Goal: Task Accomplishment & Management: Complete application form

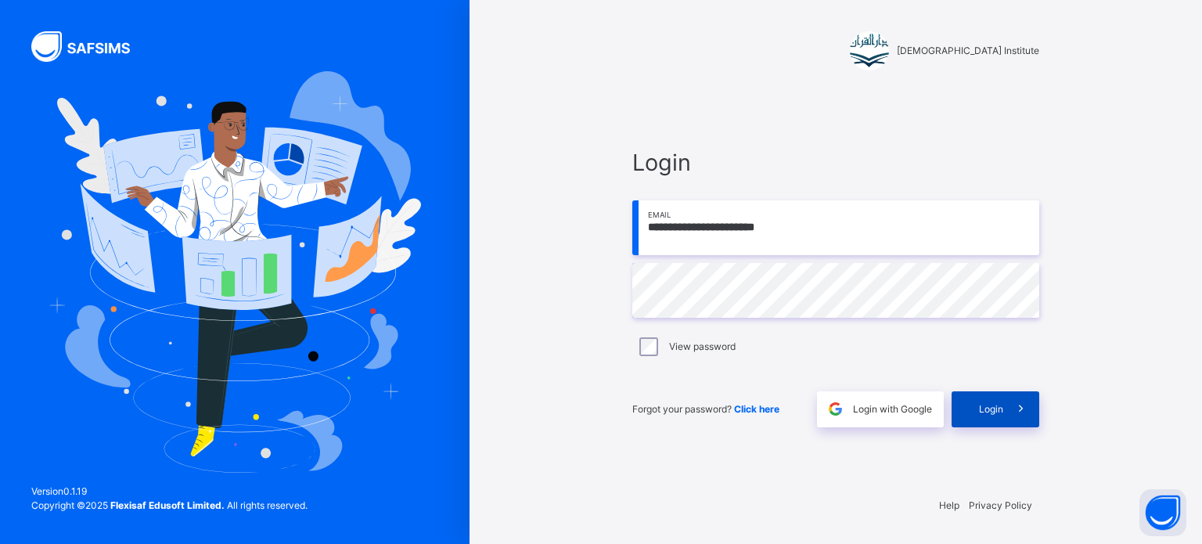
click at [1016, 422] on span at bounding box center [1021, 409] width 36 height 36
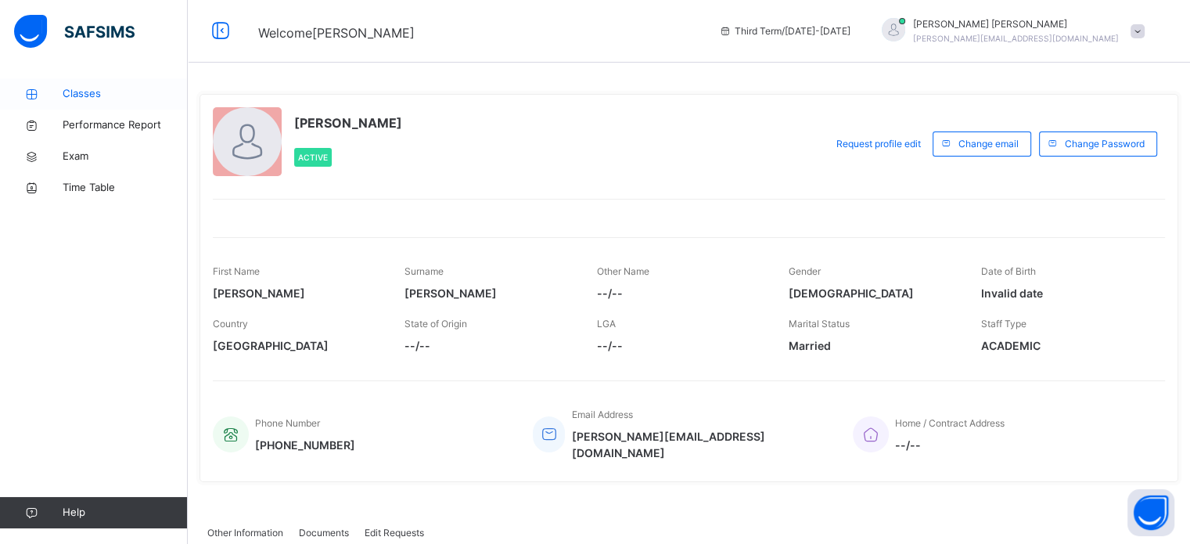
click at [113, 84] on link "Classes" at bounding box center [94, 93] width 188 height 31
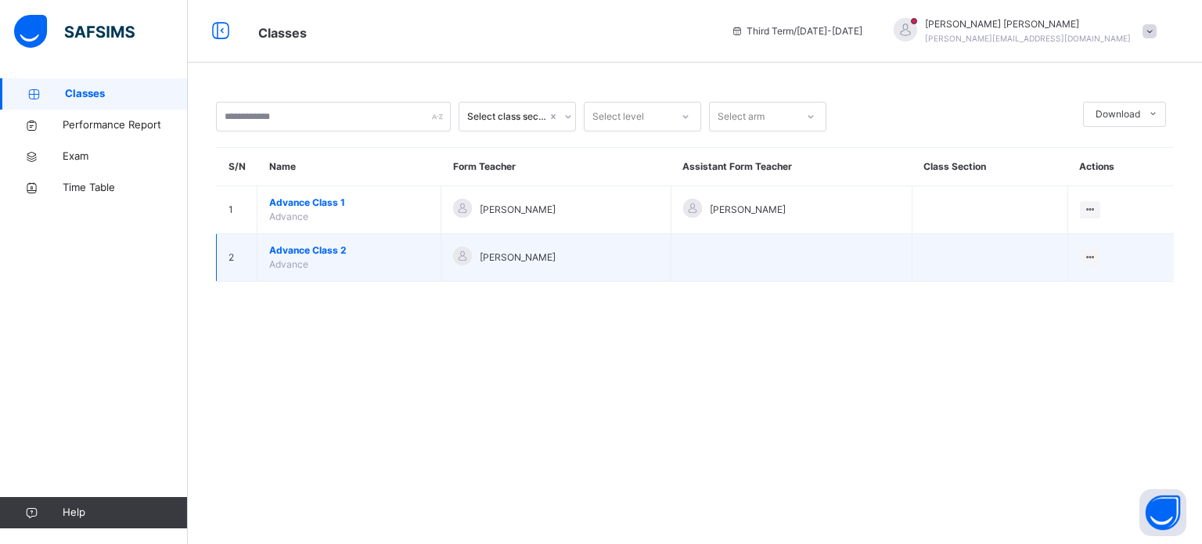
click at [315, 255] on span "Advance Class 2" at bounding box center [349, 250] width 160 height 14
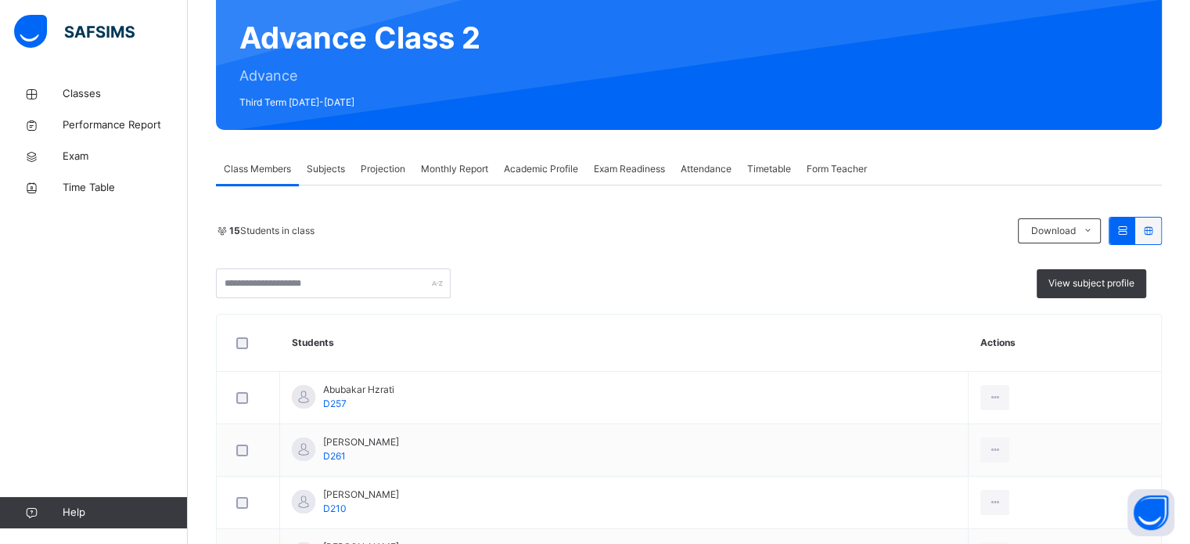
scroll to position [140, 0]
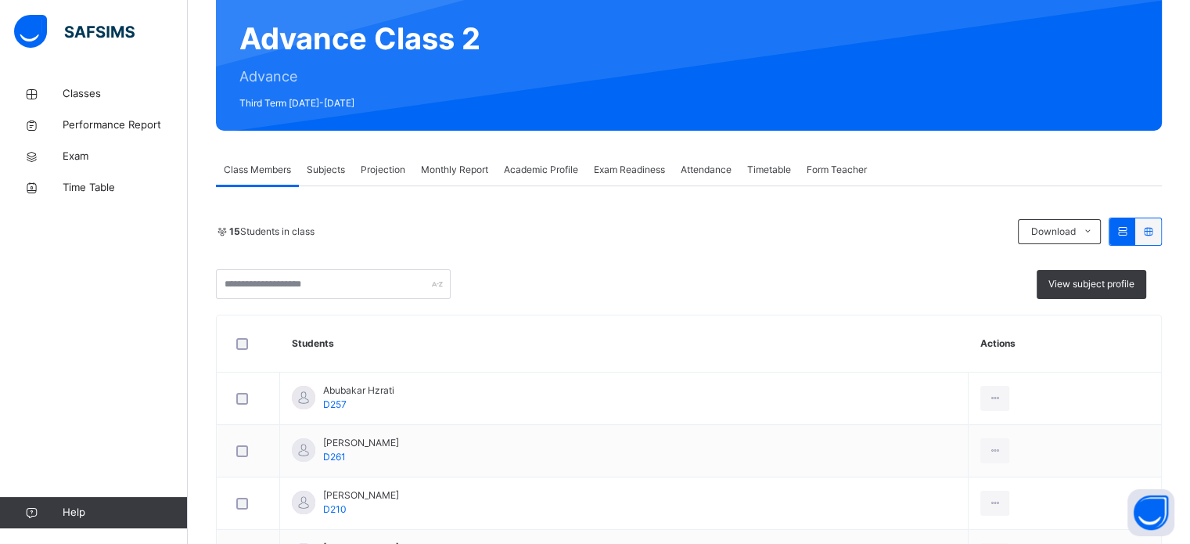
click at [446, 171] on span "Monthly Report" at bounding box center [454, 170] width 67 height 14
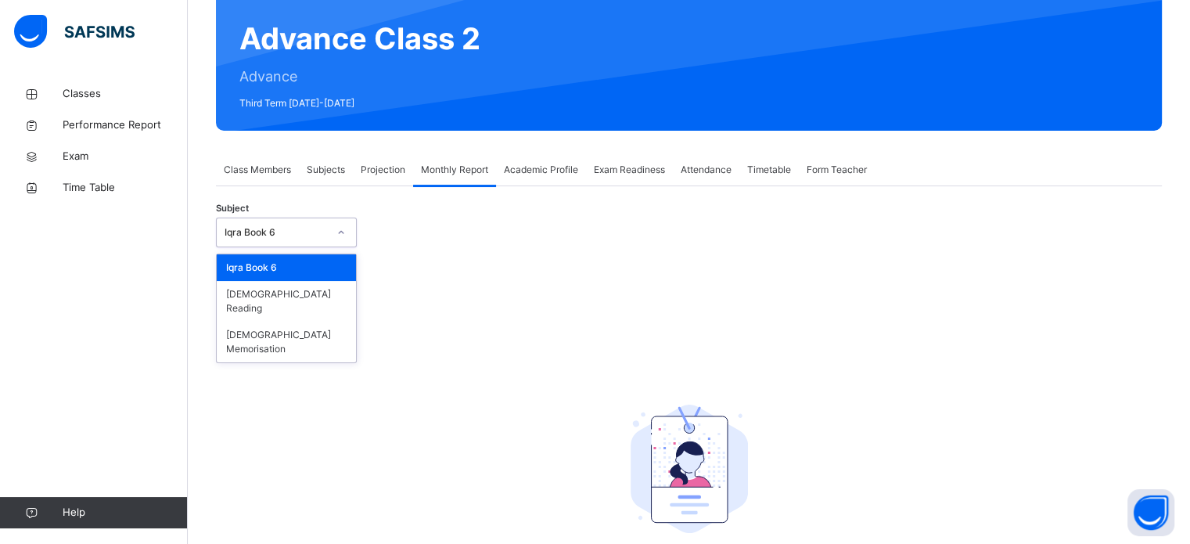
click at [310, 238] on div "Iqra Book 6" at bounding box center [276, 232] width 103 height 14
click at [297, 322] on div "[DEMOGRAPHIC_DATA] Memorisation" at bounding box center [286, 342] width 139 height 41
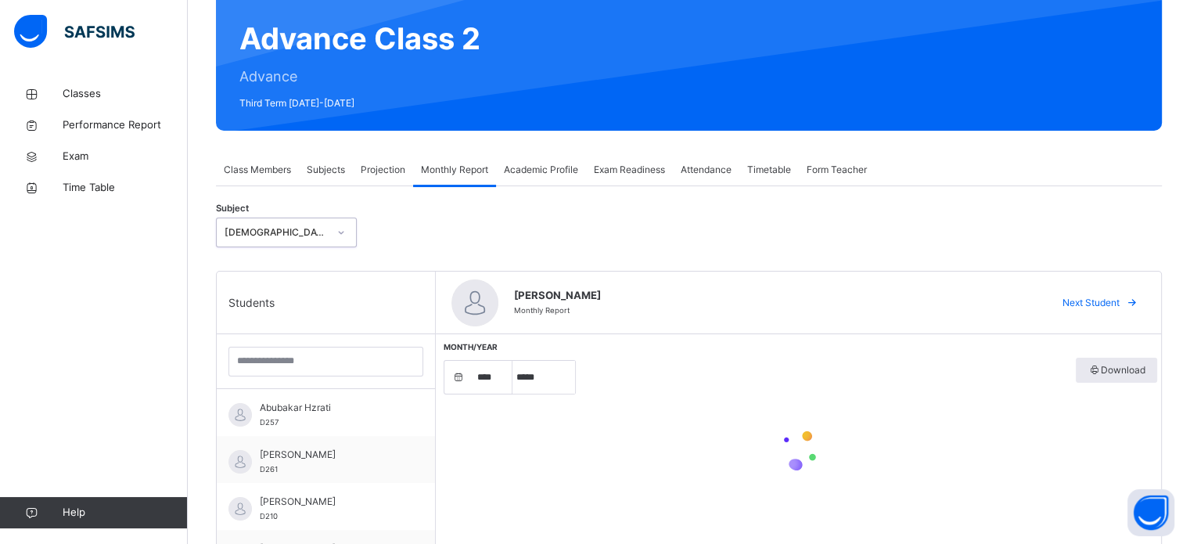
select select "****"
select select "*"
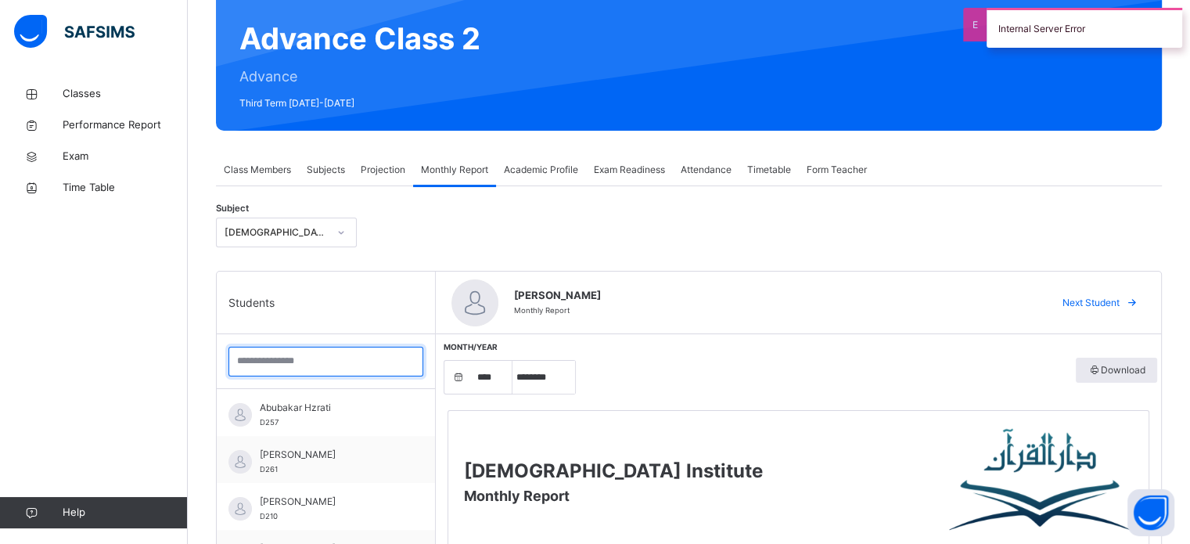
click at [312, 362] on input "search" at bounding box center [325, 362] width 195 height 30
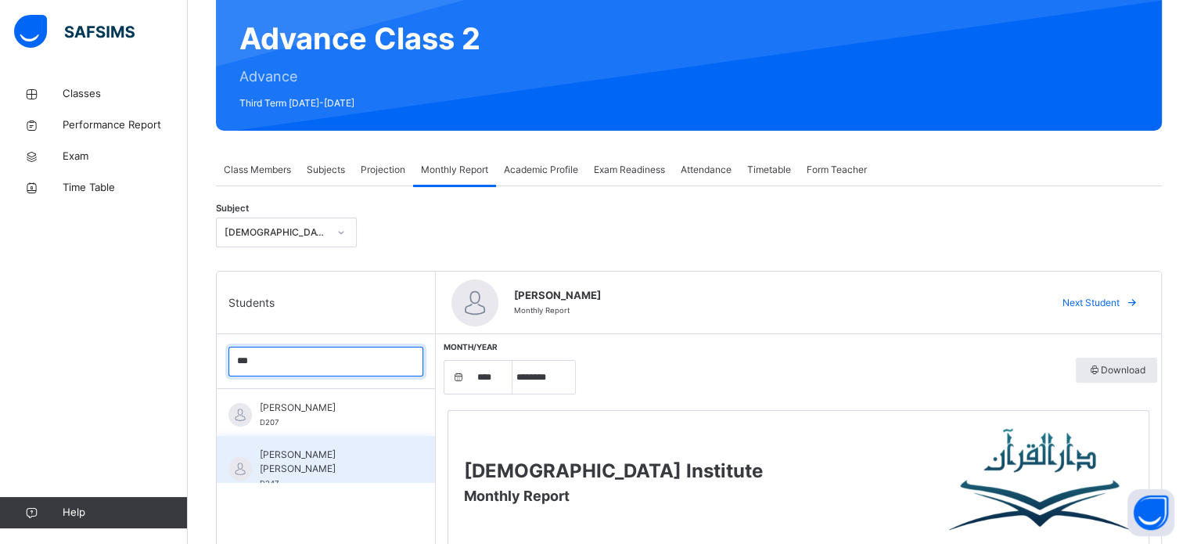
type input "***"
click at [297, 463] on div "[PERSON_NAME] [PERSON_NAME] D247" at bounding box center [330, 469] width 140 height 42
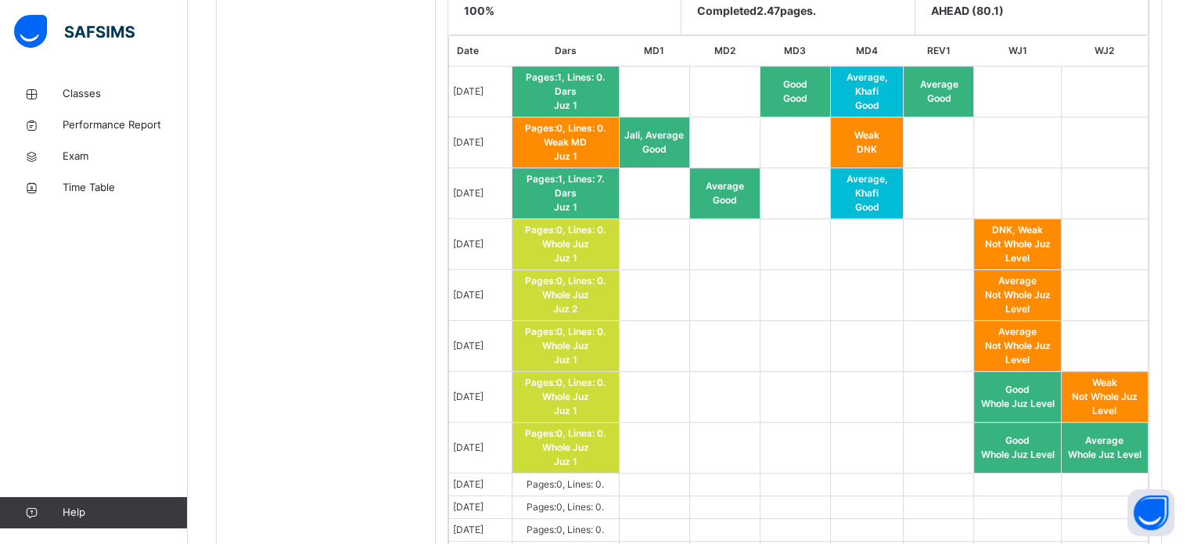
scroll to position [817, 0]
click at [604, 479] on span "Pages: 0 , Lines: 0 ." at bounding box center [565, 484] width 77 height 12
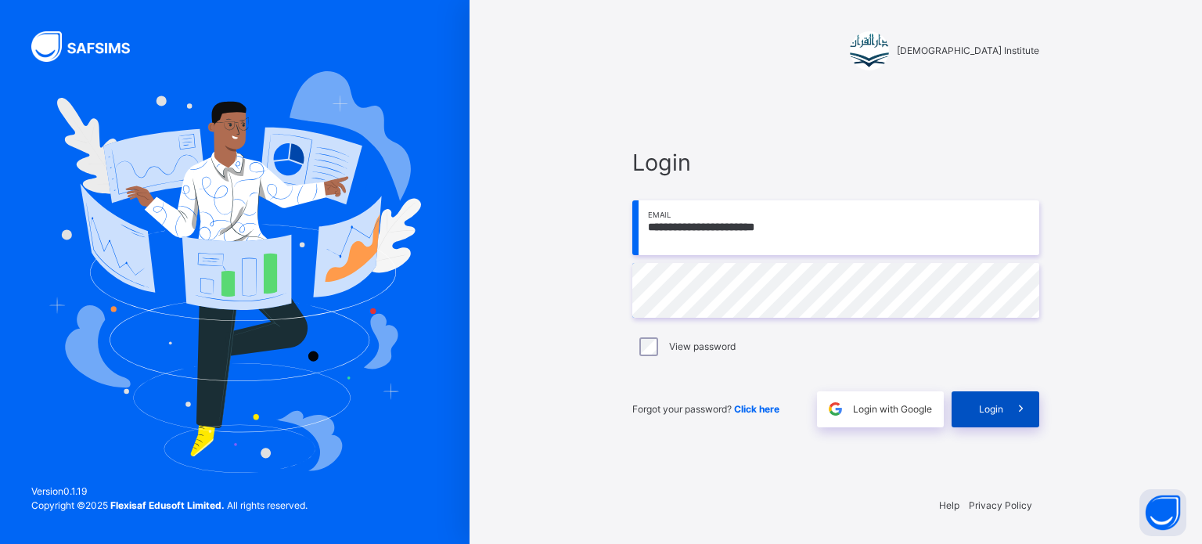
click at [981, 411] on span "Login" at bounding box center [991, 409] width 24 height 14
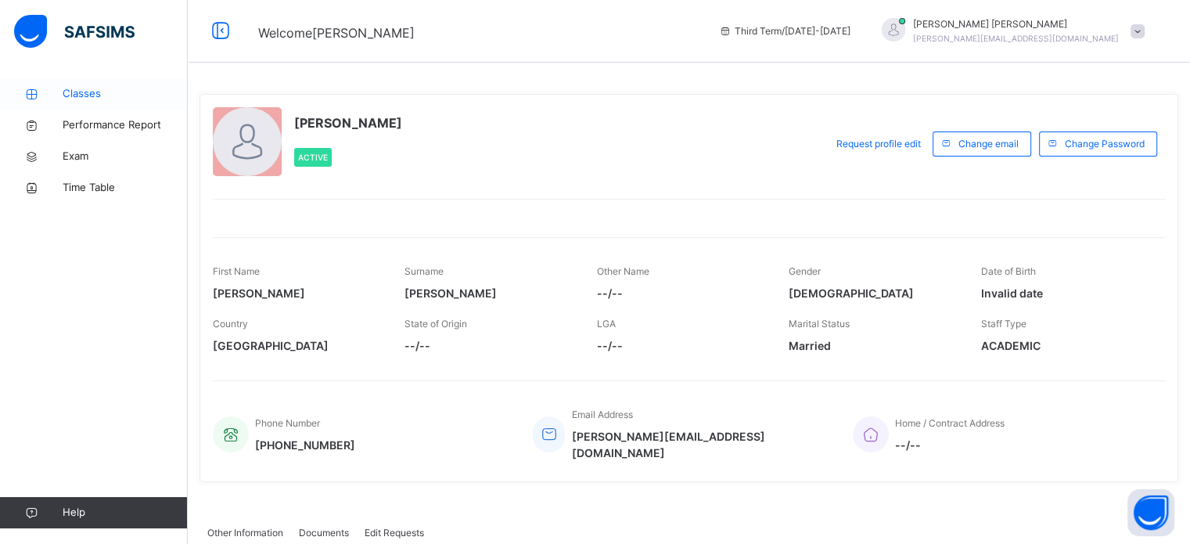
click at [103, 90] on span "Classes" at bounding box center [125, 94] width 125 height 16
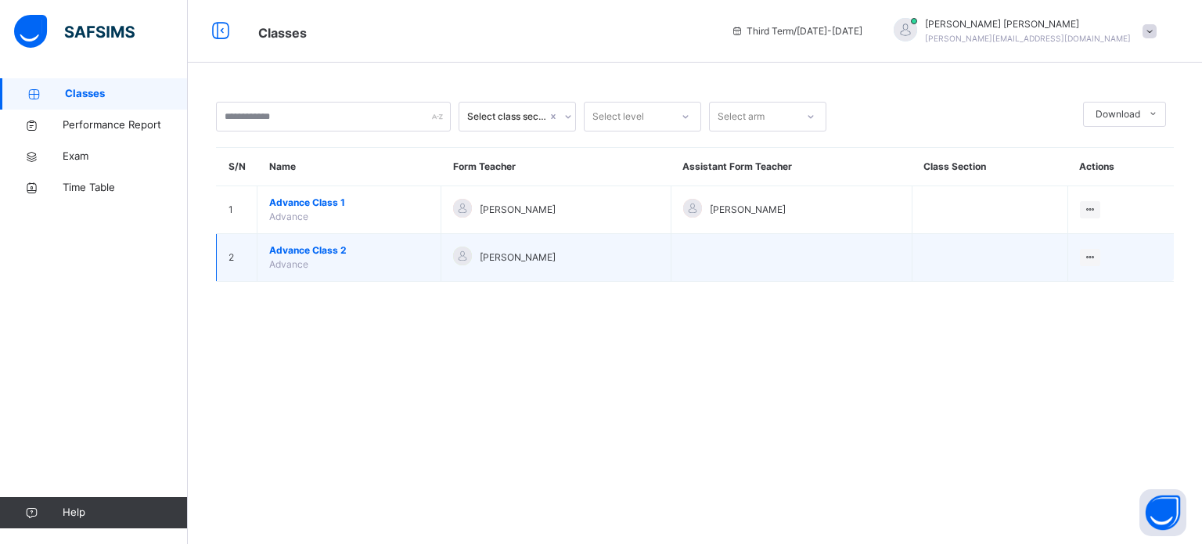
click at [321, 246] on span "Advance Class 2" at bounding box center [349, 250] width 160 height 14
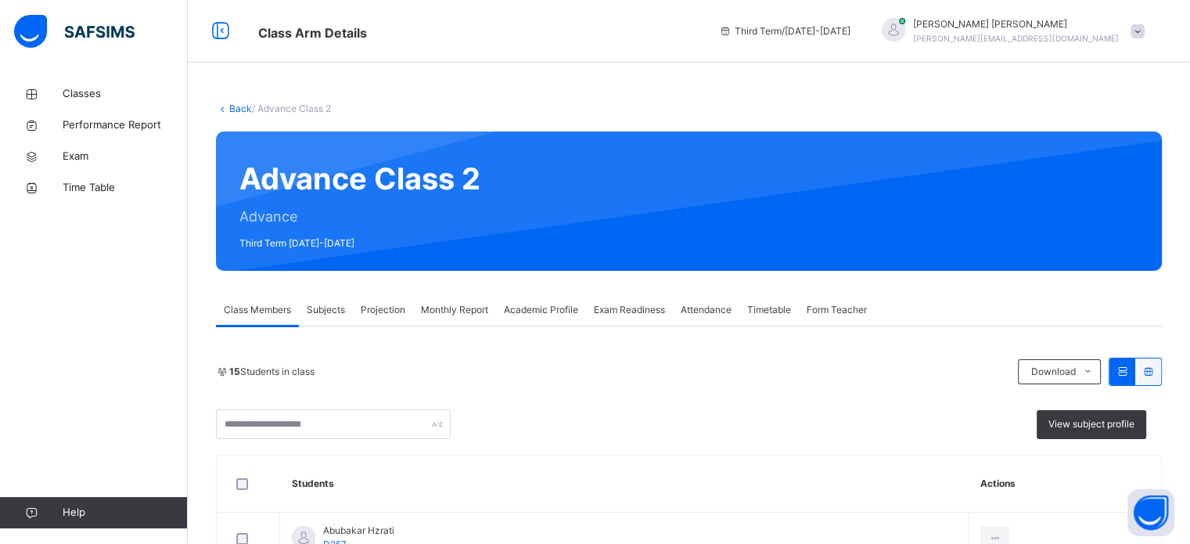
click at [382, 312] on span "Projection" at bounding box center [383, 310] width 45 height 14
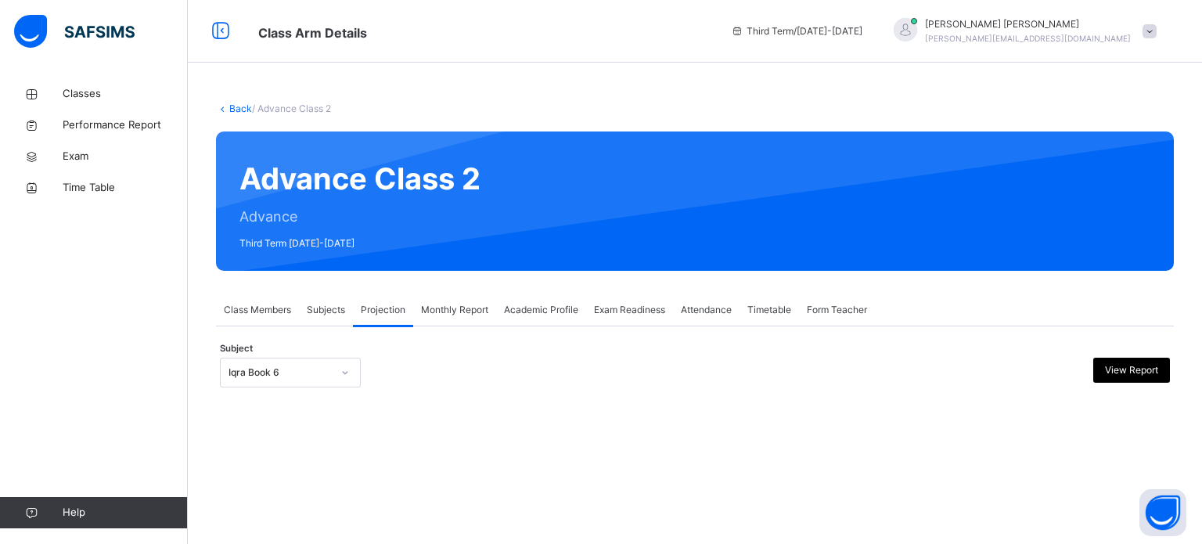
click at [330, 368] on div at bounding box center [345, 372] width 30 height 28
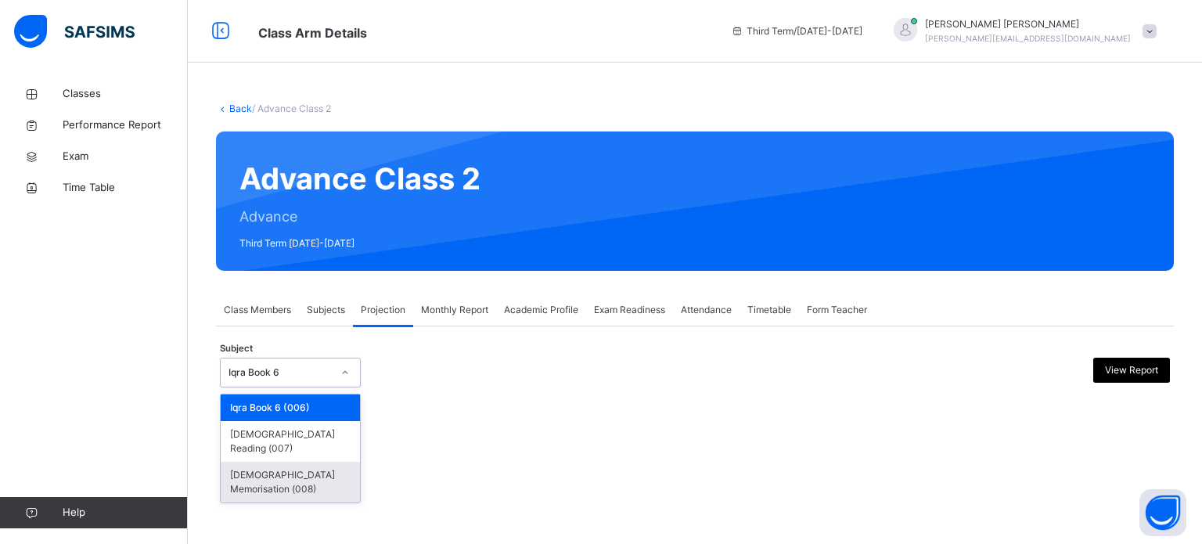
click at [326, 469] on div "[DEMOGRAPHIC_DATA] Memorisation (008)" at bounding box center [290, 482] width 139 height 41
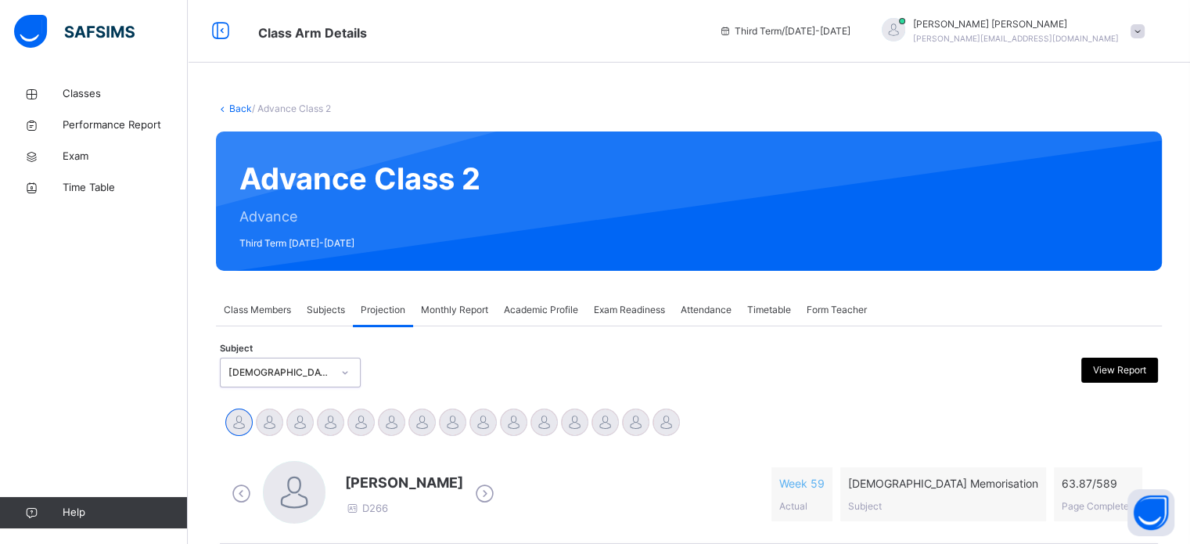
scroll to position [276, 0]
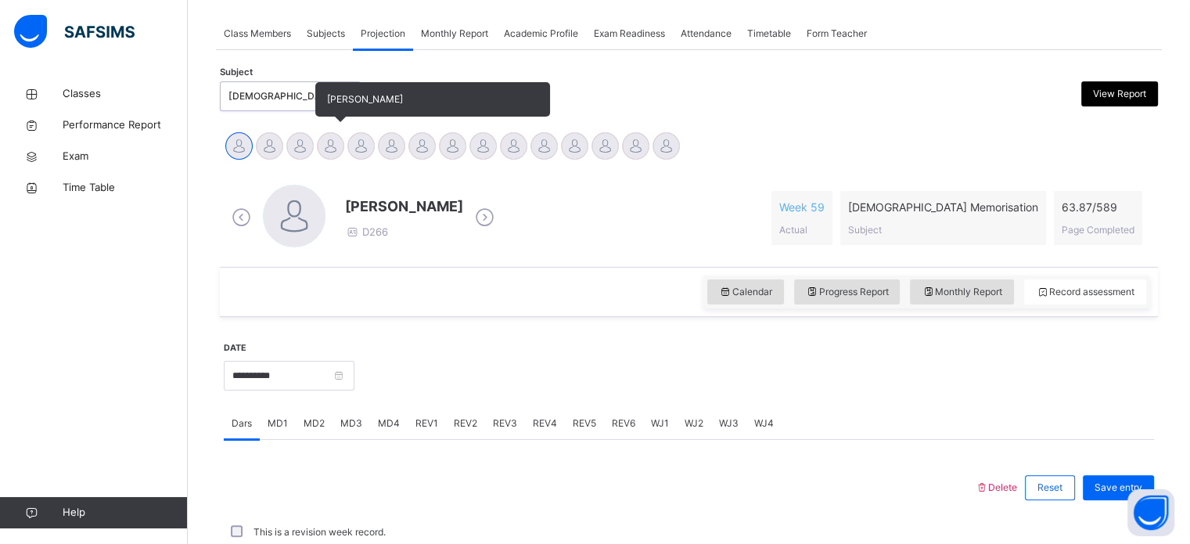
click at [338, 146] on div at bounding box center [330, 145] width 27 height 27
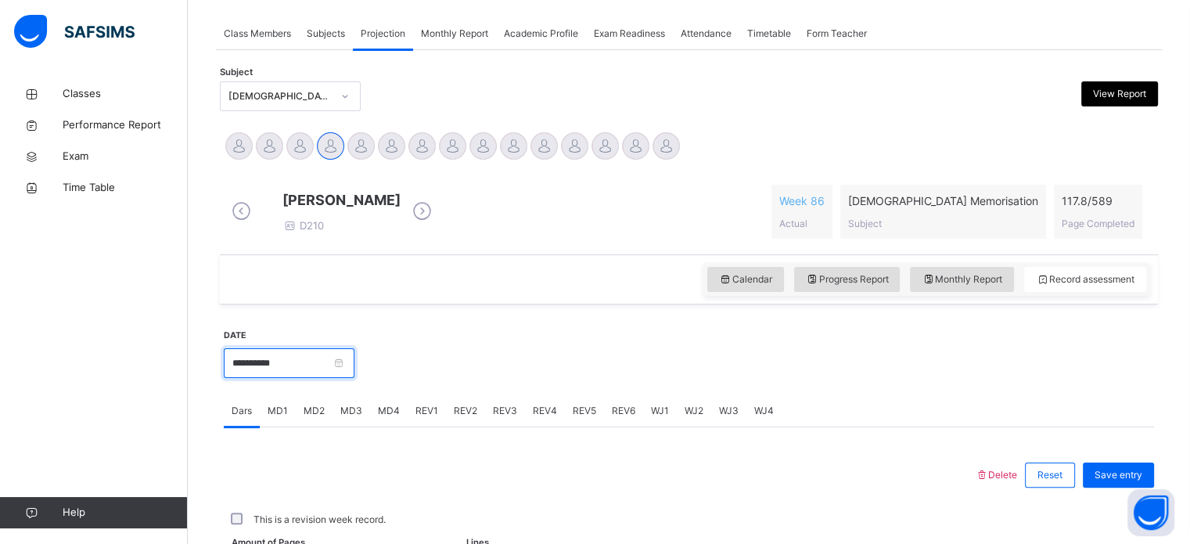
click at [341, 376] on input "**********" at bounding box center [289, 363] width 131 height 30
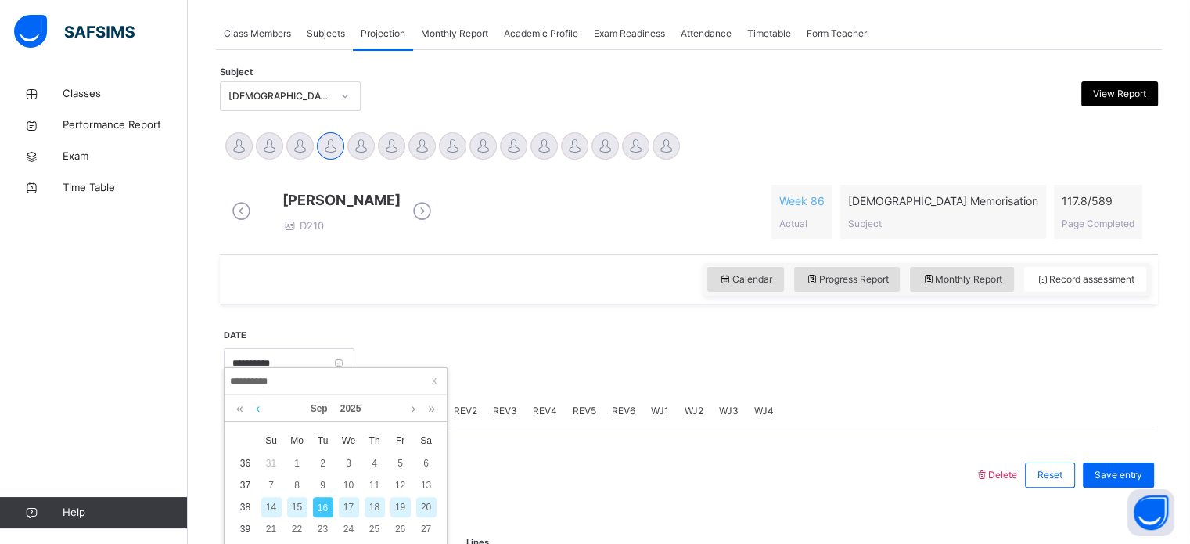
click at [257, 412] on link at bounding box center [258, 408] width 12 height 27
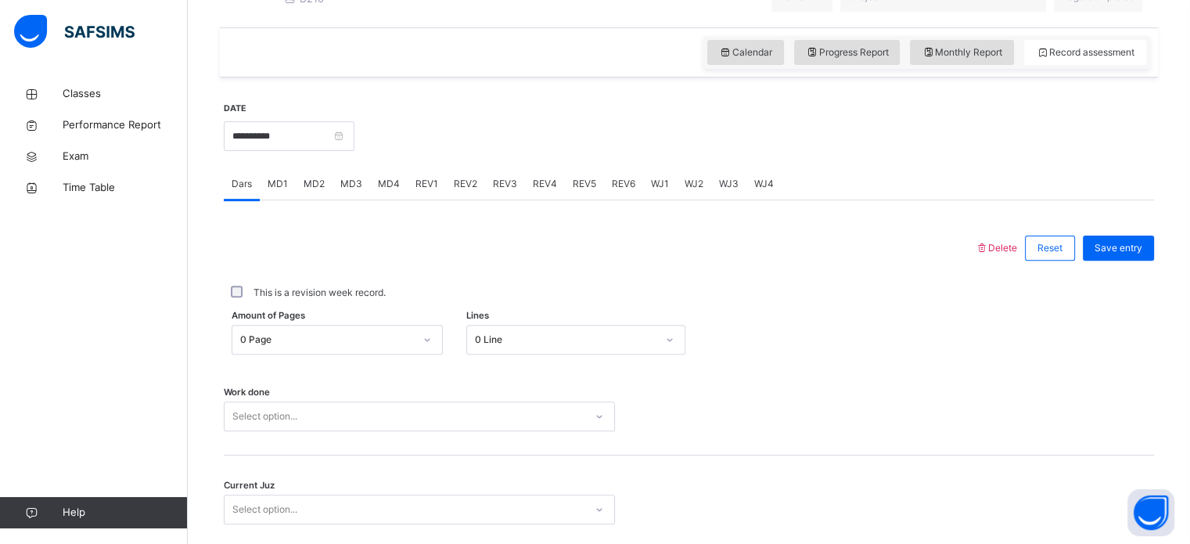
scroll to position [509, 0]
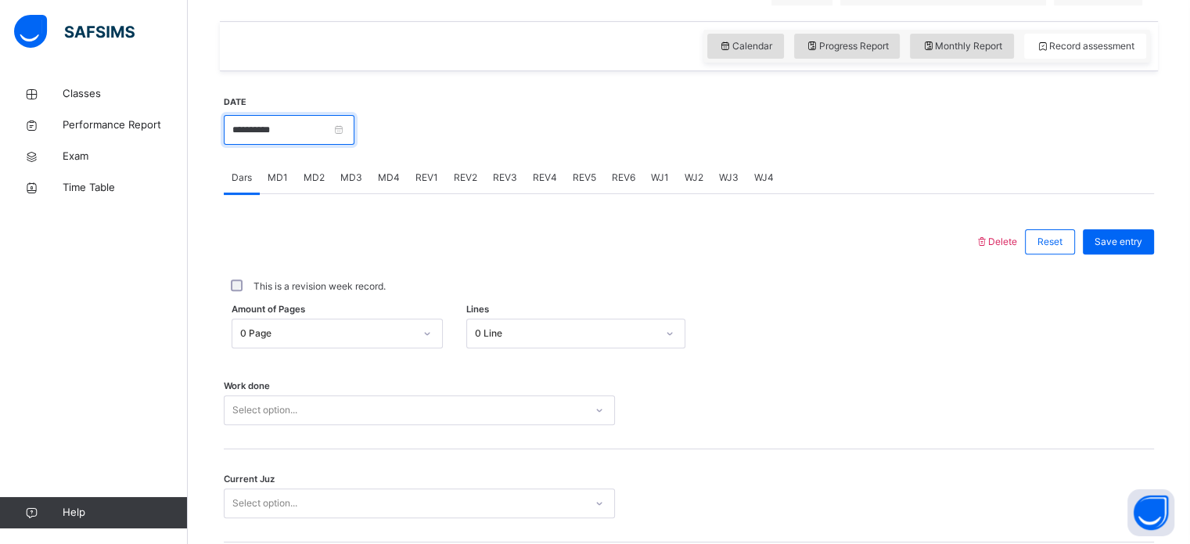
click at [282, 140] on input "**********" at bounding box center [289, 130] width 131 height 30
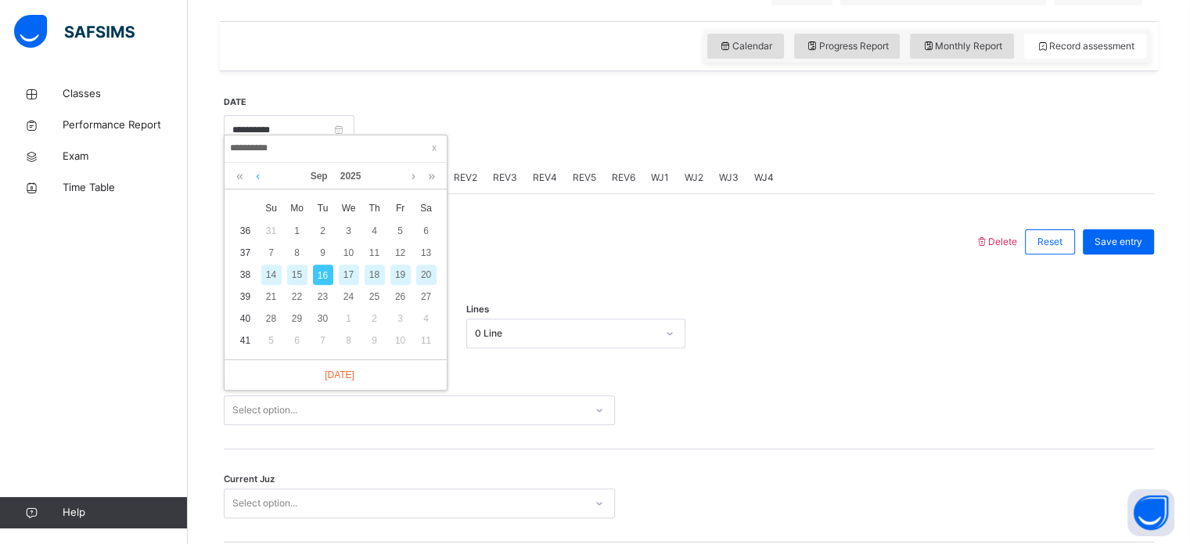
click at [263, 177] on link at bounding box center [258, 176] width 12 height 27
click at [591, 246] on div at bounding box center [600, 241] width 736 height 41
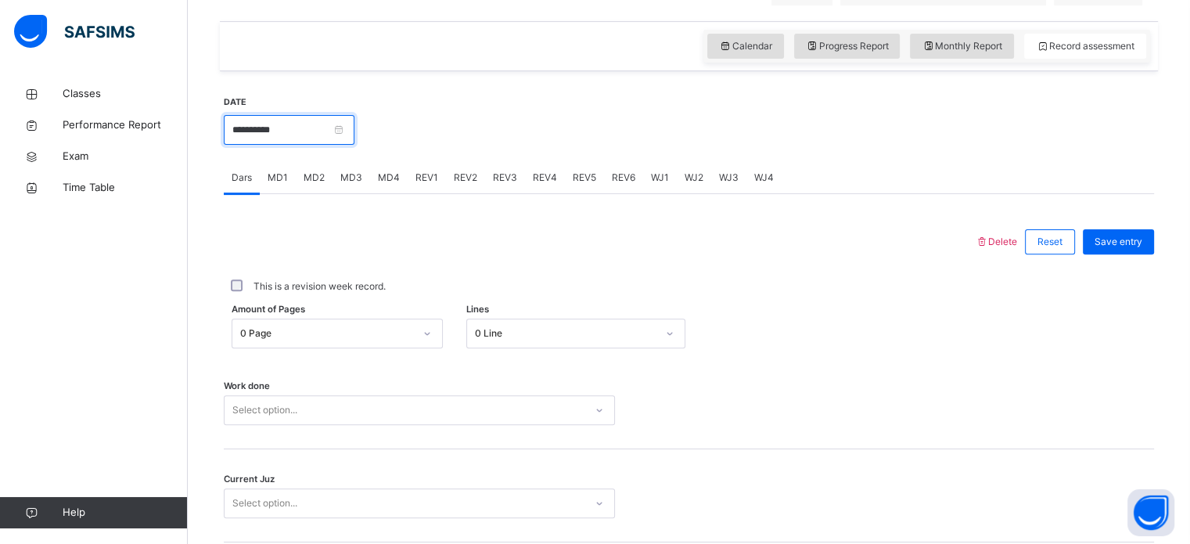
click at [319, 145] on input "**********" at bounding box center [289, 130] width 131 height 30
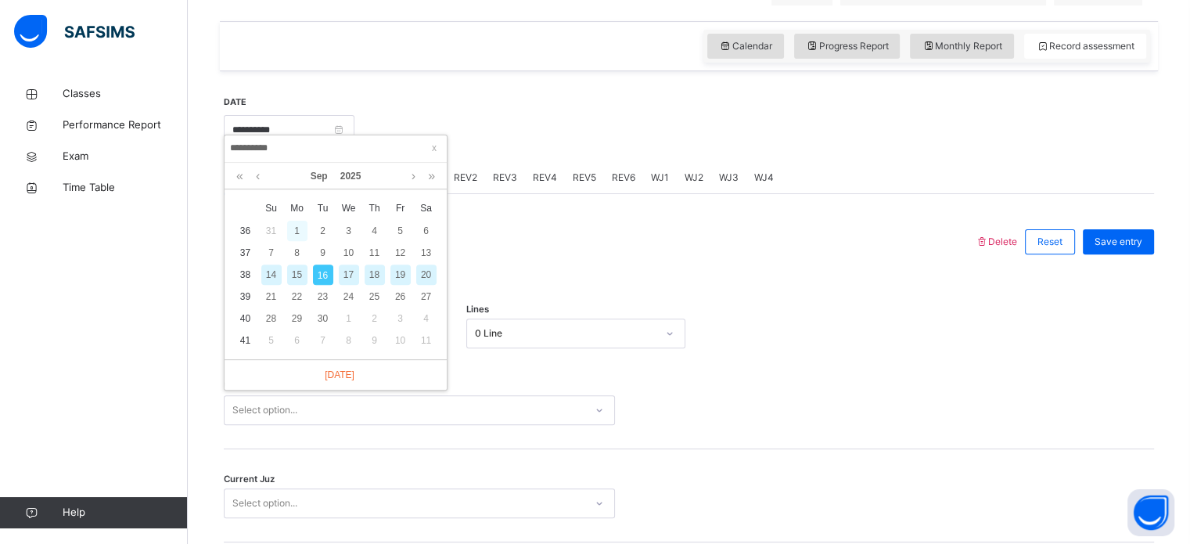
click at [294, 232] on div "1" at bounding box center [297, 231] width 20 height 20
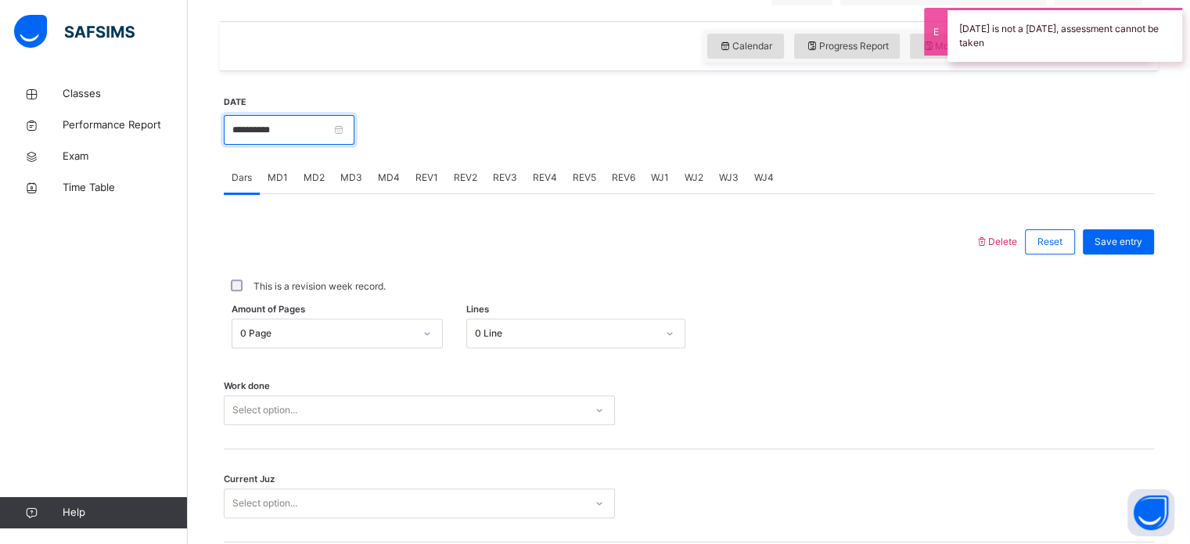
click at [337, 135] on input "**********" at bounding box center [289, 130] width 131 height 30
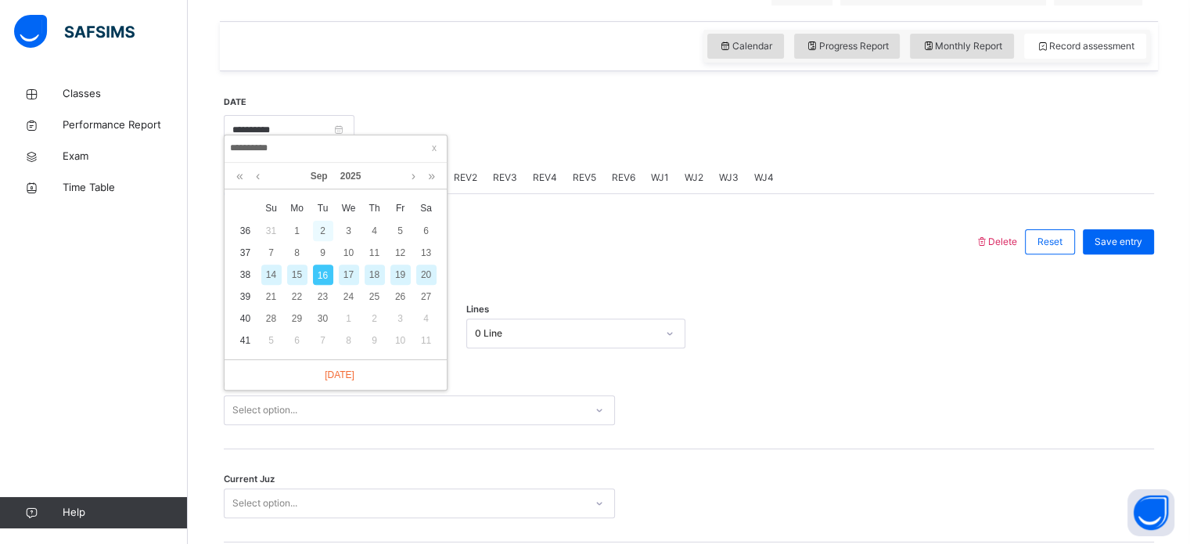
click at [324, 223] on div "2" at bounding box center [323, 231] width 20 height 20
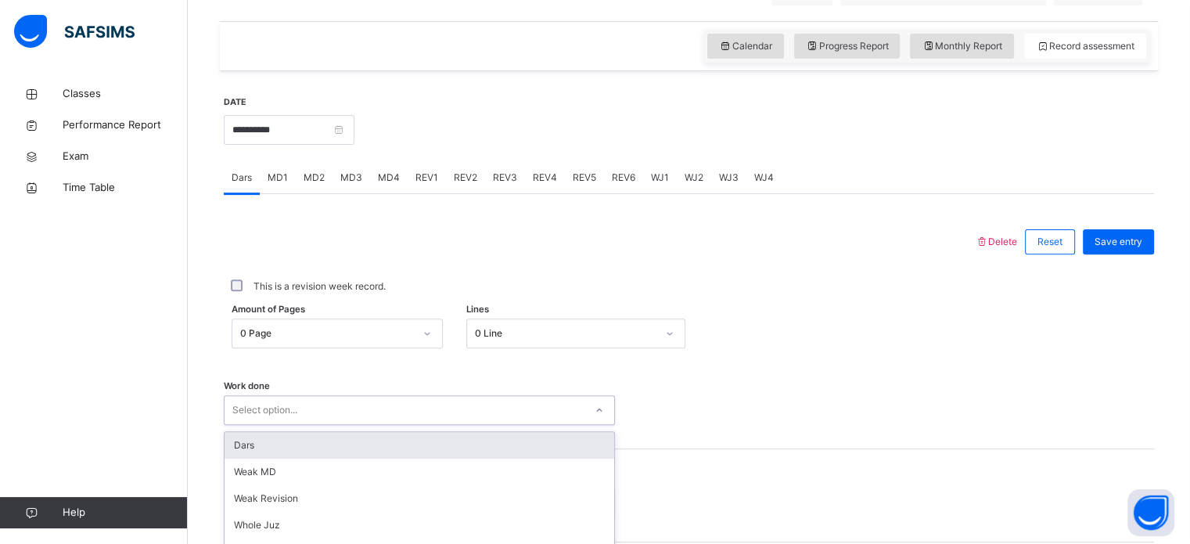
click at [311, 409] on div "option Dars focused, 1 of 14. 14 results available. Use Up and Down to choose o…" at bounding box center [419, 410] width 391 height 30
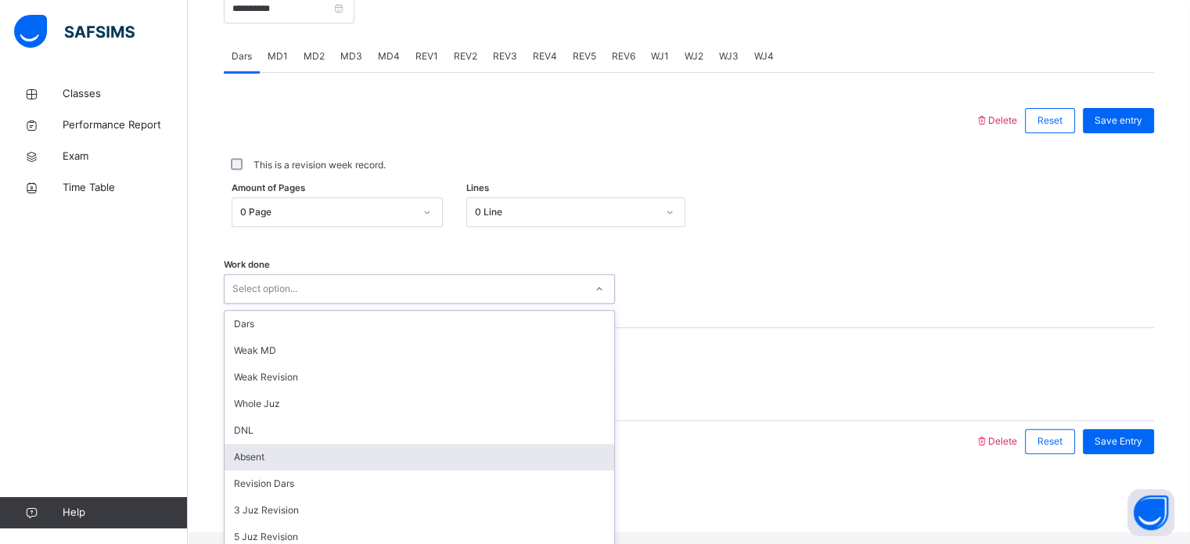
click at [318, 467] on div "Absent" at bounding box center [420, 457] width 390 height 27
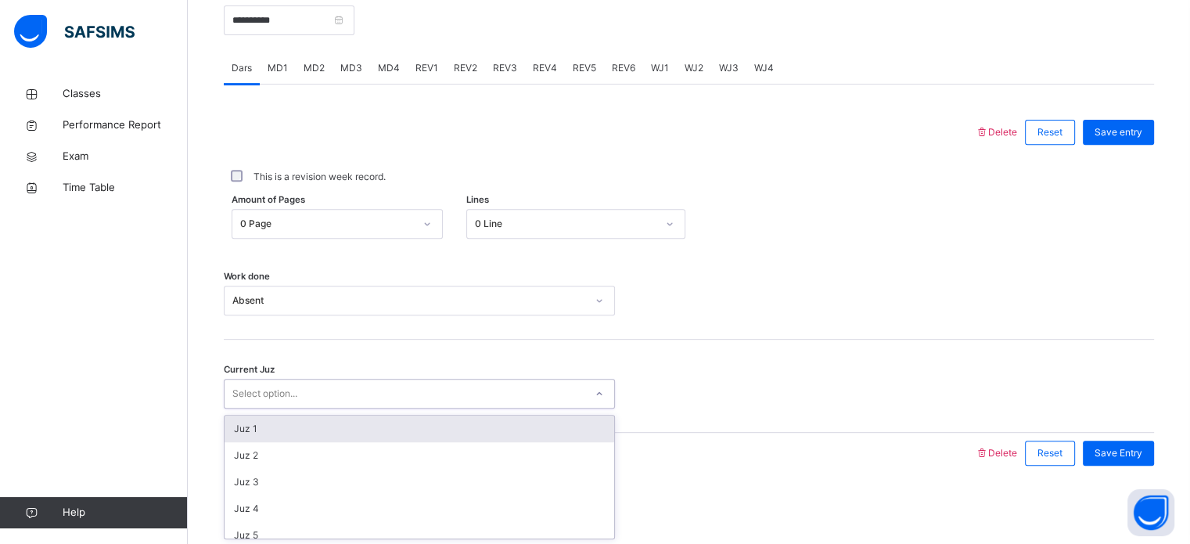
click at [371, 400] on div "Select option..." at bounding box center [405, 394] width 360 height 24
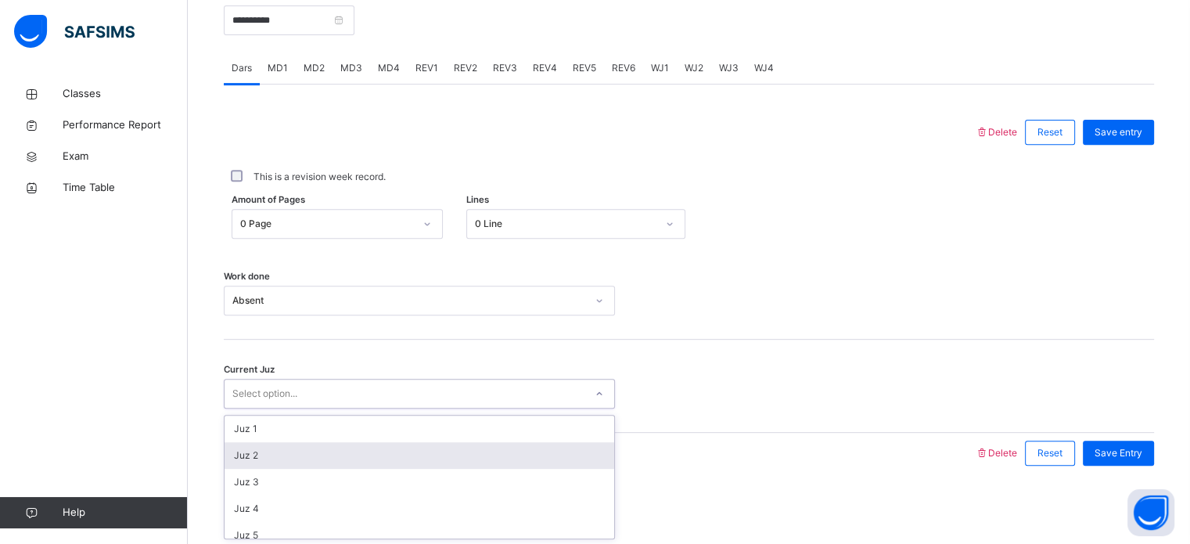
click at [365, 457] on div "Juz 2" at bounding box center [420, 455] width 390 height 27
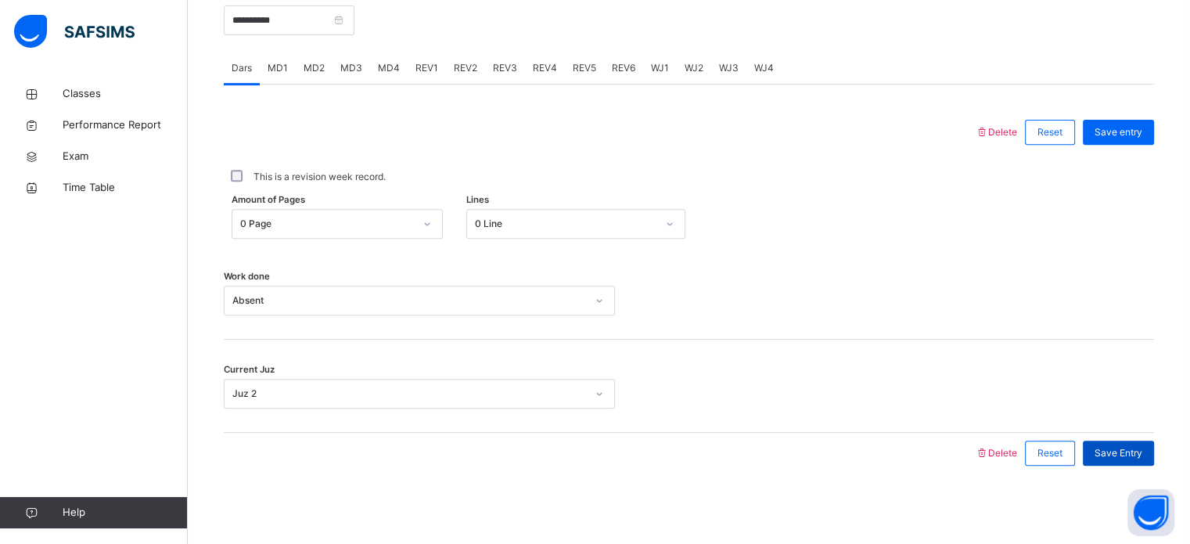
click at [1117, 455] on span "Save Entry" at bounding box center [1119, 453] width 48 height 14
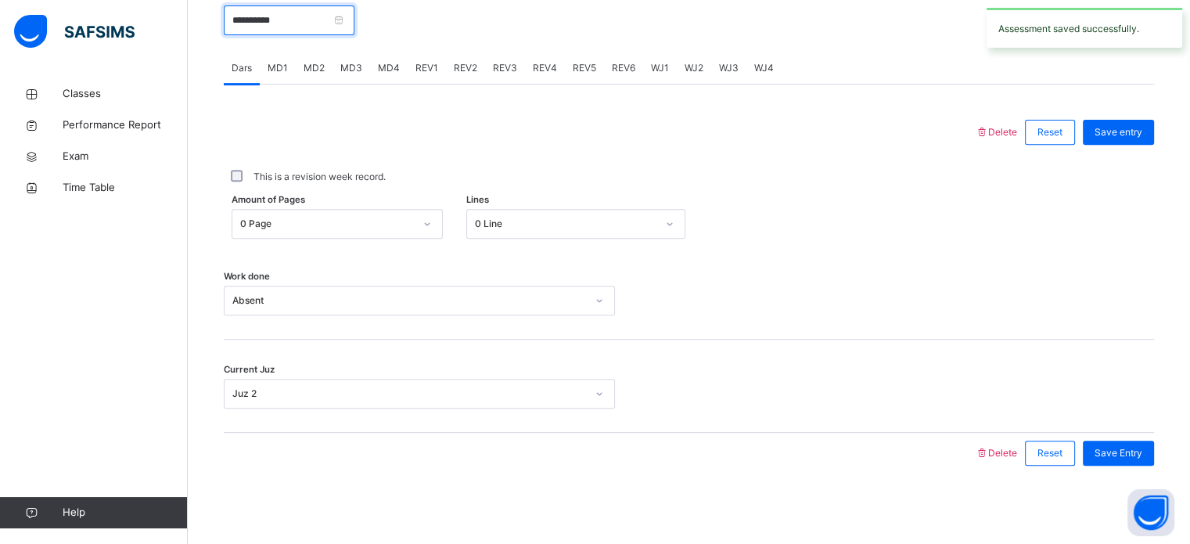
click at [316, 23] on input "**********" at bounding box center [289, 20] width 131 height 30
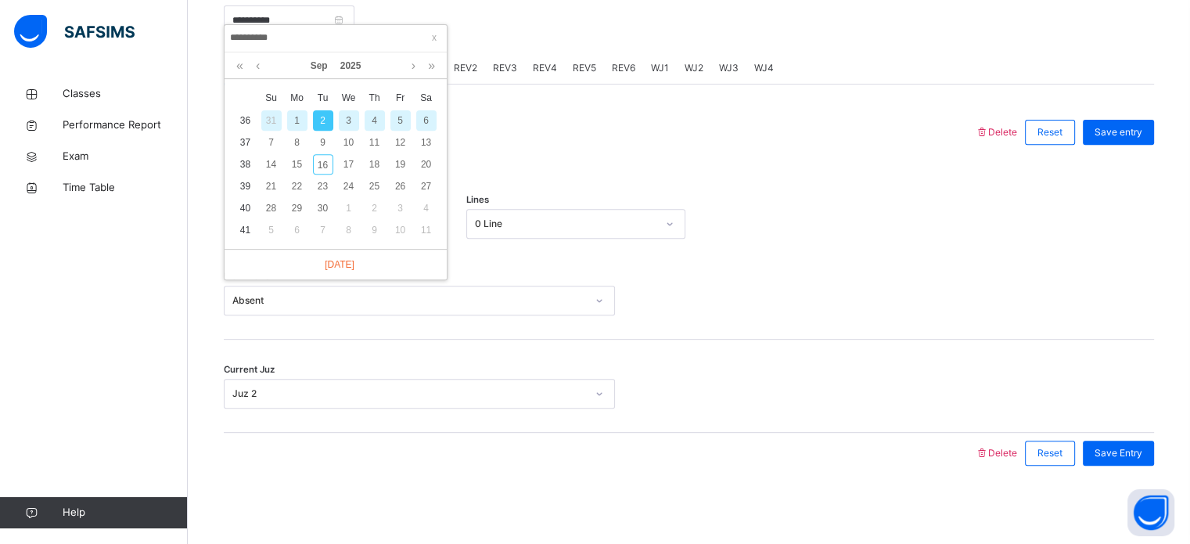
click at [375, 110] on div "4" at bounding box center [375, 120] width 20 height 20
type input "**********"
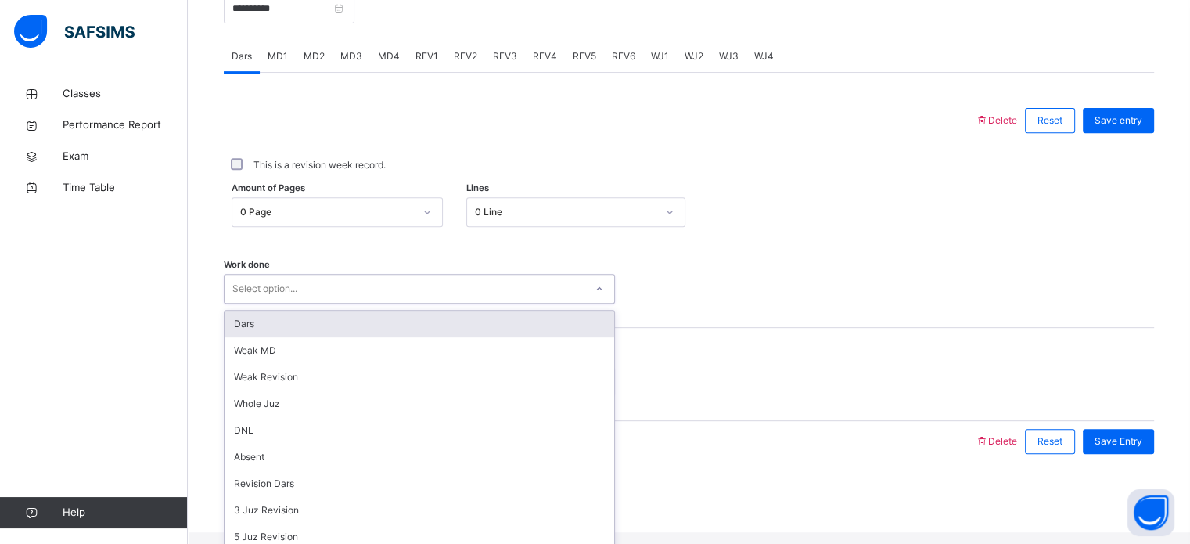
click at [326, 301] on div "Select option..." at bounding box center [405, 289] width 360 height 24
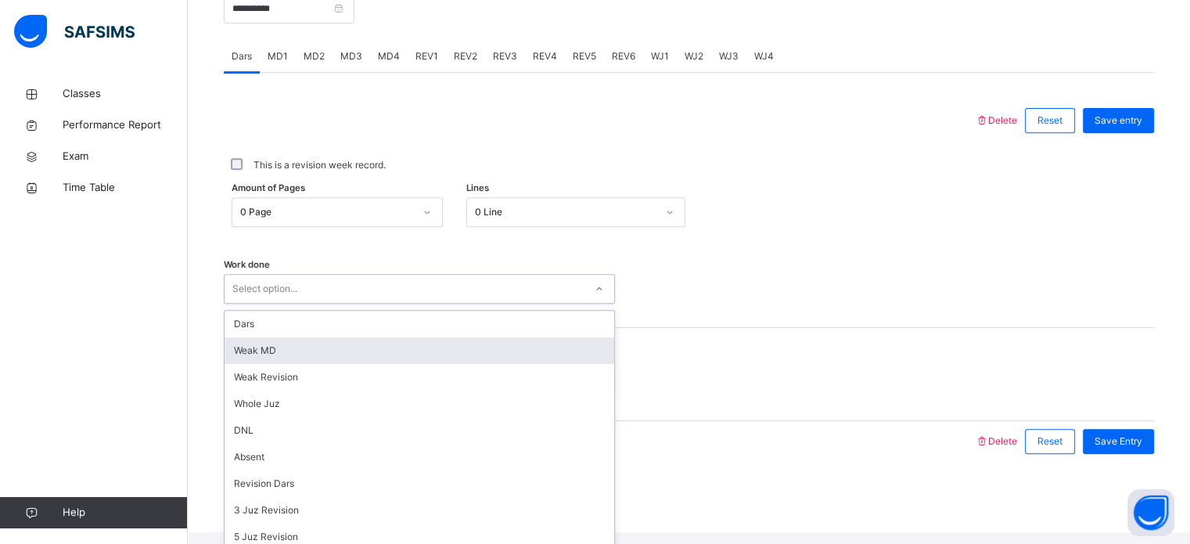
scroll to position [156, 0]
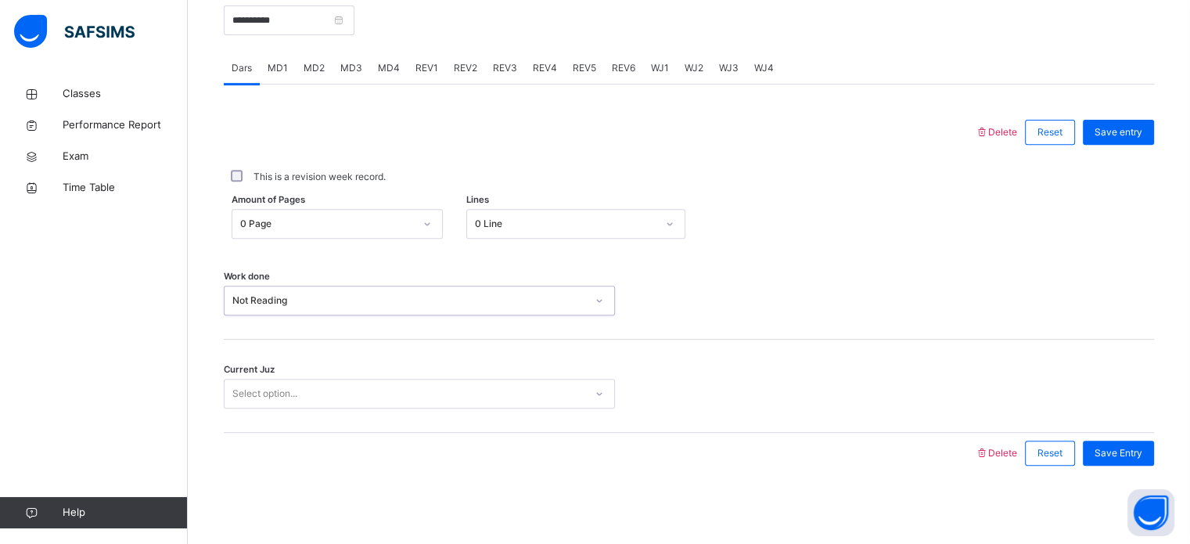
click at [444, 383] on div "Select option..." at bounding box center [405, 394] width 360 height 24
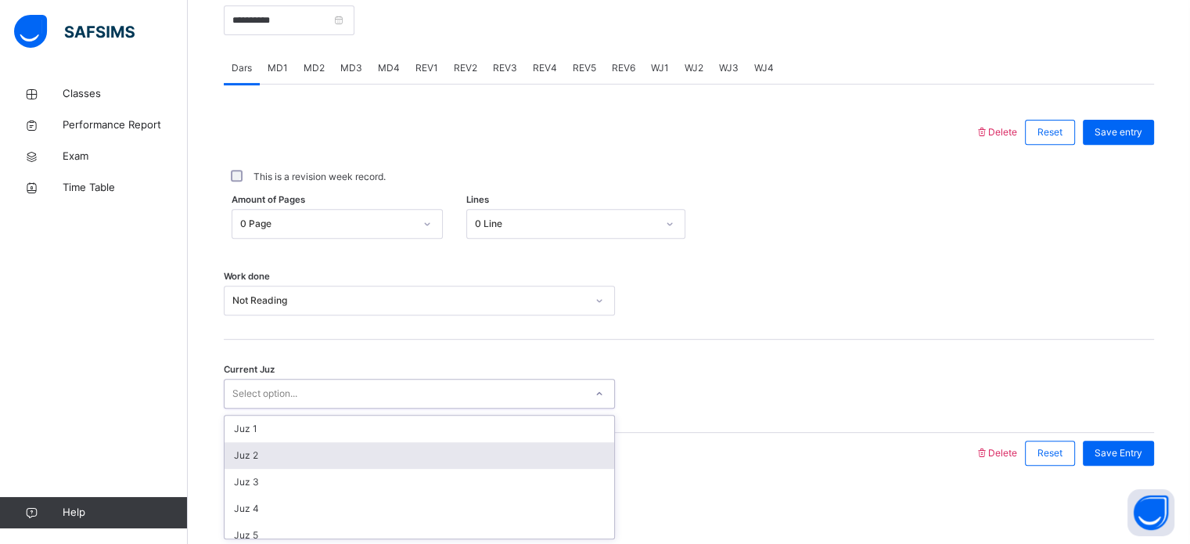
click at [484, 459] on div "Juz 2" at bounding box center [420, 455] width 390 height 27
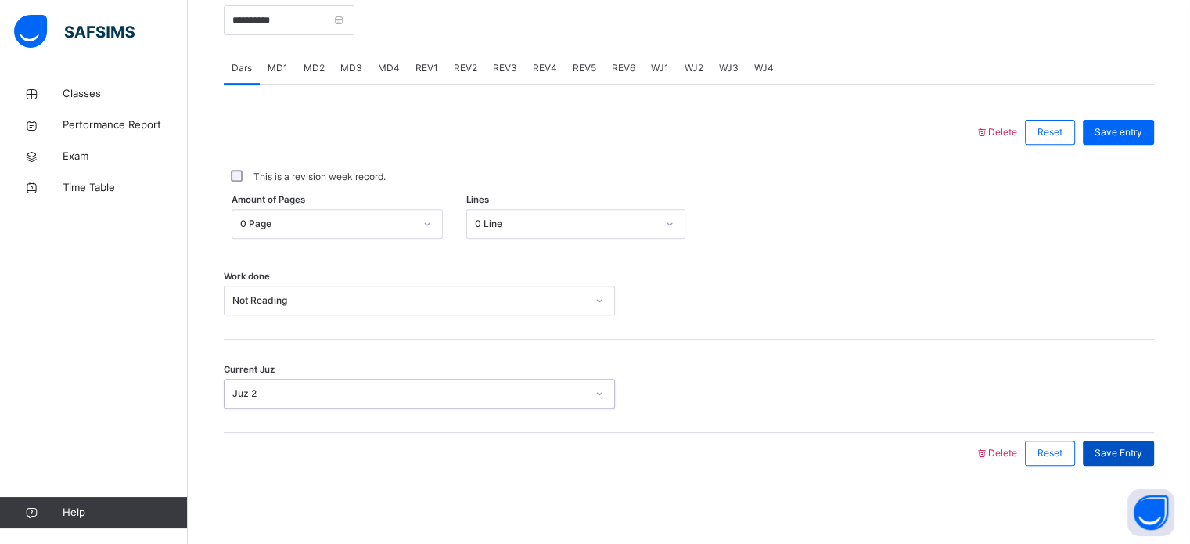
click at [1142, 451] on span "Save Entry" at bounding box center [1119, 453] width 48 height 14
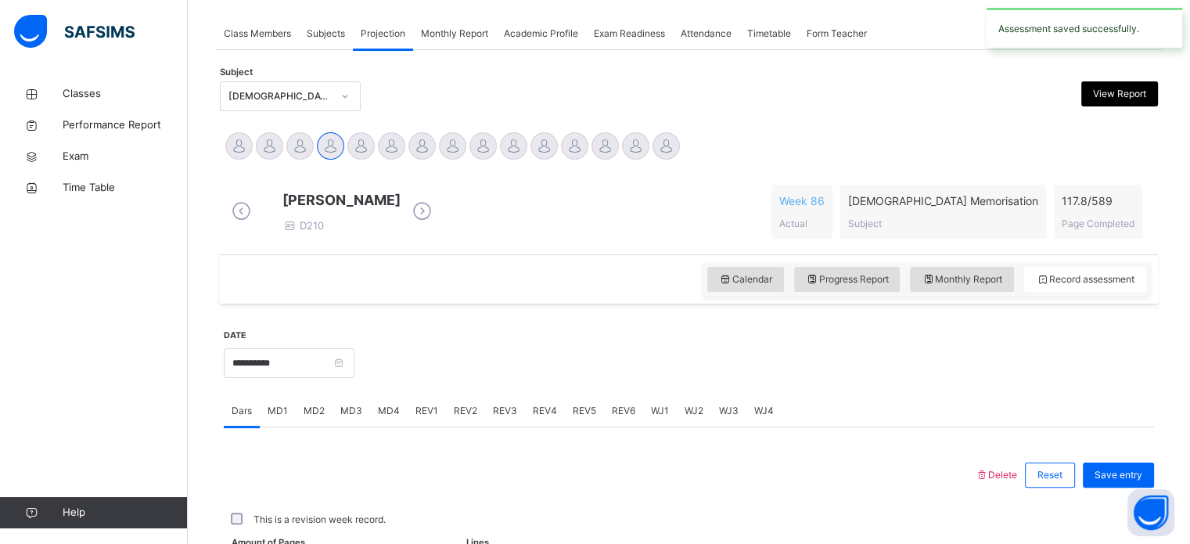
scroll to position [631, 0]
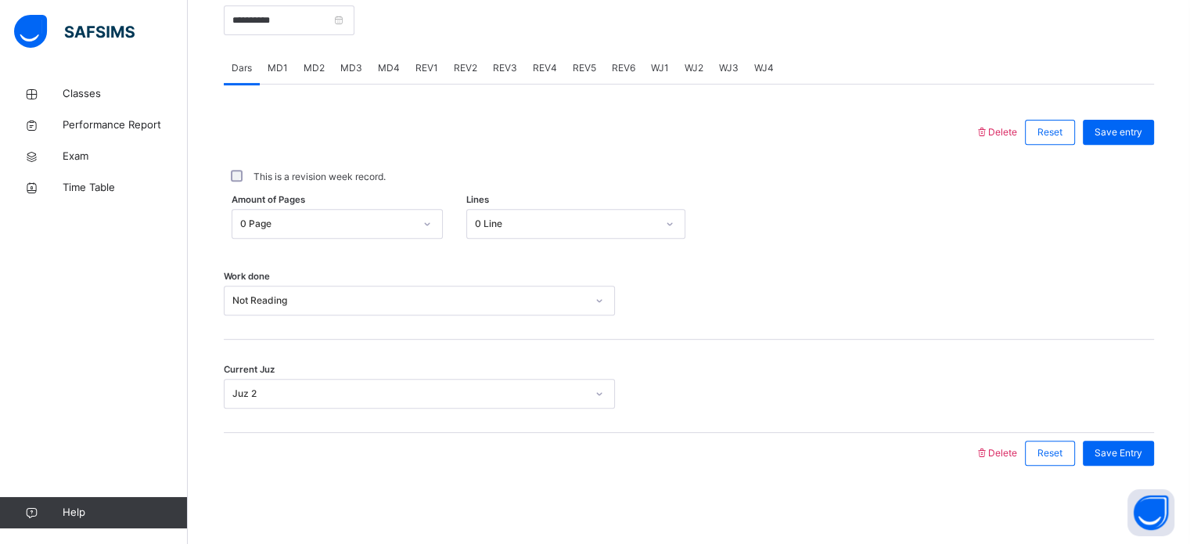
click at [269, 65] on span "MD1" at bounding box center [278, 68] width 20 height 14
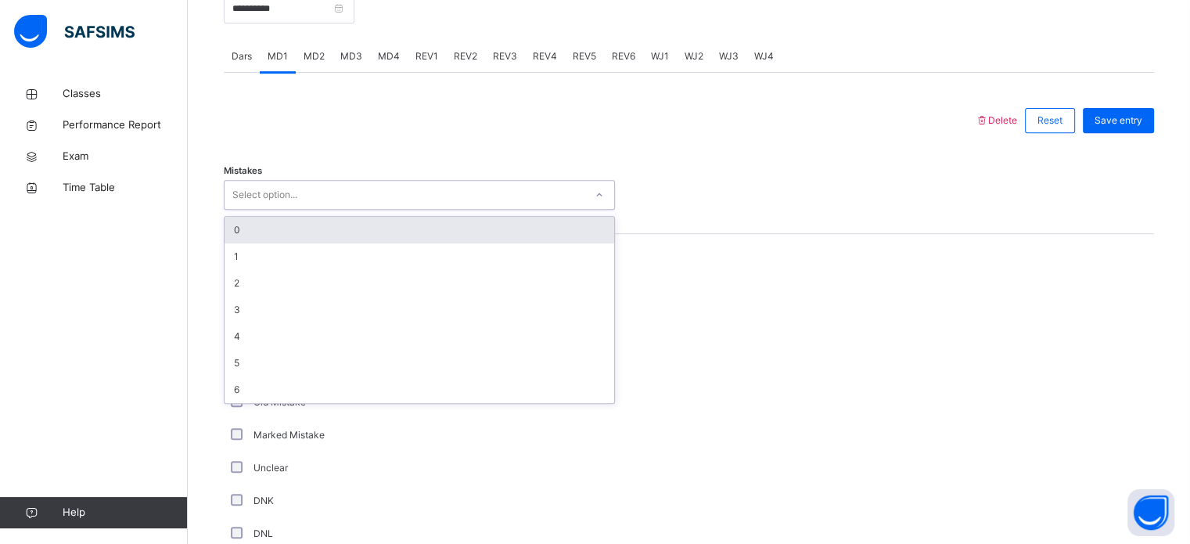
click at [387, 207] on div "Select option..." at bounding box center [405, 195] width 360 height 24
type input "*"
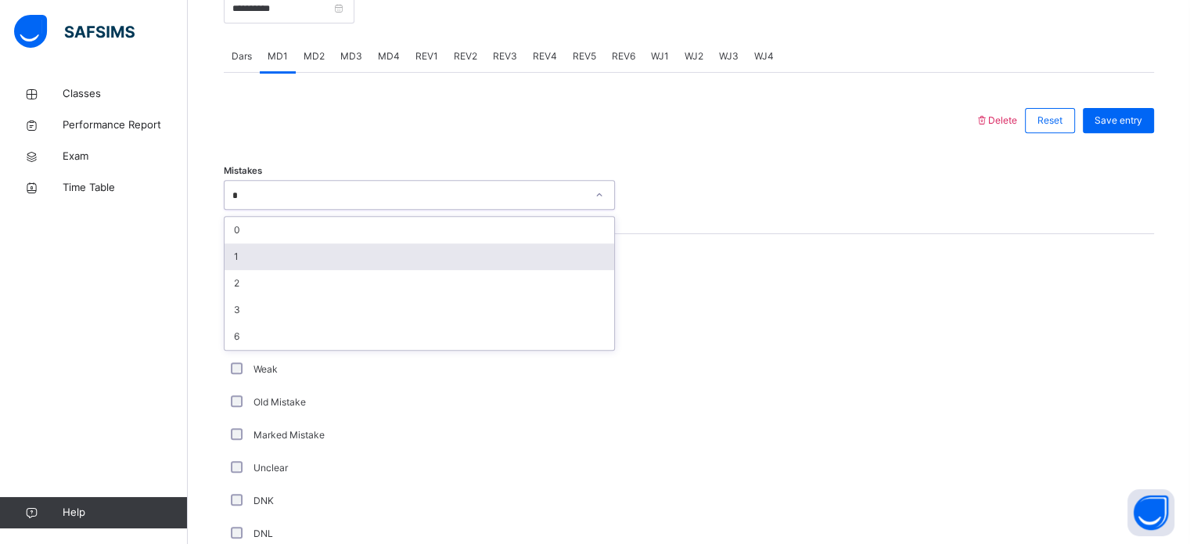
click at [407, 268] on div "1" at bounding box center [420, 256] width 390 height 27
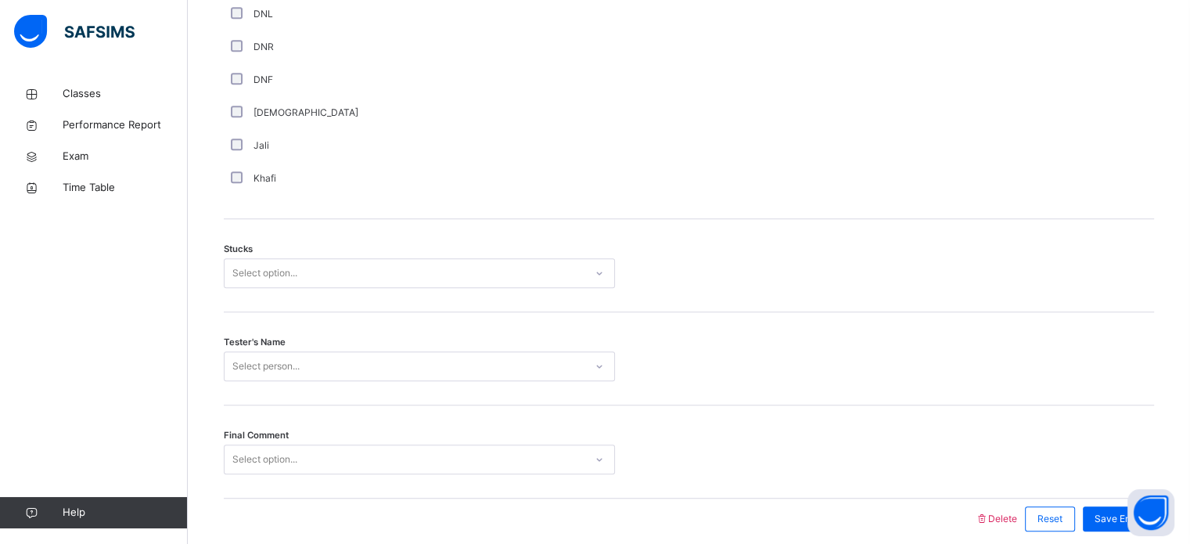
scroll to position [1152, 0]
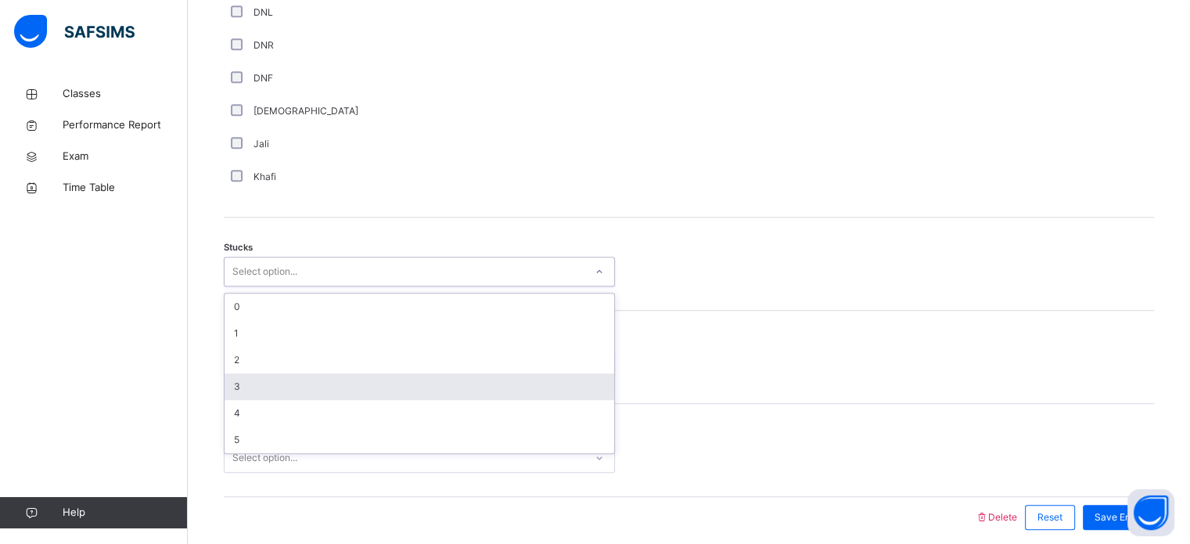
click at [316, 391] on div "3" at bounding box center [420, 386] width 390 height 27
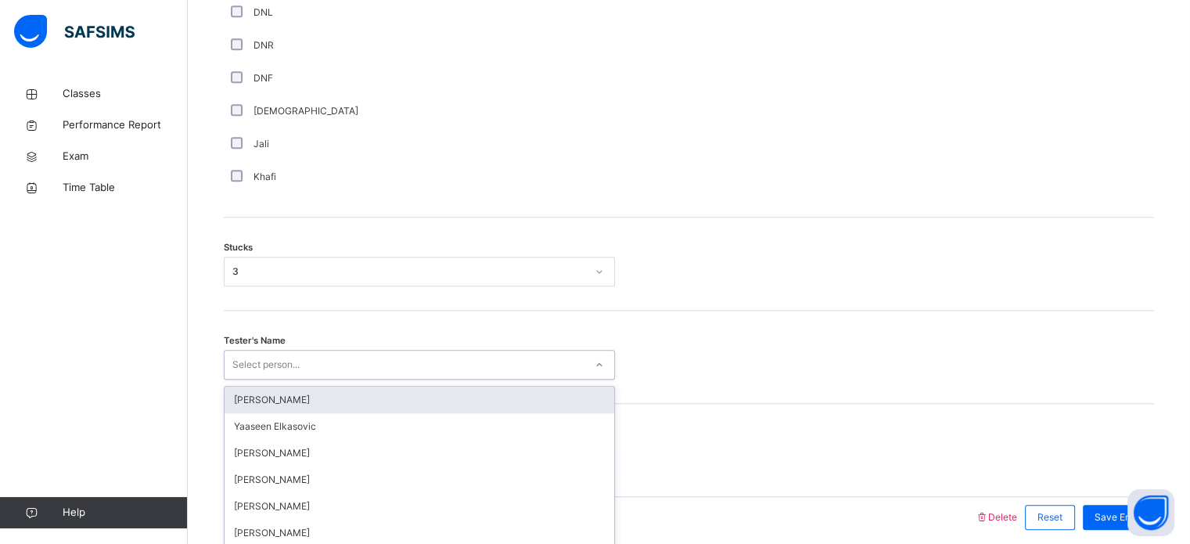
scroll to position [1227, 0]
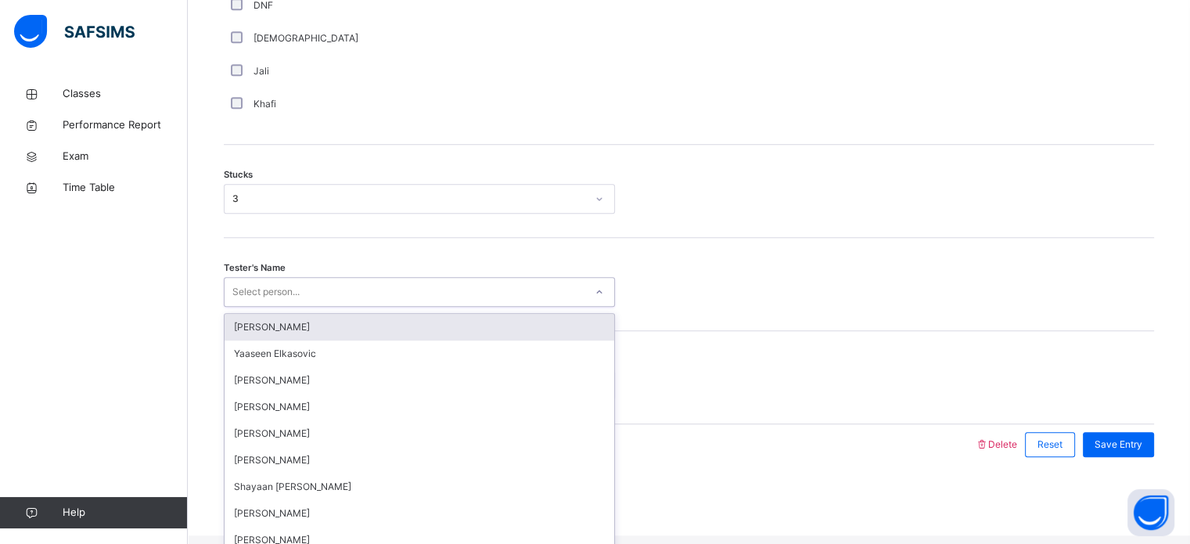
click at [357, 307] on div "option [PERSON_NAME] focused, 1 of 90. 90 results available. Use Up and Down to…" at bounding box center [419, 292] width 391 height 30
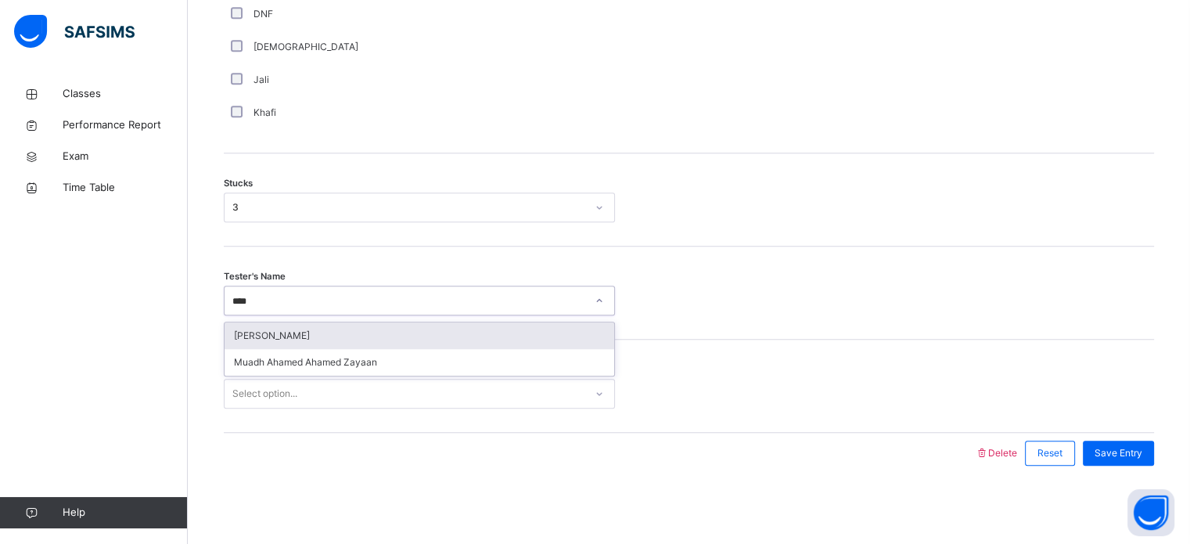
type input "*****"
click at [354, 338] on div "[PERSON_NAME]" at bounding box center [420, 335] width 390 height 27
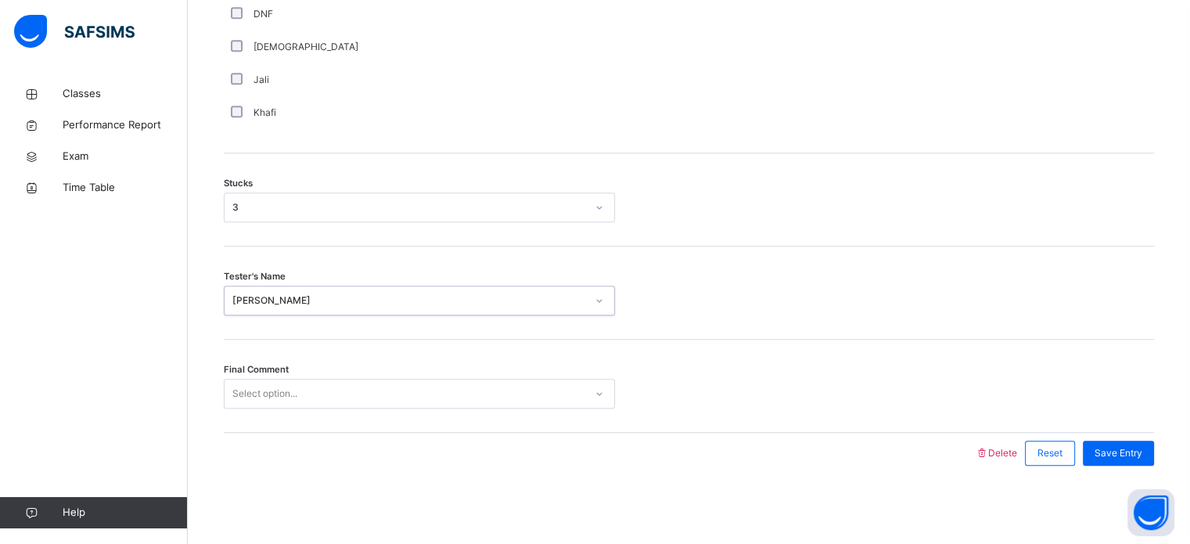
click at [336, 407] on div "Select option..." at bounding box center [419, 394] width 391 height 30
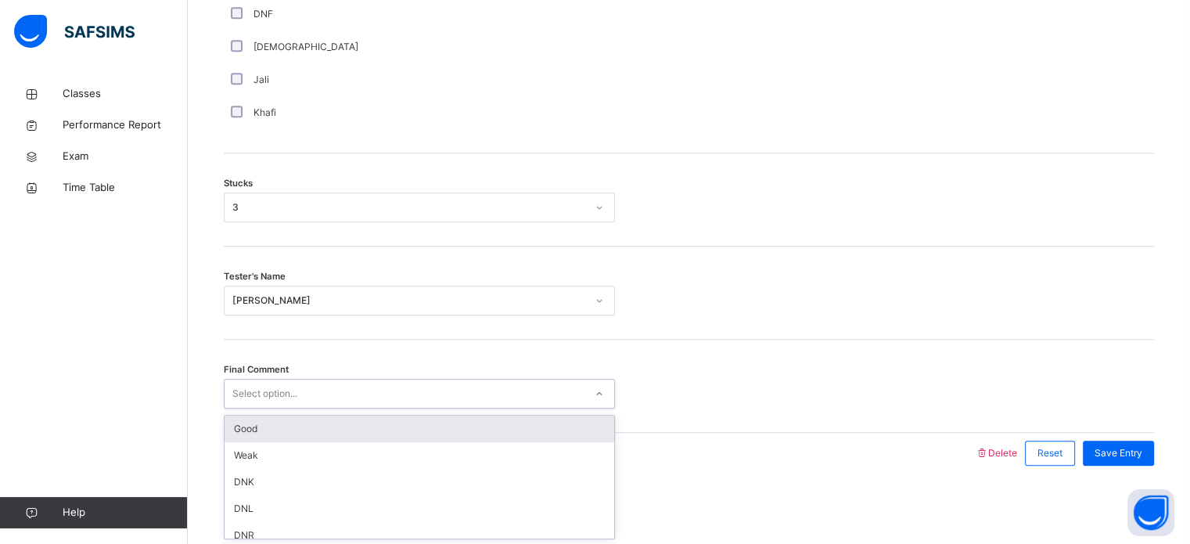
click at [335, 439] on div "Good" at bounding box center [420, 428] width 390 height 27
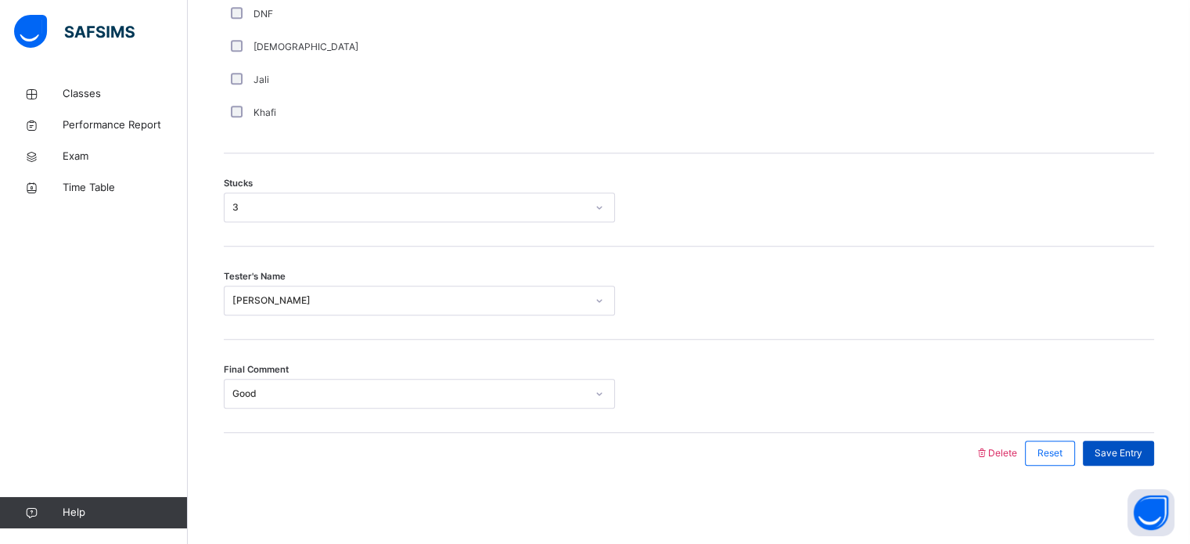
click at [1131, 453] on span "Save Entry" at bounding box center [1119, 453] width 48 height 14
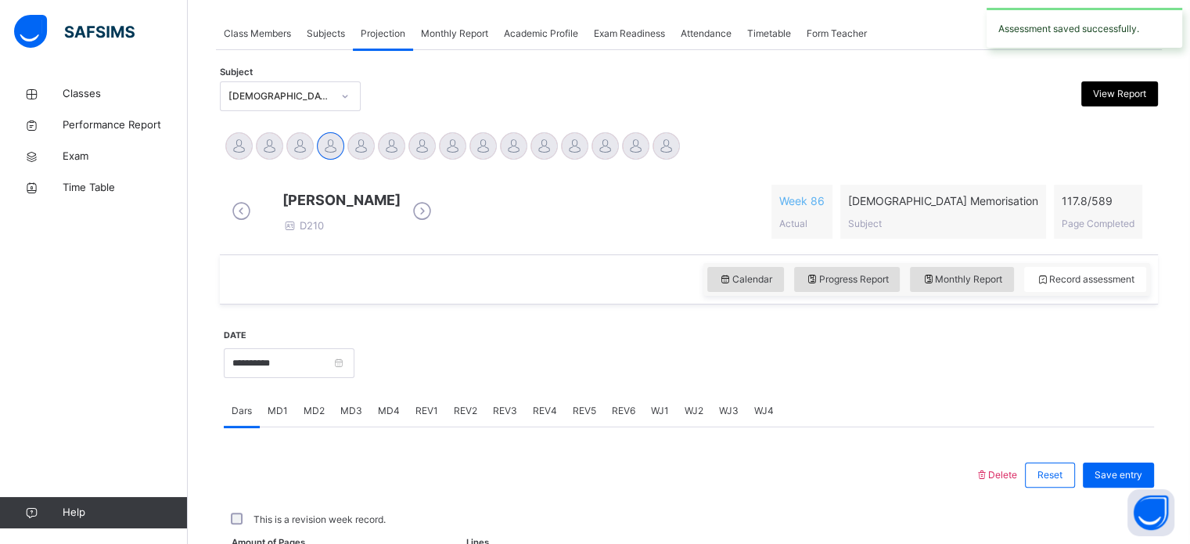
scroll to position [631, 0]
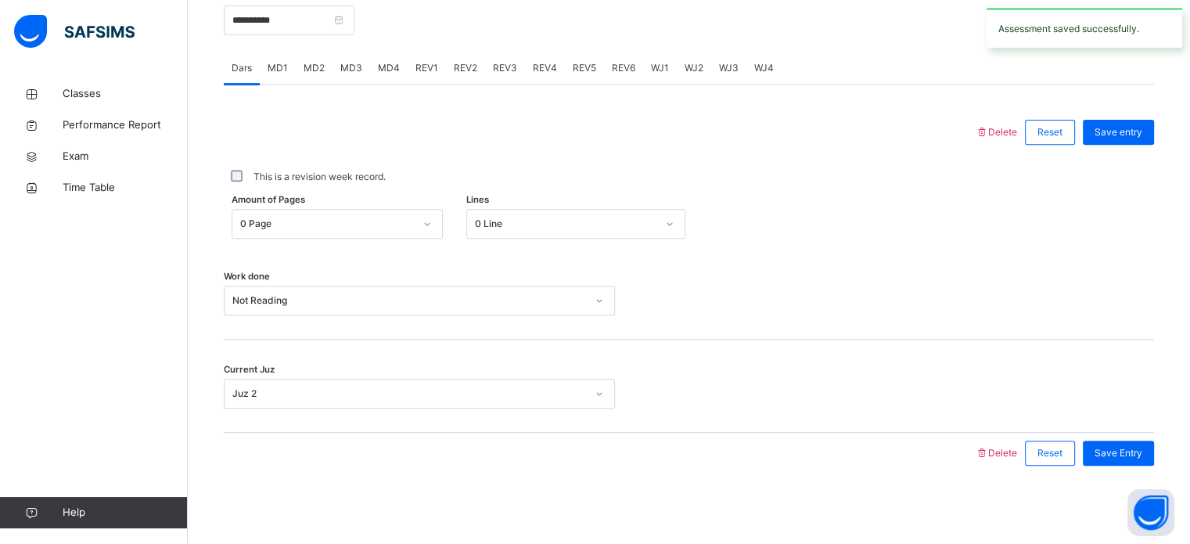
click at [378, 63] on span "MD4" at bounding box center [389, 68] width 22 height 14
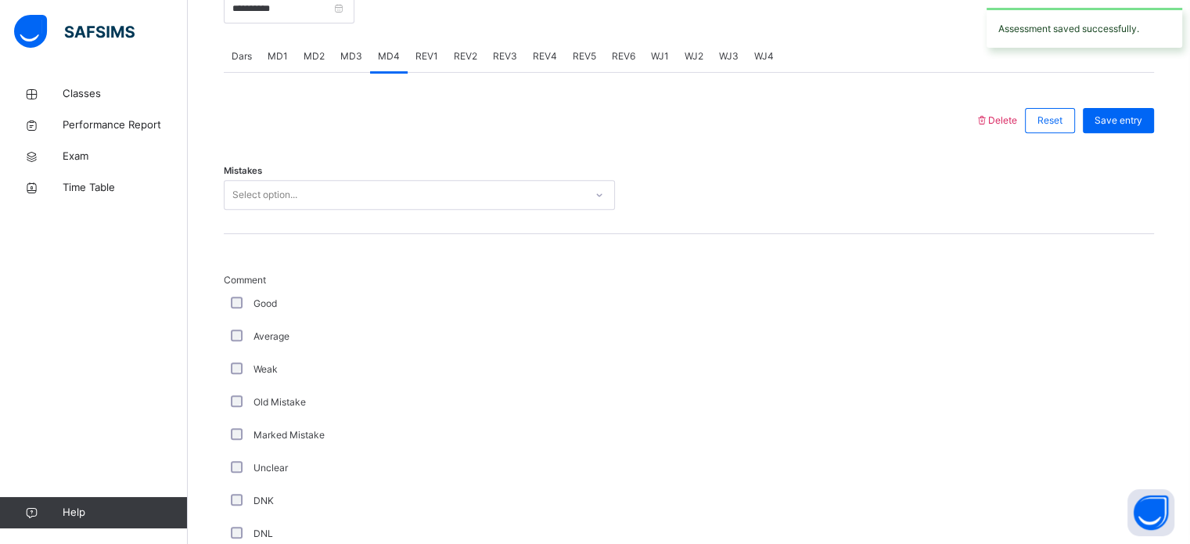
scroll to position [1227, 0]
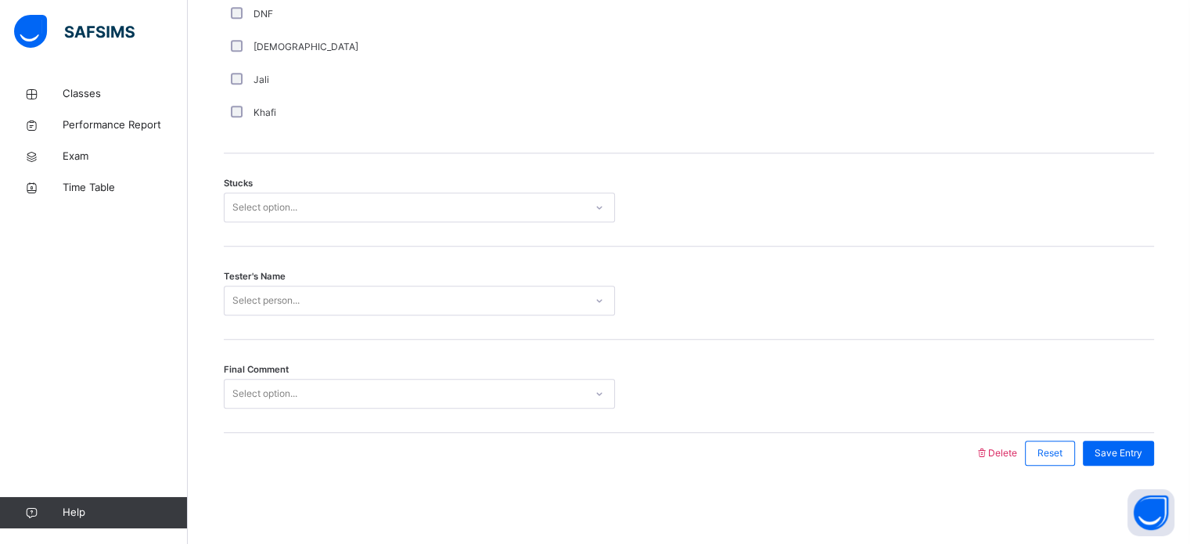
click at [379, 397] on div "Select option..." at bounding box center [405, 394] width 360 height 24
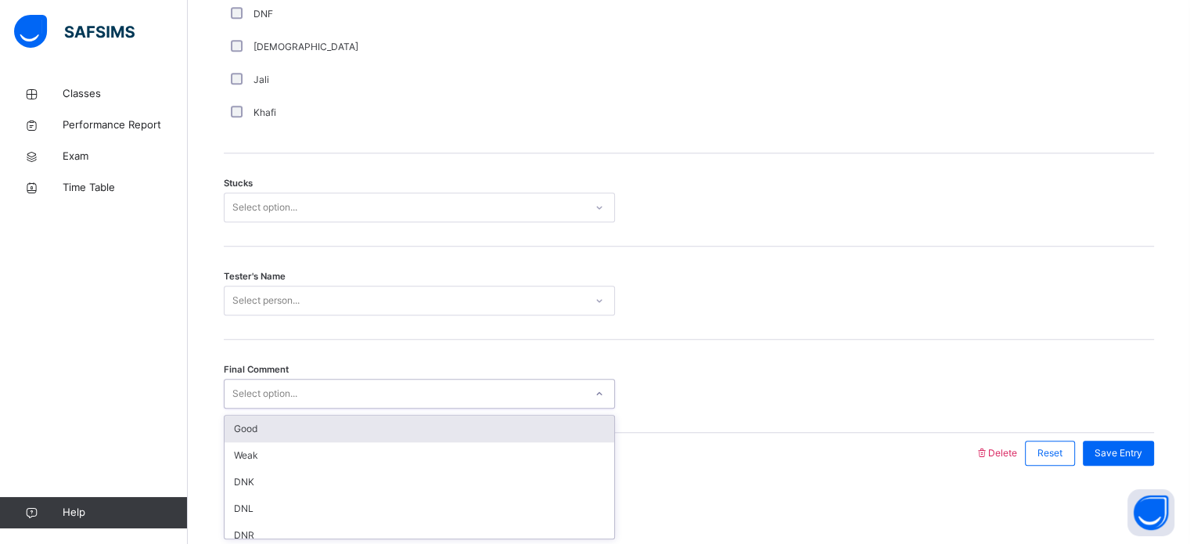
click at [393, 430] on div "Good" at bounding box center [420, 428] width 390 height 27
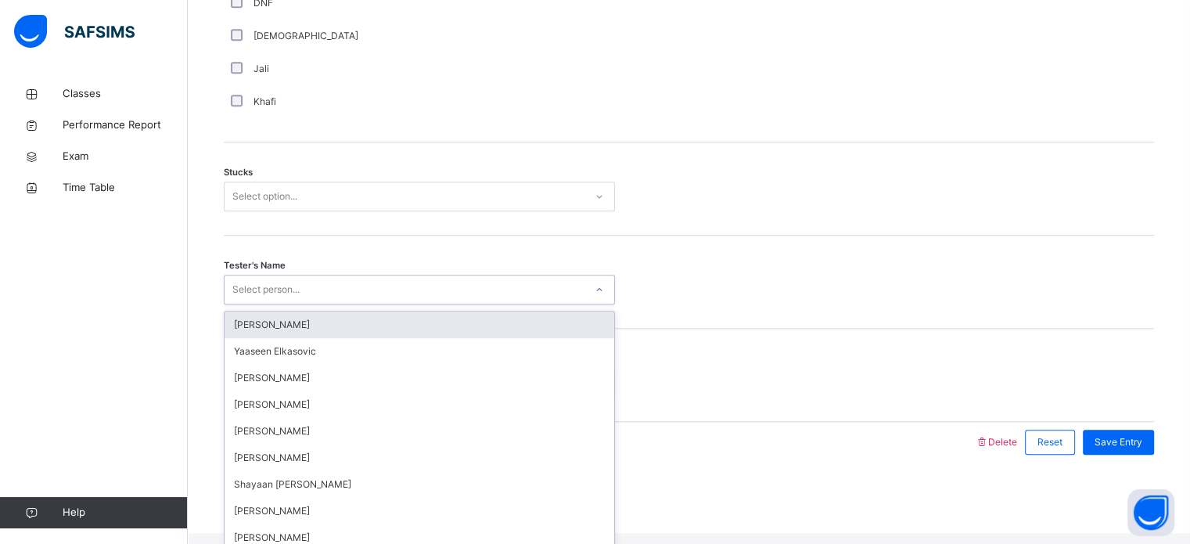
click at [444, 296] on div "Select person..." at bounding box center [405, 290] width 360 height 24
type input "*"
type input "**"
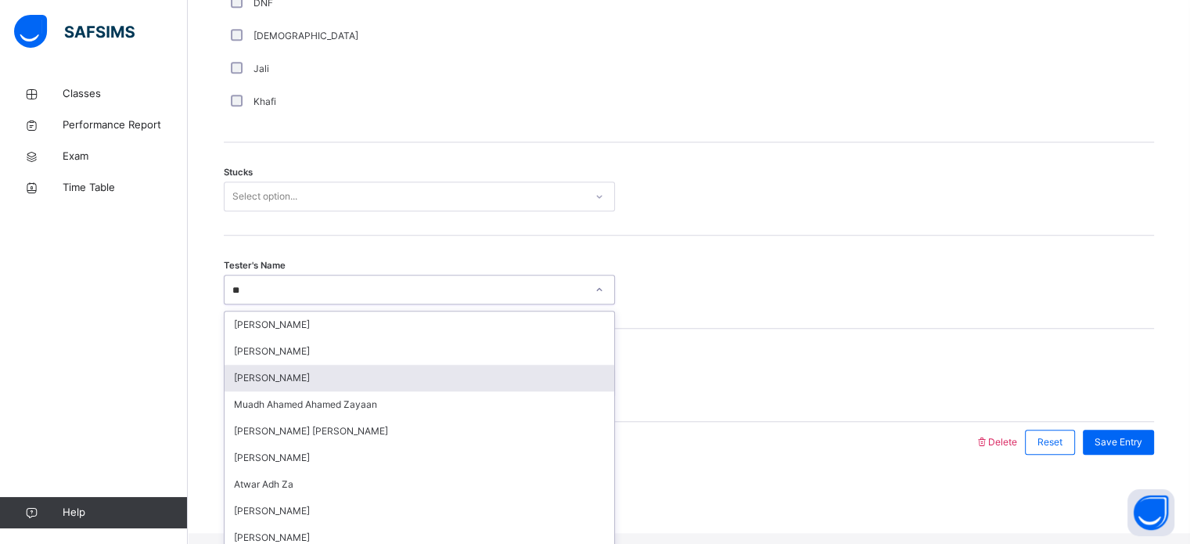
click at [435, 388] on div "[PERSON_NAME]" at bounding box center [420, 378] width 390 height 27
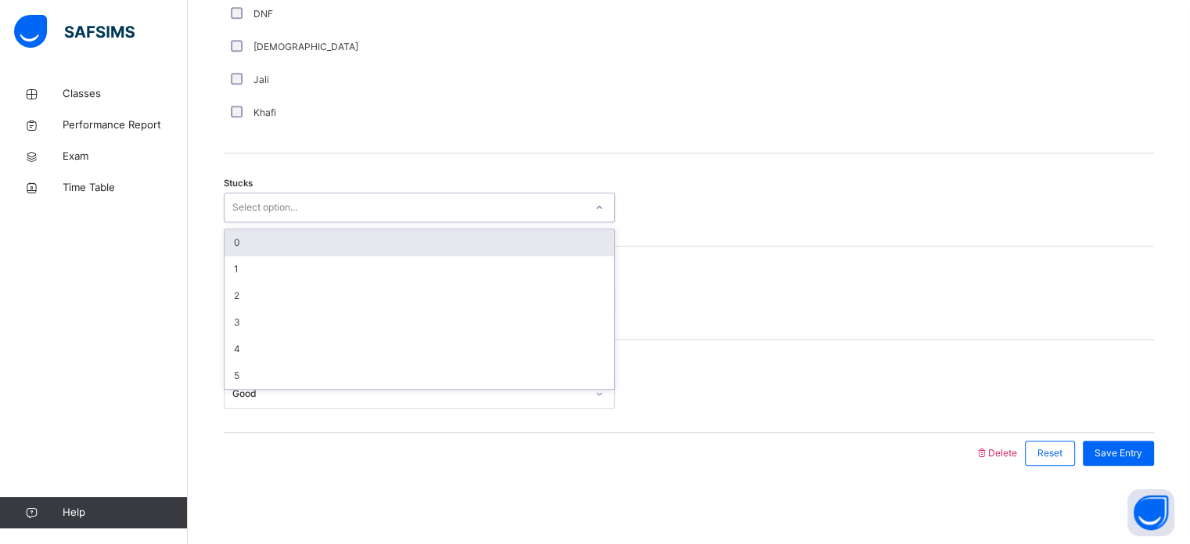
click at [428, 214] on div "Select option..." at bounding box center [405, 208] width 360 height 24
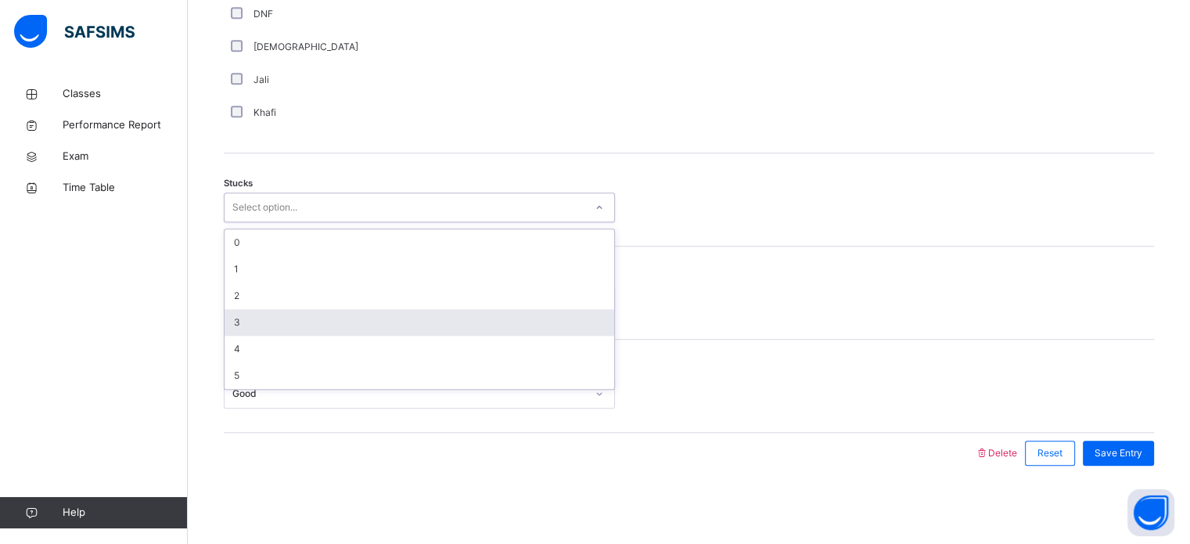
click at [362, 317] on div "3" at bounding box center [420, 322] width 390 height 27
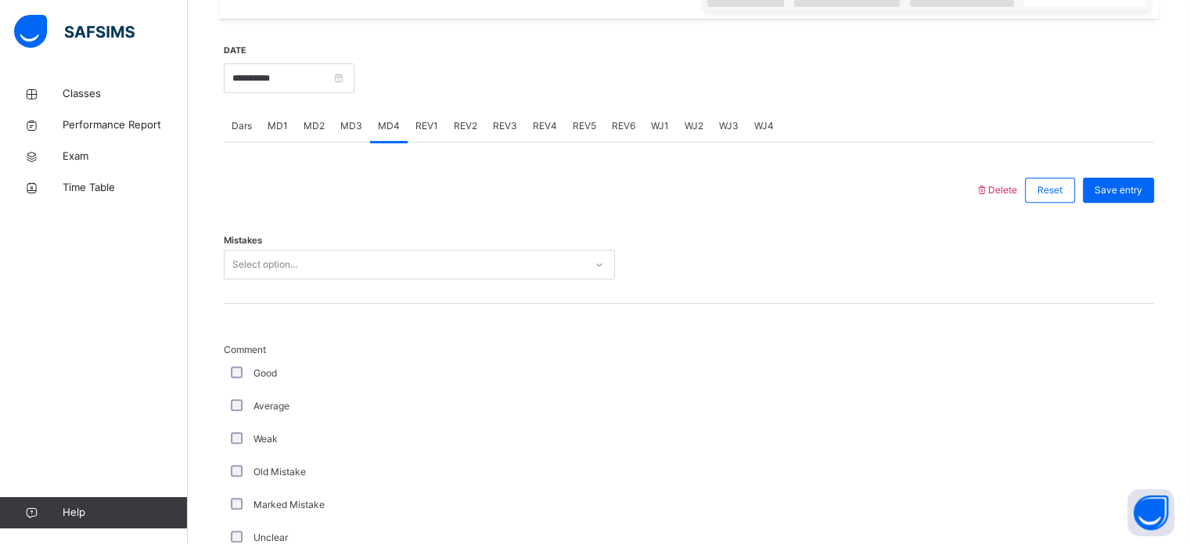
scroll to position [521, 0]
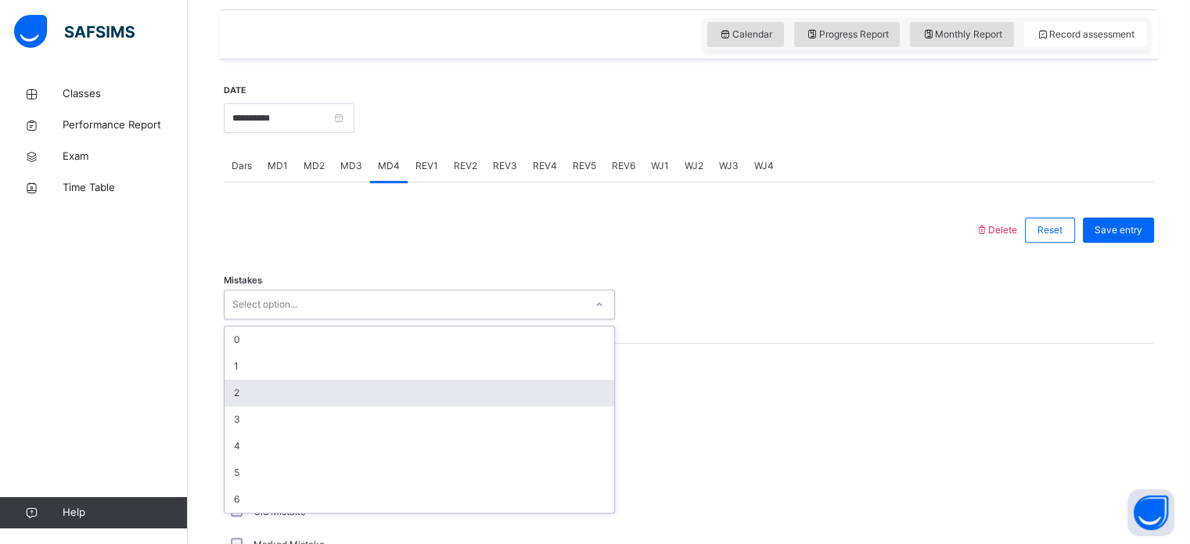
click at [344, 406] on div "2" at bounding box center [420, 392] width 390 height 27
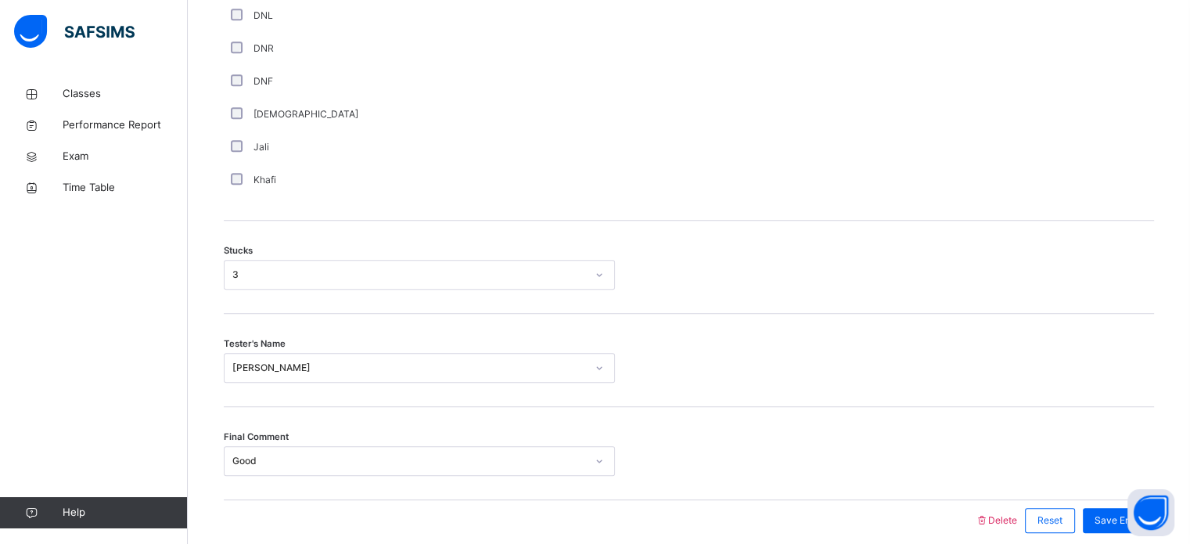
scroll to position [1227, 0]
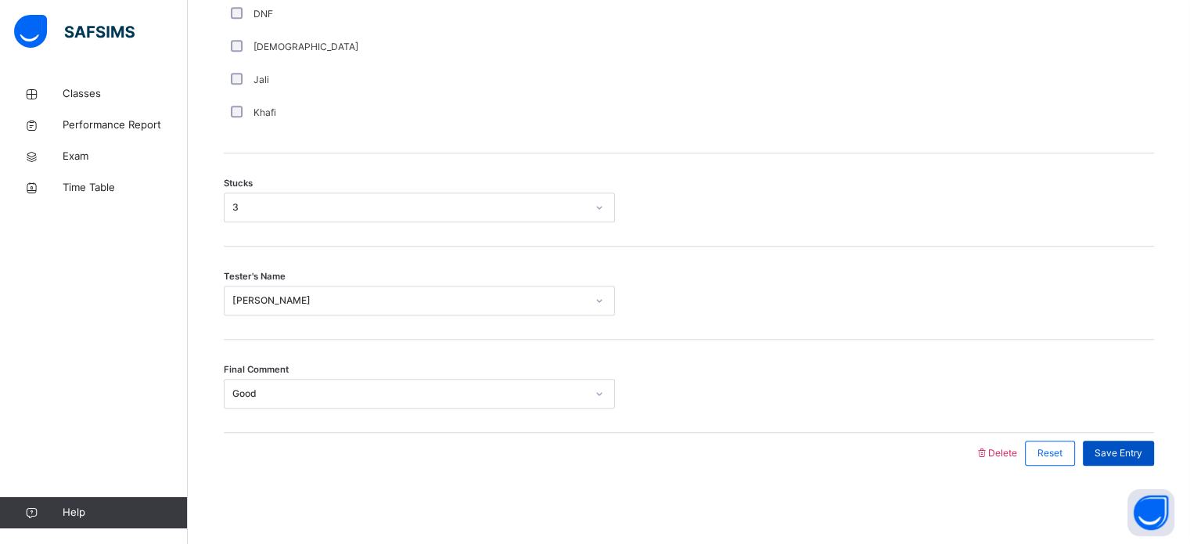
click at [1146, 464] on div "Save Entry" at bounding box center [1118, 453] width 71 height 25
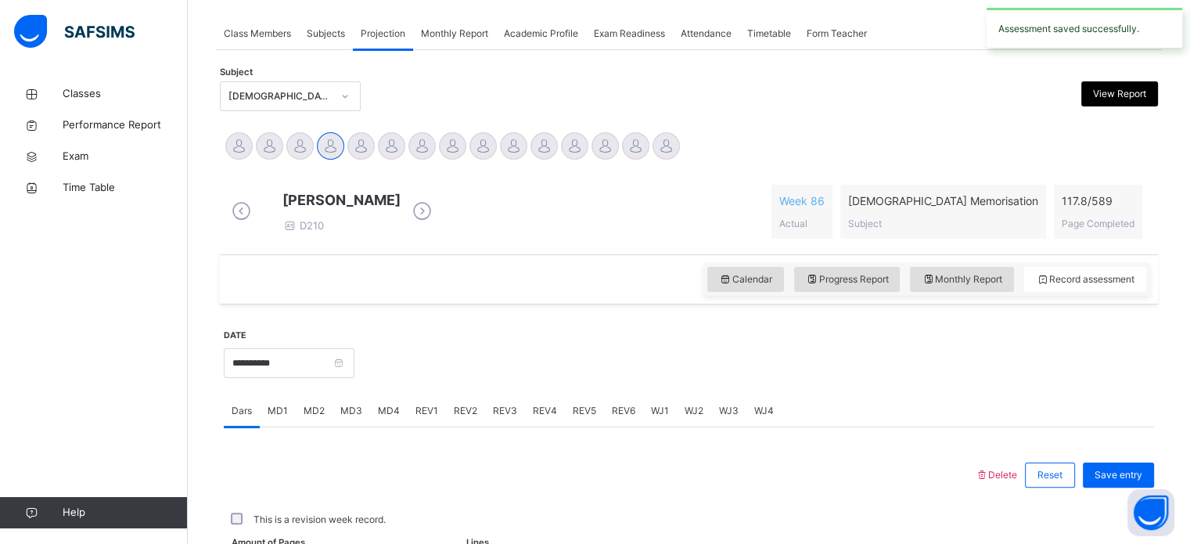
scroll to position [631, 0]
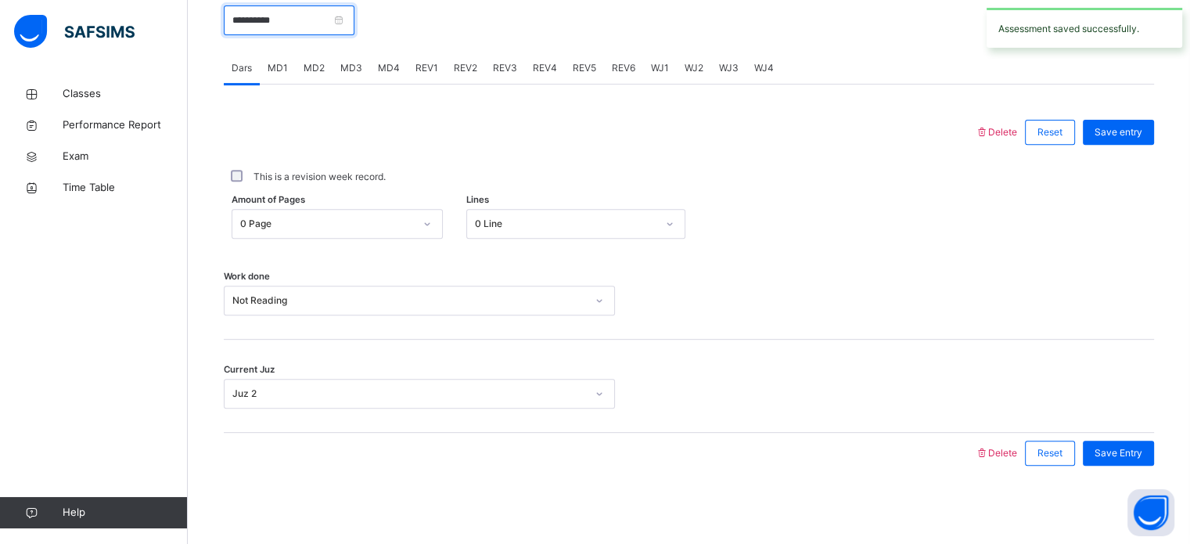
click at [313, 27] on input "**********" at bounding box center [289, 20] width 131 height 30
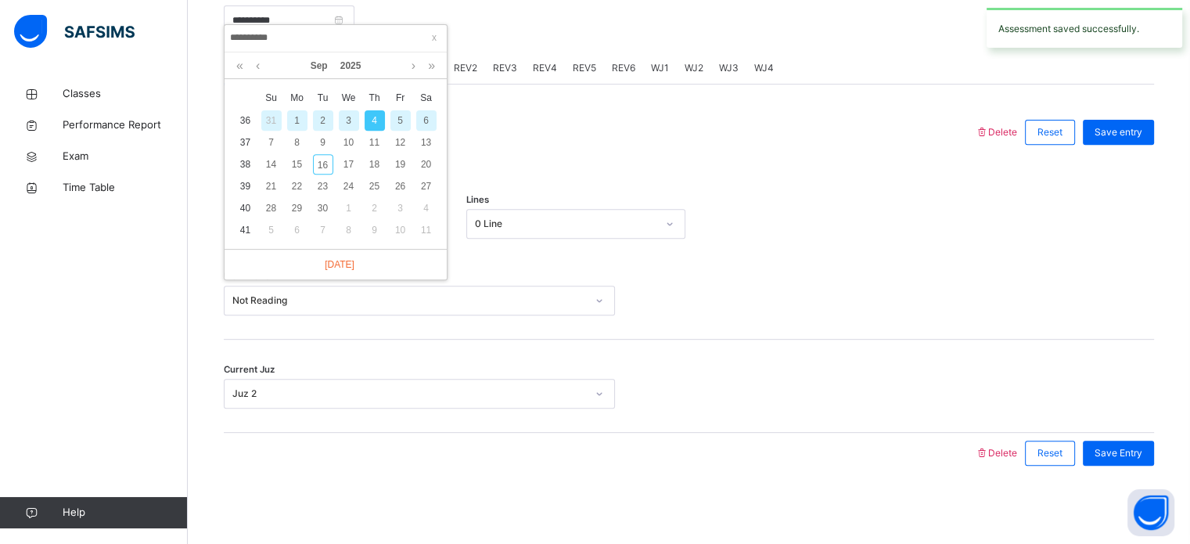
click at [430, 110] on div "6" at bounding box center [426, 120] width 20 height 20
type input "**********"
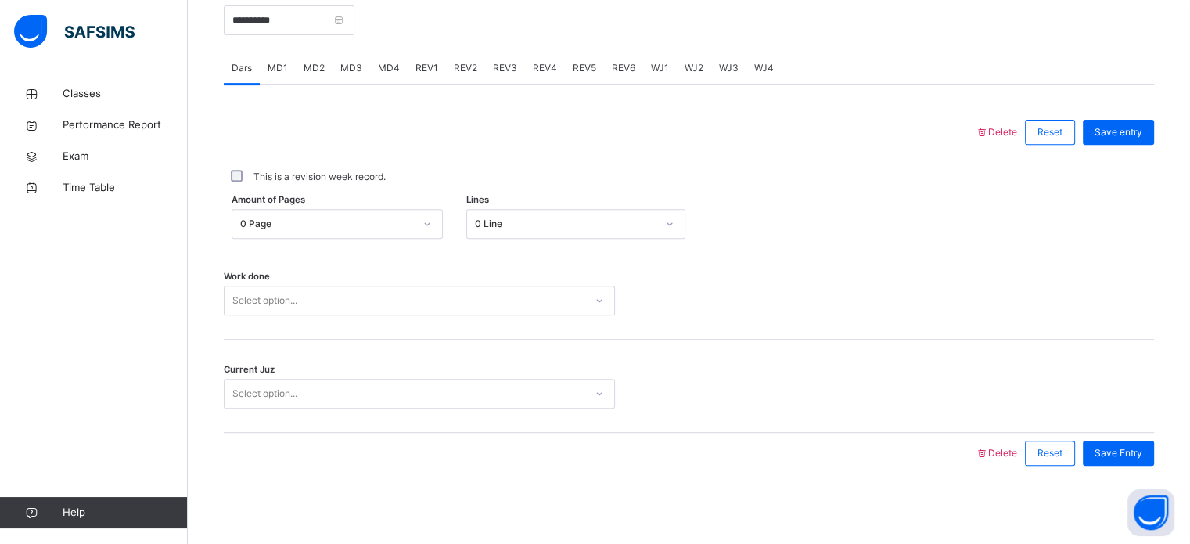
click at [321, 60] on div "MD2" at bounding box center [314, 67] width 37 height 31
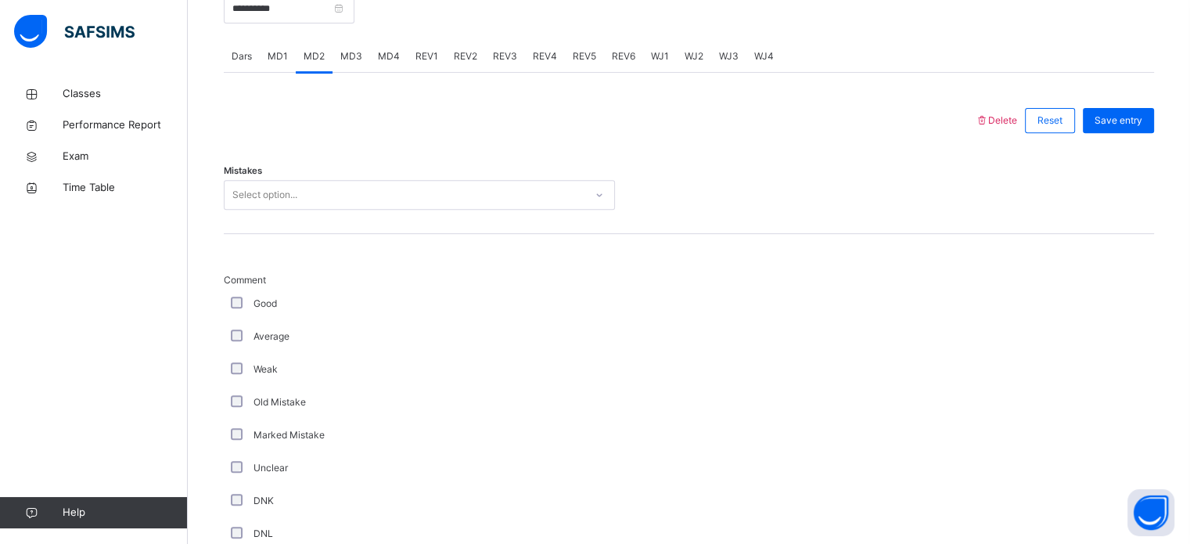
click at [366, 207] on div "Select option..." at bounding box center [405, 195] width 360 height 24
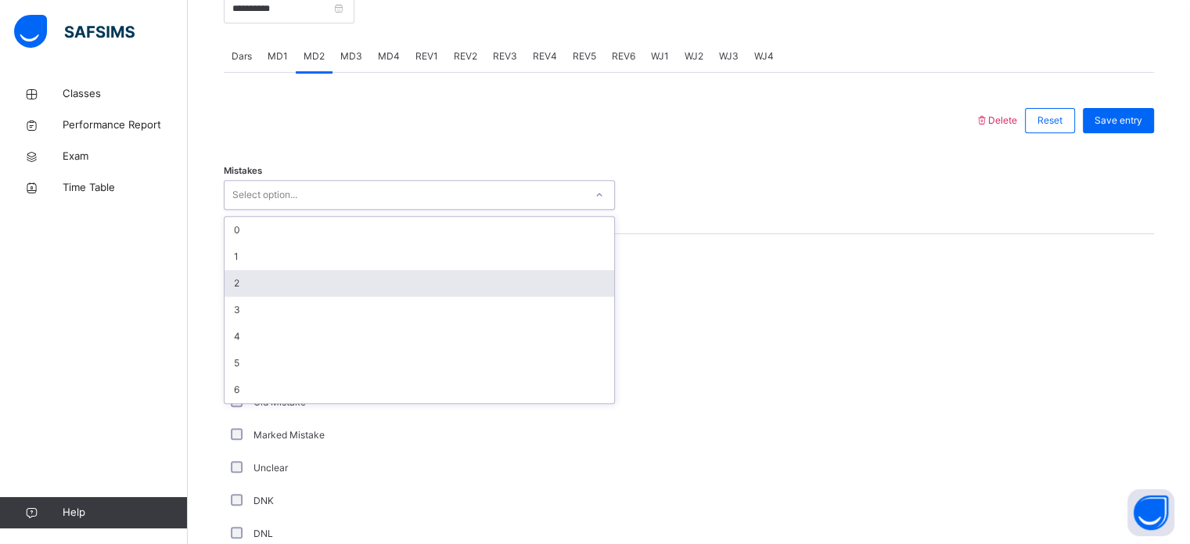
click at [341, 290] on div "2" at bounding box center [420, 283] width 390 height 27
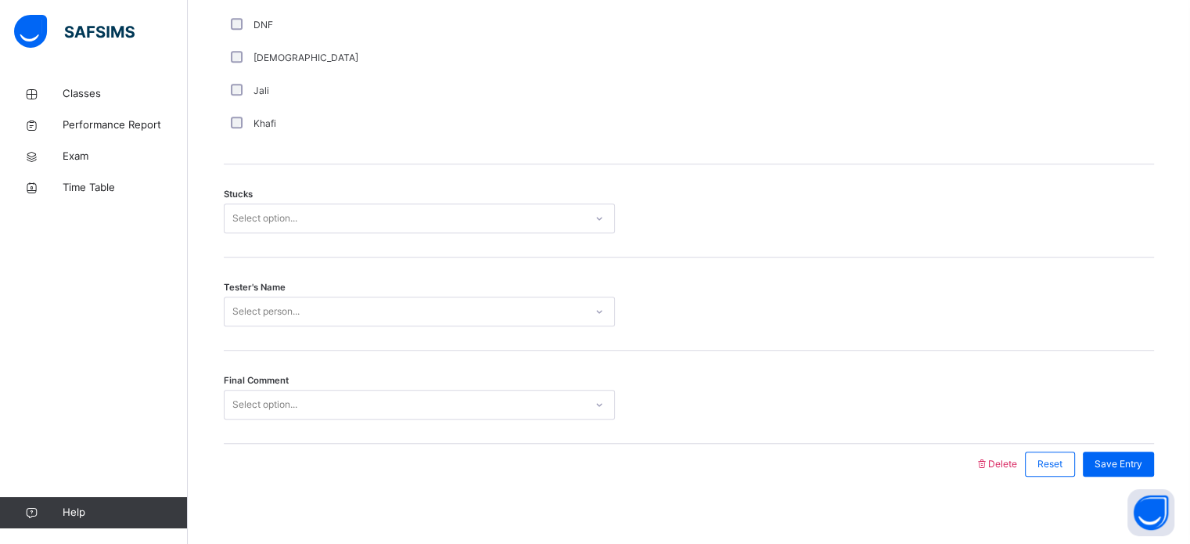
scroll to position [1227, 0]
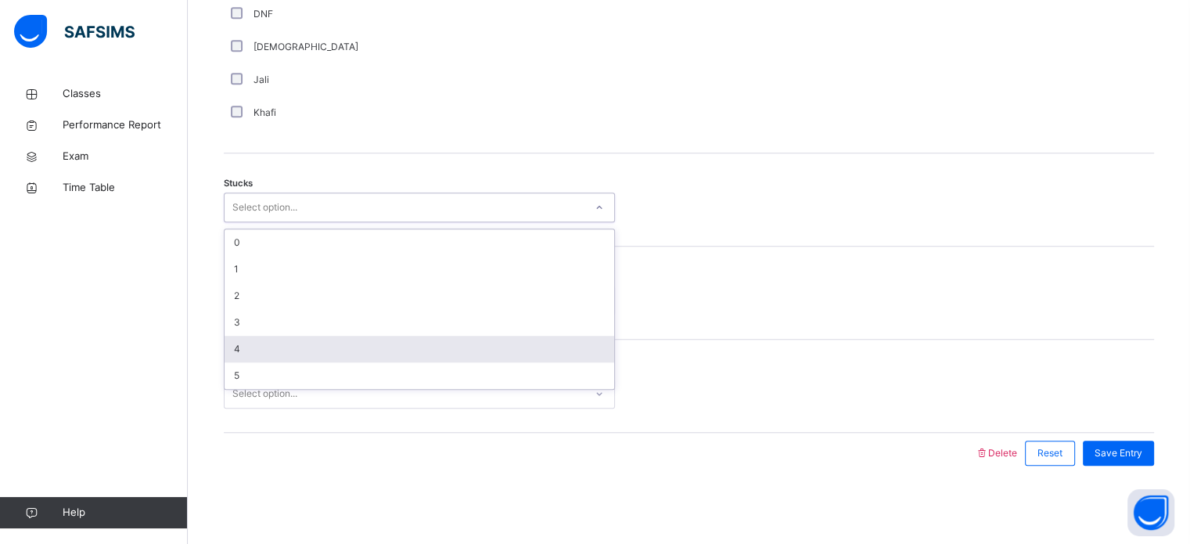
click at [272, 344] on div "4" at bounding box center [420, 349] width 390 height 27
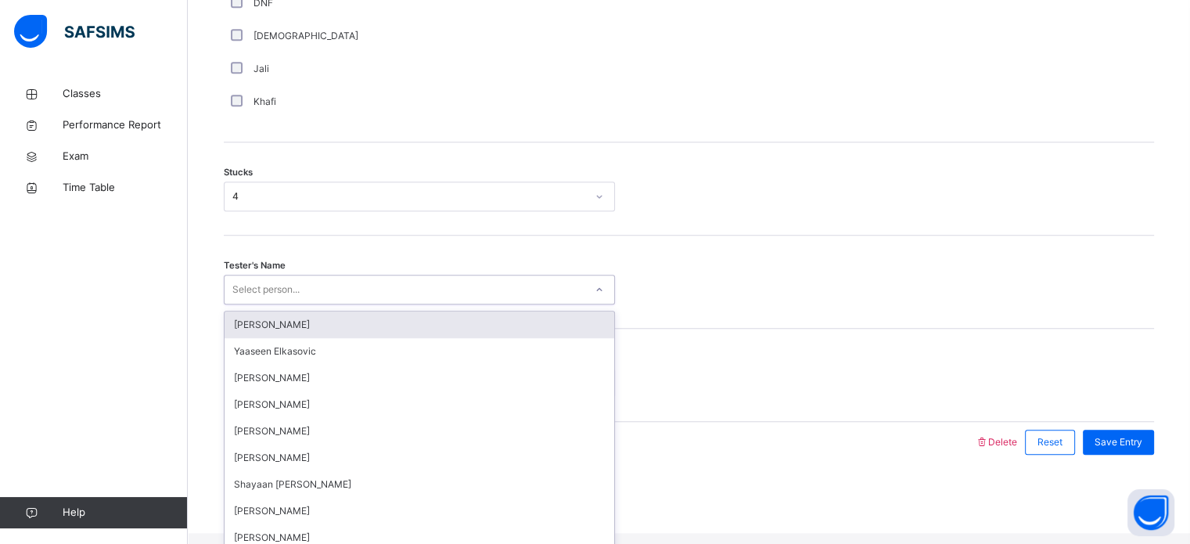
click at [327, 297] on div "Select person..." at bounding box center [405, 290] width 360 height 24
type input "***"
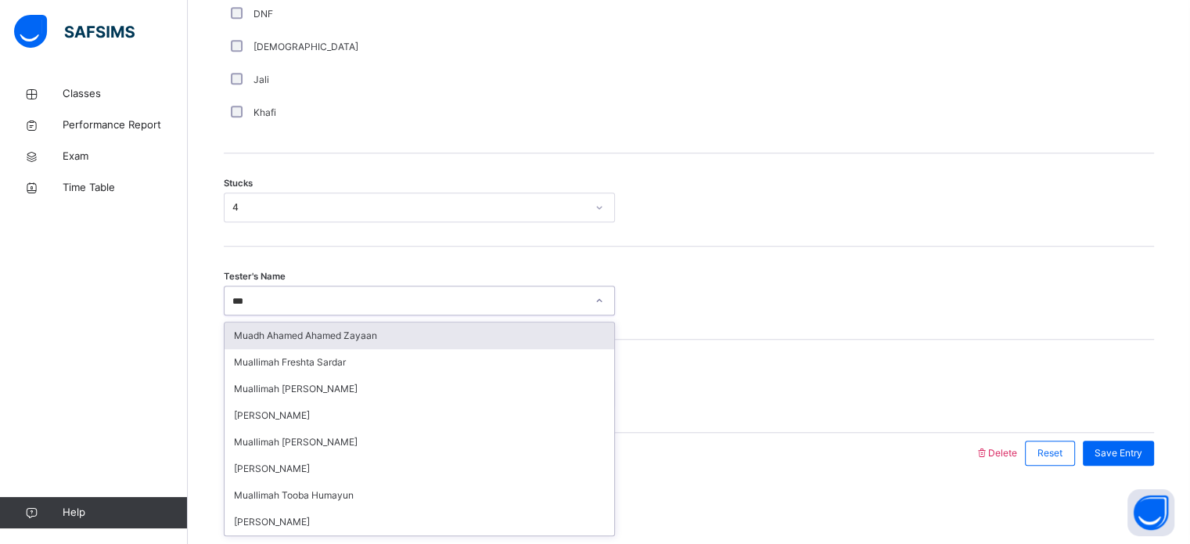
click at [340, 336] on div "Muadh Ahamed Ahamed Zayaan" at bounding box center [420, 335] width 390 height 27
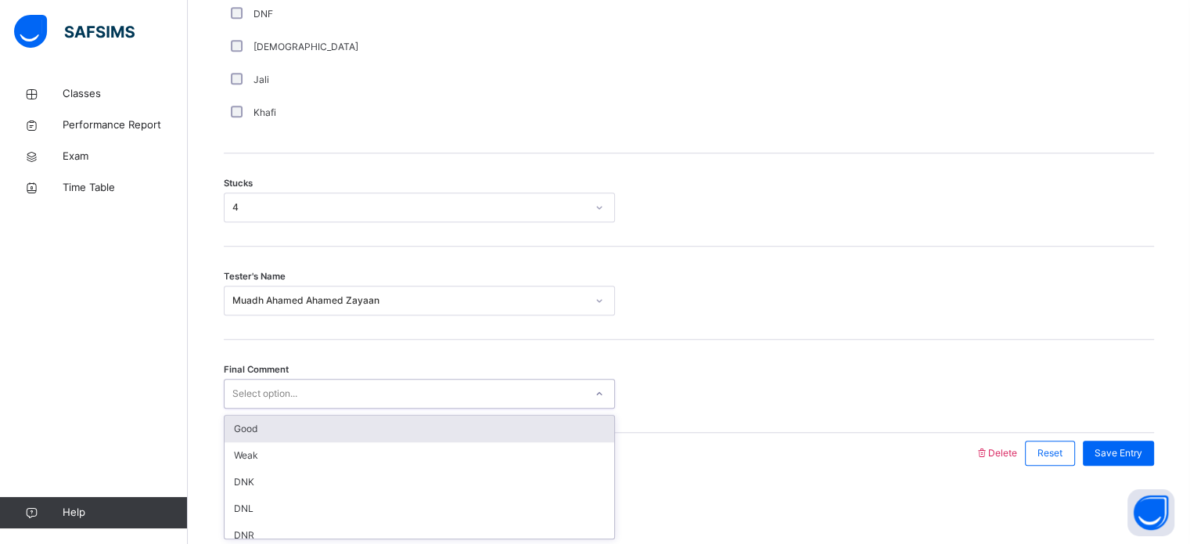
click at [328, 406] on div "Select option..." at bounding box center [419, 394] width 391 height 30
click at [577, 428] on div "Good" at bounding box center [420, 428] width 390 height 27
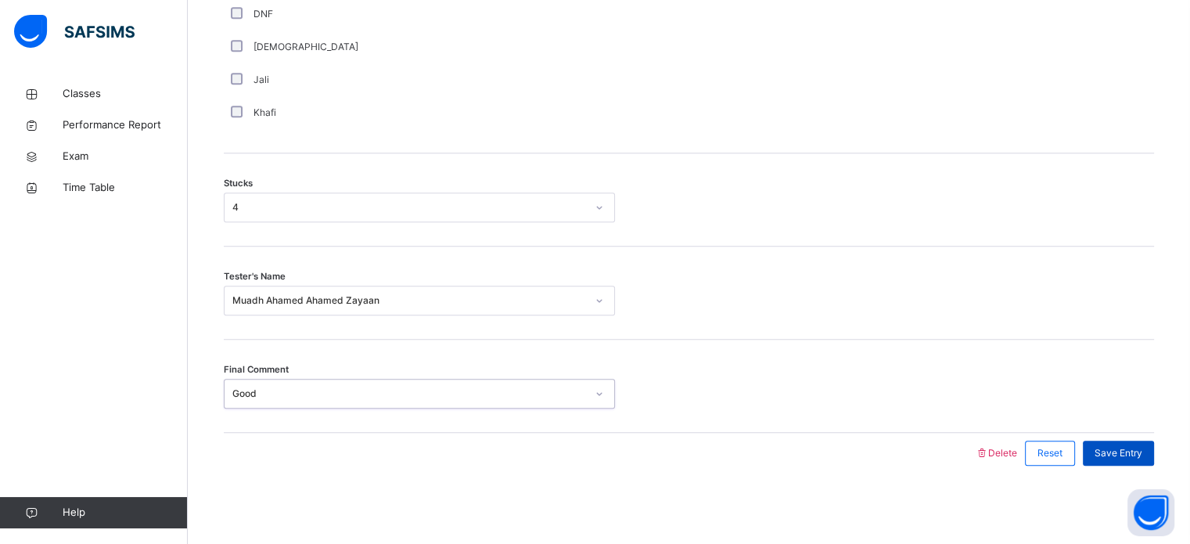
click at [1142, 447] on span "Save Entry" at bounding box center [1119, 453] width 48 height 14
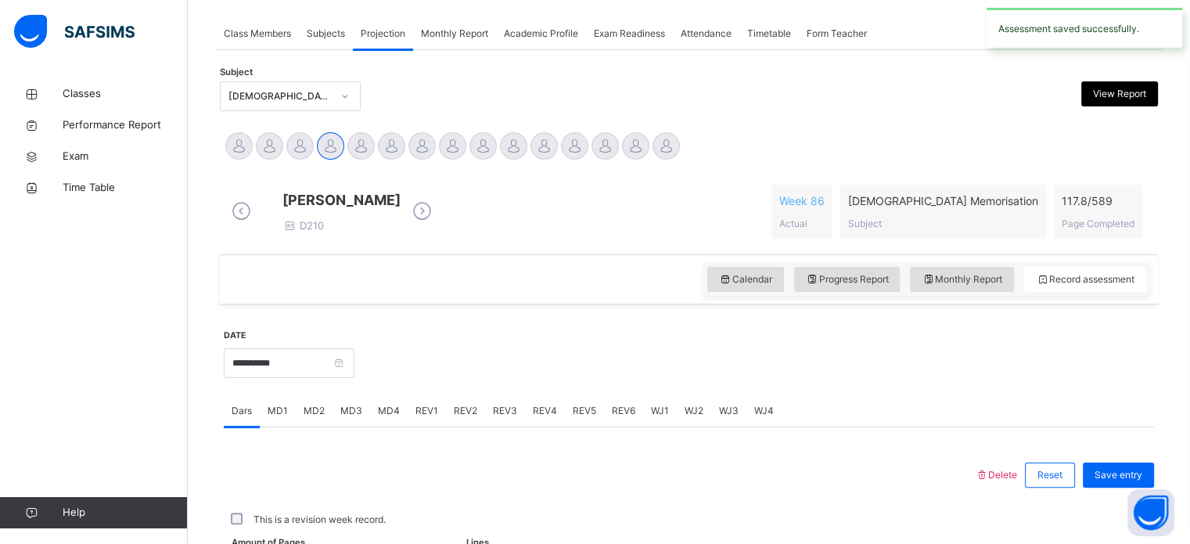
scroll to position [631, 0]
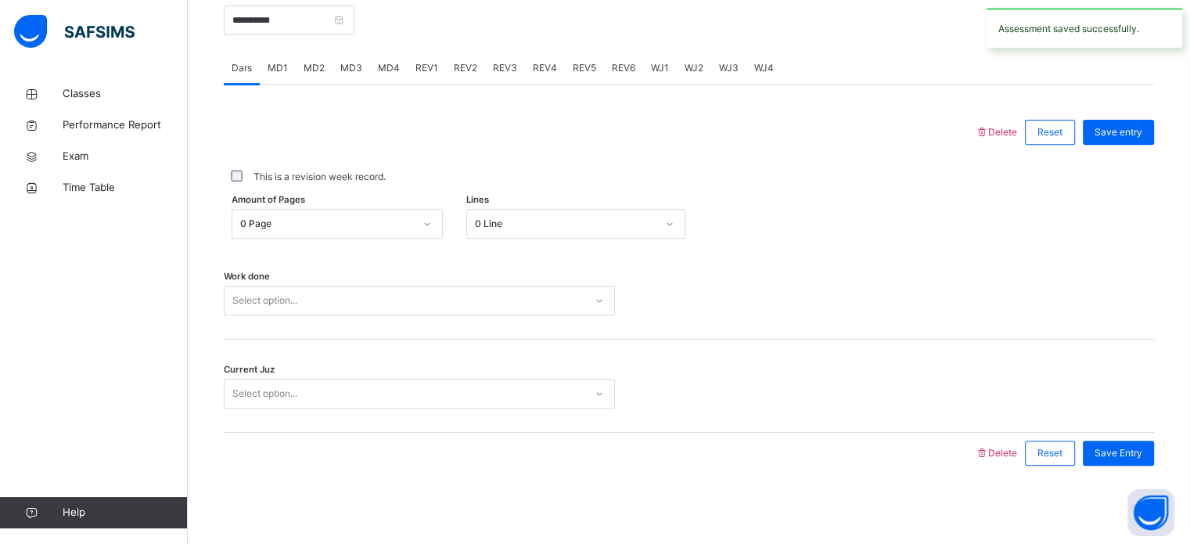
click at [384, 72] on span "MD4" at bounding box center [389, 68] width 22 height 14
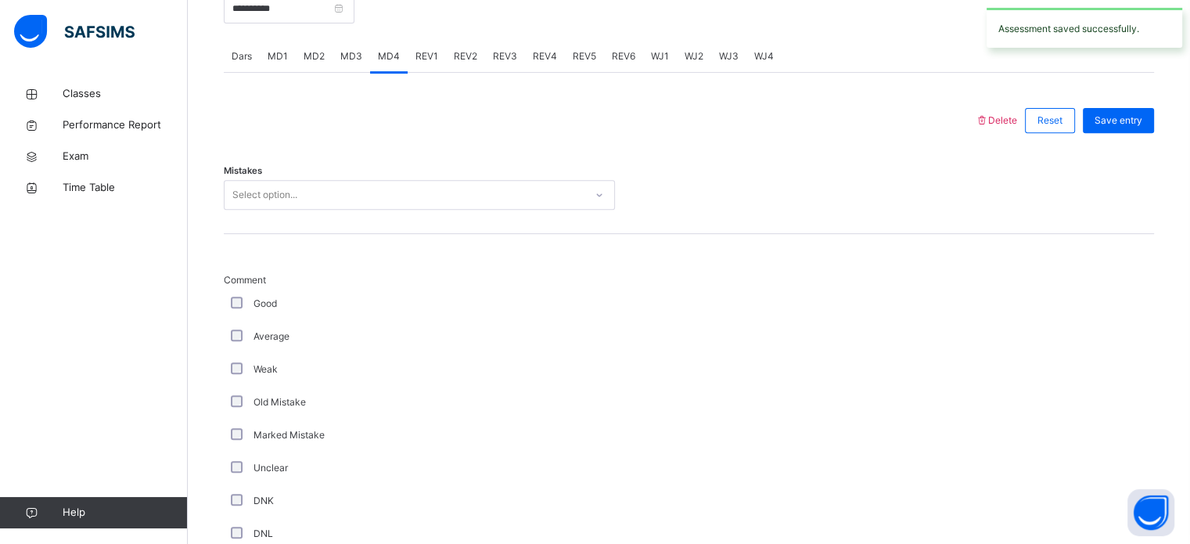
scroll to position [1227, 0]
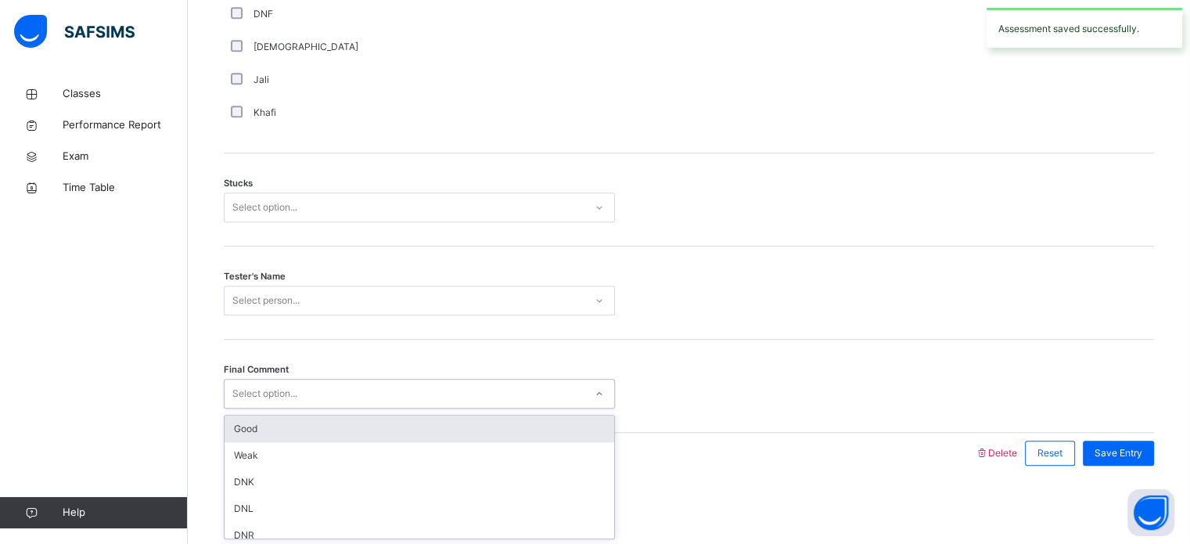
click at [405, 401] on div "Select option..." at bounding box center [405, 394] width 360 height 24
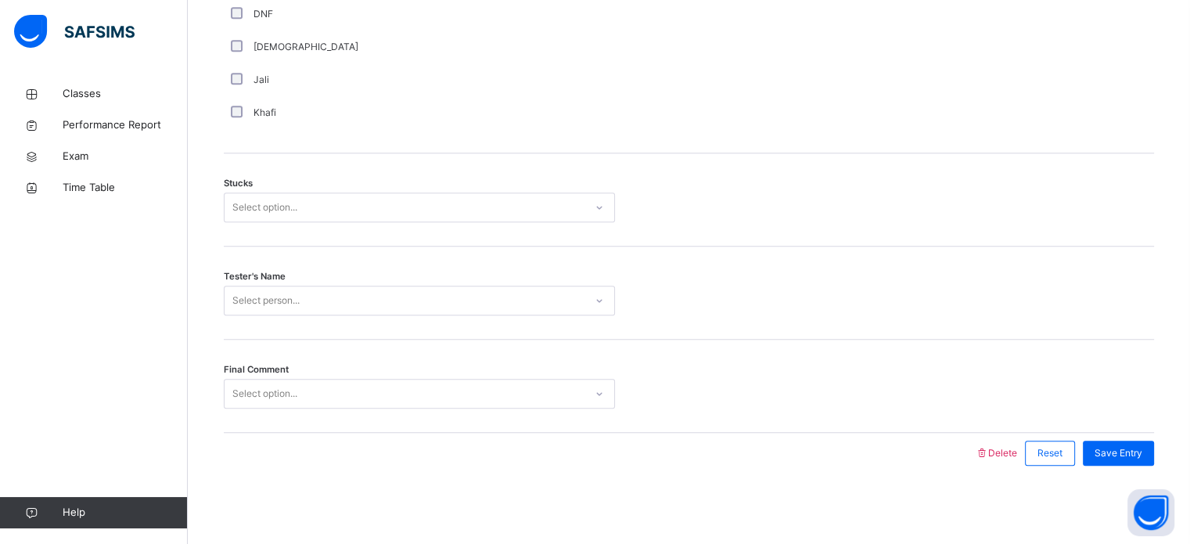
click at [780, 184] on div "Stucks Select option..." at bounding box center [689, 199] width 930 height 93
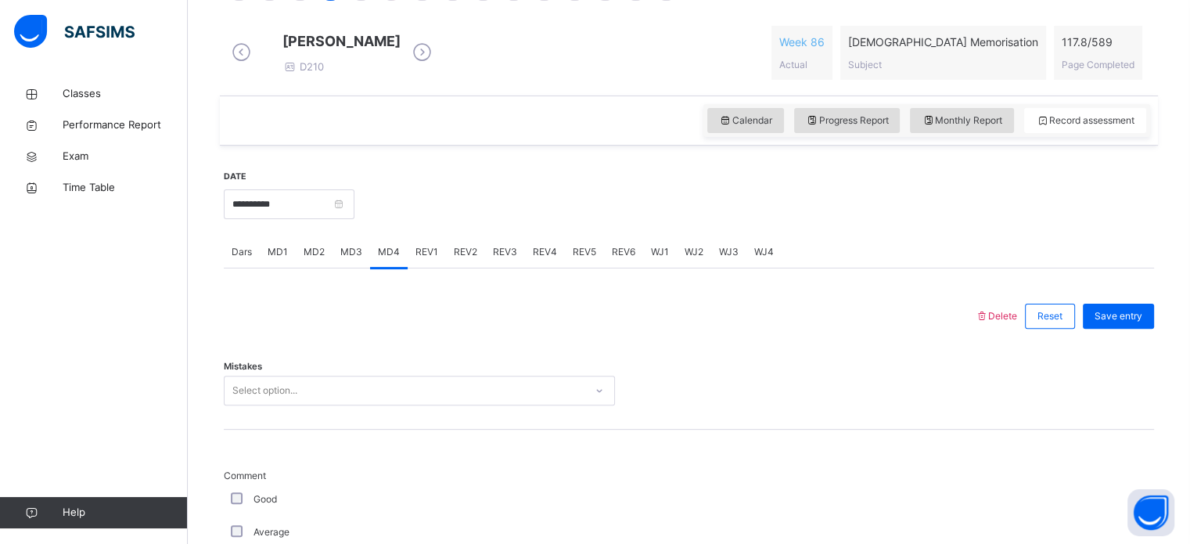
scroll to position [438, 0]
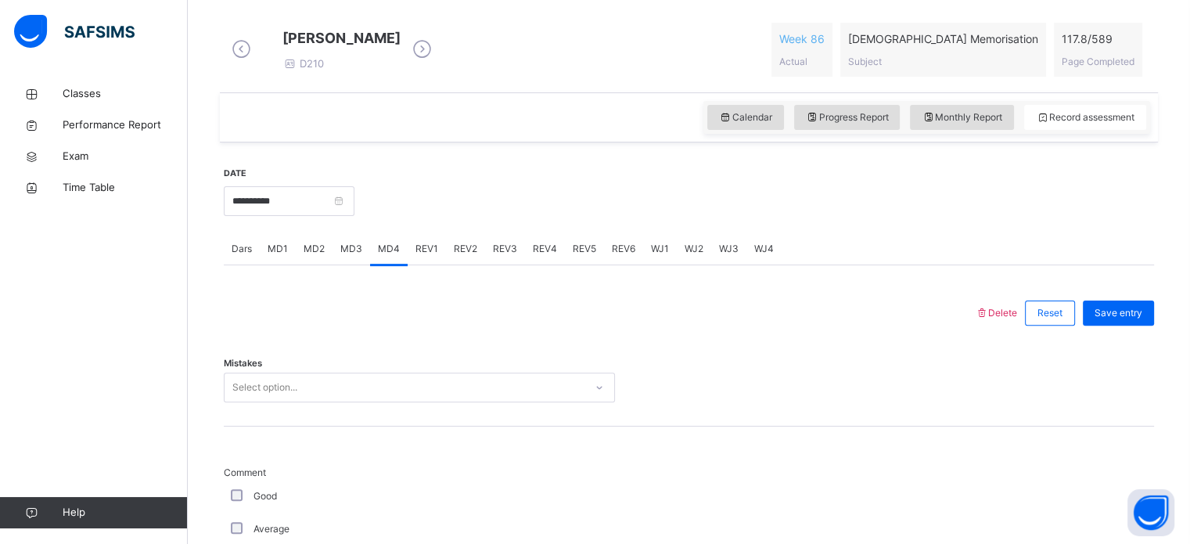
click at [310, 264] on div "MD2" at bounding box center [314, 248] width 37 height 31
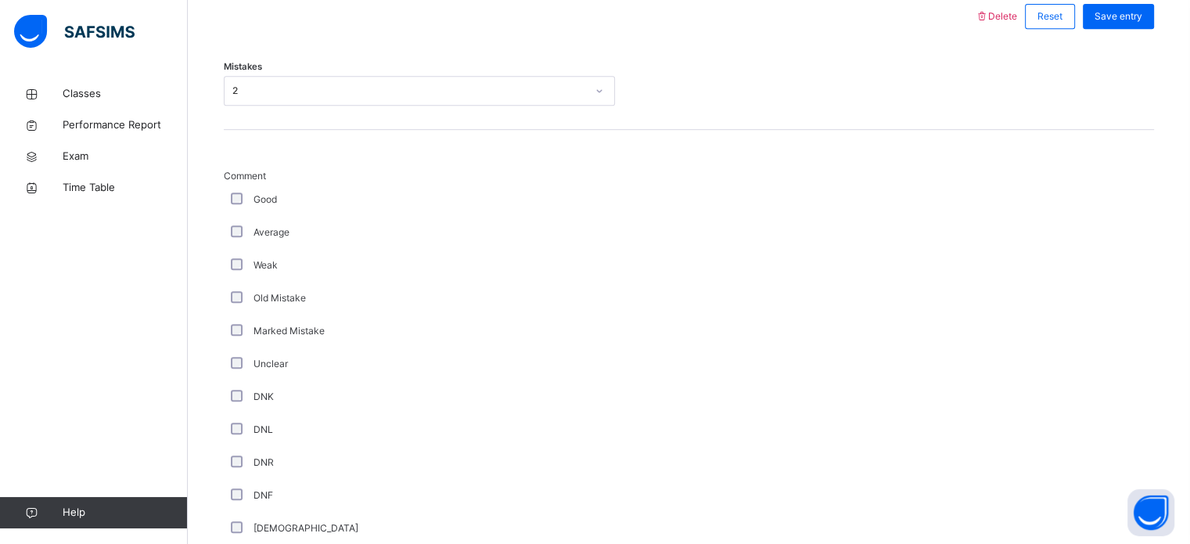
scroll to position [1227, 0]
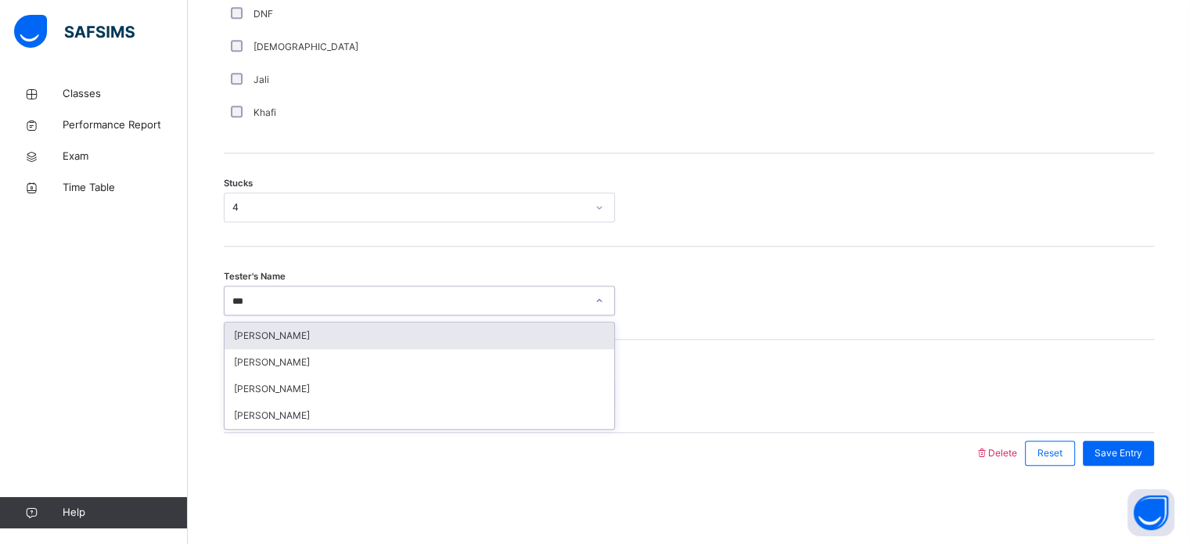
type input "****"
click at [424, 336] on div "[PERSON_NAME]" at bounding box center [420, 335] width 390 height 27
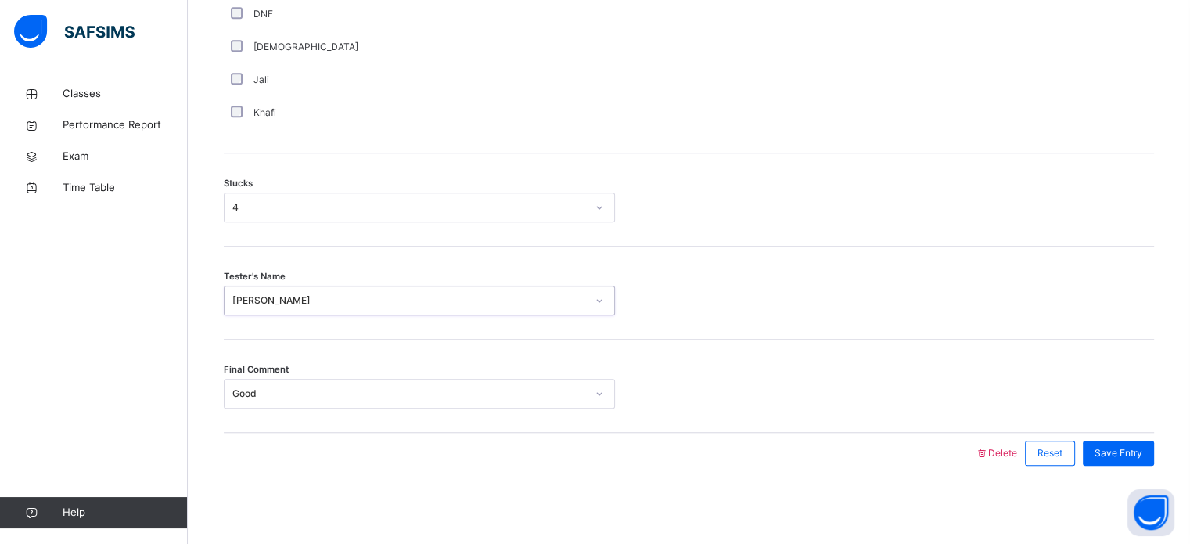
click at [1121, 466] on div "Save Entry" at bounding box center [1114, 453] width 79 height 41
click at [1138, 444] on div "Save Entry" at bounding box center [1118, 453] width 71 height 25
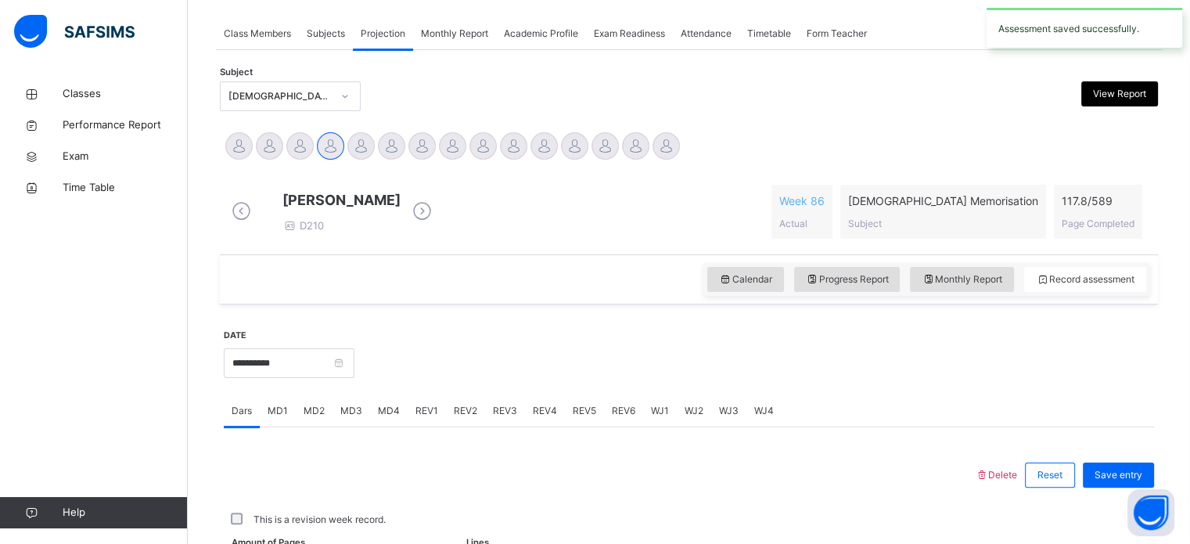
scroll to position [631, 0]
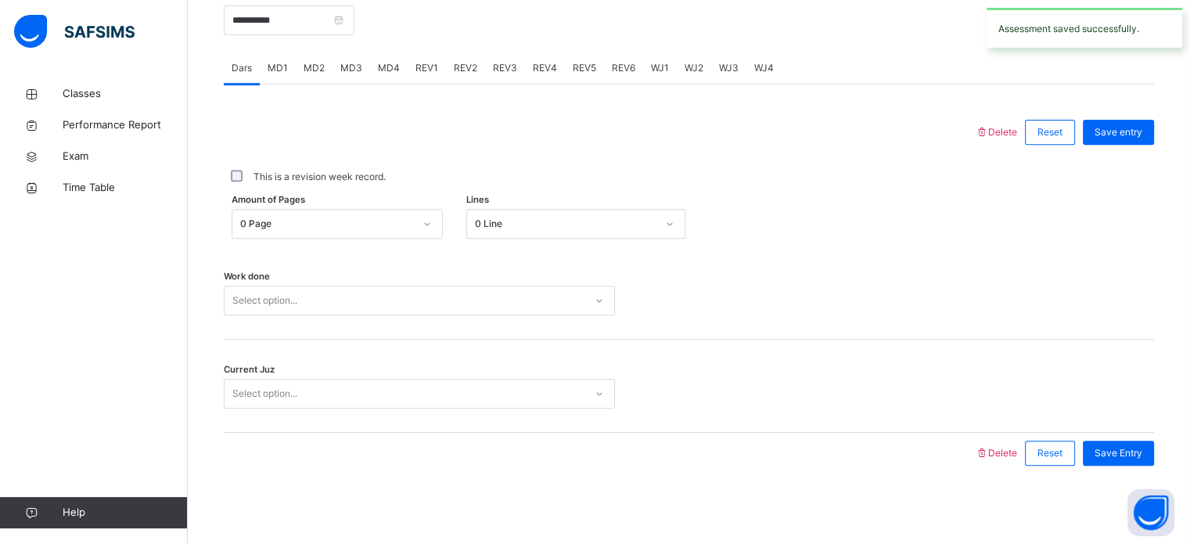
click at [360, 70] on span "MD3" at bounding box center [351, 68] width 22 height 14
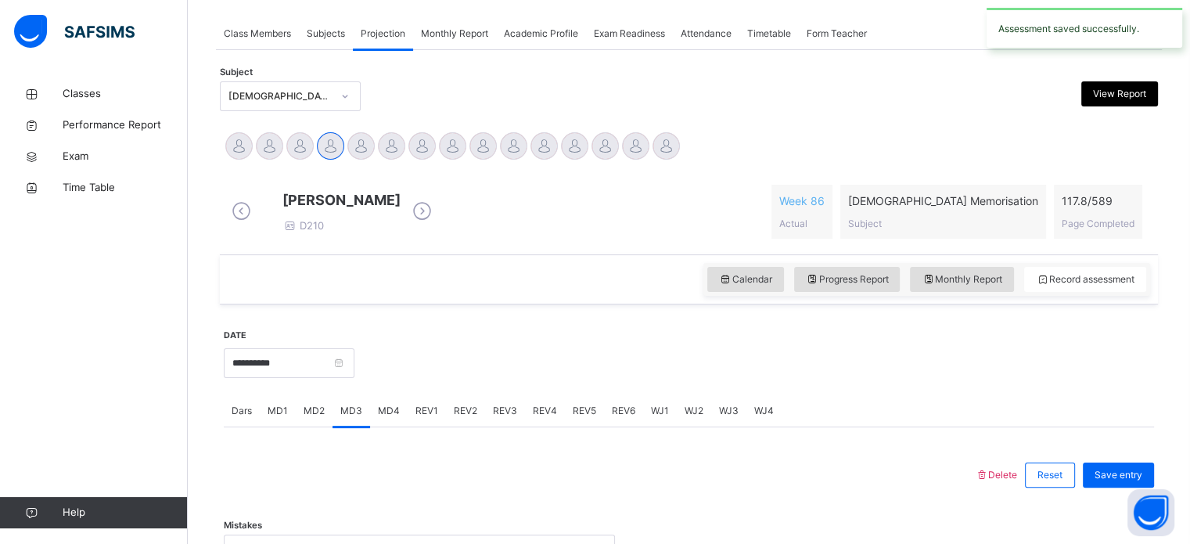
scroll to position [340, 0]
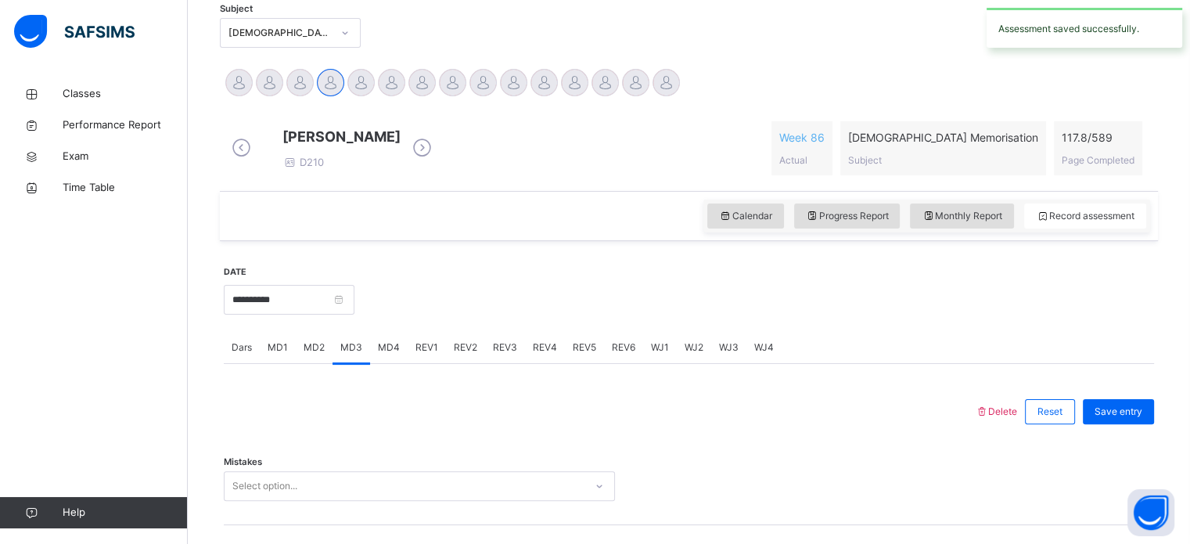
click at [388, 363] on div "MD4" at bounding box center [389, 347] width 38 height 31
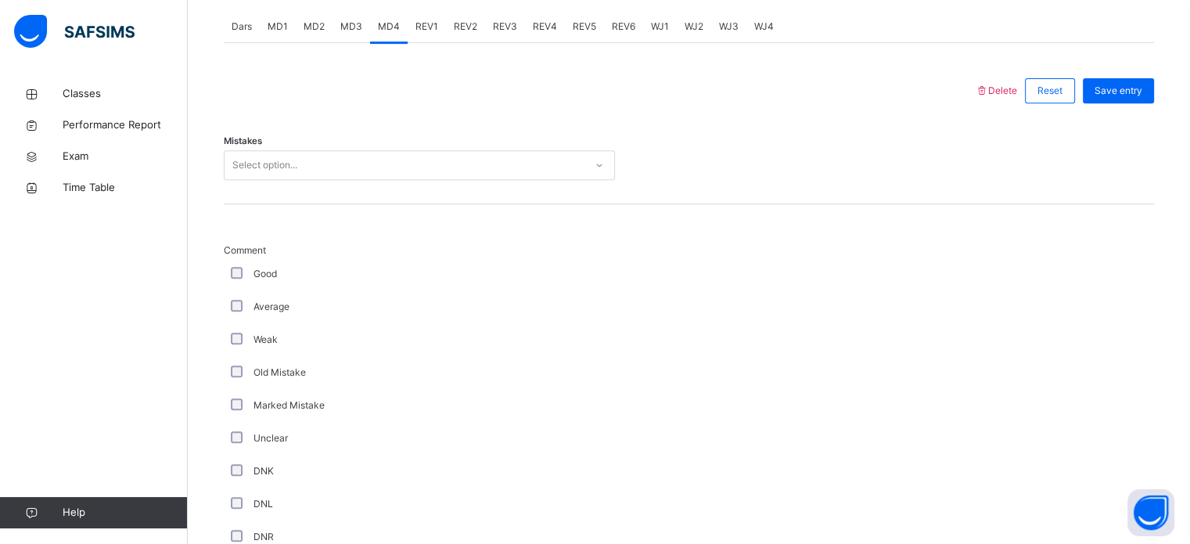
scroll to position [664, 0]
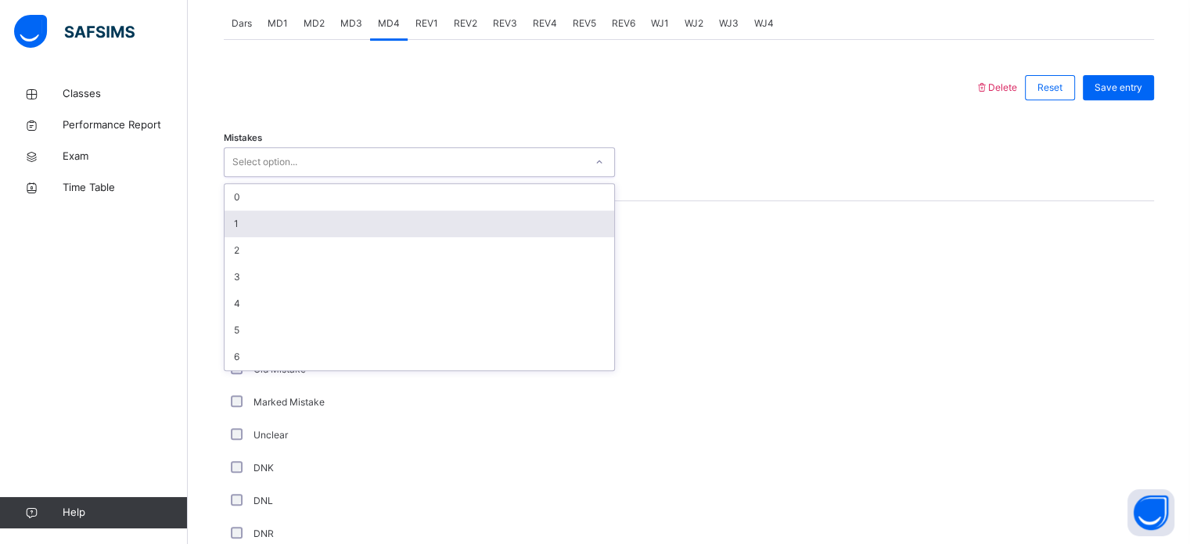
click at [380, 223] on div "1" at bounding box center [420, 223] width 390 height 27
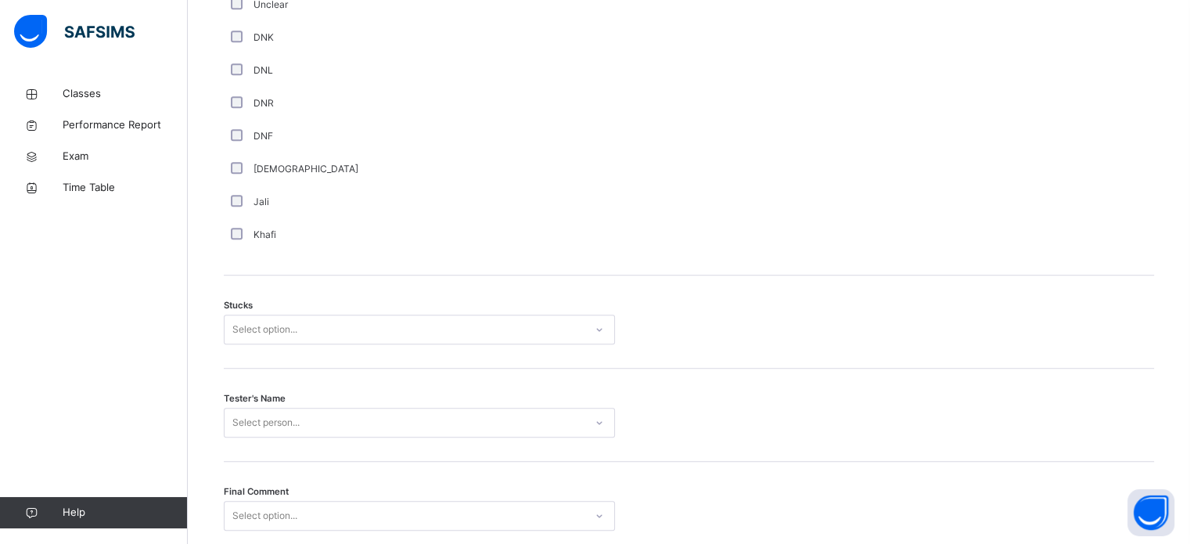
scroll to position [1105, 0]
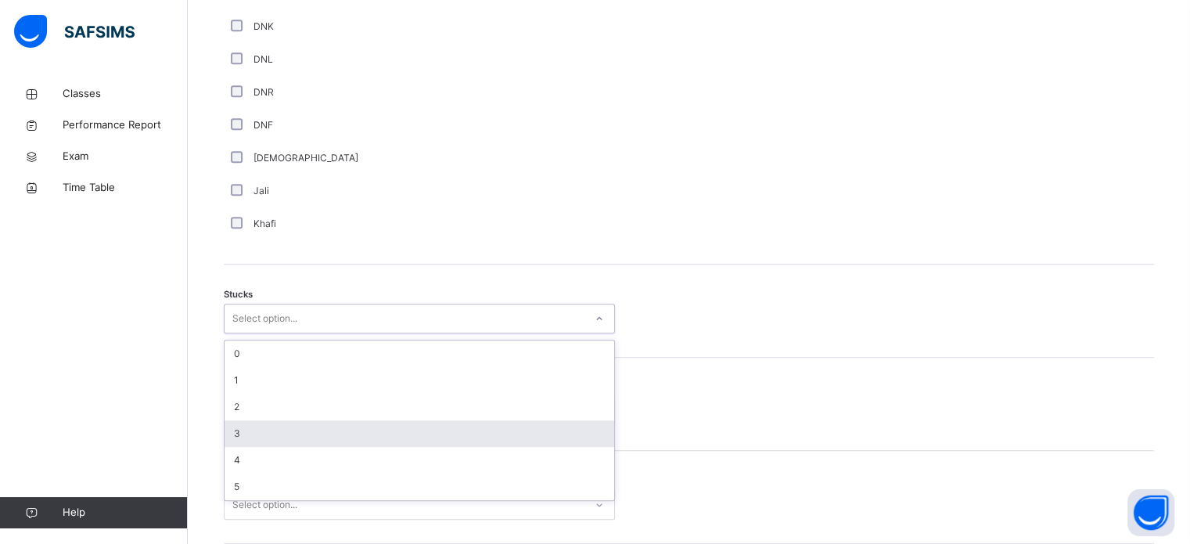
type input "*"
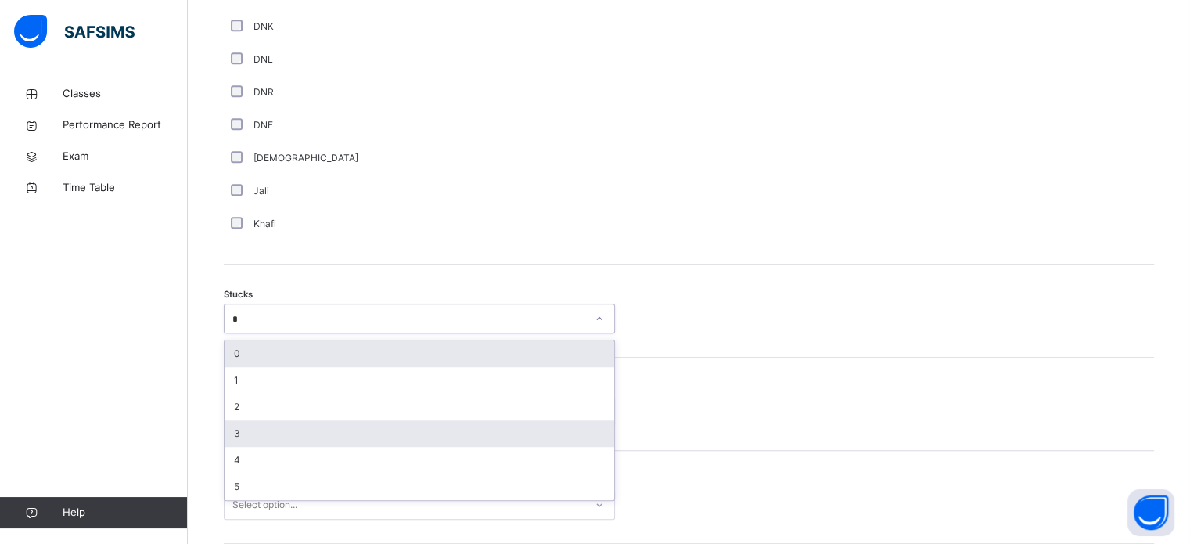
click at [310, 444] on div "3" at bounding box center [420, 433] width 390 height 27
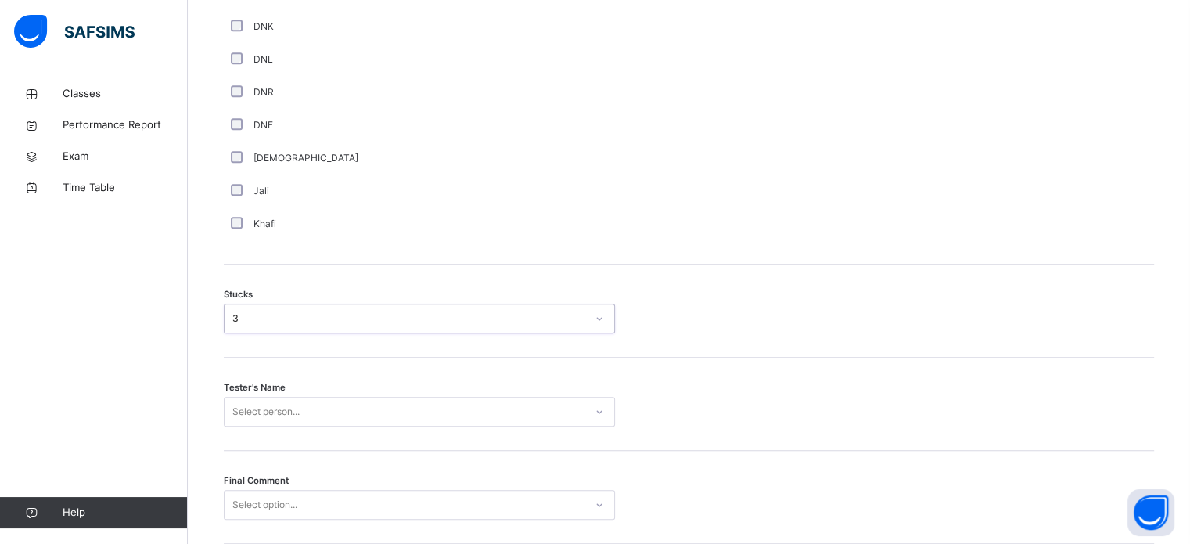
click at [316, 426] on div "Select person..." at bounding box center [419, 412] width 391 height 30
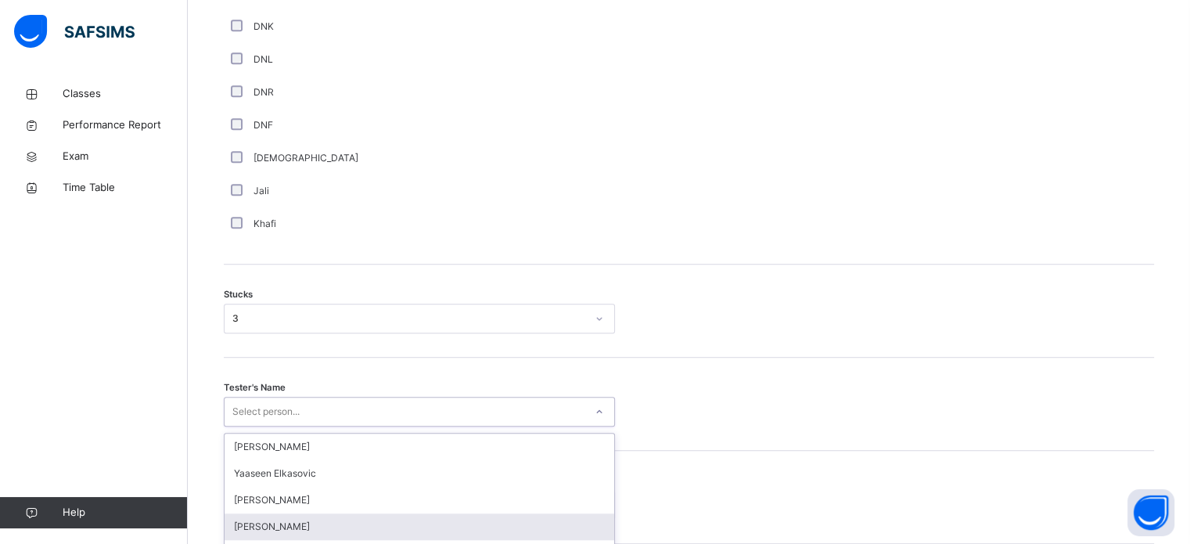
scroll to position [1227, 0]
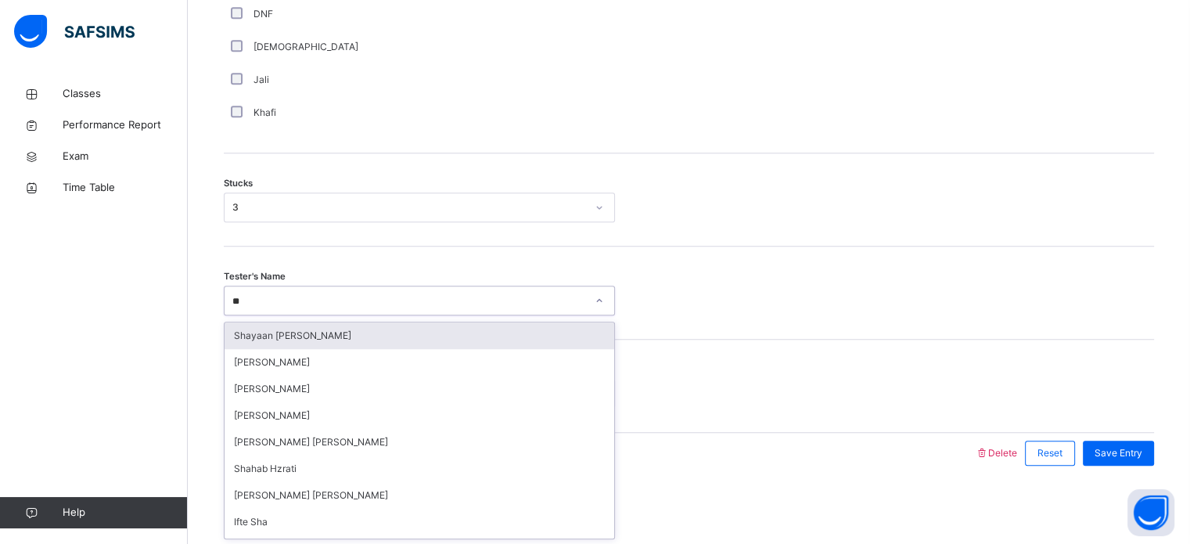
type input "***"
click at [322, 341] on div "Shayaan [PERSON_NAME]" at bounding box center [420, 335] width 390 height 27
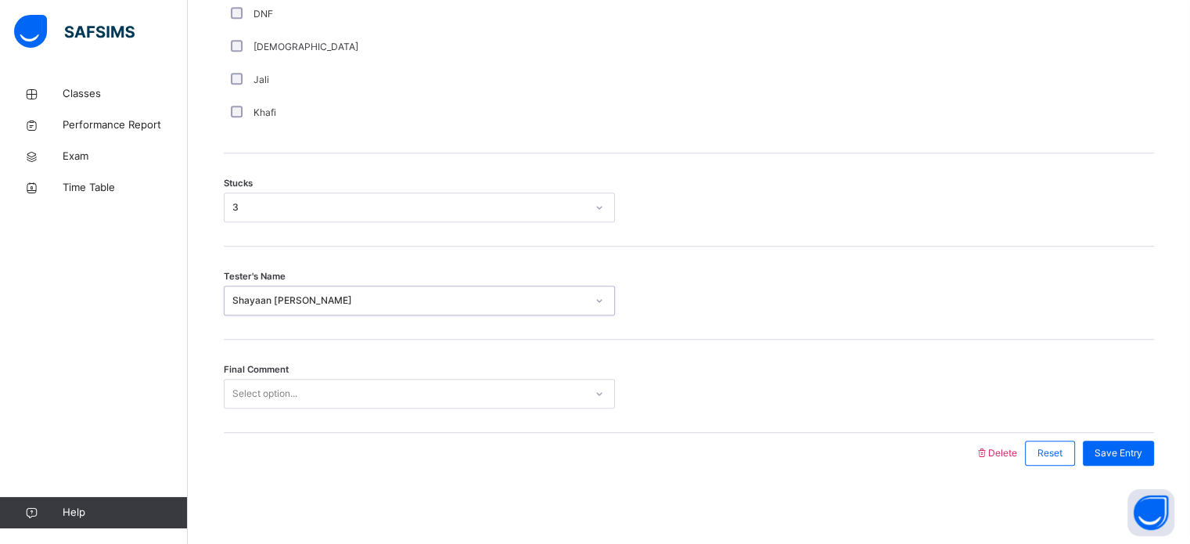
click at [350, 398] on div "Select option..." at bounding box center [405, 394] width 360 height 24
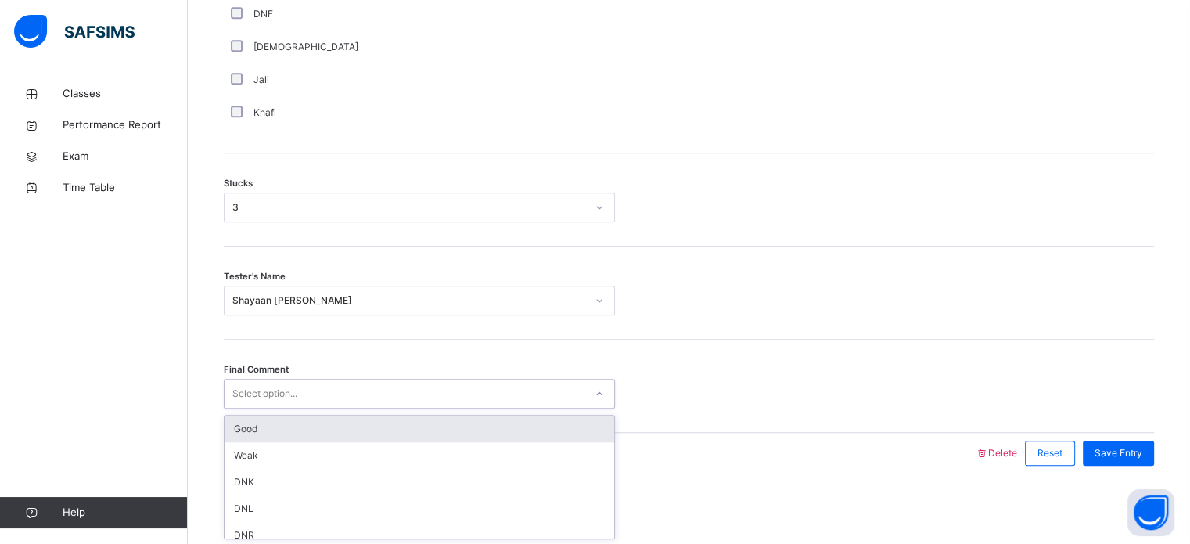
click at [361, 433] on div "Good" at bounding box center [420, 428] width 390 height 27
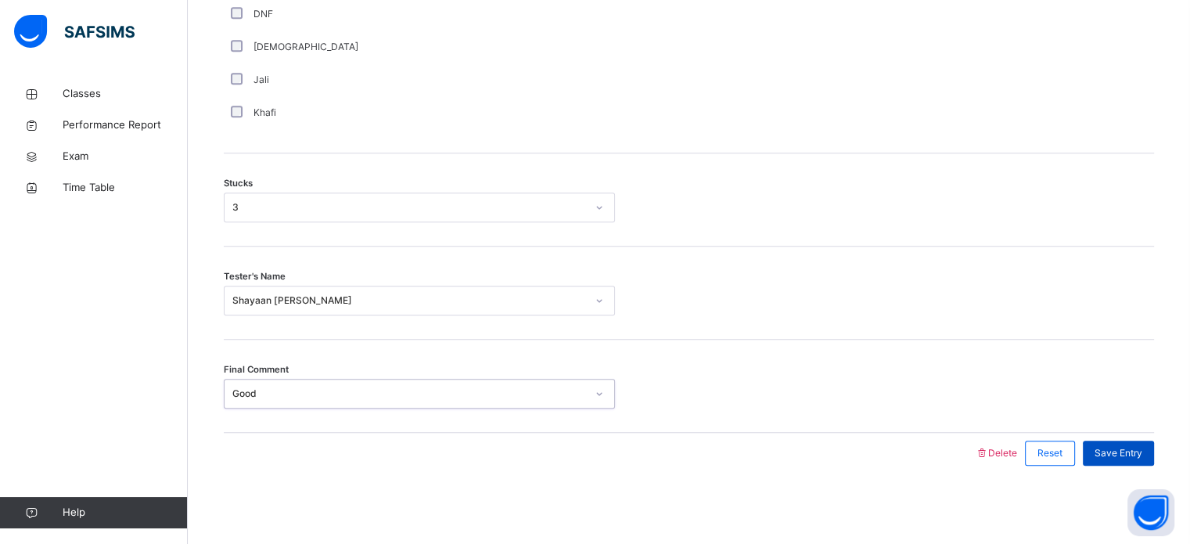
click at [1134, 449] on span "Save Entry" at bounding box center [1119, 453] width 48 height 14
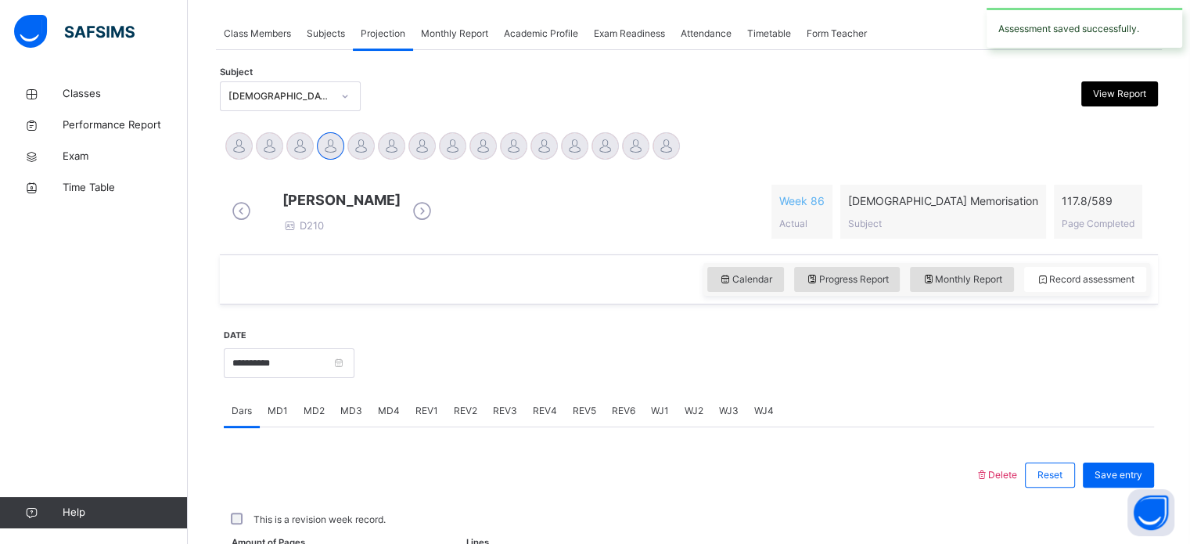
scroll to position [631, 0]
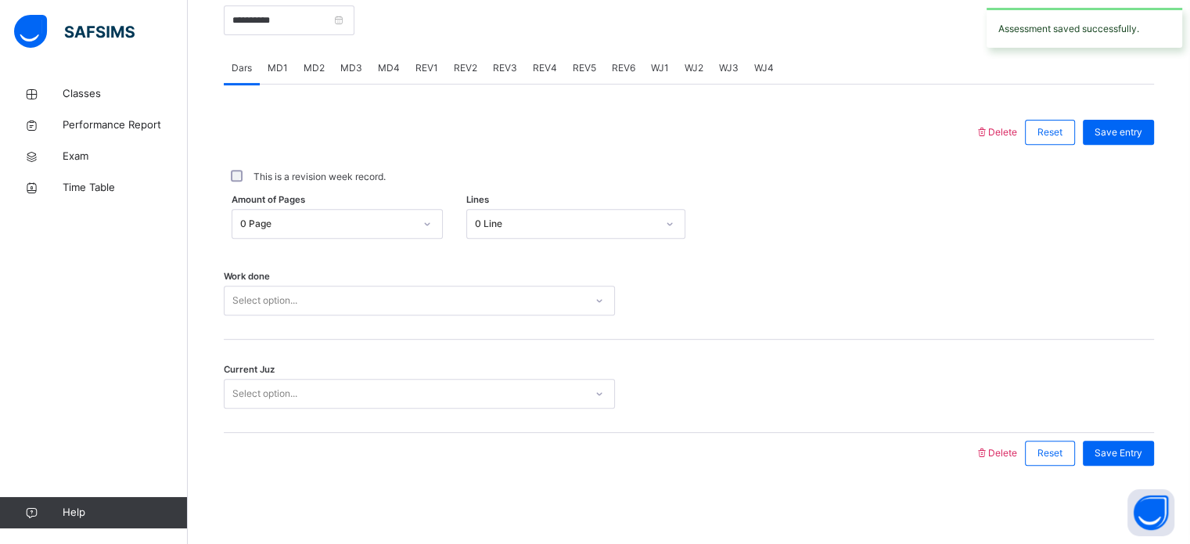
click at [424, 62] on span "REV1" at bounding box center [426, 68] width 23 height 14
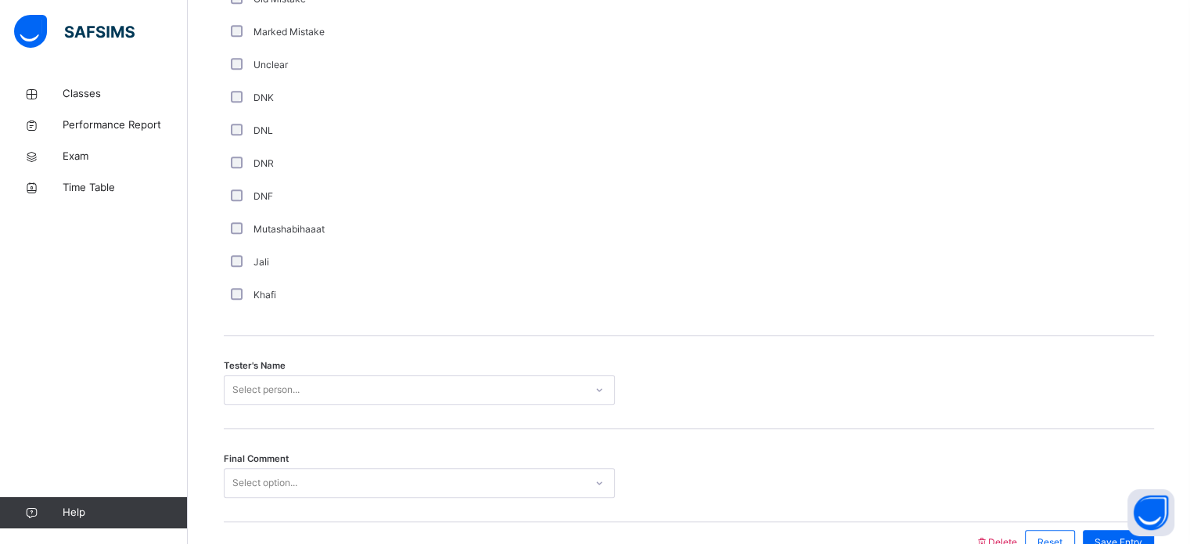
scroll to position [1413, 0]
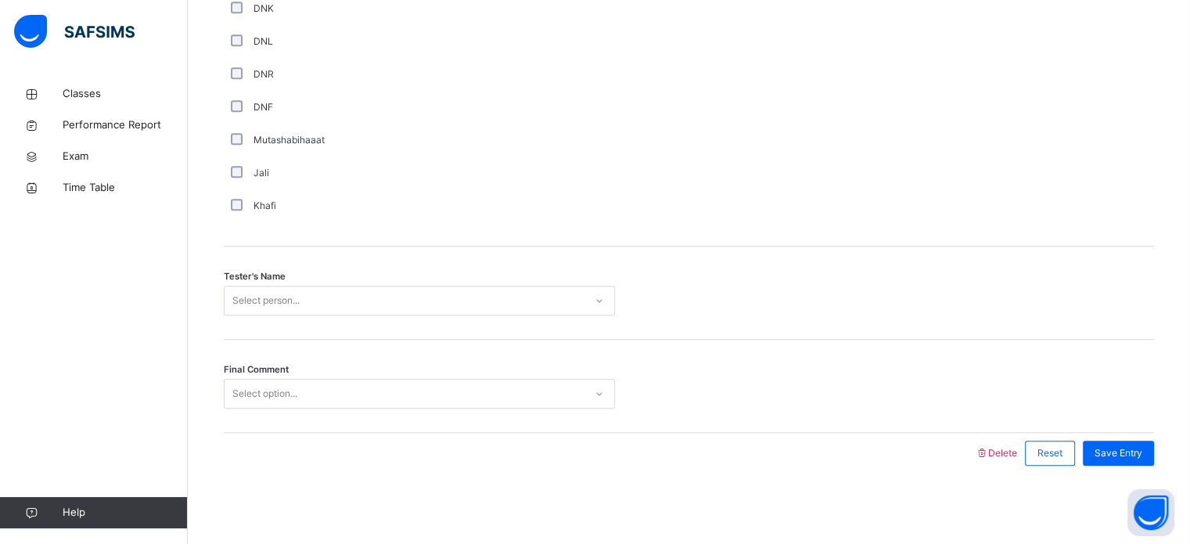
click at [419, 406] on div "Select option..." at bounding box center [419, 394] width 391 height 30
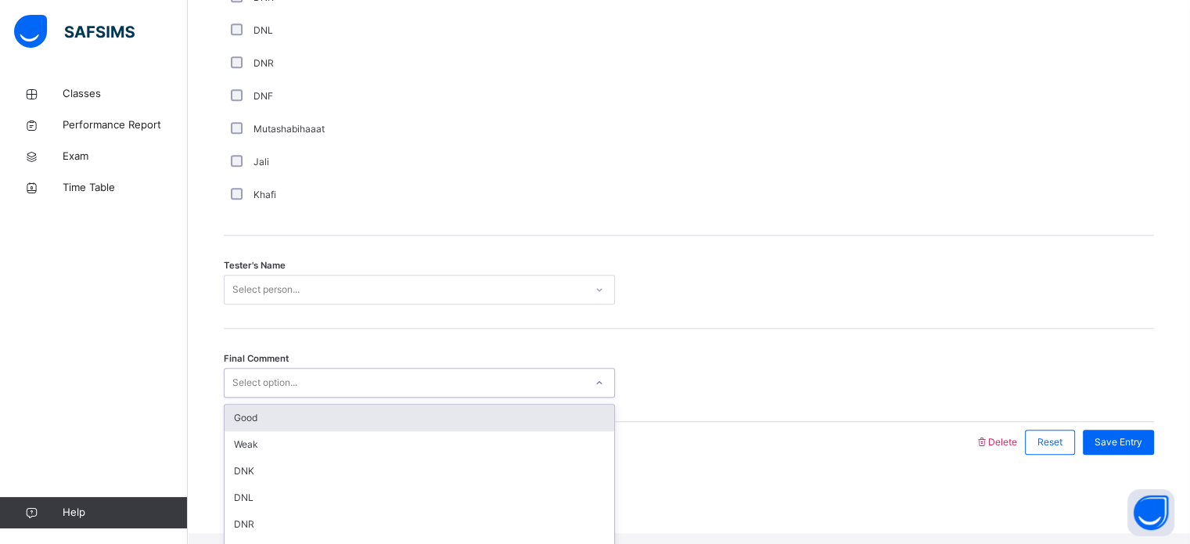
click at [376, 431] on div "Good" at bounding box center [420, 418] width 390 height 27
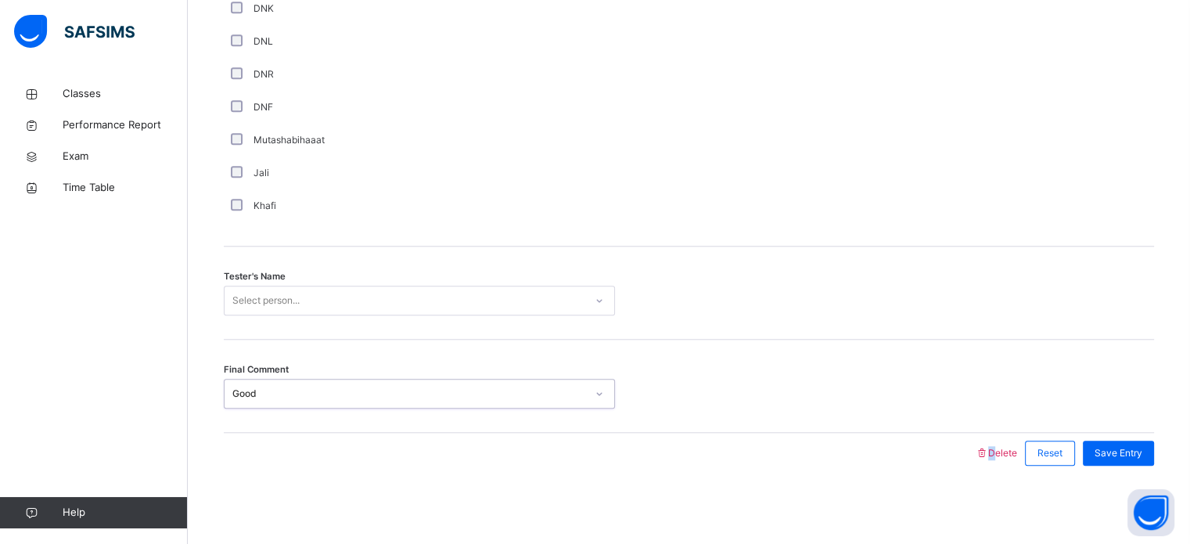
click at [376, 438] on div at bounding box center [600, 453] width 736 height 41
click at [405, 297] on div "Select person..." at bounding box center [405, 301] width 360 height 24
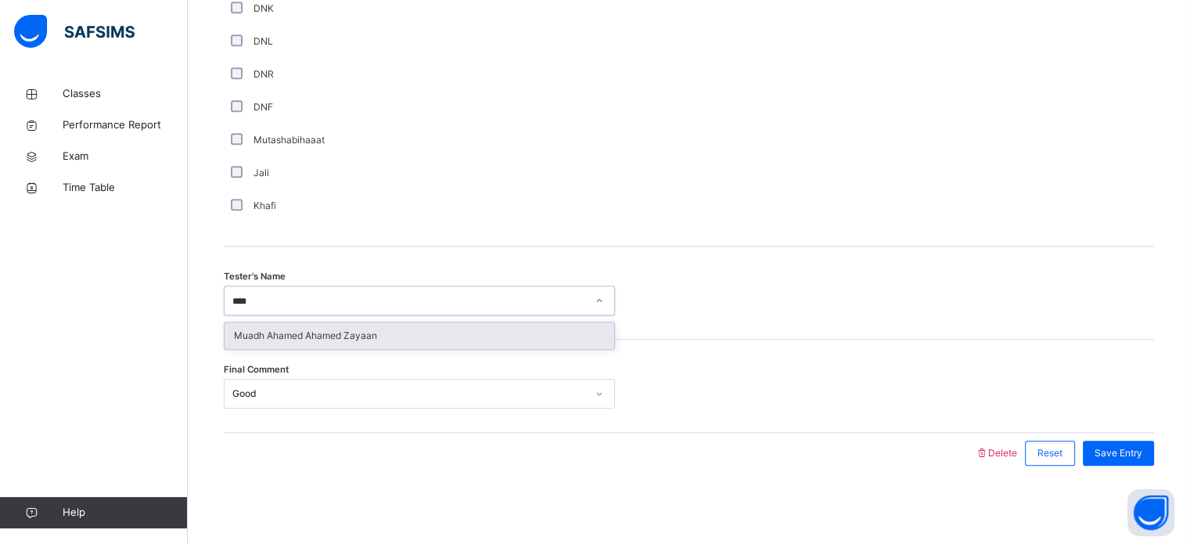
type input "*****"
click at [408, 330] on div "Muadh Ahamed Ahamed Zayaan" at bounding box center [420, 335] width 390 height 27
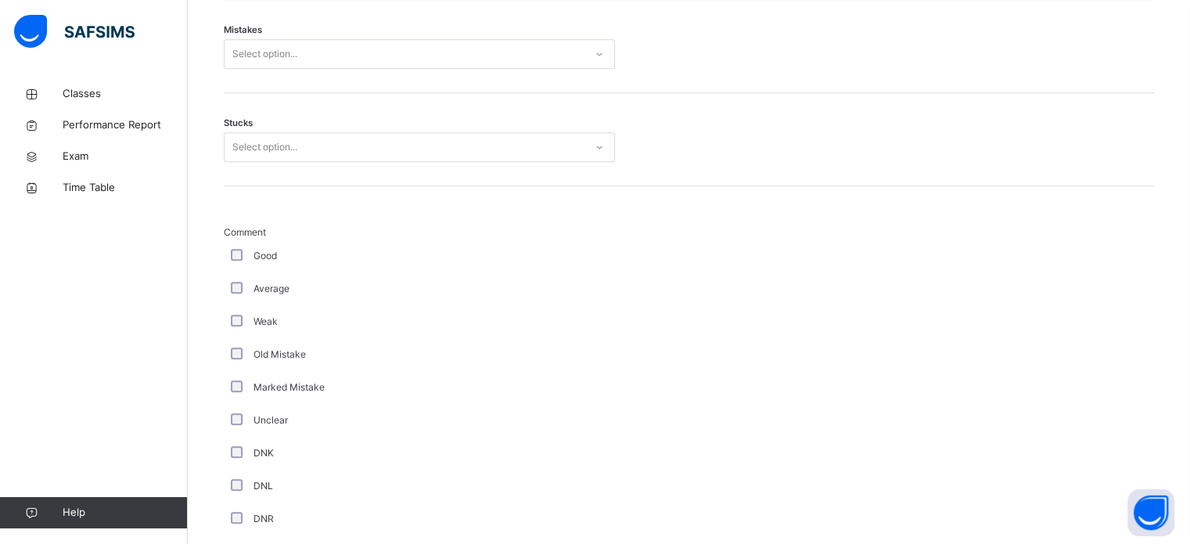
scroll to position [959, 0]
click at [232, 272] on div "Good" at bounding box center [419, 255] width 391 height 33
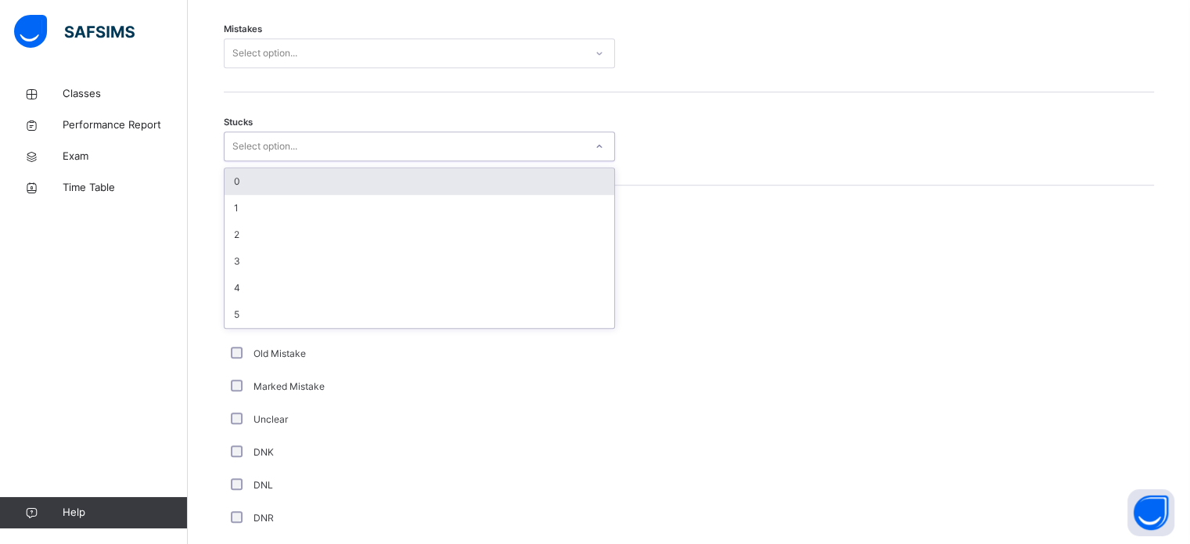
type input "*"
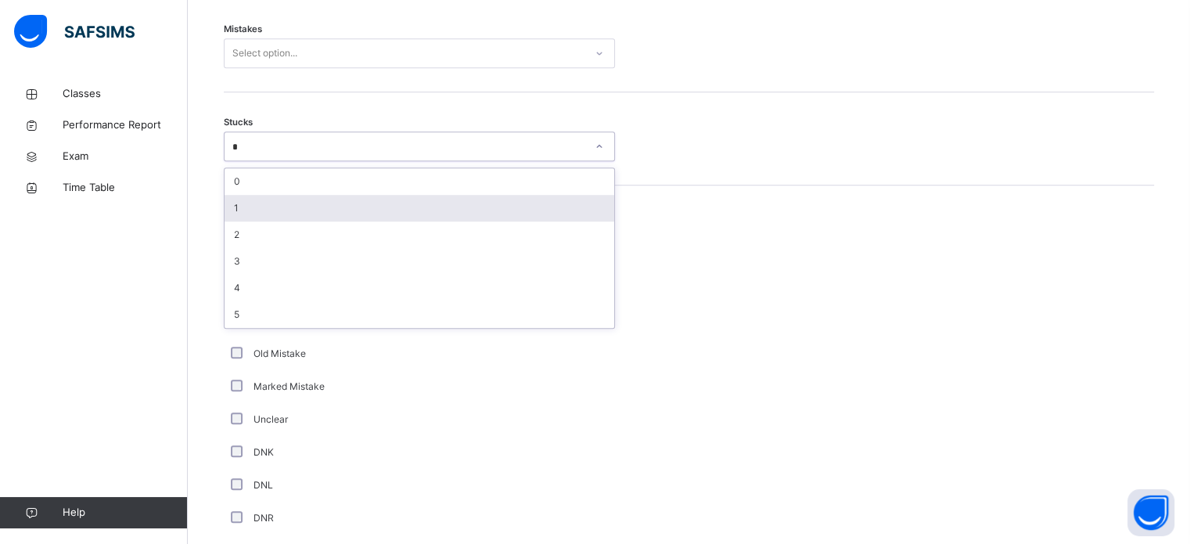
click at [360, 218] on div "1" at bounding box center [420, 208] width 390 height 27
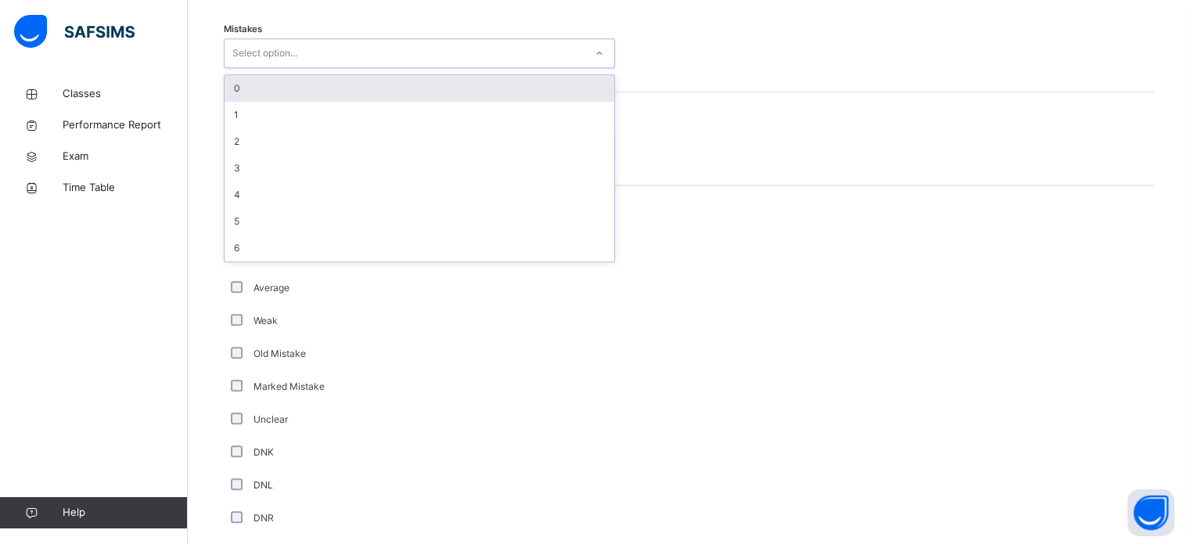
click at [454, 61] on div "Select option..." at bounding box center [405, 53] width 360 height 24
click at [459, 99] on div "0" at bounding box center [420, 88] width 390 height 27
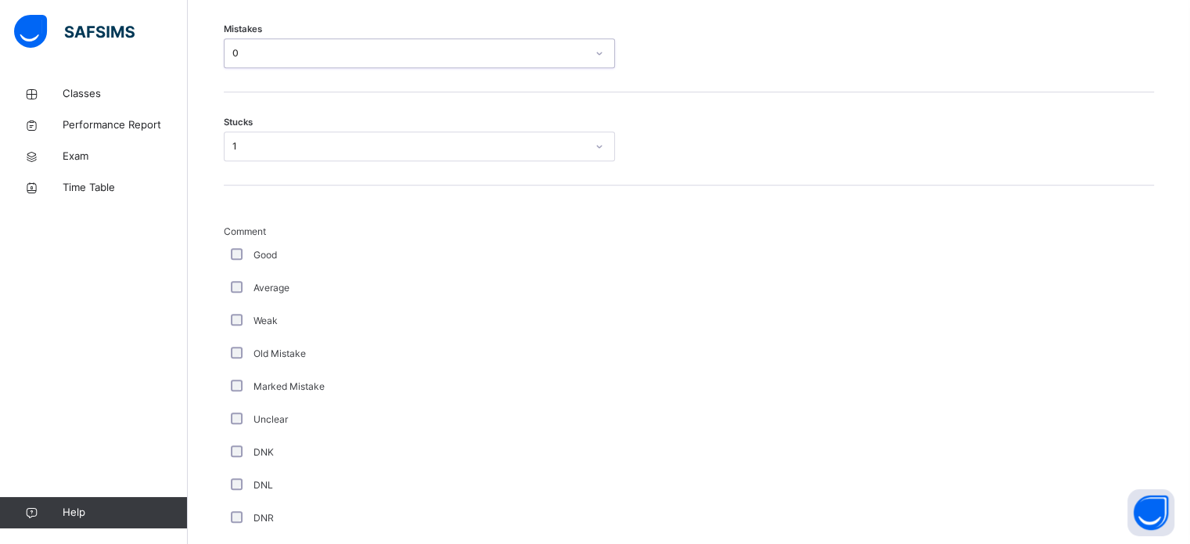
click at [940, 144] on div "Stucks 1" at bounding box center [689, 146] width 930 height 30
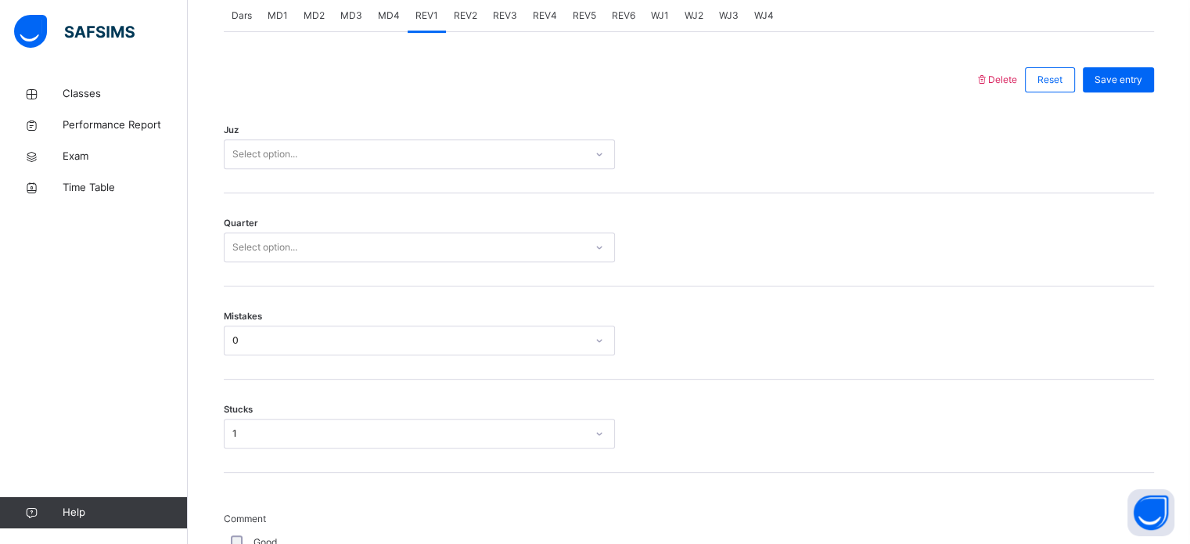
scroll to position [666, 0]
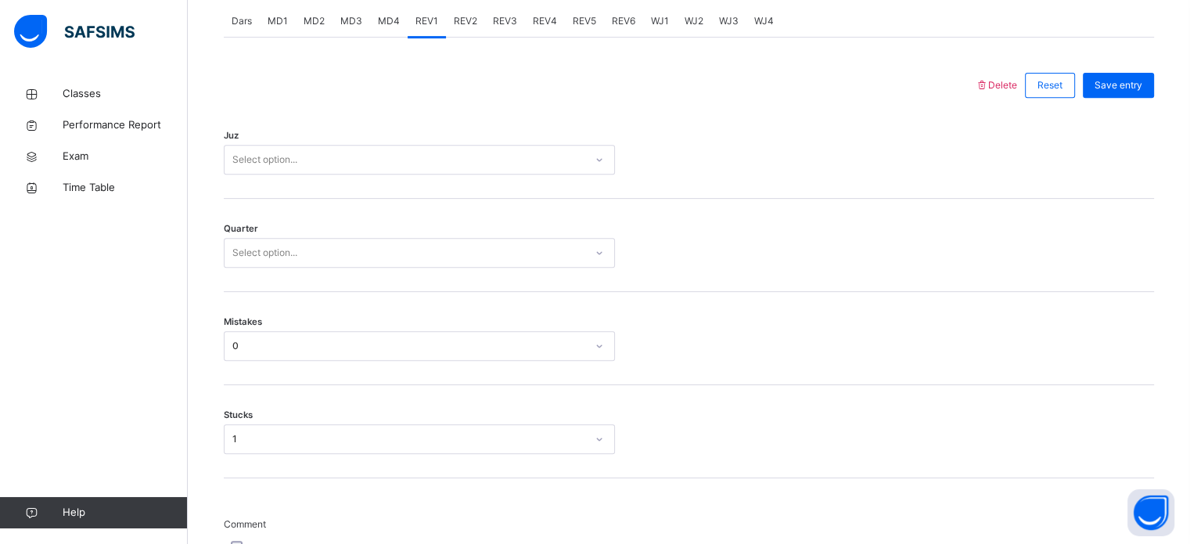
click at [304, 255] on div "Select option..." at bounding box center [405, 253] width 360 height 24
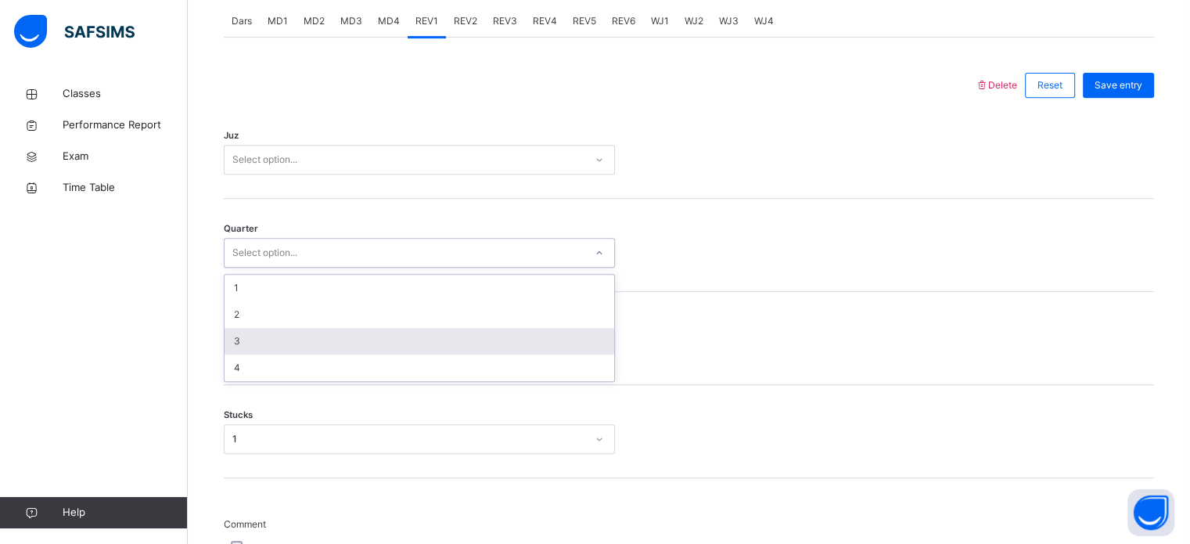
click at [316, 344] on div "3" at bounding box center [420, 341] width 390 height 27
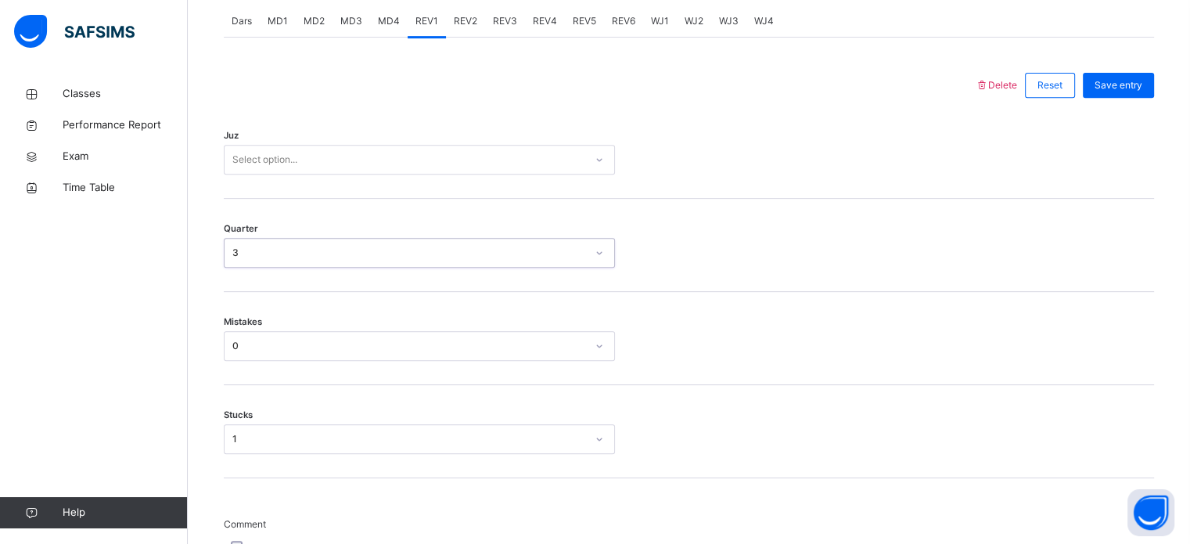
click at [376, 260] on div "3" at bounding box center [409, 253] width 354 height 14
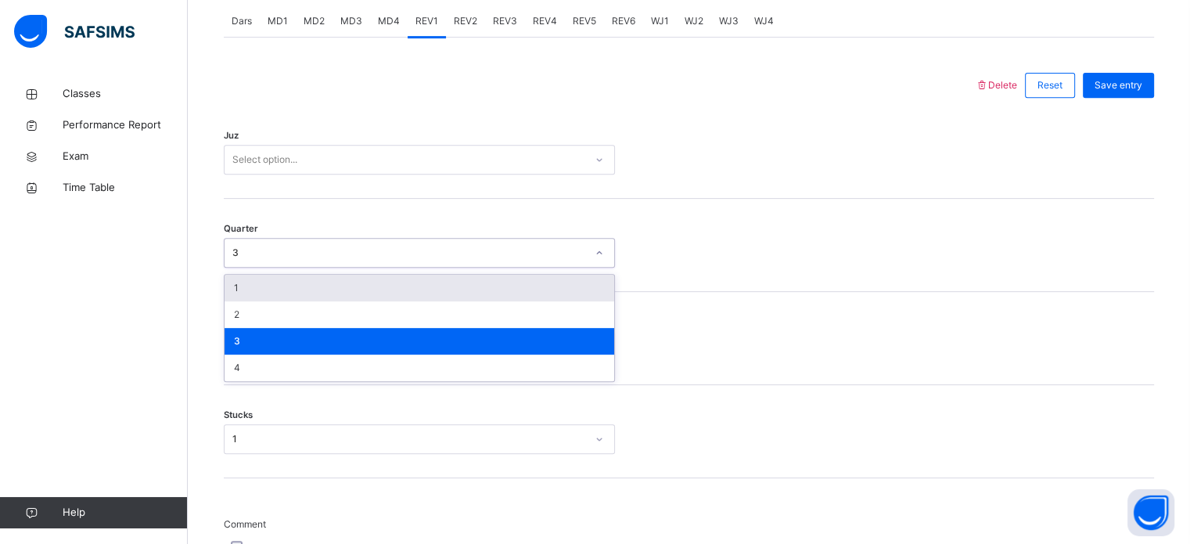
click at [393, 172] on div "Select option..." at bounding box center [405, 160] width 360 height 24
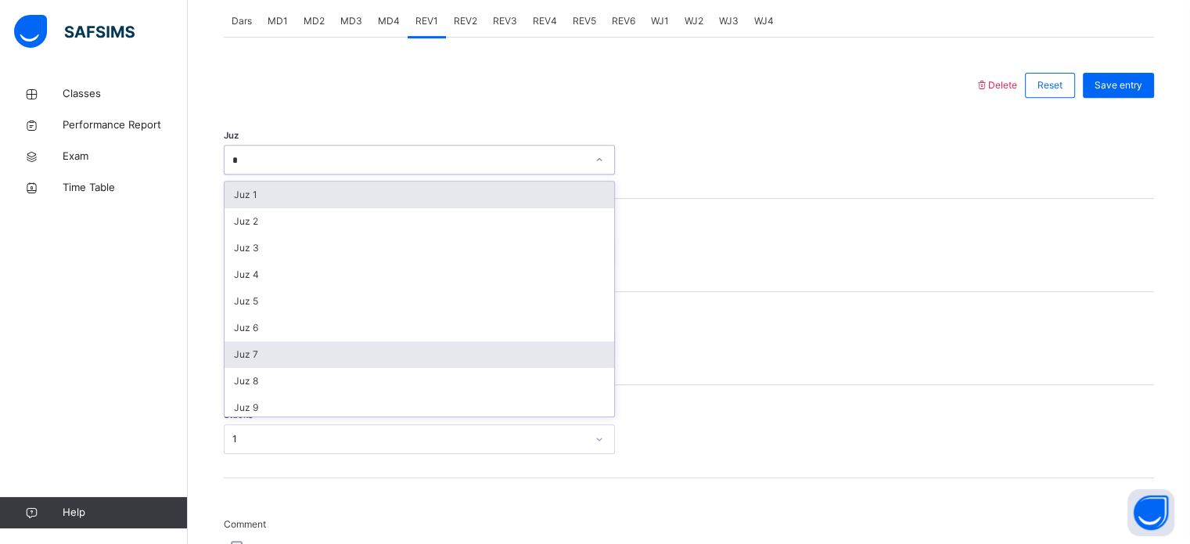
type input "**"
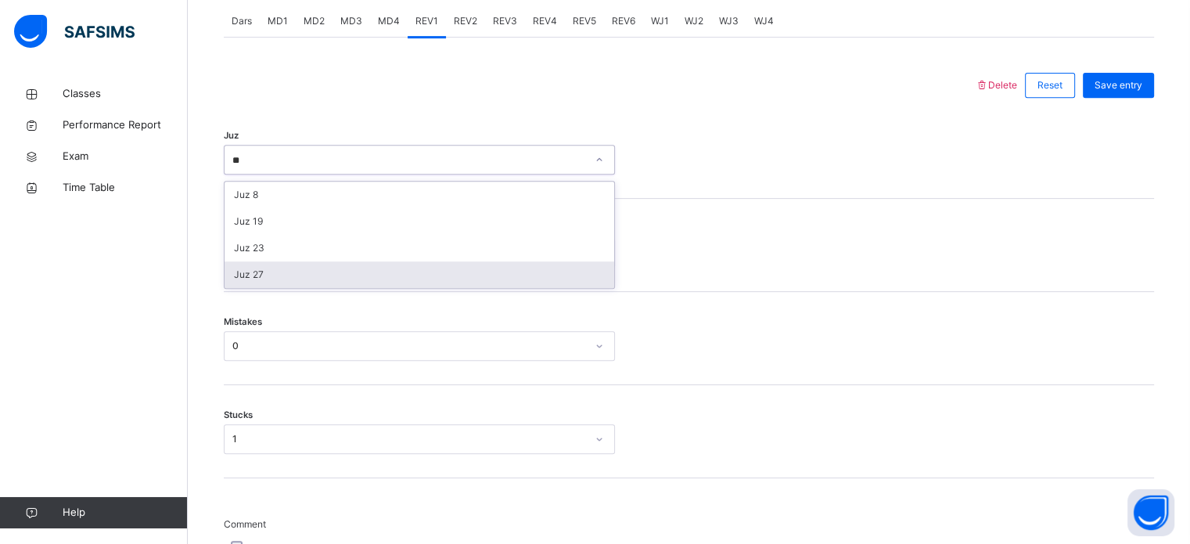
click at [369, 284] on div "Juz 27" at bounding box center [420, 274] width 390 height 27
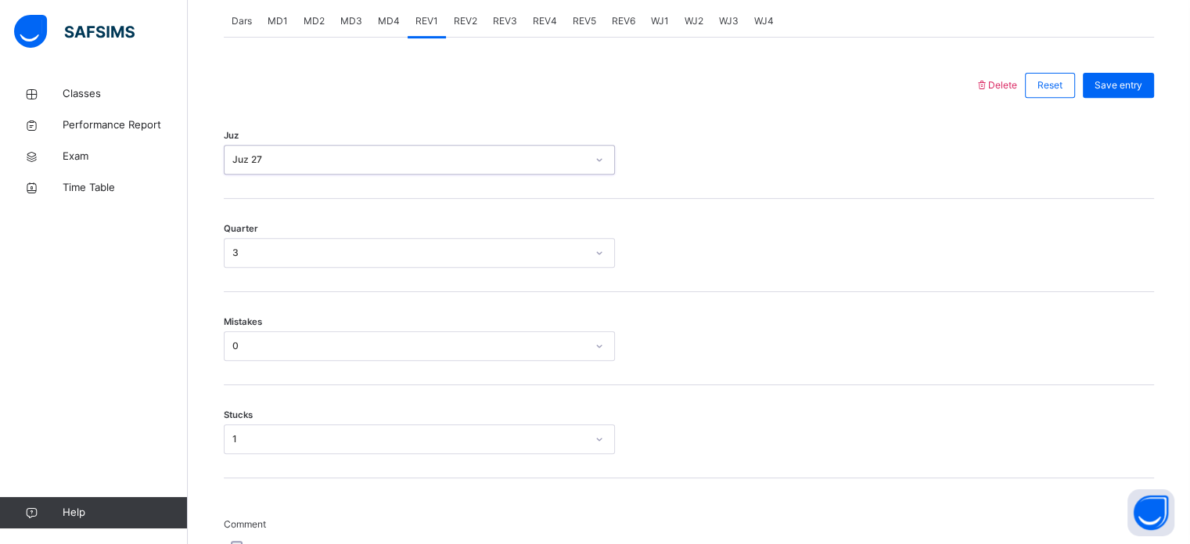
click at [937, 361] on div "Mistakes 0" at bounding box center [689, 346] width 930 height 30
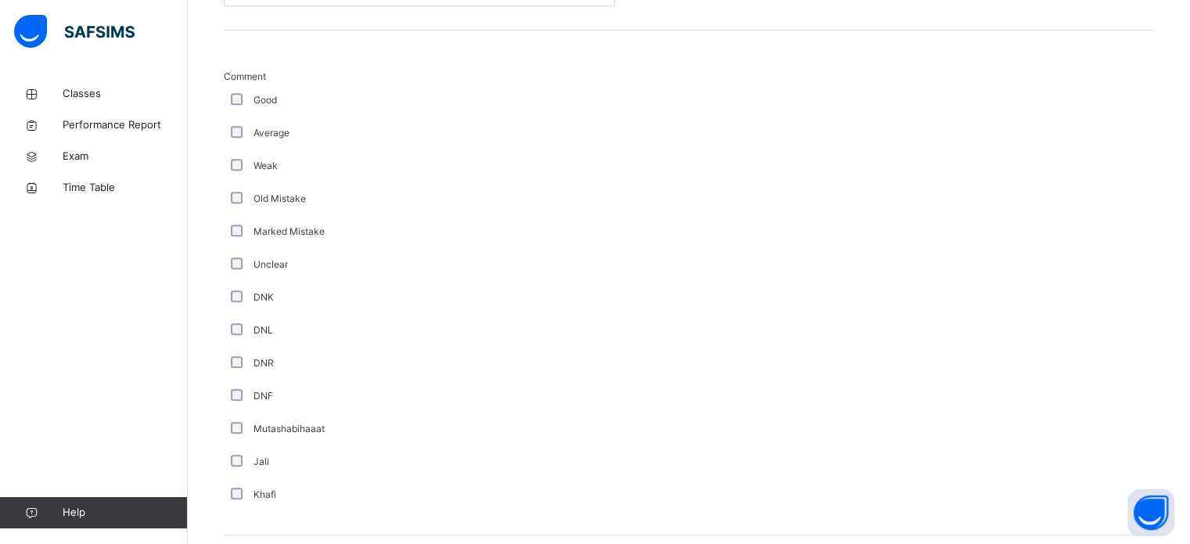
scroll to position [1413, 0]
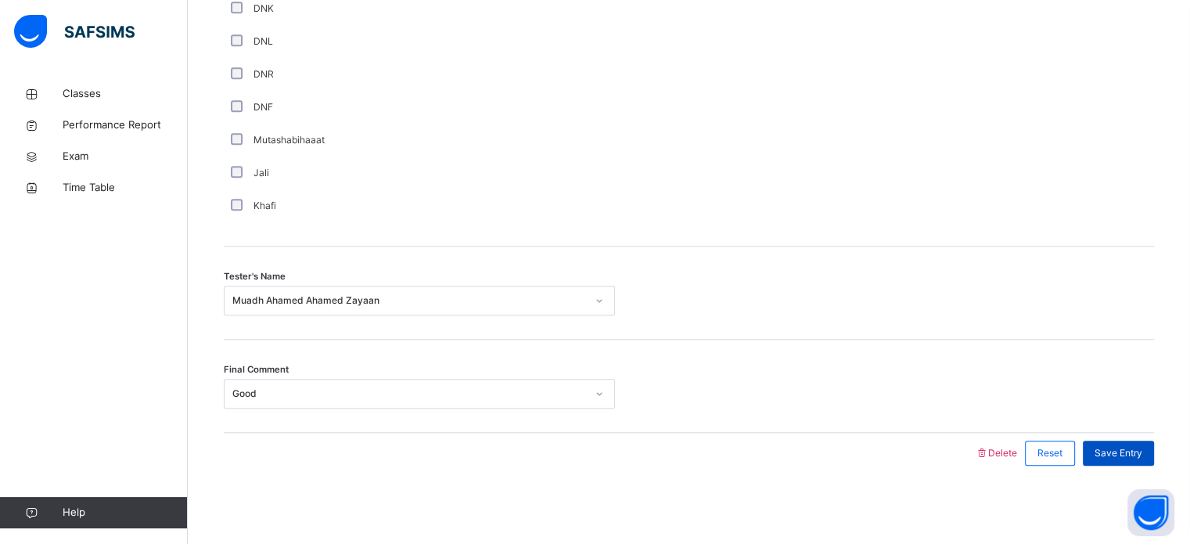
click at [1135, 456] on span "Save Entry" at bounding box center [1119, 453] width 48 height 14
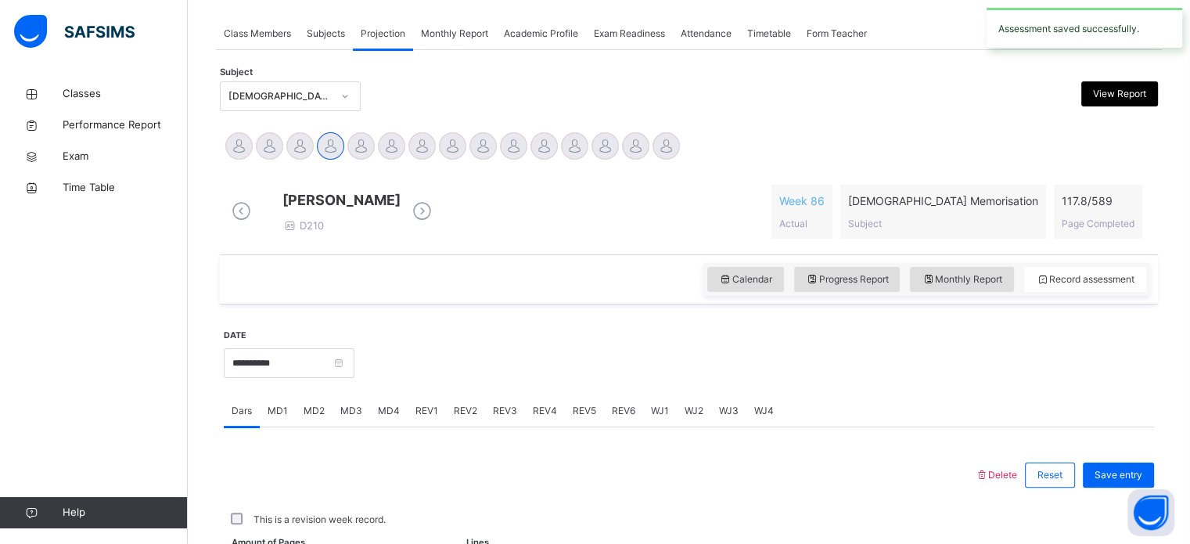
scroll to position [631, 0]
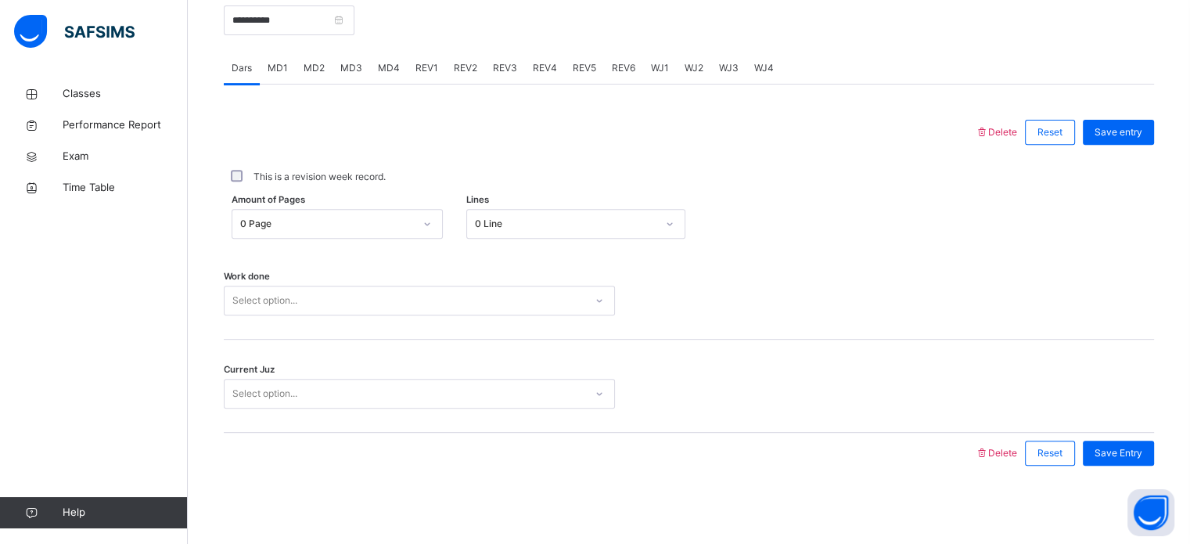
click at [405, 221] on div "0 Page" at bounding box center [327, 224] width 174 height 14
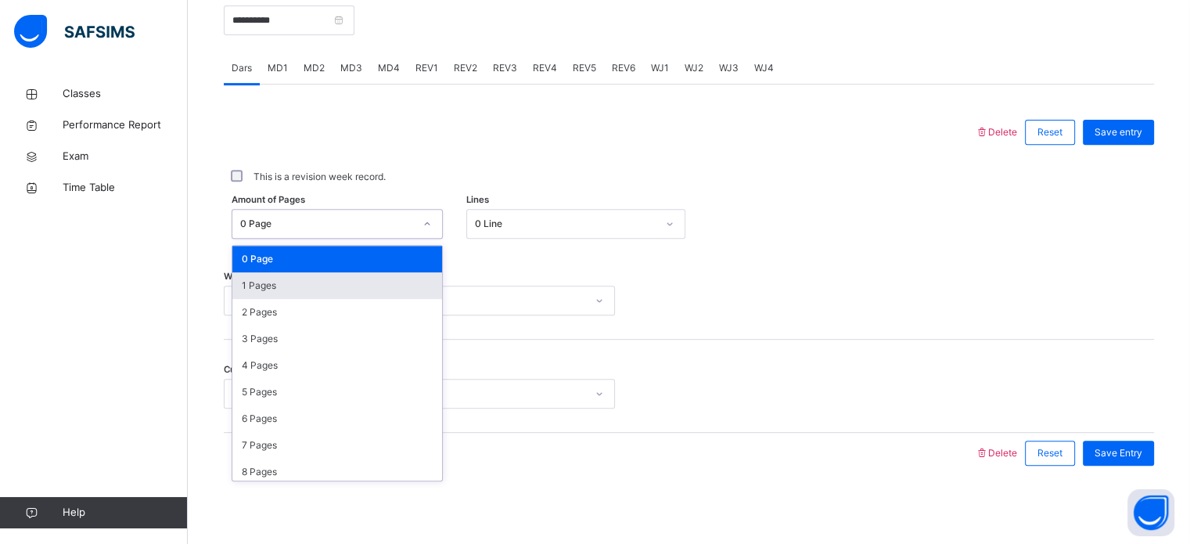
click at [379, 293] on div "1 Pages" at bounding box center [337, 285] width 210 height 27
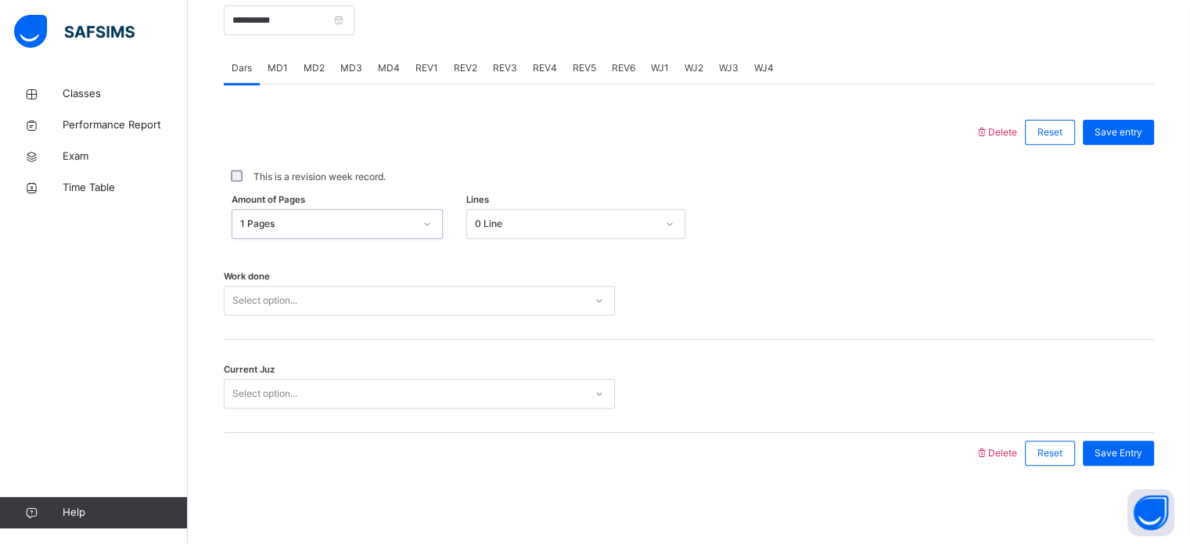
click at [548, 230] on div "0 Line" at bounding box center [566, 224] width 182 height 14
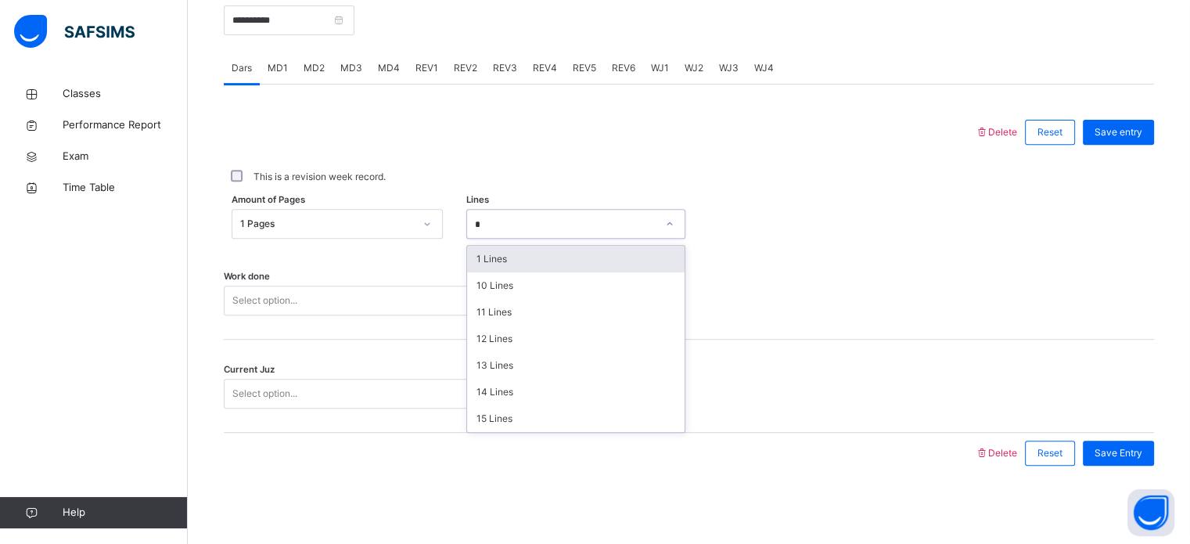
type input "**"
click at [617, 254] on div "13 Lines" at bounding box center [576, 259] width 218 height 27
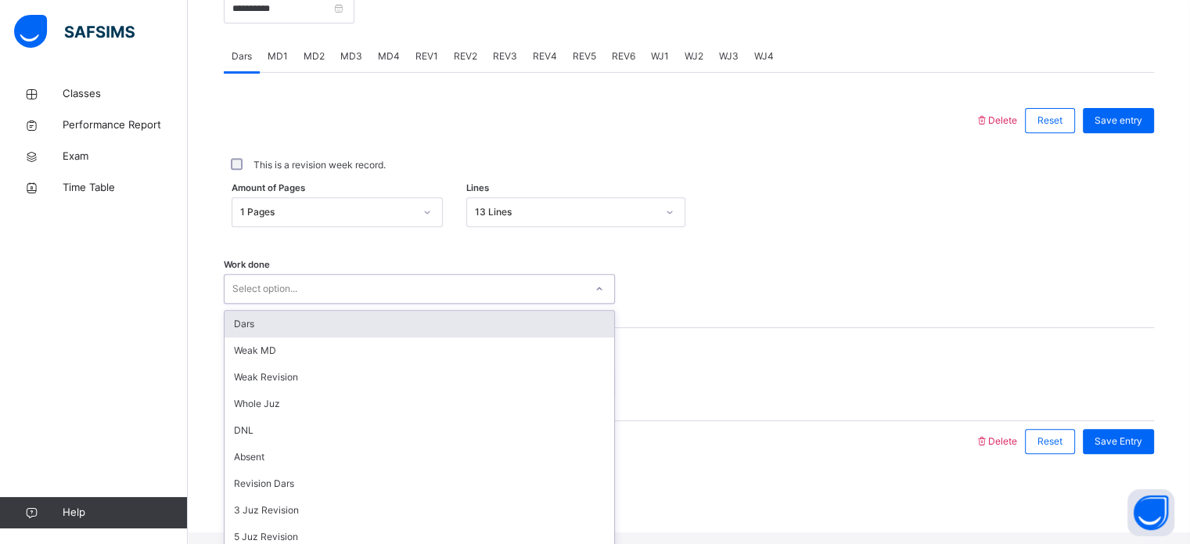
click at [562, 296] on div "Select option..." at bounding box center [405, 289] width 360 height 24
click at [527, 337] on div "Dars" at bounding box center [420, 324] width 390 height 27
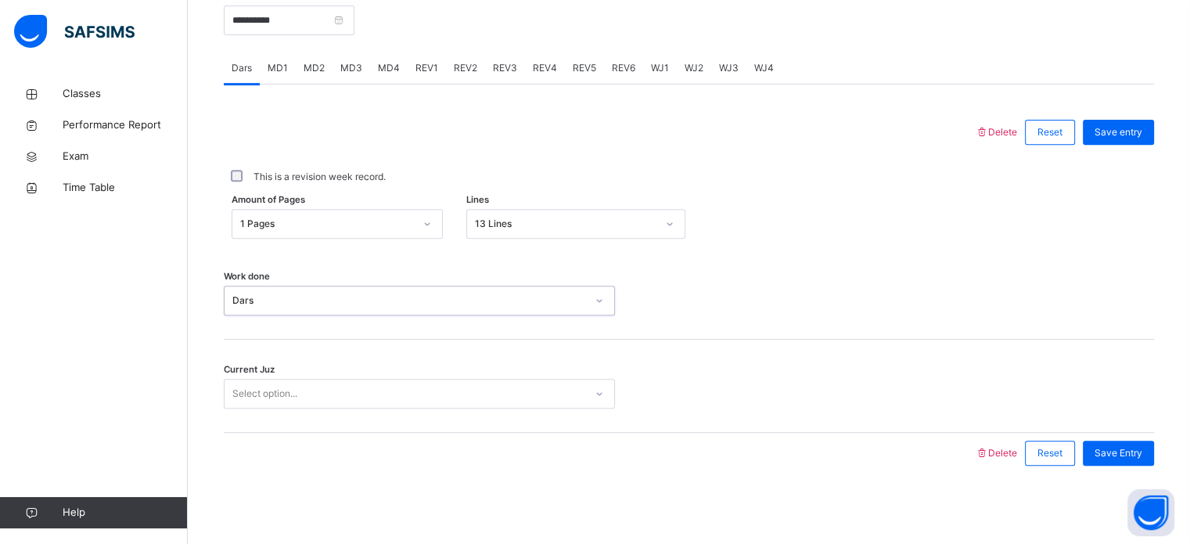
click at [538, 389] on div "Select option..." at bounding box center [405, 394] width 360 height 24
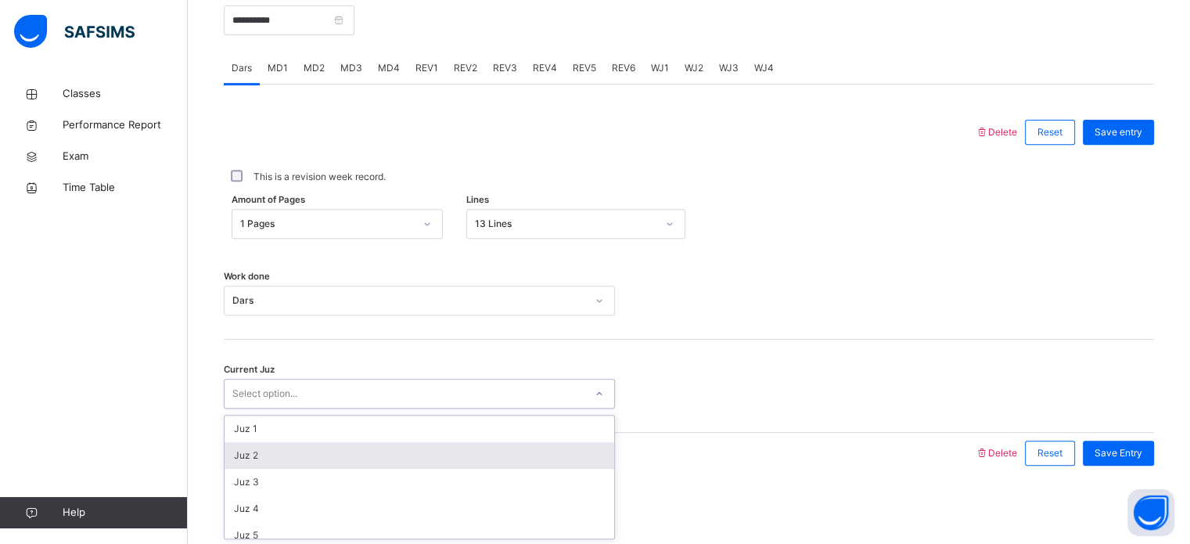
click at [451, 451] on div "Juz 2" at bounding box center [420, 455] width 390 height 27
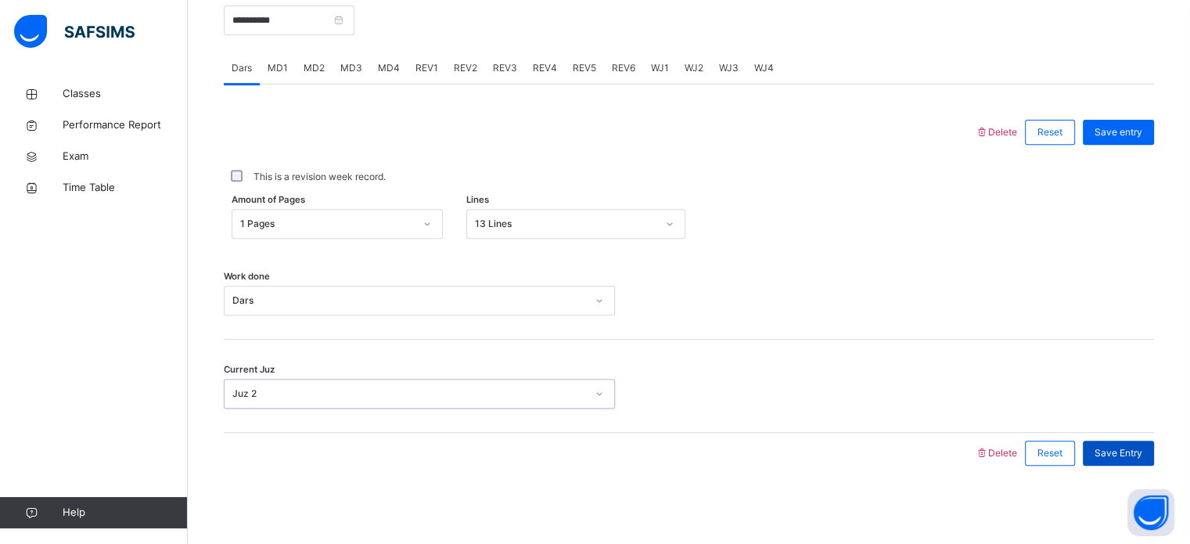
click at [1113, 456] on span "Save Entry" at bounding box center [1119, 453] width 48 height 14
click at [1154, 461] on div "Save Entry" at bounding box center [1118, 453] width 71 height 25
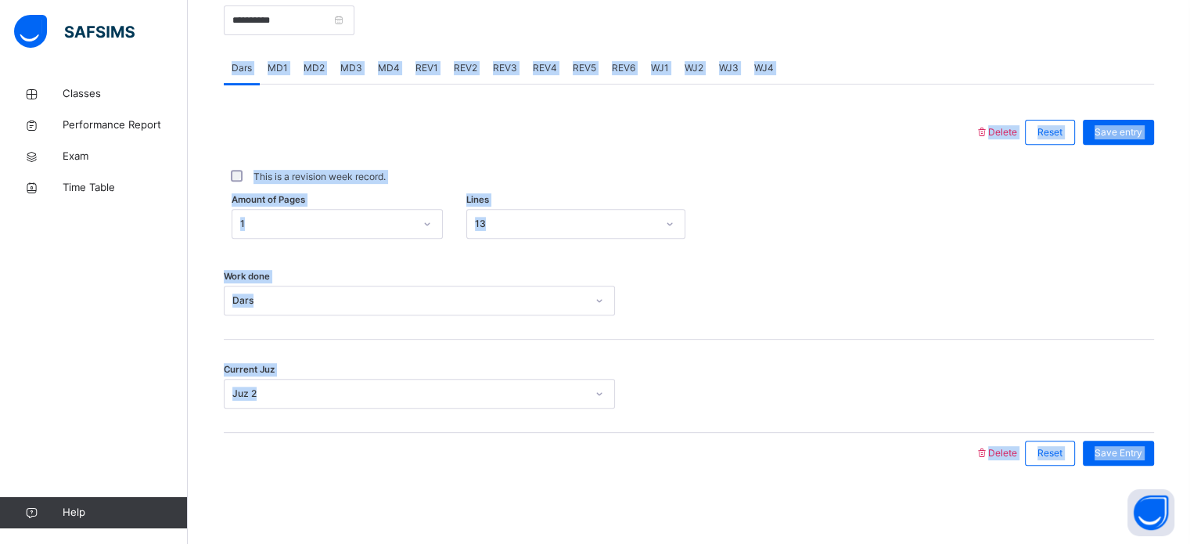
click at [1189, 98] on div "Back / Advance Class 2 Advance Class 2 Advance Third Term [DATE]-[DATE] Class M…" at bounding box center [689, 1] width 1002 height 1084
click at [3, 217] on div "Classes Performance Report Exam Time Table Help" at bounding box center [94, 303] width 188 height 481
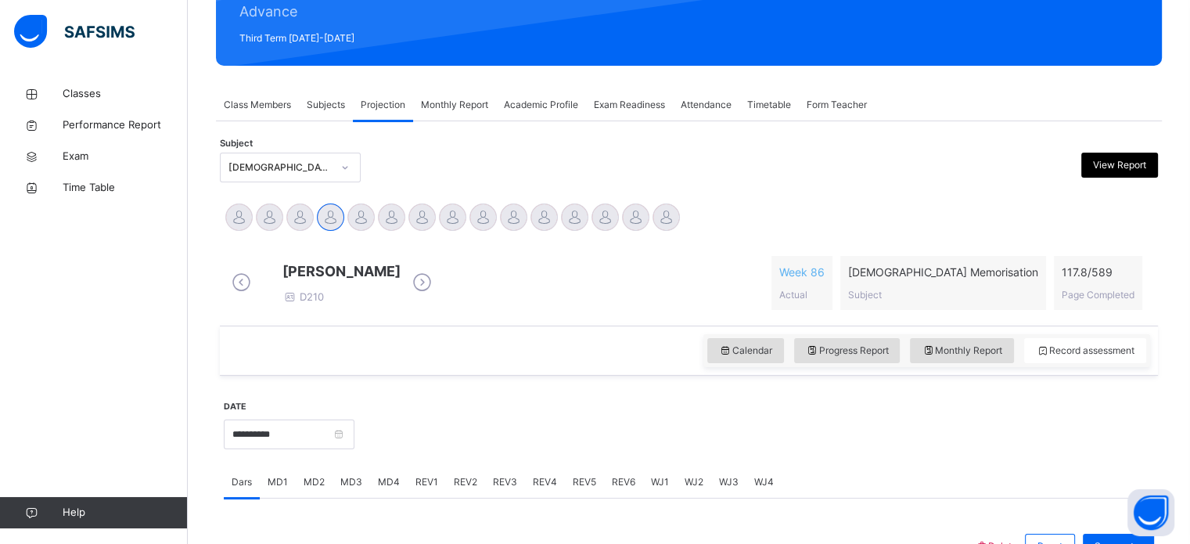
scroll to position [204, 0]
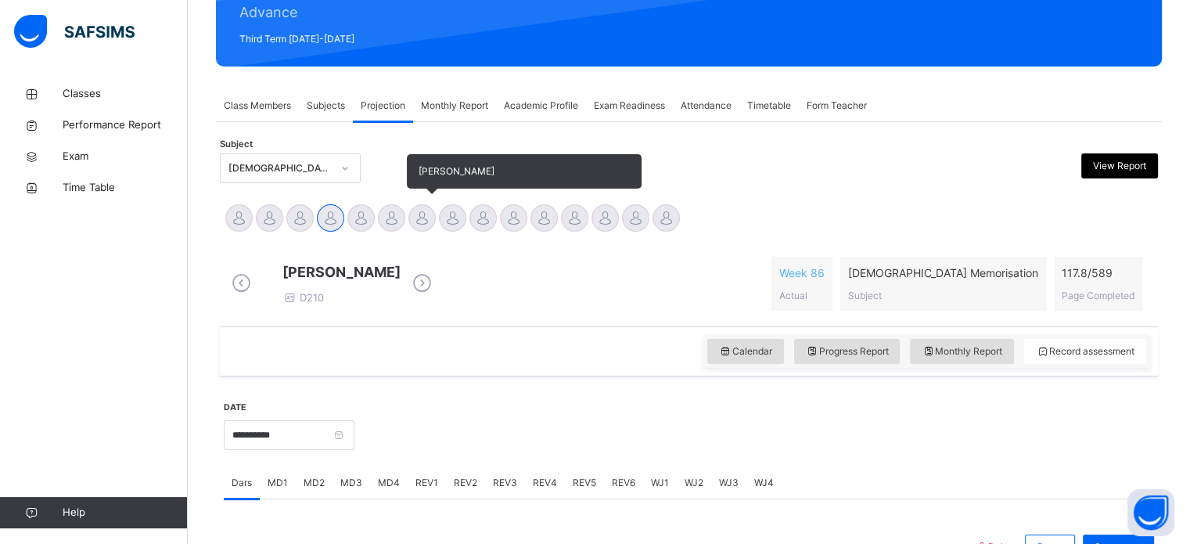
click at [416, 212] on div at bounding box center [421, 217] width 27 height 27
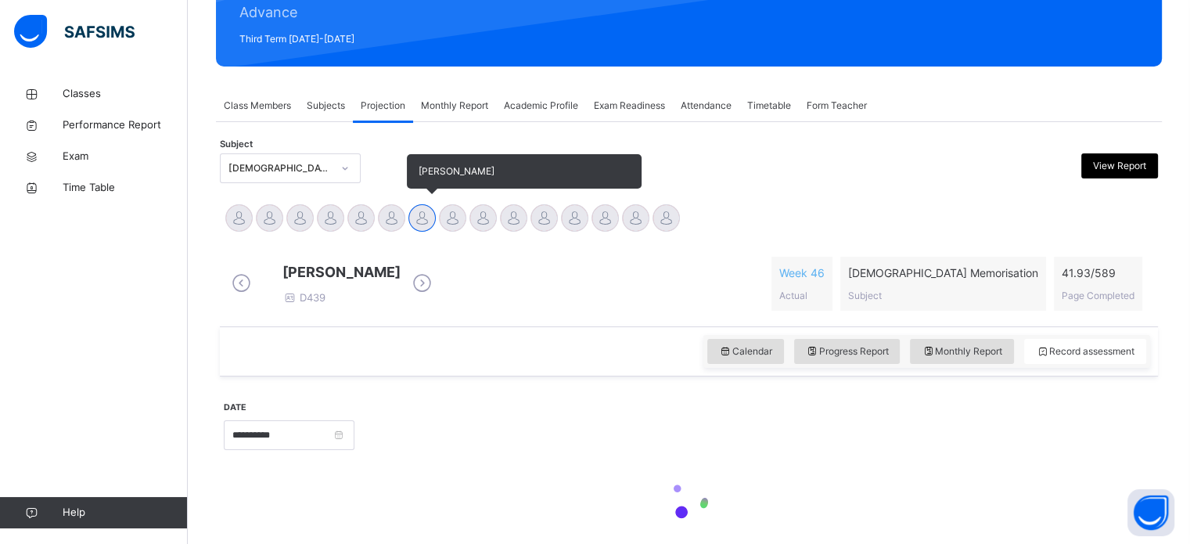
scroll to position [217, 0]
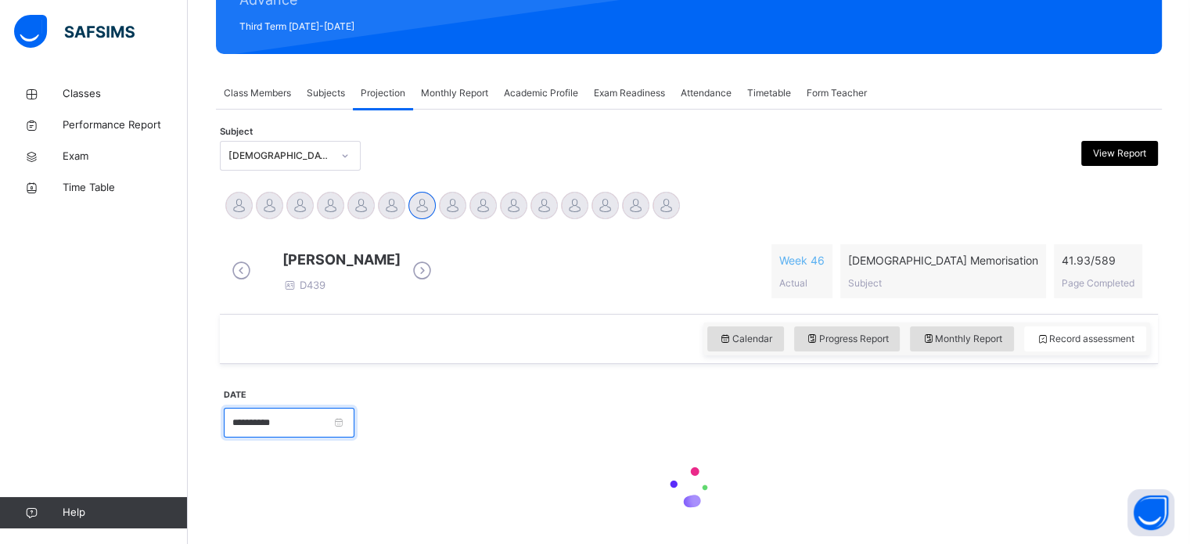
click at [291, 437] on input "**********" at bounding box center [289, 423] width 131 height 30
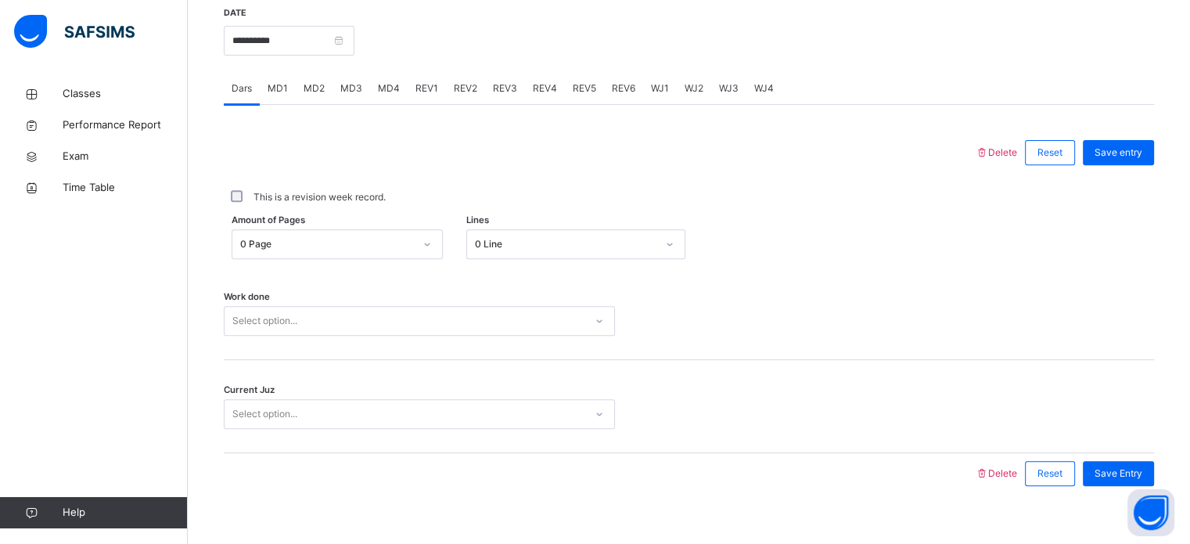
scroll to position [631, 0]
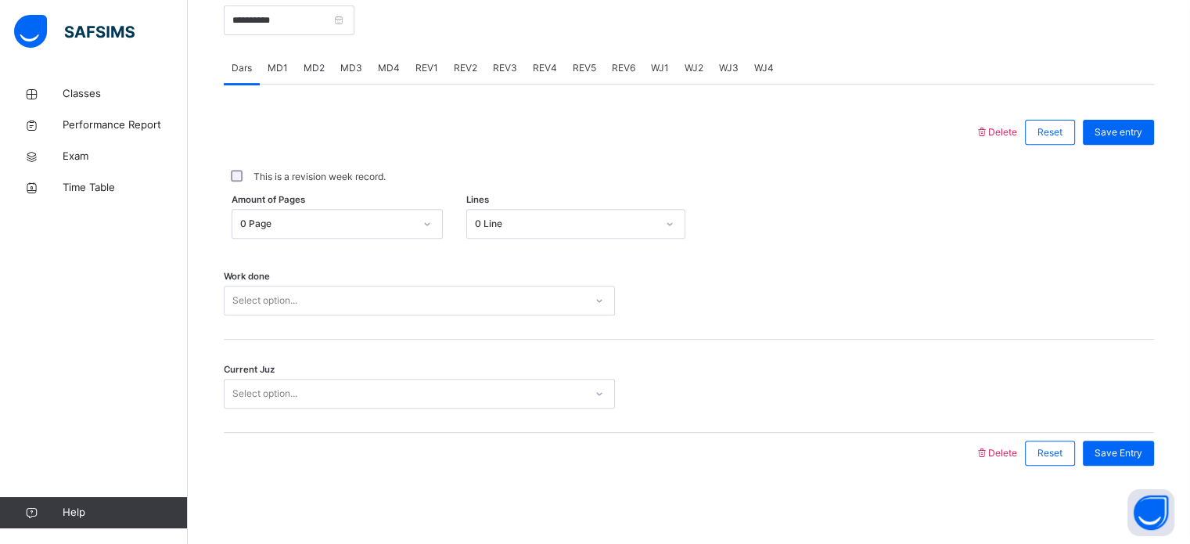
click at [361, 64] on div "MD3" at bounding box center [352, 67] width 38 height 31
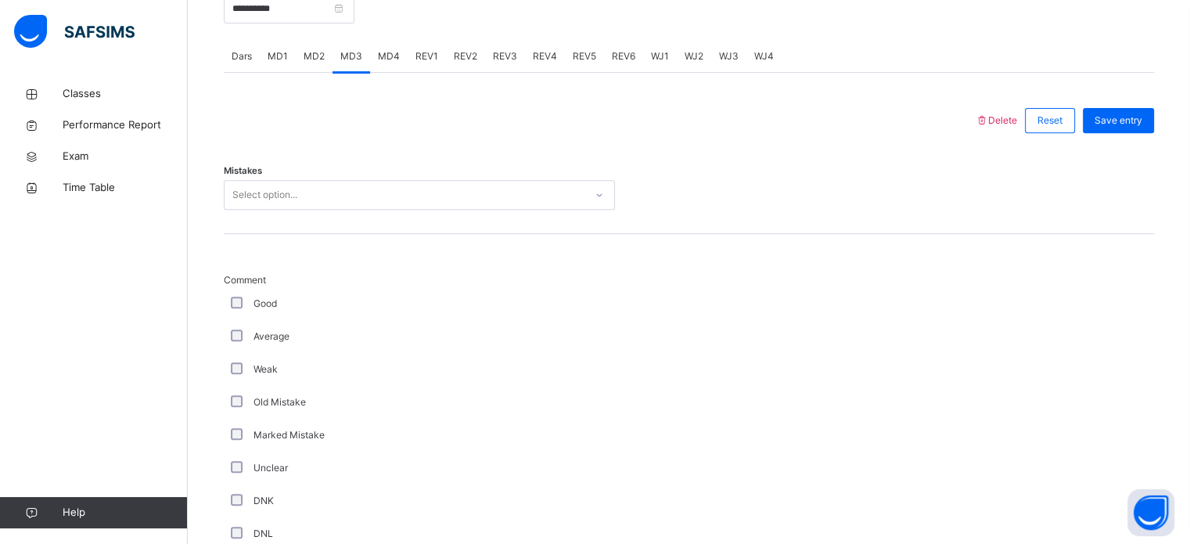
click at [409, 41] on div at bounding box center [754, 6] width 784 height 67
click at [389, 63] on span "MD4" at bounding box center [389, 56] width 22 height 14
click at [282, 63] on span "MD1" at bounding box center [278, 56] width 20 height 14
click at [421, 63] on span "REV1" at bounding box center [426, 56] width 23 height 14
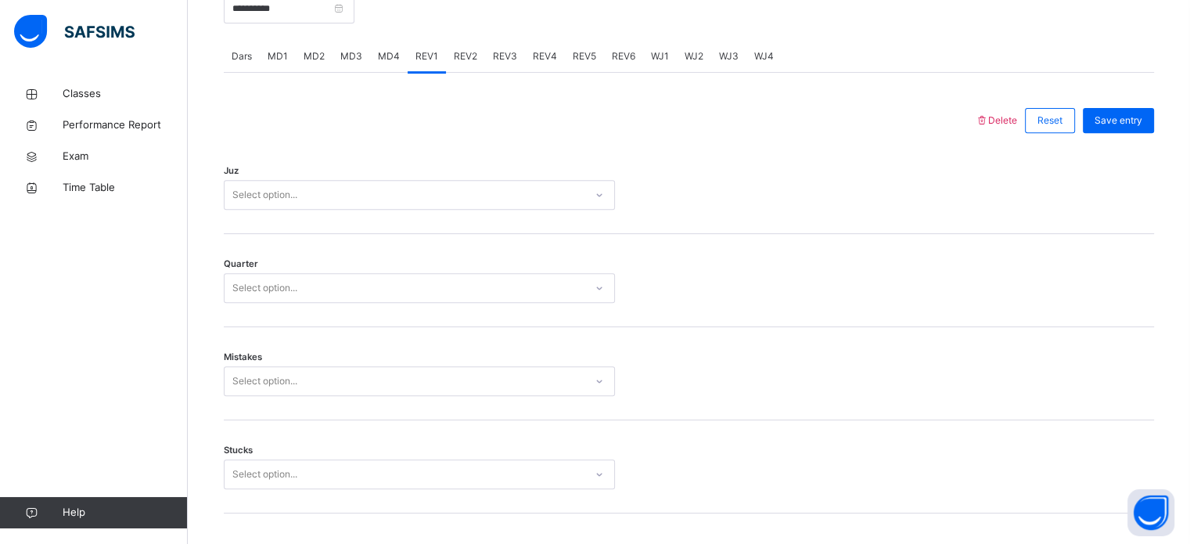
click at [316, 63] on span "MD2" at bounding box center [314, 56] width 21 height 14
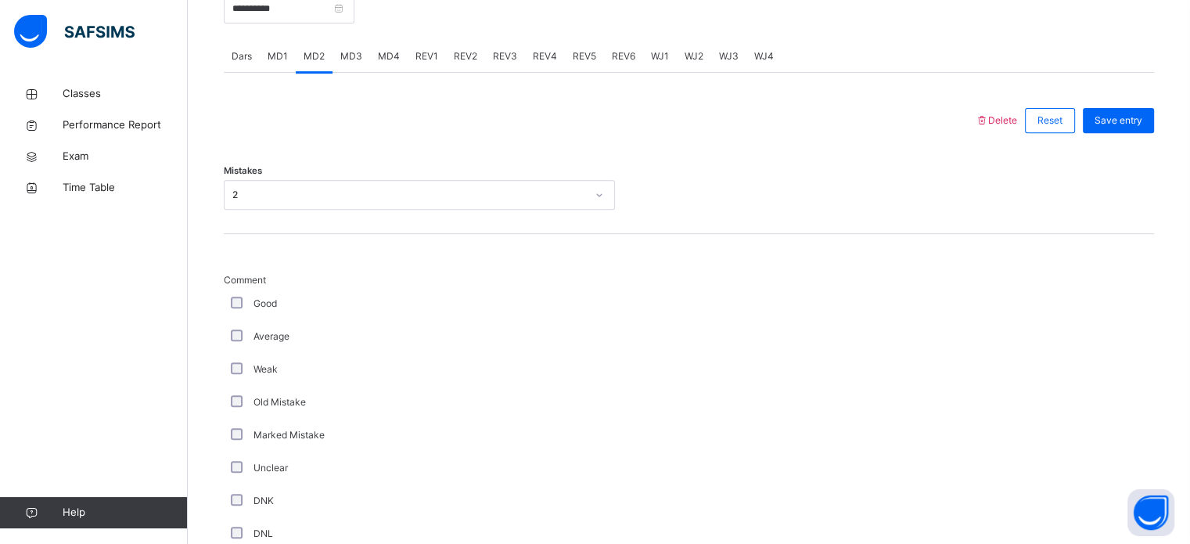
click at [401, 72] on div "MD4" at bounding box center [389, 56] width 38 height 31
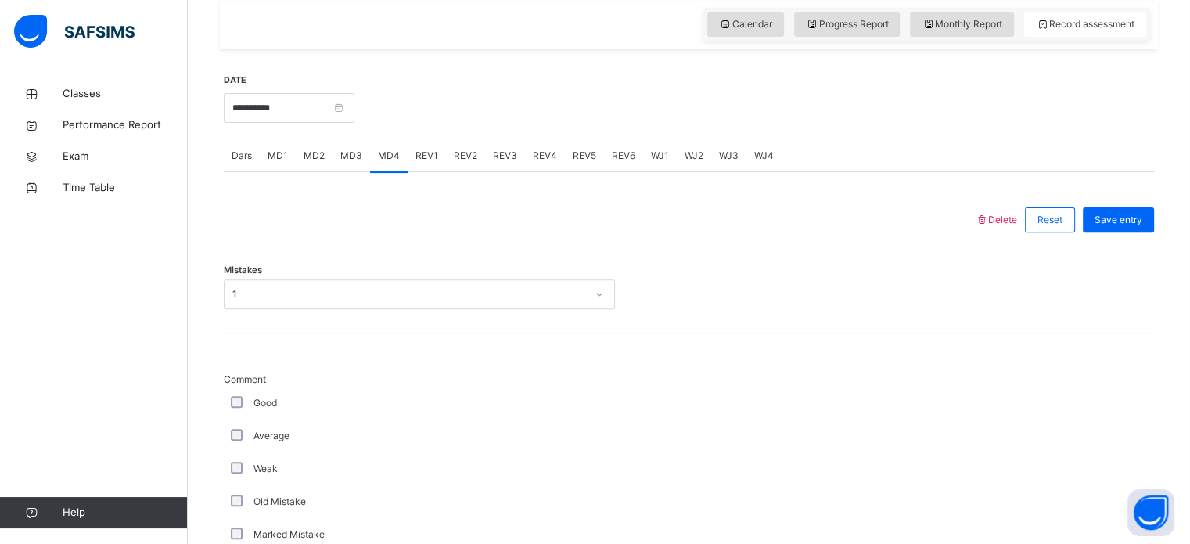
scroll to position [531, 0]
click at [245, 164] on span "Dars" at bounding box center [242, 156] width 20 height 14
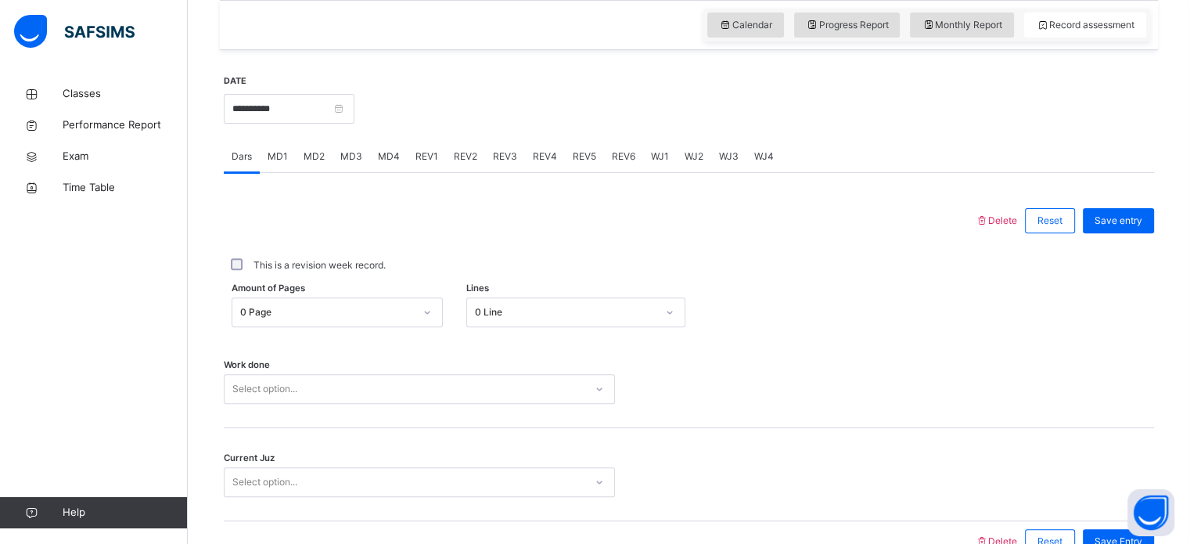
click at [340, 325] on div "0 Page" at bounding box center [322, 312] width 180 height 24
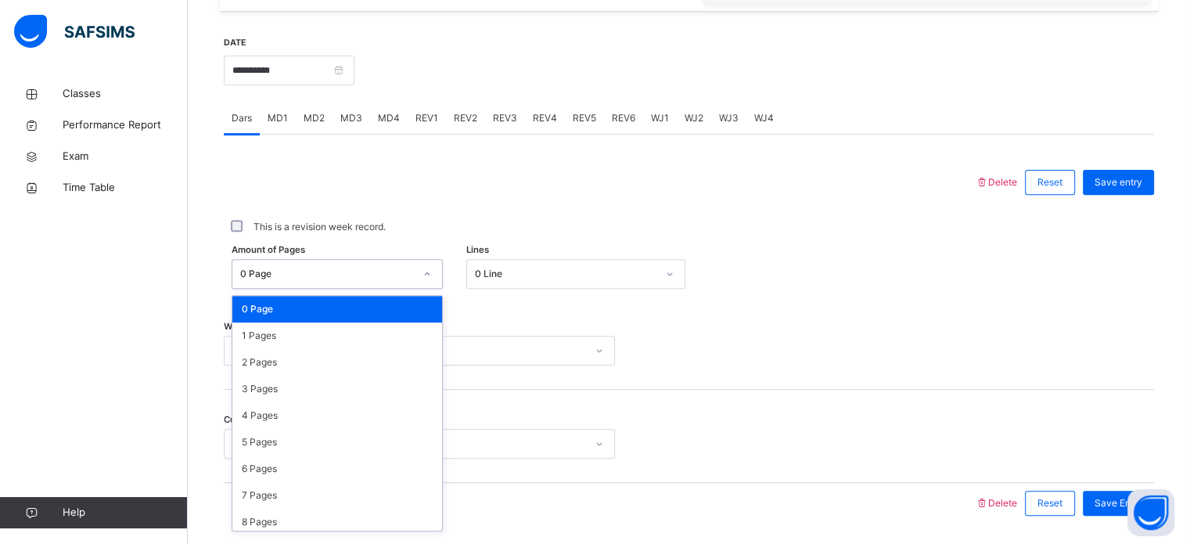
click at [340, 322] on div "0 Page" at bounding box center [337, 309] width 210 height 27
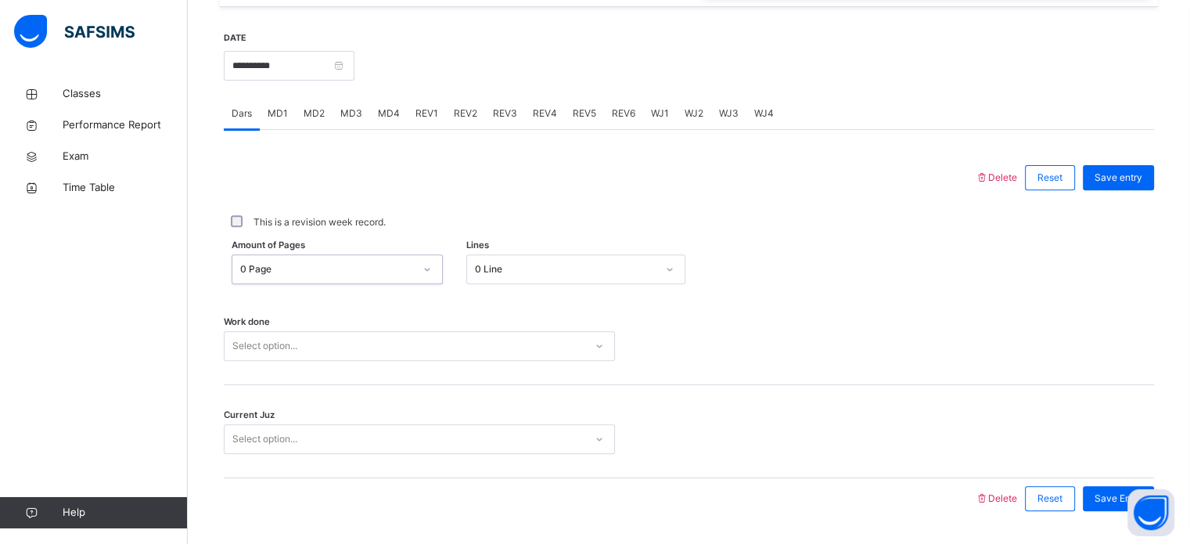
scroll to position [574, 0]
click at [321, 275] on div "0 Page" at bounding box center [327, 268] width 174 height 14
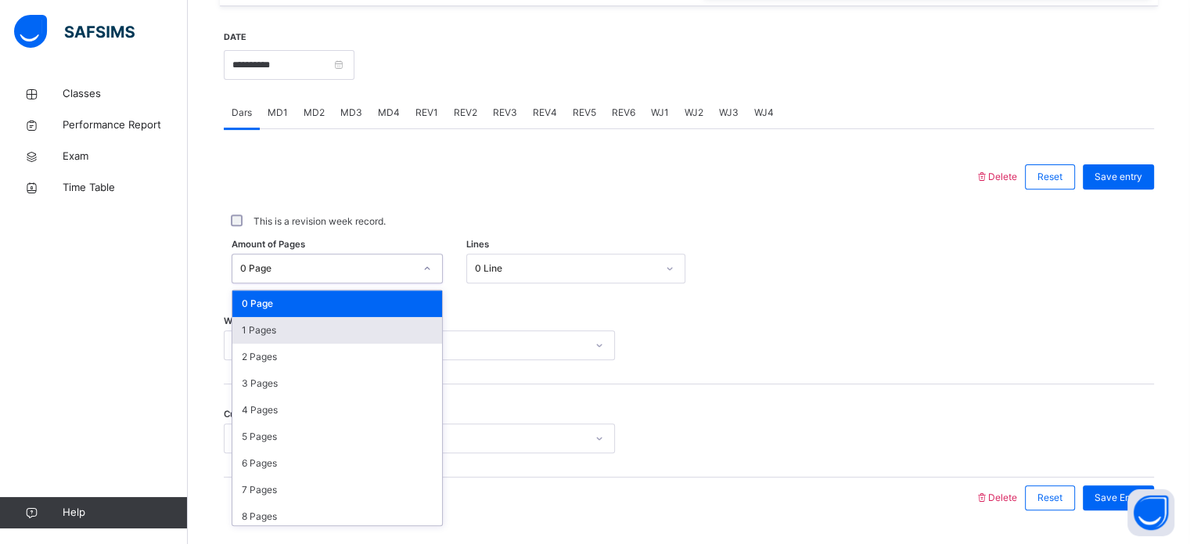
click at [326, 337] on div "1 Pages" at bounding box center [337, 330] width 210 height 27
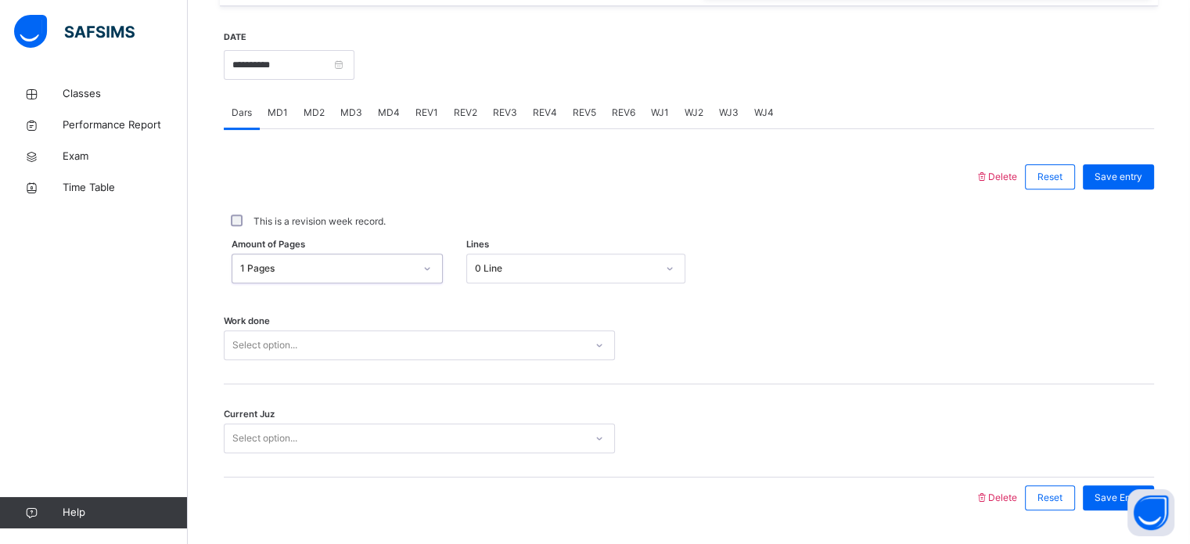
click at [523, 267] on div "0 Line" at bounding box center [575, 269] width 219 height 30
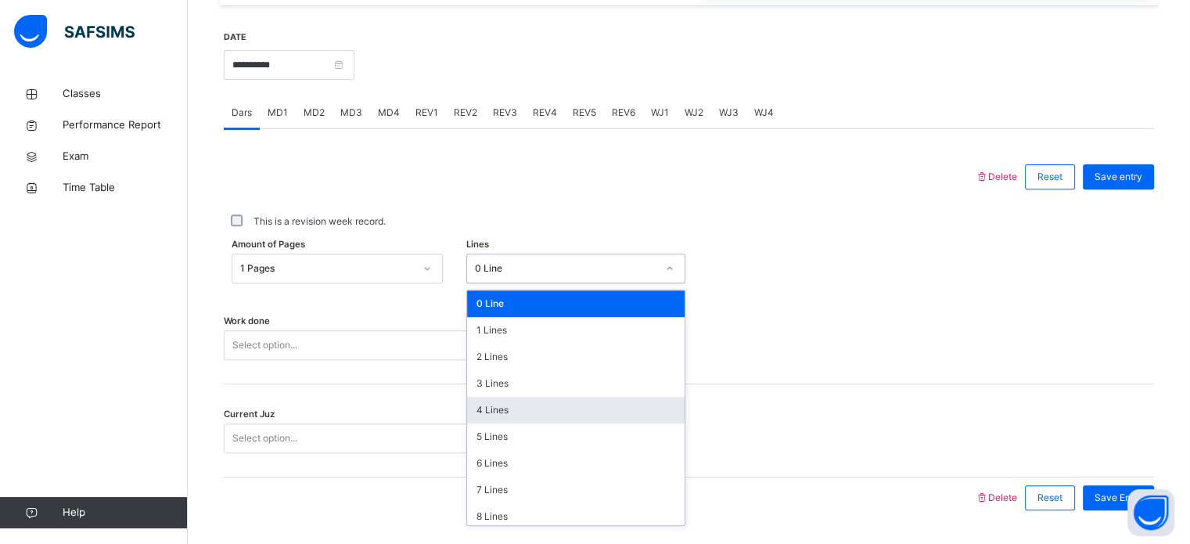
click at [505, 418] on div "4 Lines" at bounding box center [576, 410] width 218 height 27
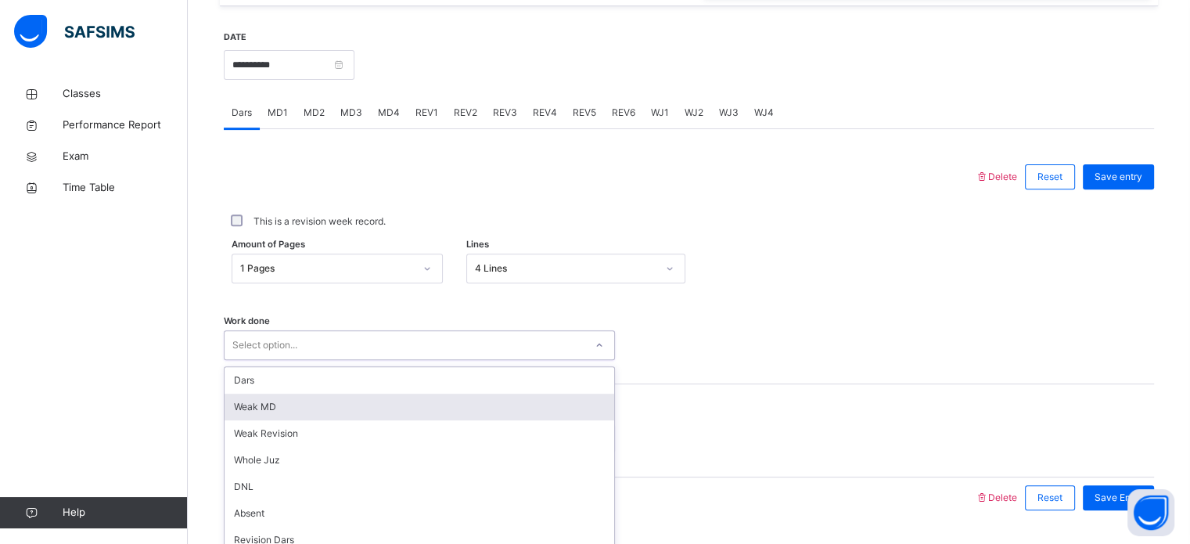
scroll to position [631, 0]
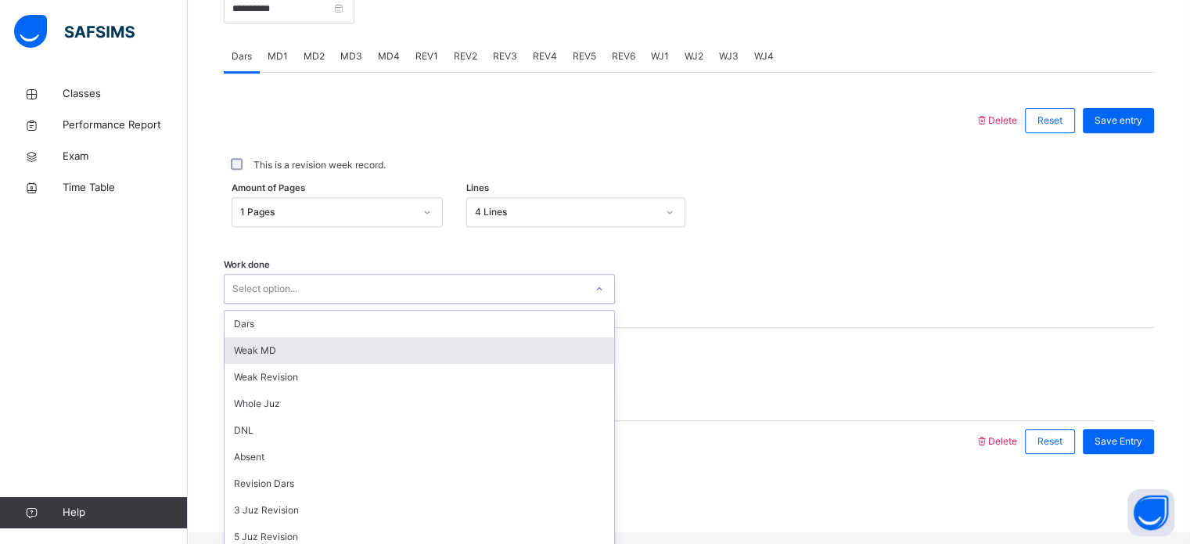
click at [428, 304] on div "option [PERSON_NAME] MD focused, 2 of 14. 14 results available. Use Up and Down…" at bounding box center [419, 289] width 391 height 30
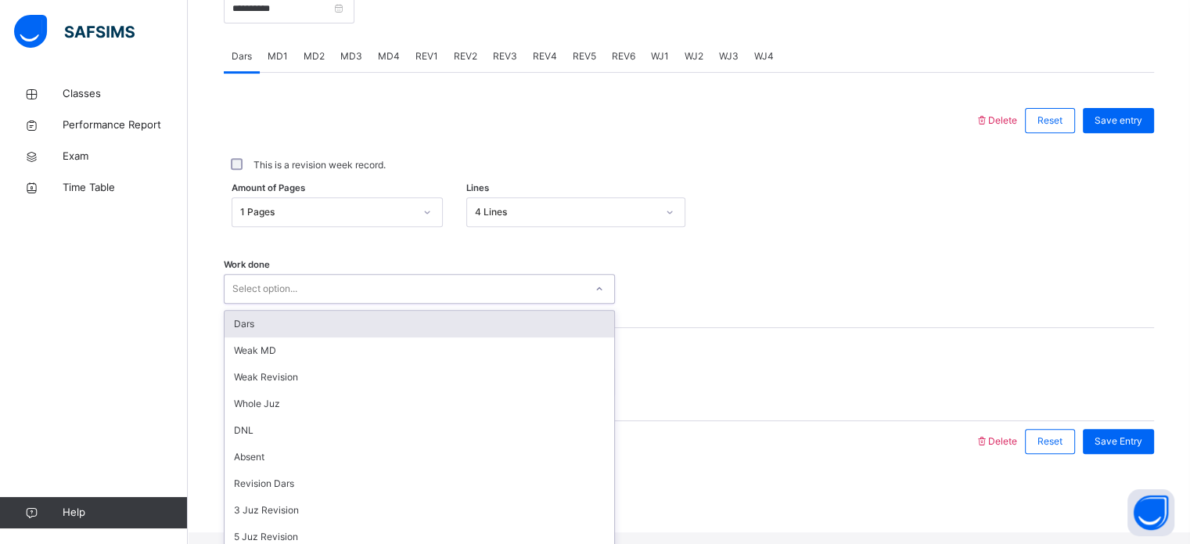
click at [405, 337] on div "Dars" at bounding box center [420, 324] width 390 height 27
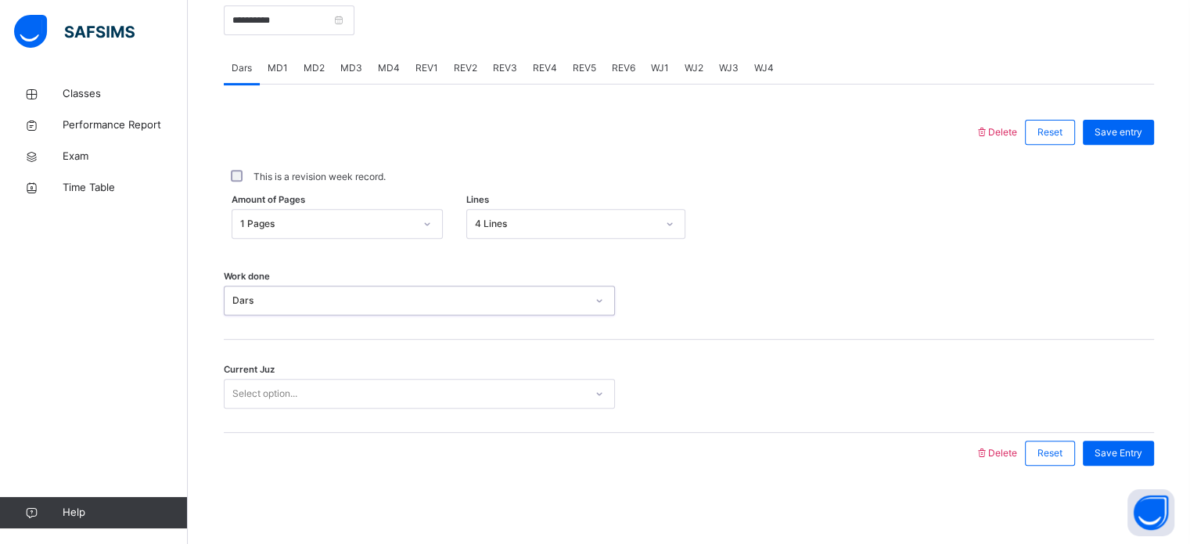
click at [570, 403] on div "Select option..." at bounding box center [405, 394] width 360 height 24
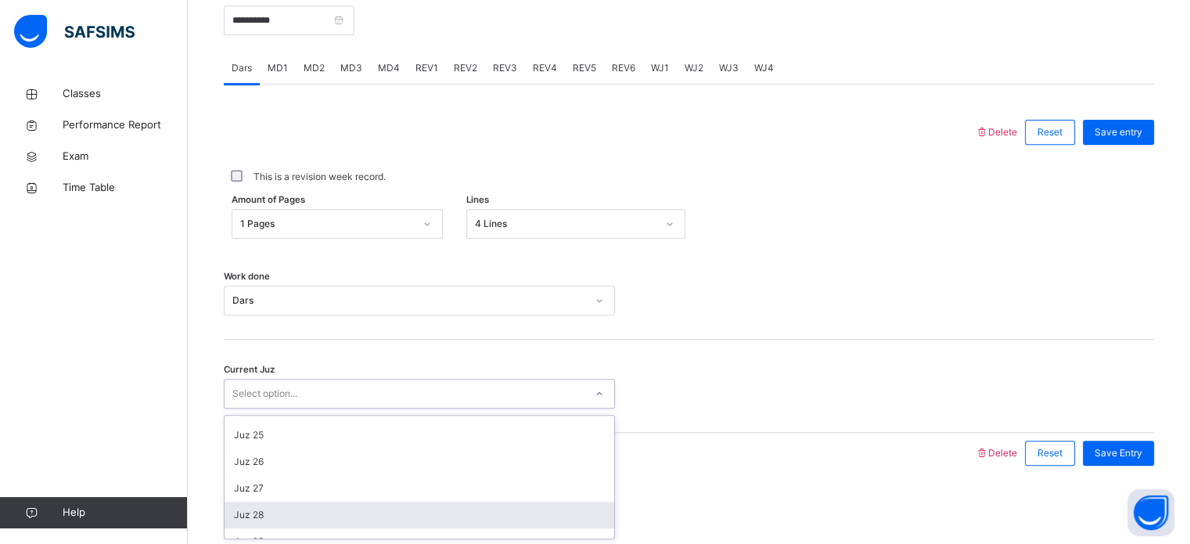
scroll to position [675, 0]
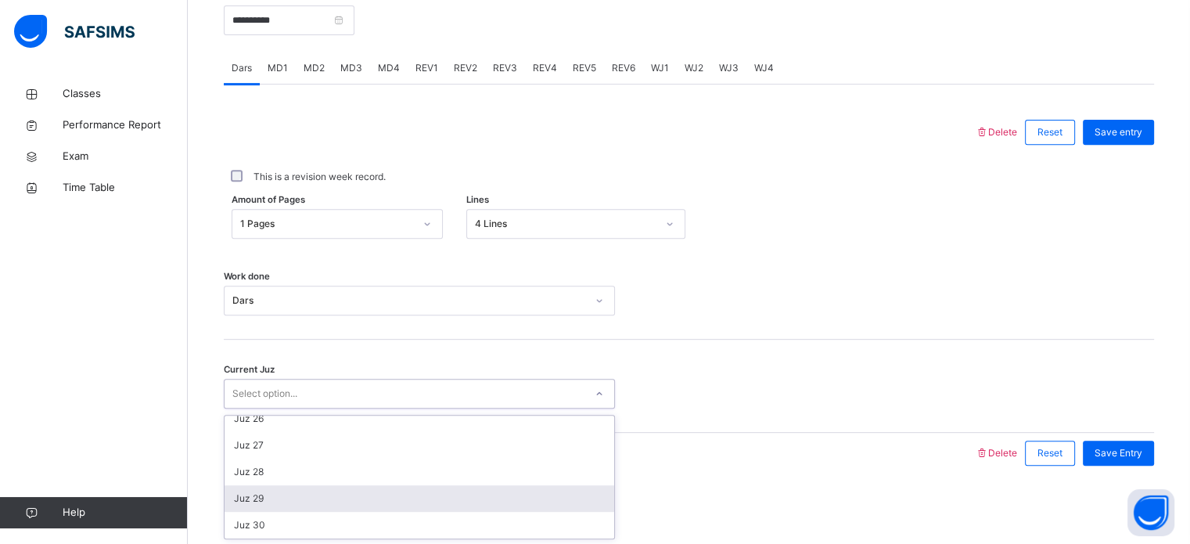
click at [432, 503] on div "Juz 29" at bounding box center [420, 498] width 390 height 27
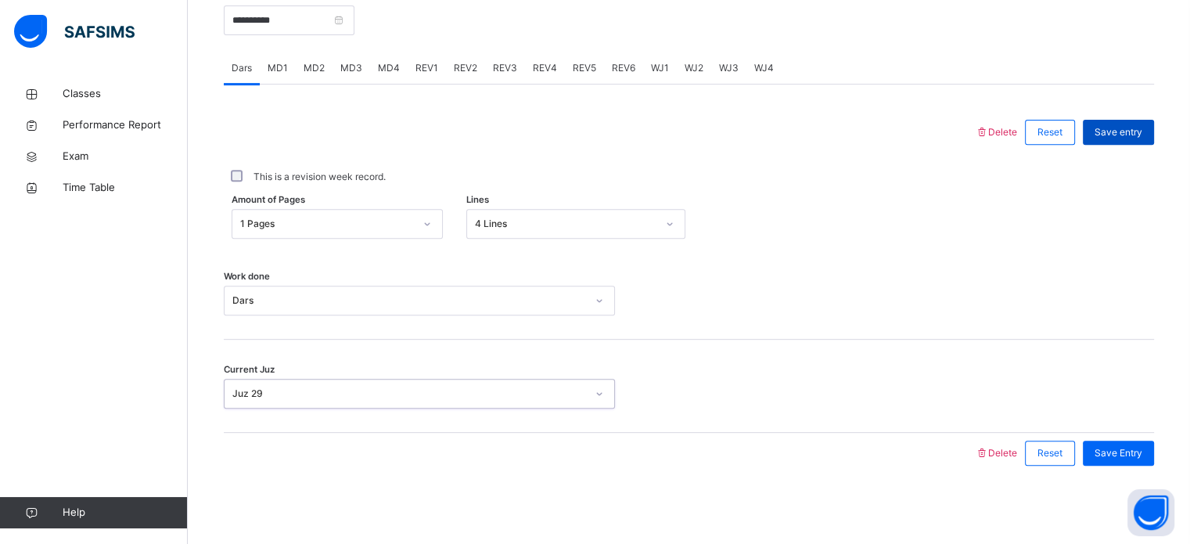
click at [1142, 137] on span "Save entry" at bounding box center [1119, 132] width 48 height 14
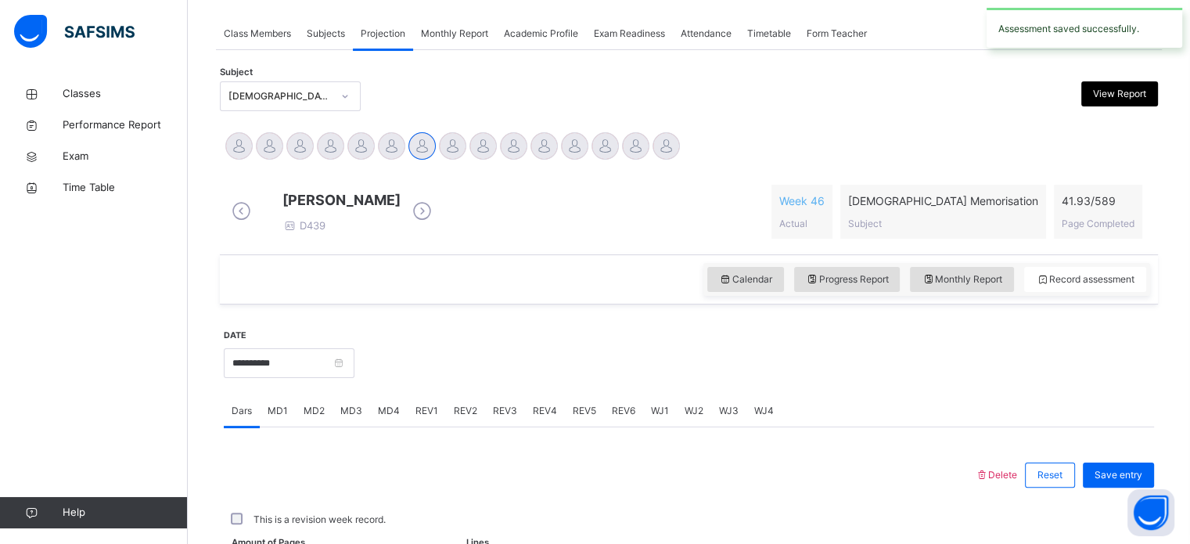
scroll to position [631, 0]
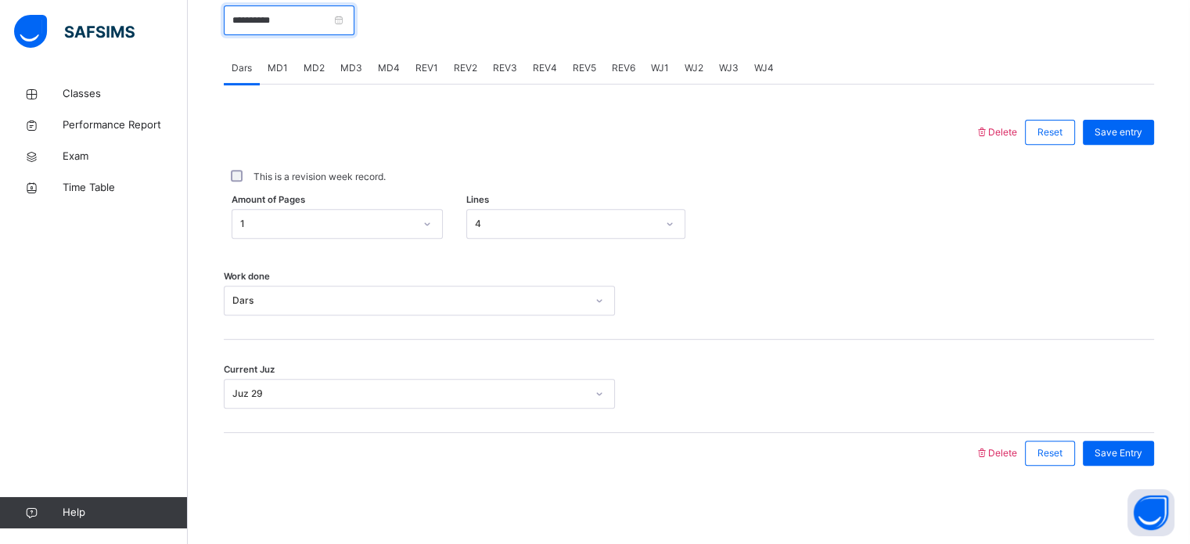
click at [293, 21] on input "**********" at bounding box center [289, 20] width 131 height 30
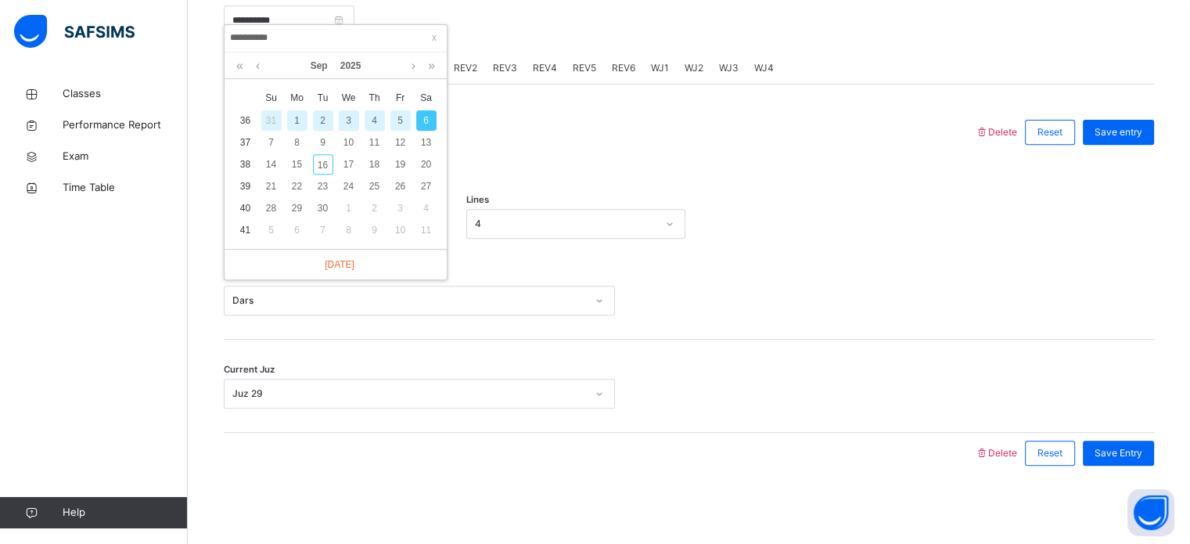
click at [516, 111] on div "Delete Reset Save entry This is a revision week record. Amount of Pages 1 Lines…" at bounding box center [689, 279] width 930 height 389
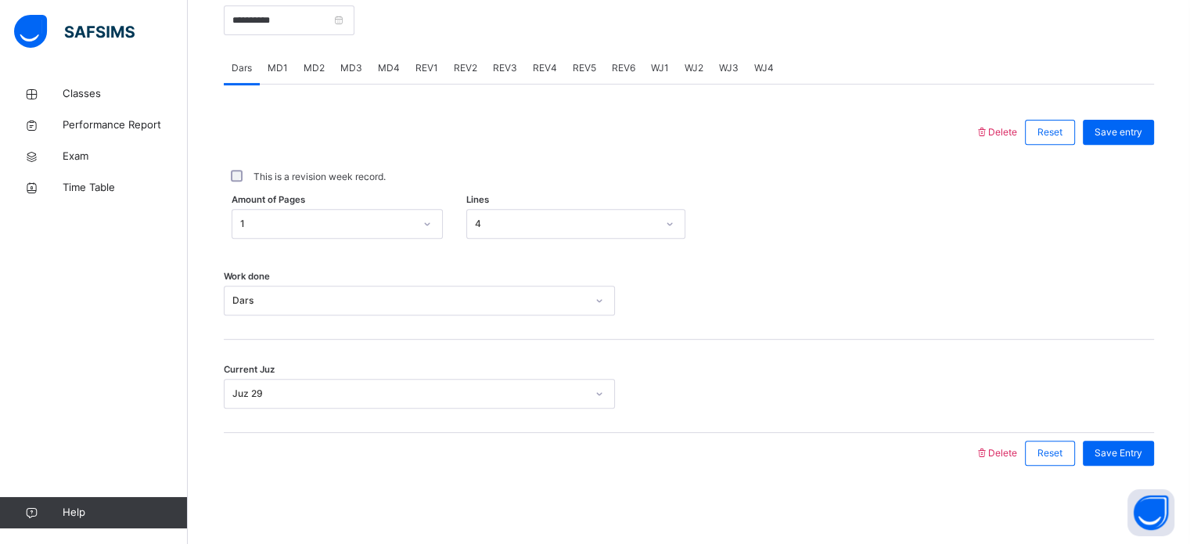
click at [416, 227] on div at bounding box center [427, 223] width 27 height 25
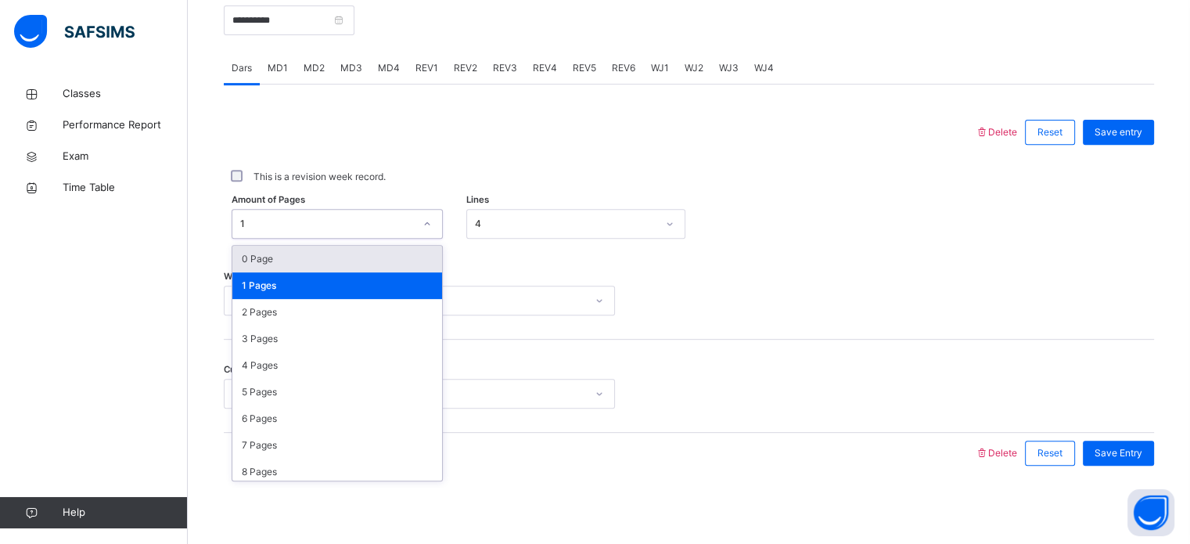
click at [391, 259] on div "0 Page" at bounding box center [337, 259] width 210 height 27
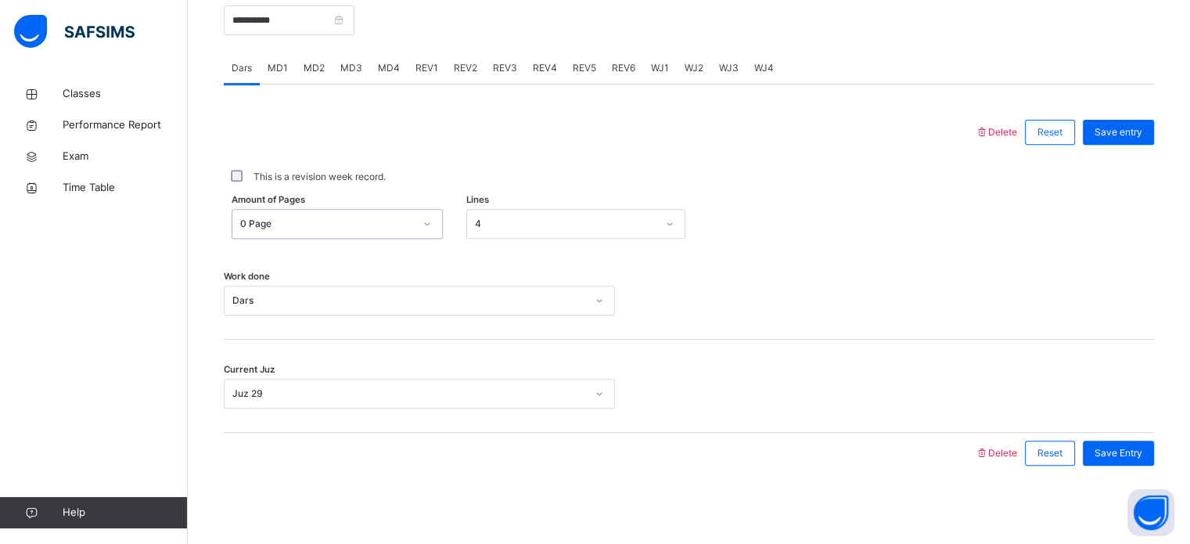
click at [492, 218] on div "4" at bounding box center [566, 224] width 182 height 14
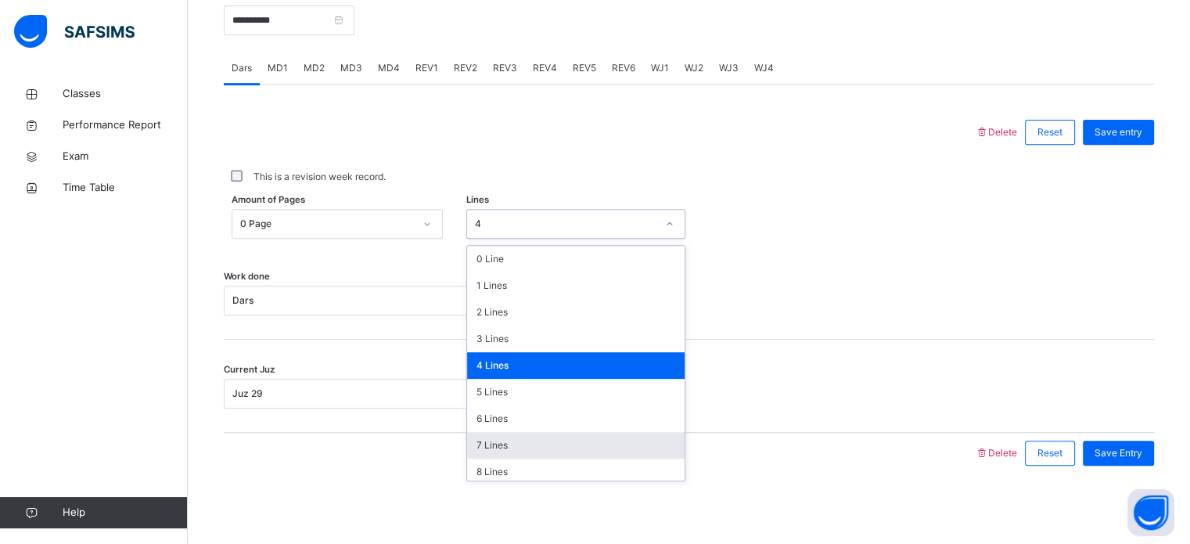
scroll to position [191, 0]
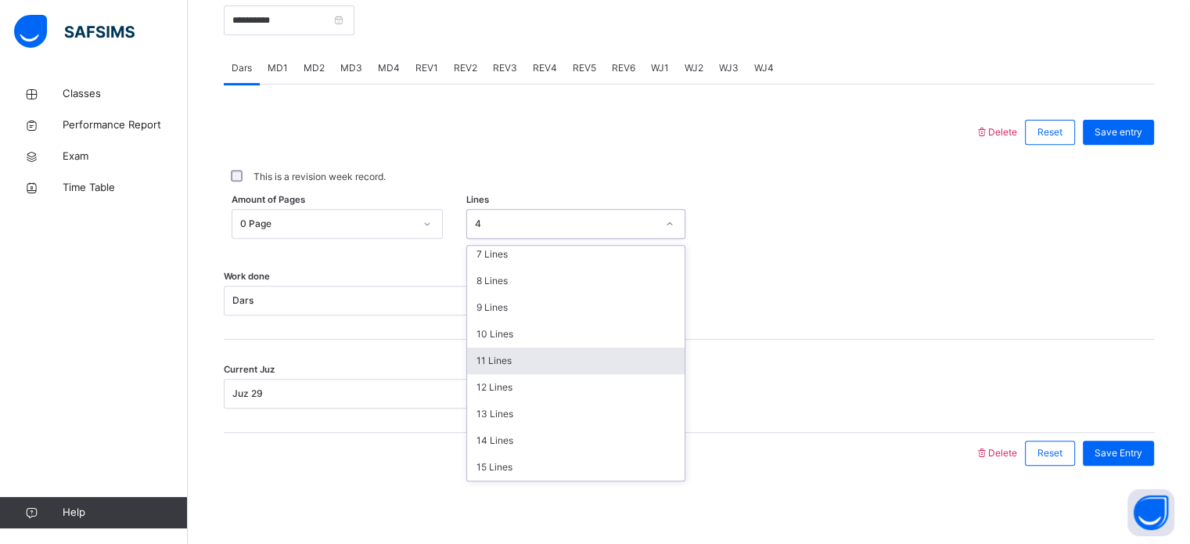
click at [513, 351] on div "11 Lines" at bounding box center [576, 360] width 218 height 27
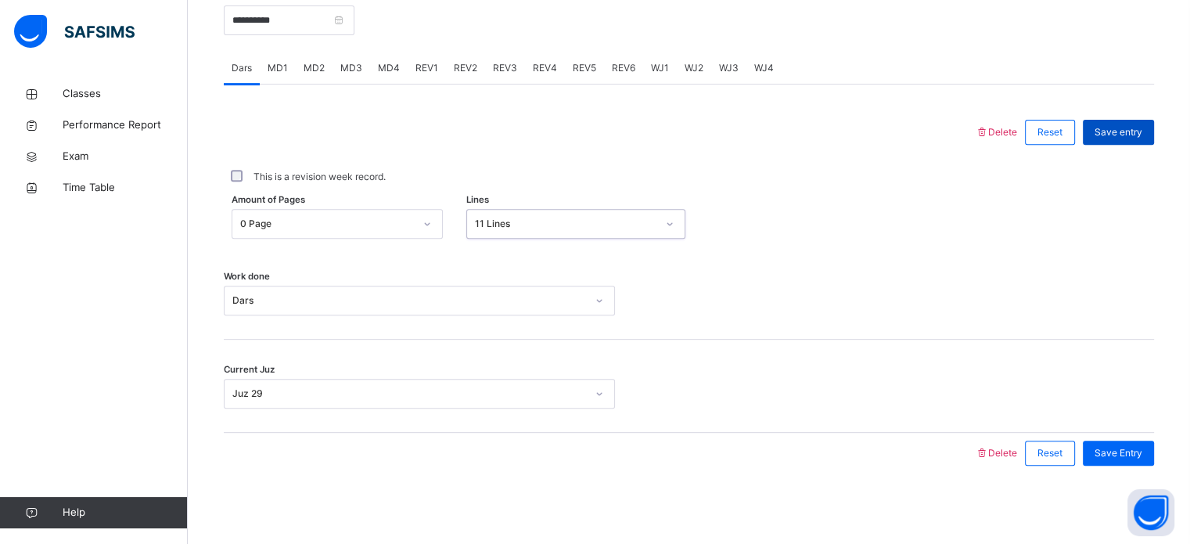
click at [1139, 131] on span "Save entry" at bounding box center [1119, 132] width 48 height 14
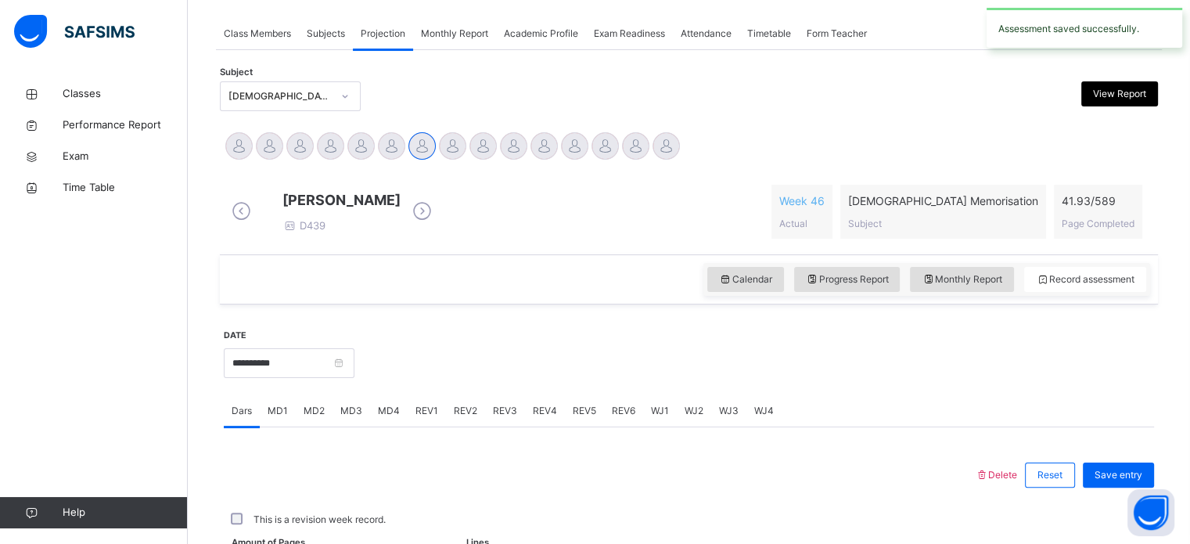
scroll to position [631, 0]
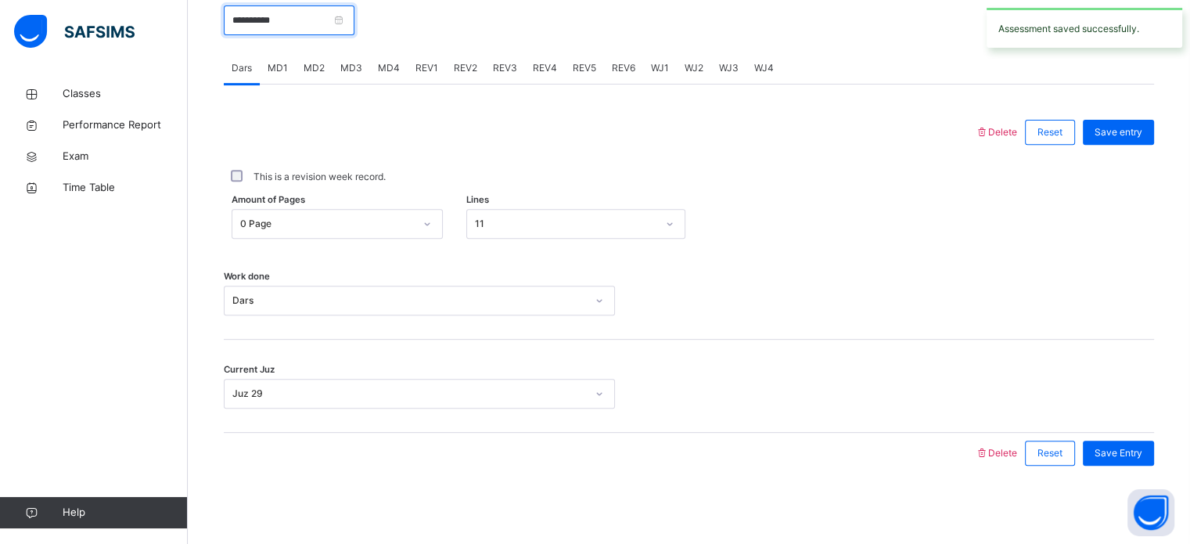
click at [326, 15] on input "**********" at bounding box center [289, 20] width 131 height 30
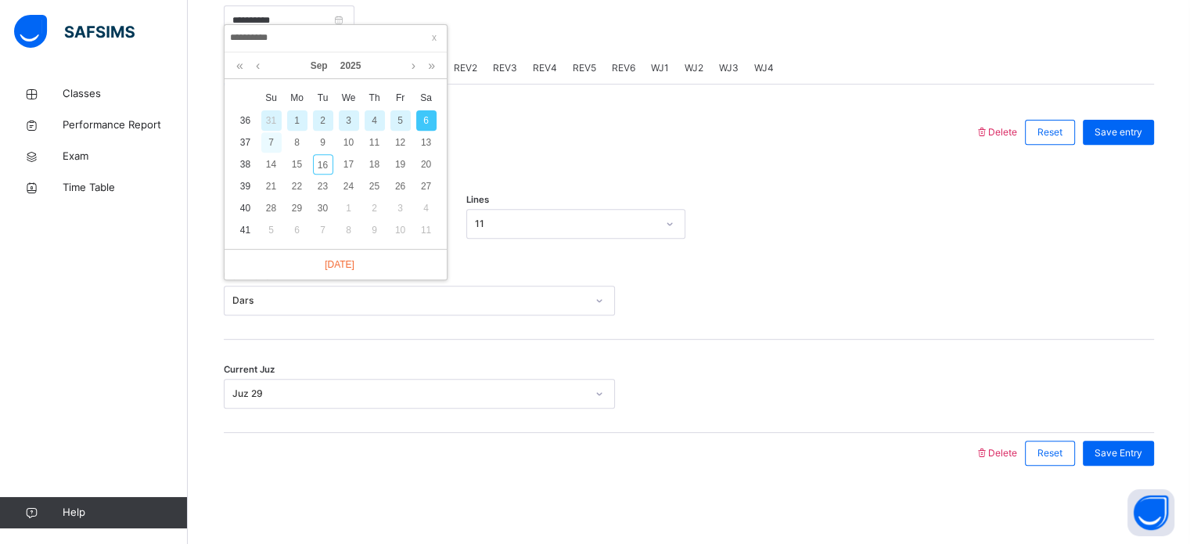
click at [274, 132] on div "7" at bounding box center [271, 142] width 20 height 20
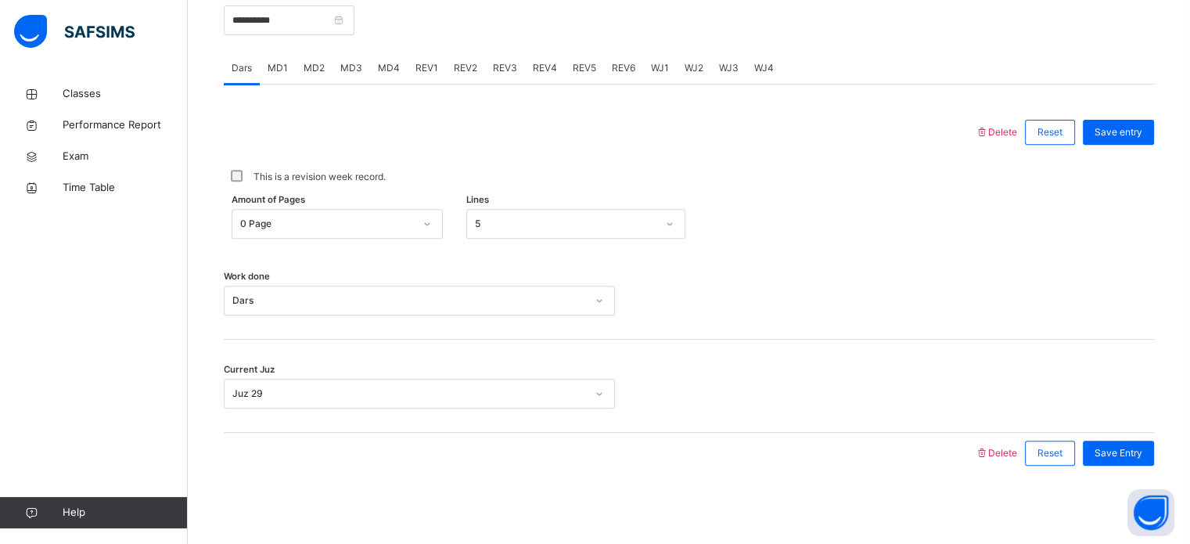
click at [408, 61] on div "REV1" at bounding box center [427, 67] width 38 height 31
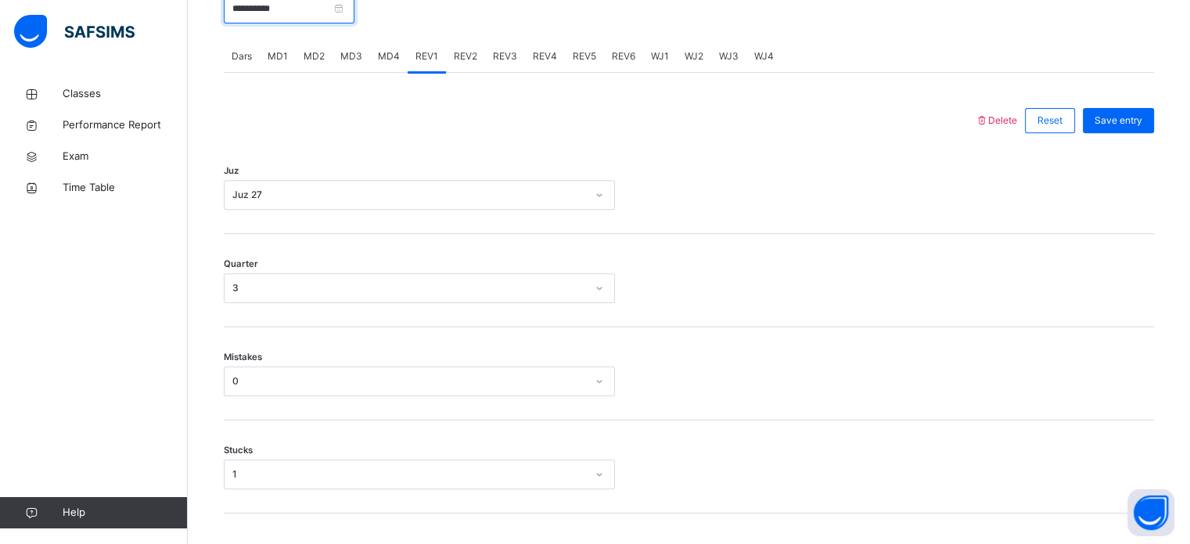
click at [291, 21] on input "**********" at bounding box center [289, 9] width 131 height 30
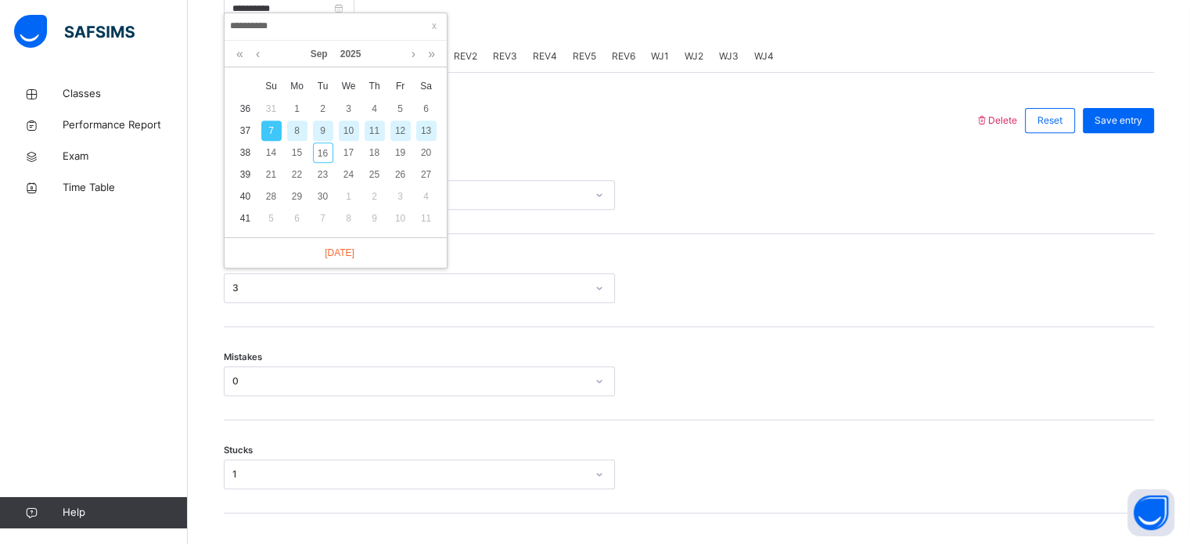
click at [321, 126] on div "9" at bounding box center [323, 130] width 20 height 20
type input "**********"
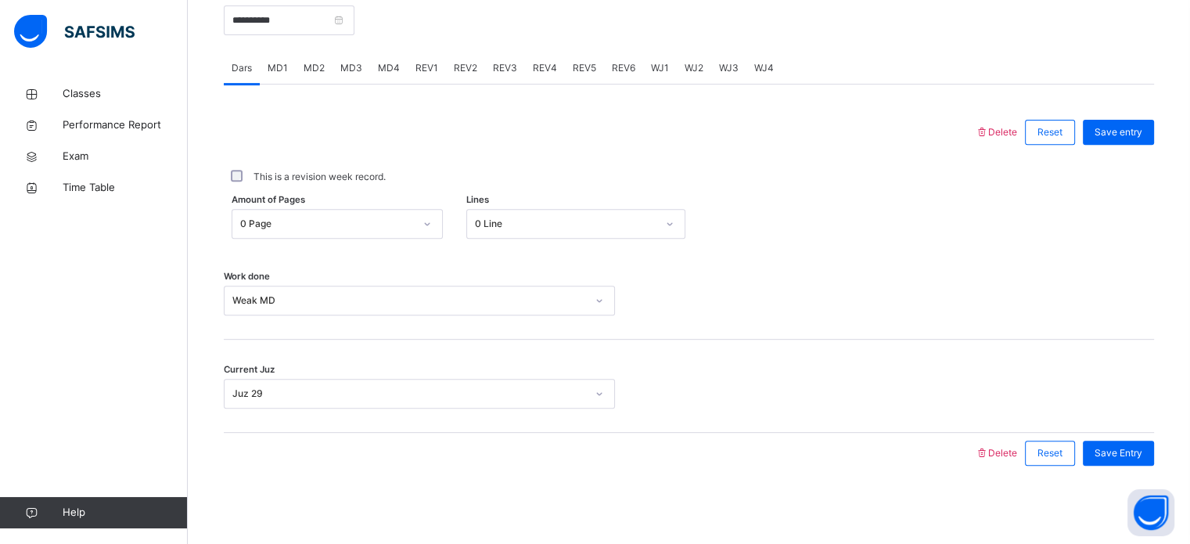
click at [348, 64] on span "MD3" at bounding box center [351, 68] width 22 height 14
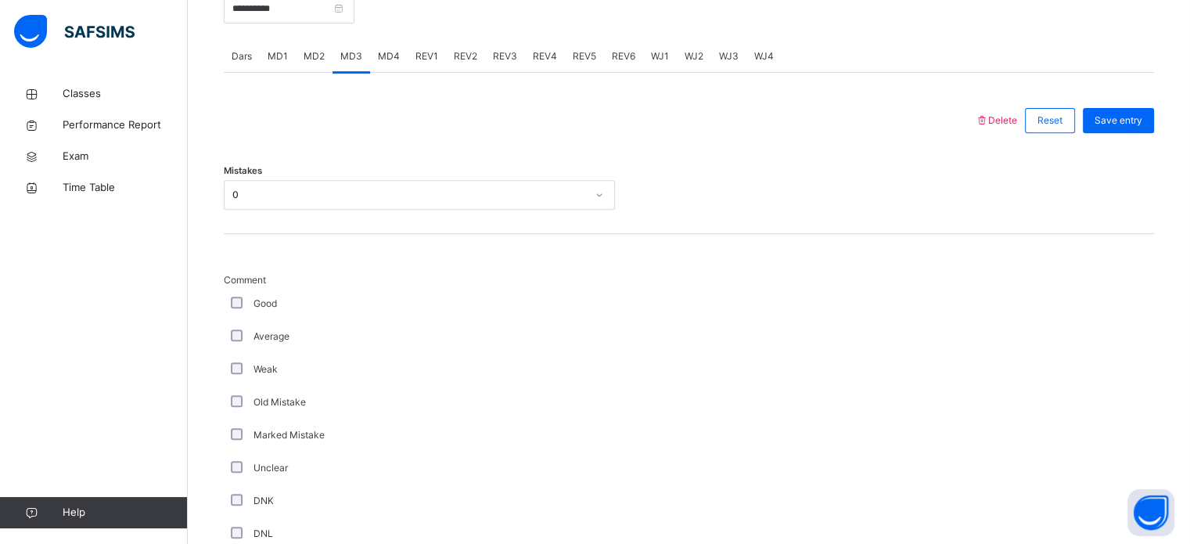
click at [388, 63] on span "MD4" at bounding box center [389, 56] width 22 height 14
click at [435, 65] on div "REV1" at bounding box center [427, 56] width 38 height 31
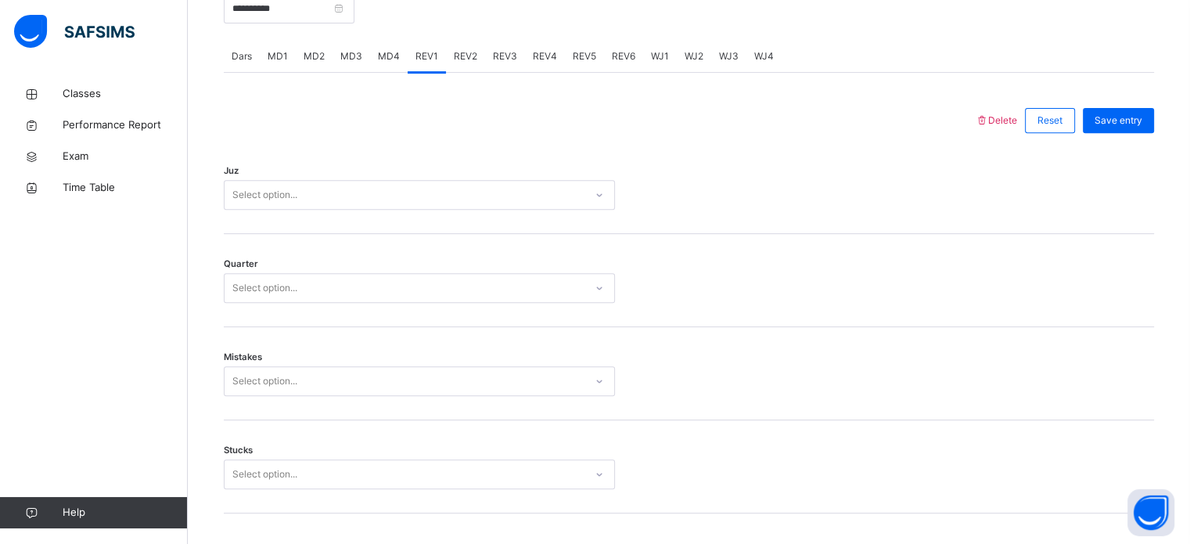
click at [419, 222] on div "Juz Select option..." at bounding box center [689, 187] width 930 height 93
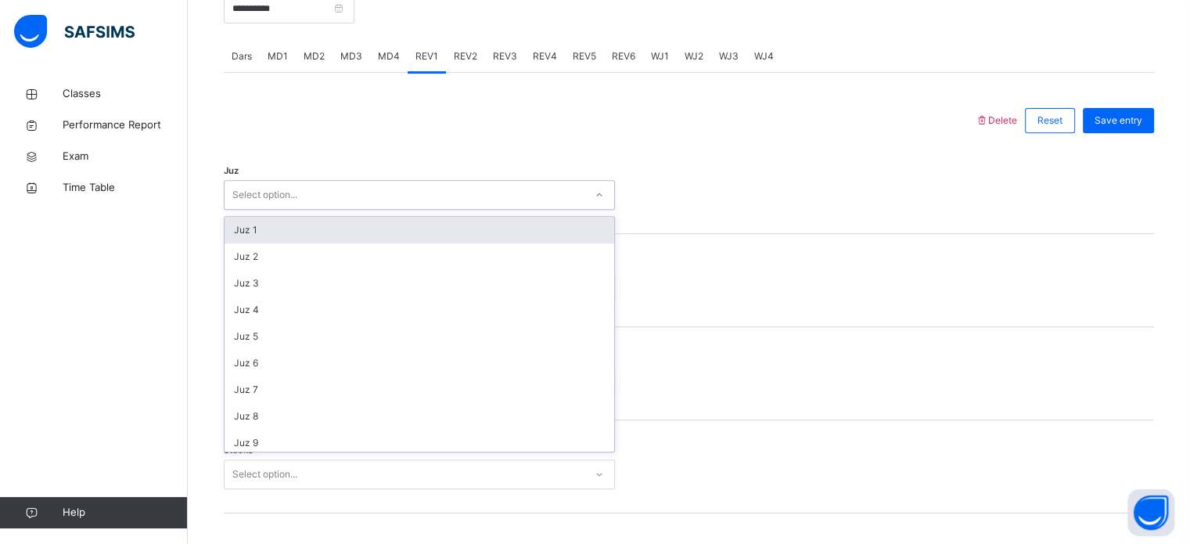
click at [341, 207] on div "Select option..." at bounding box center [405, 195] width 360 height 24
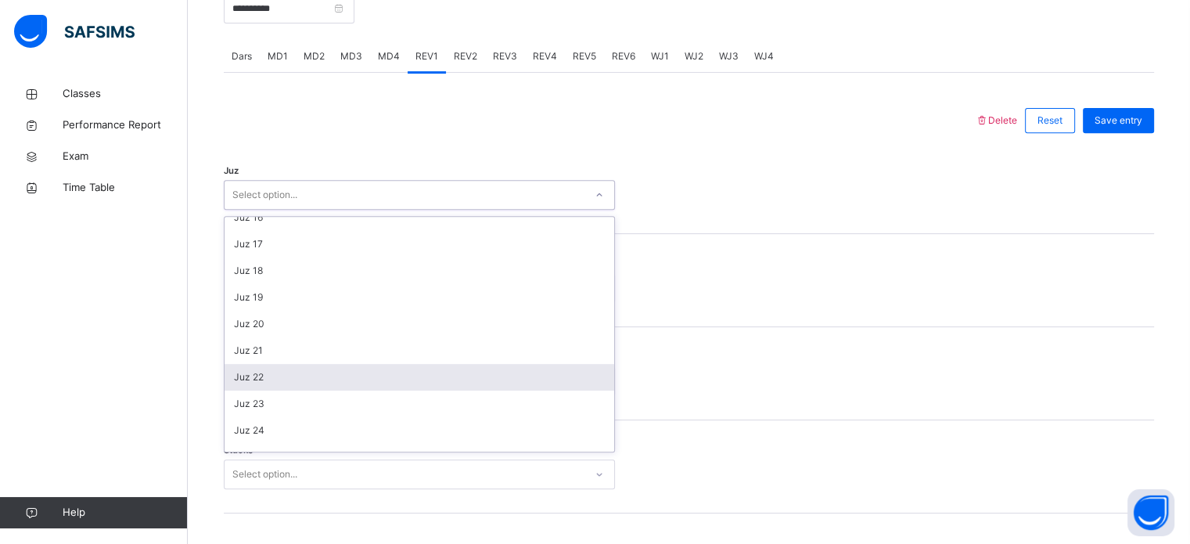
scroll to position [563, 0]
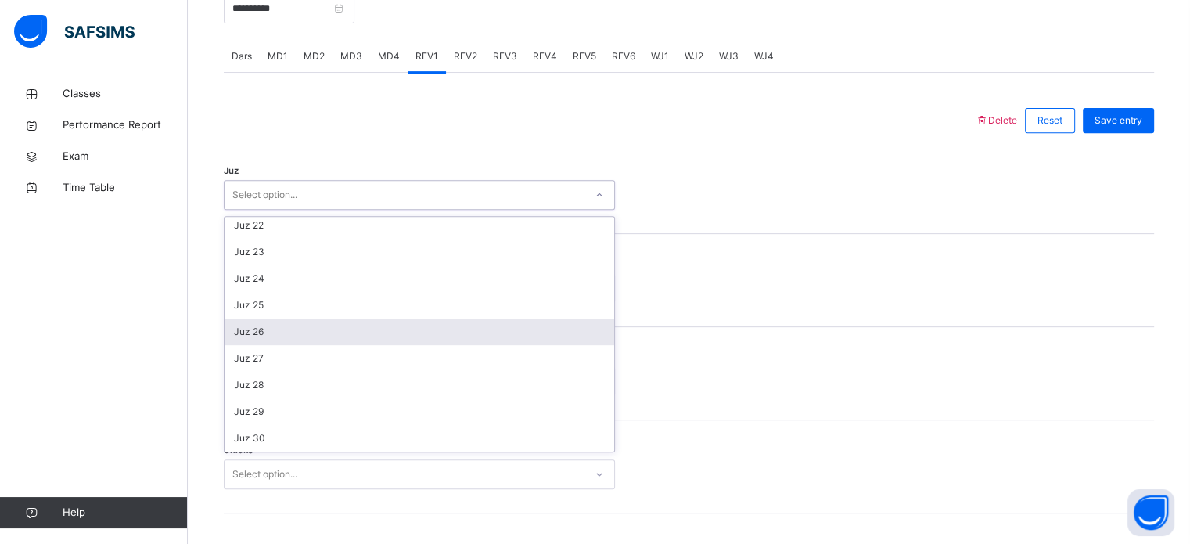
click at [321, 345] on div "Juz 26" at bounding box center [420, 331] width 390 height 27
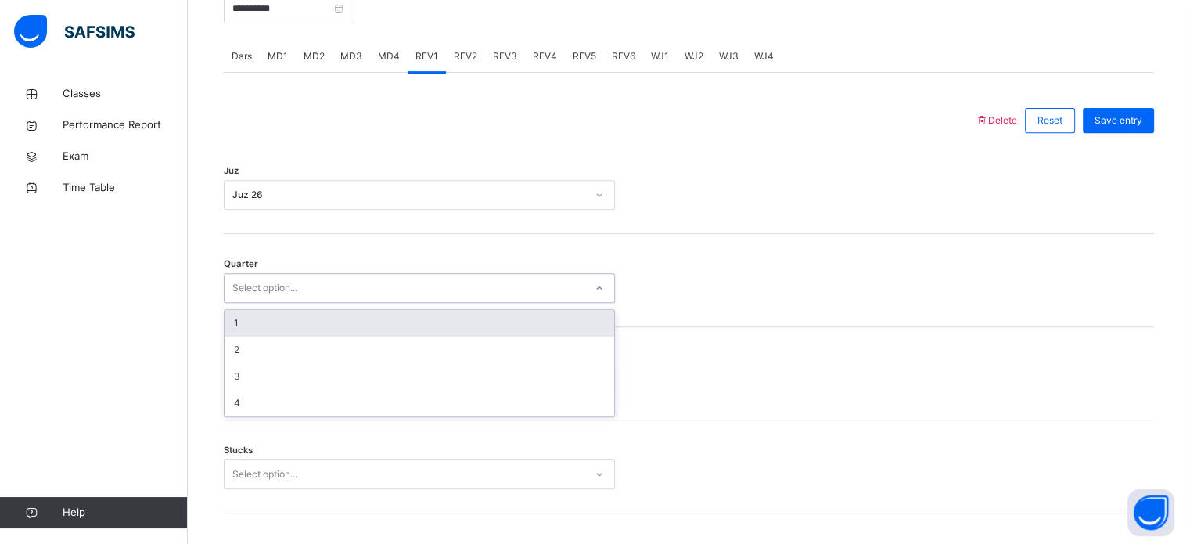
click at [332, 294] on div "Select option..." at bounding box center [405, 288] width 360 height 24
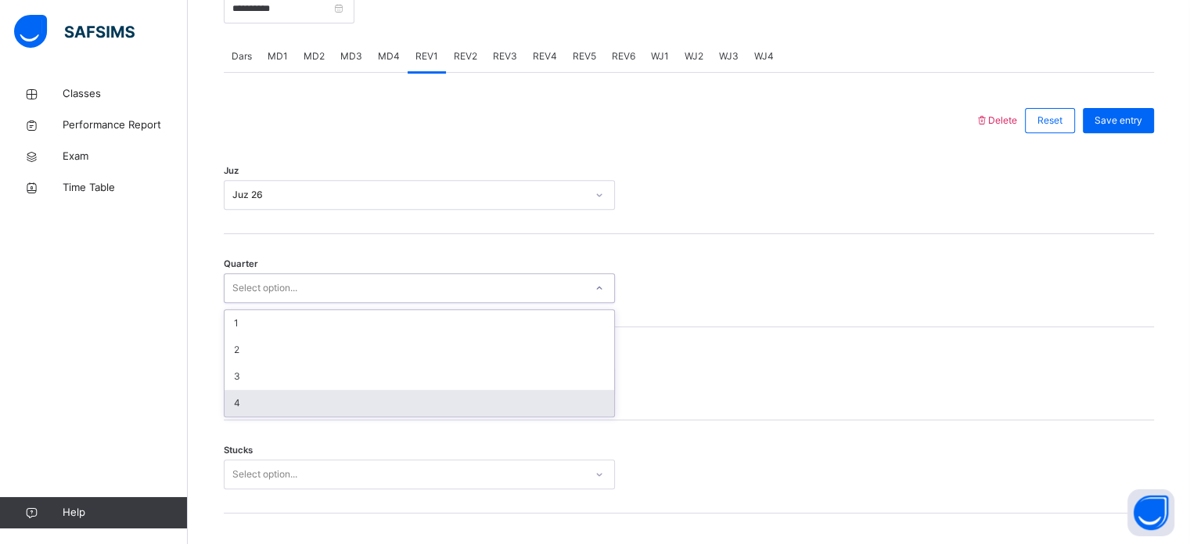
click at [338, 416] on div "4" at bounding box center [420, 403] width 390 height 27
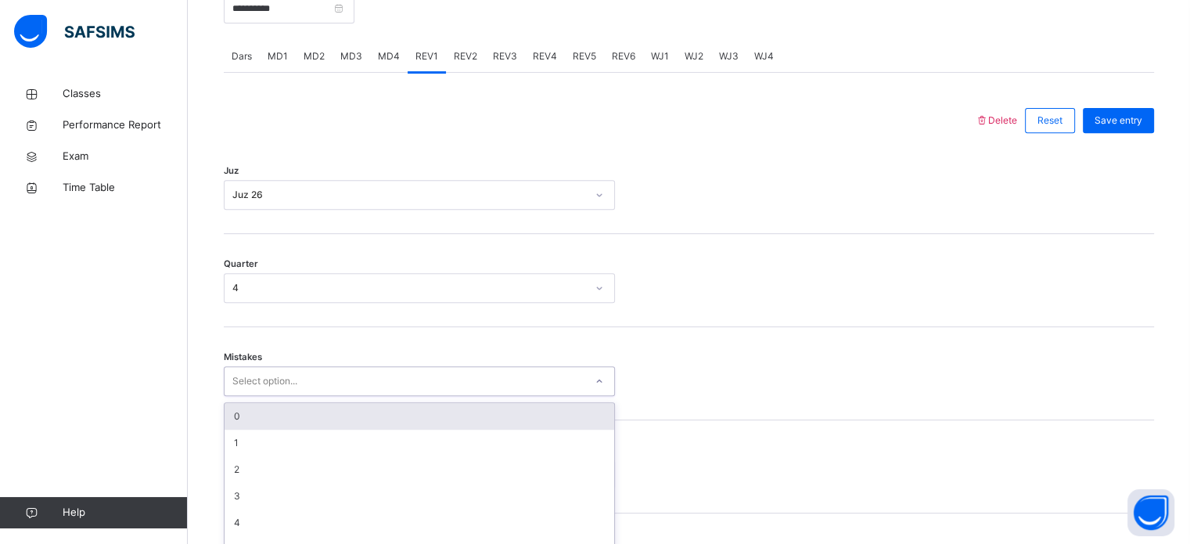
click at [309, 396] on div "option 0 focused, 1 of 7. 7 results available. Use Up and Down to choose option…" at bounding box center [419, 381] width 391 height 30
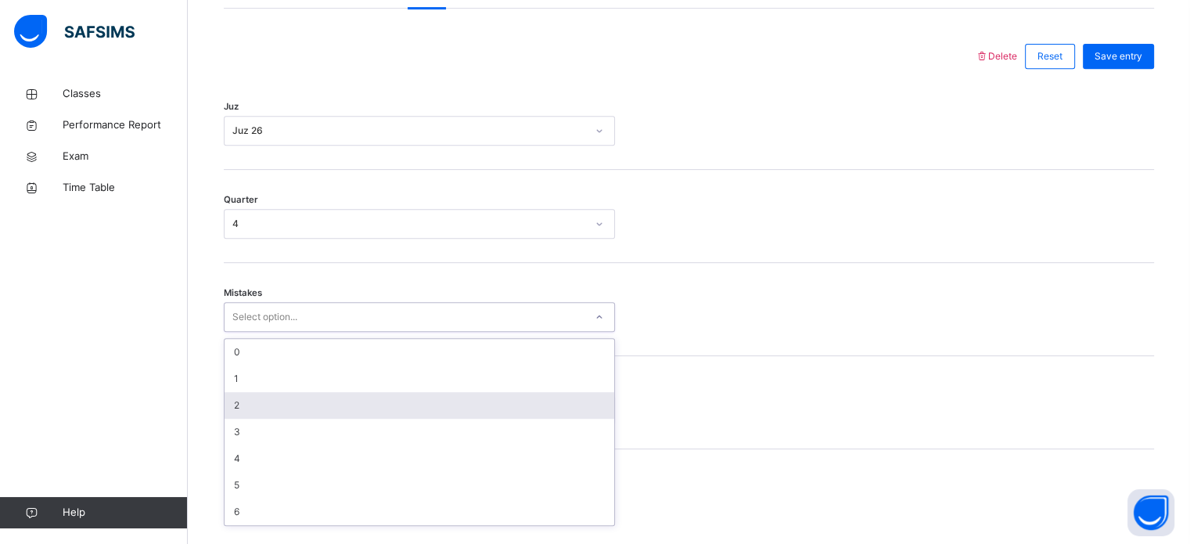
click at [310, 405] on div "2" at bounding box center [420, 405] width 390 height 27
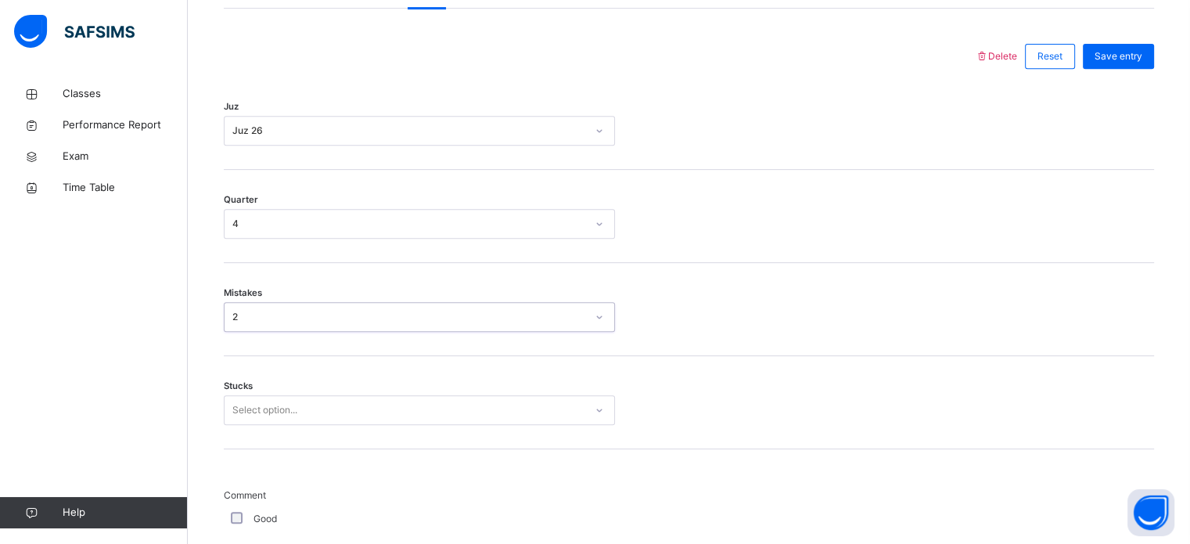
click at [308, 425] on div "Select option..." at bounding box center [419, 410] width 391 height 30
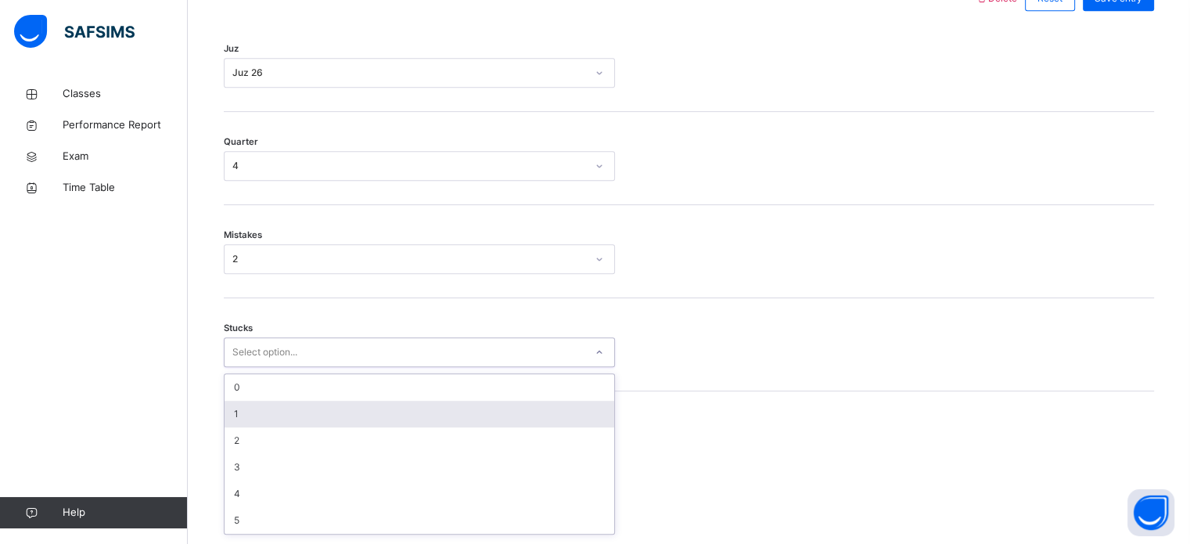
scroll to position [761, 0]
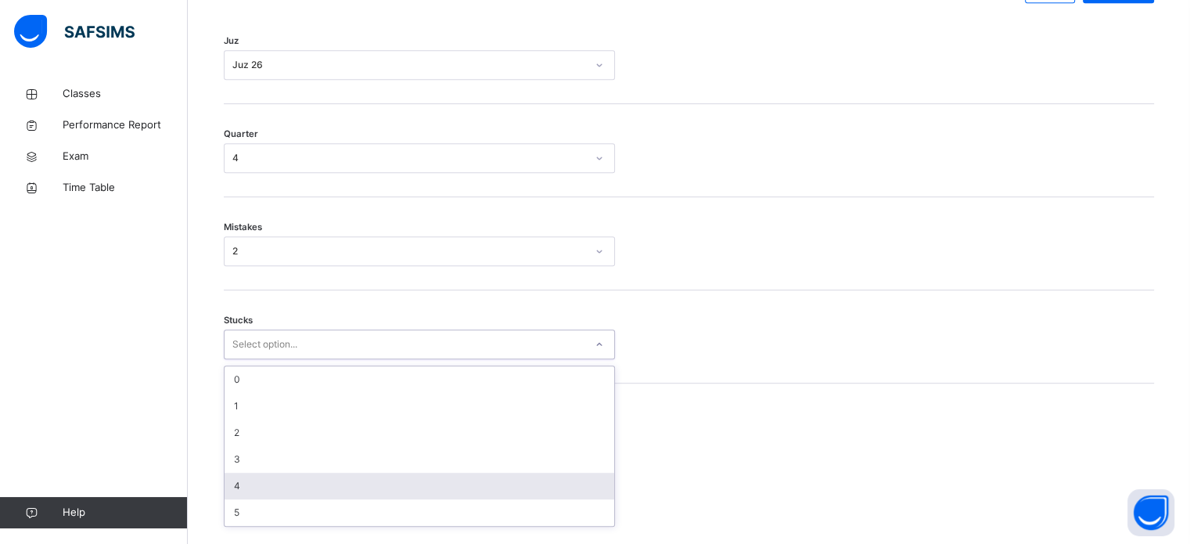
click at [315, 491] on div "4" at bounding box center [420, 486] width 390 height 27
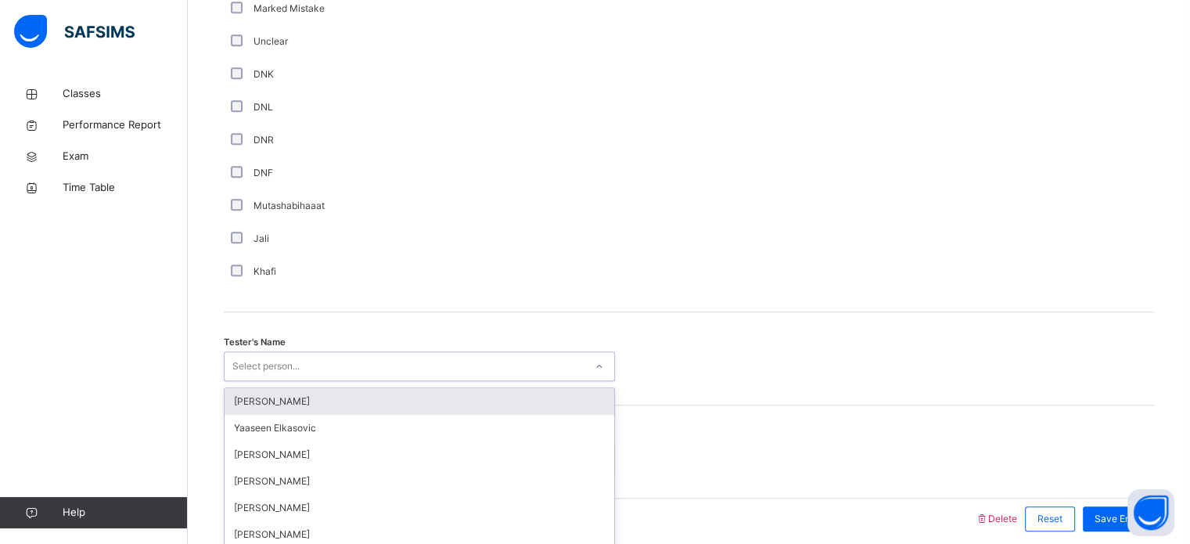
click at [236, 374] on div "option [PERSON_NAME] focused, 1 of 90. 90 results available. Use Up and Down to…" at bounding box center [419, 366] width 391 height 30
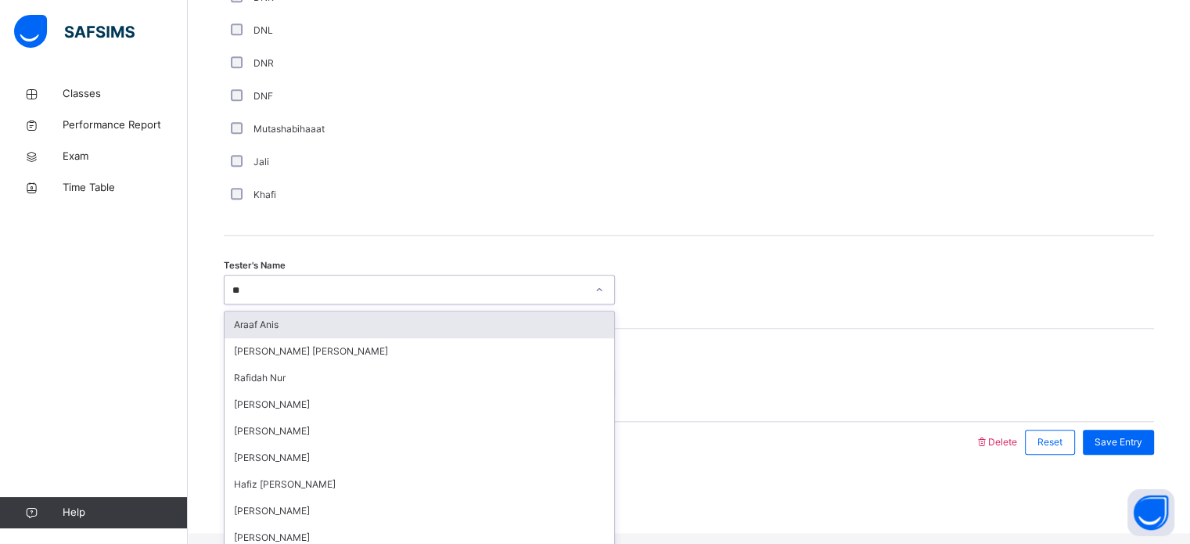
type input "***"
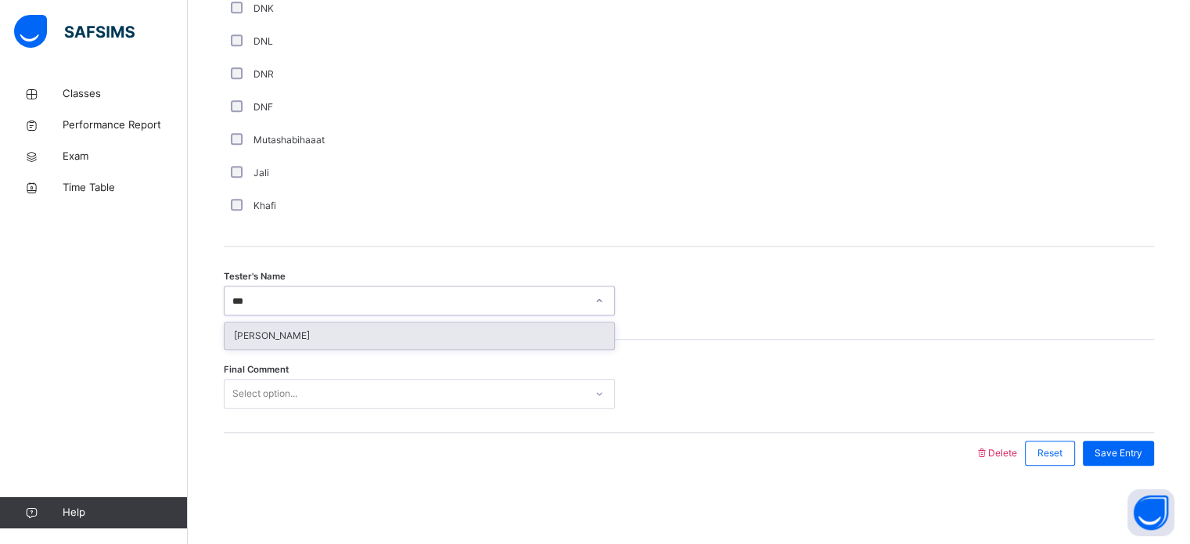
click at [257, 343] on div "[PERSON_NAME]" at bounding box center [420, 335] width 390 height 27
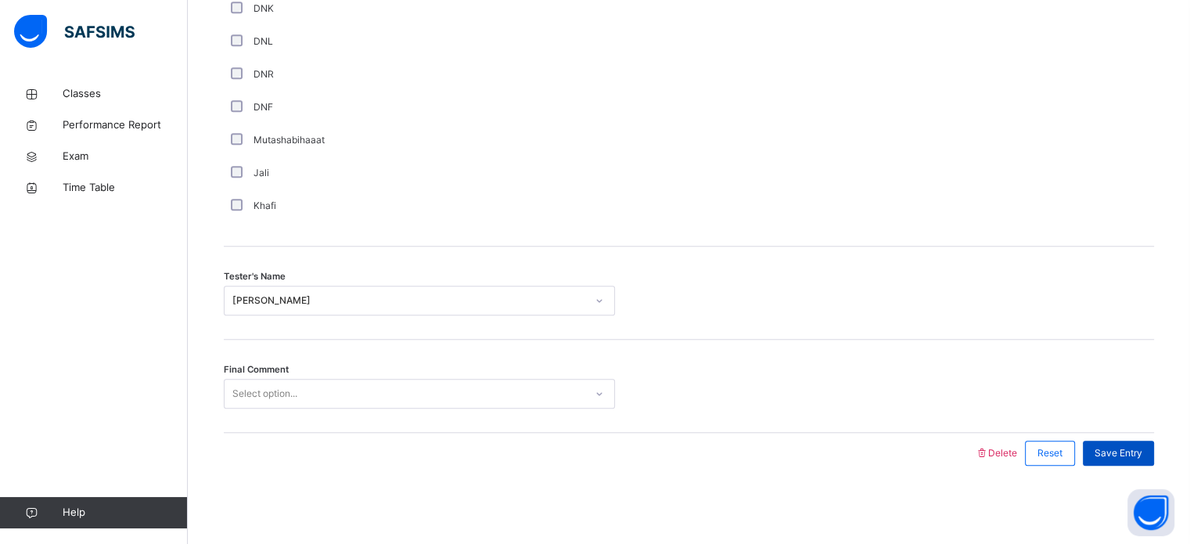
click at [1137, 454] on span "Save Entry" at bounding box center [1119, 453] width 48 height 14
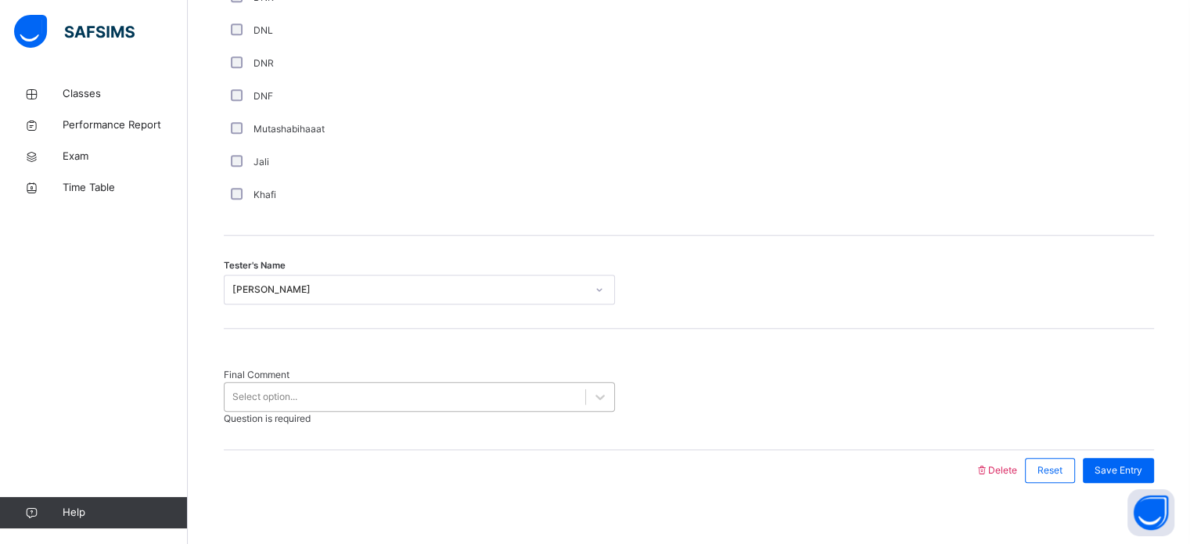
click at [480, 389] on div "Select option..." at bounding box center [405, 397] width 361 height 24
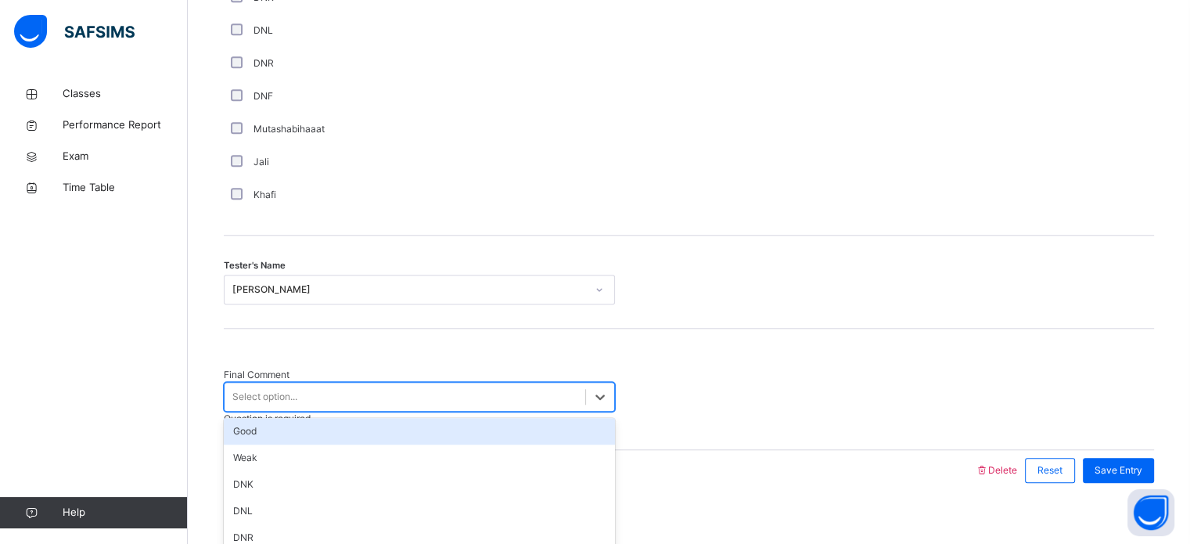
click at [458, 425] on div "Good" at bounding box center [419, 431] width 391 height 27
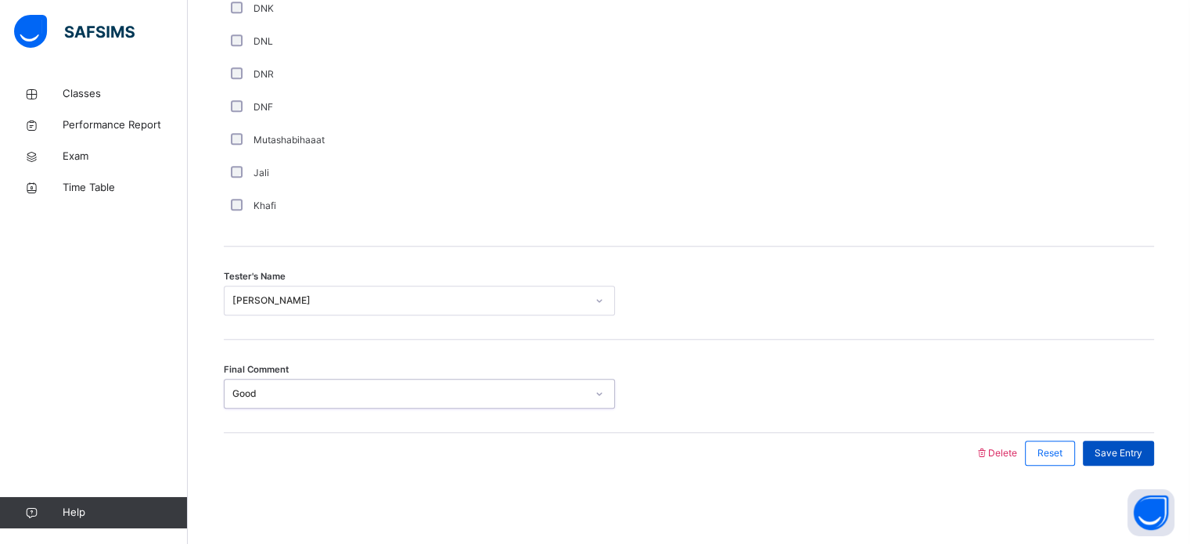
click at [1127, 449] on span "Save Entry" at bounding box center [1119, 453] width 48 height 14
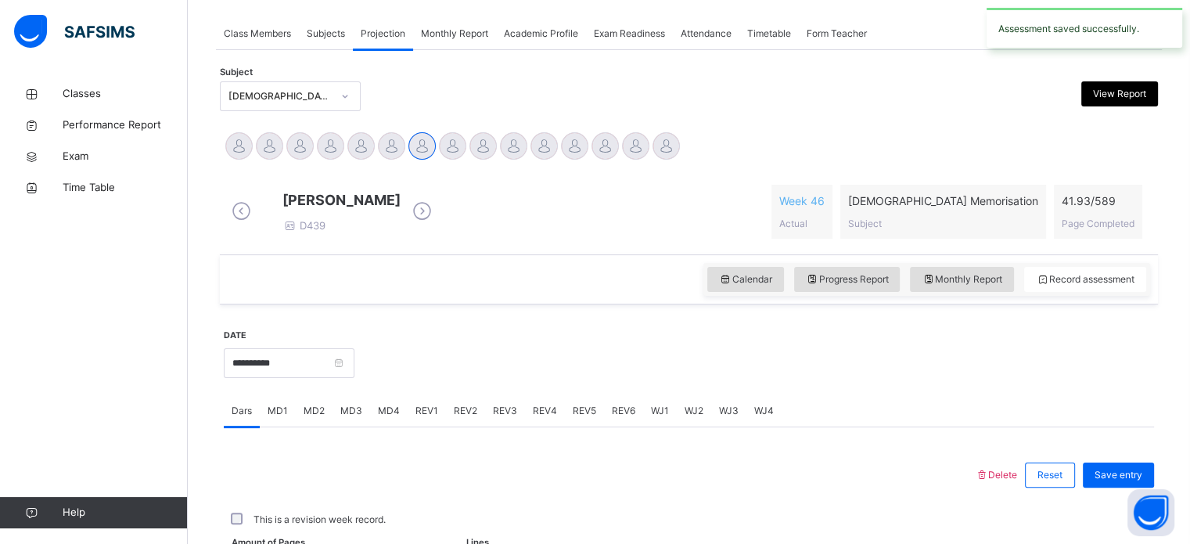
scroll to position [631, 0]
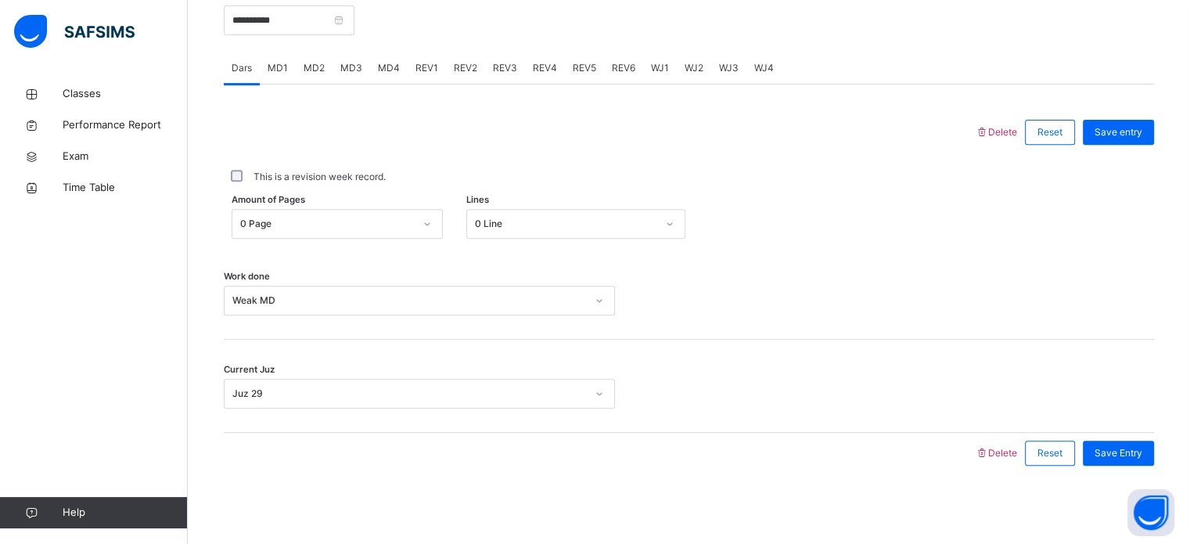
click at [433, 63] on span "REV1" at bounding box center [426, 68] width 23 height 14
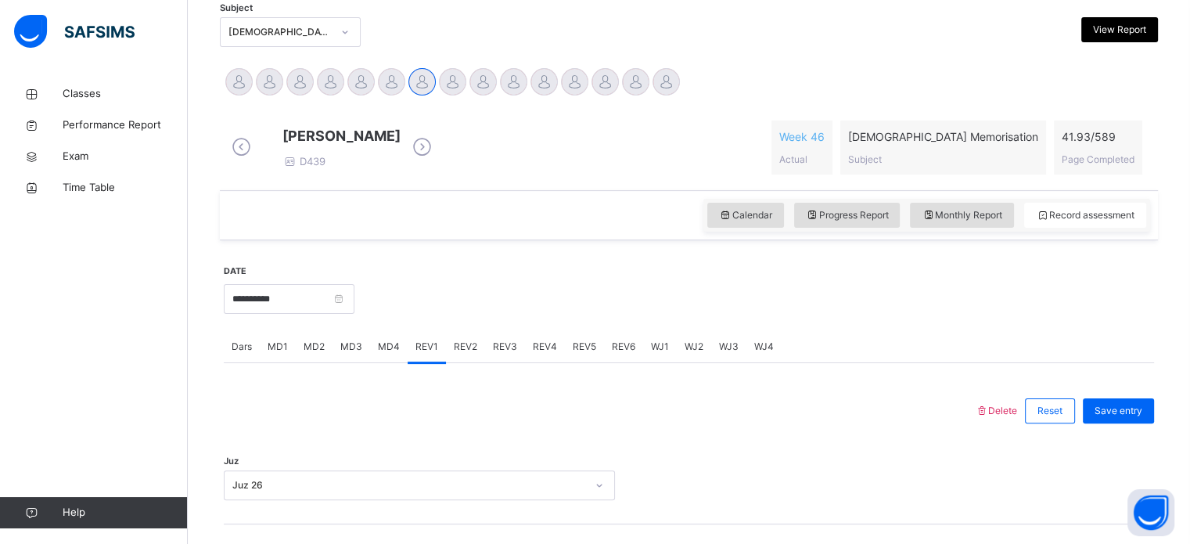
scroll to position [337, 0]
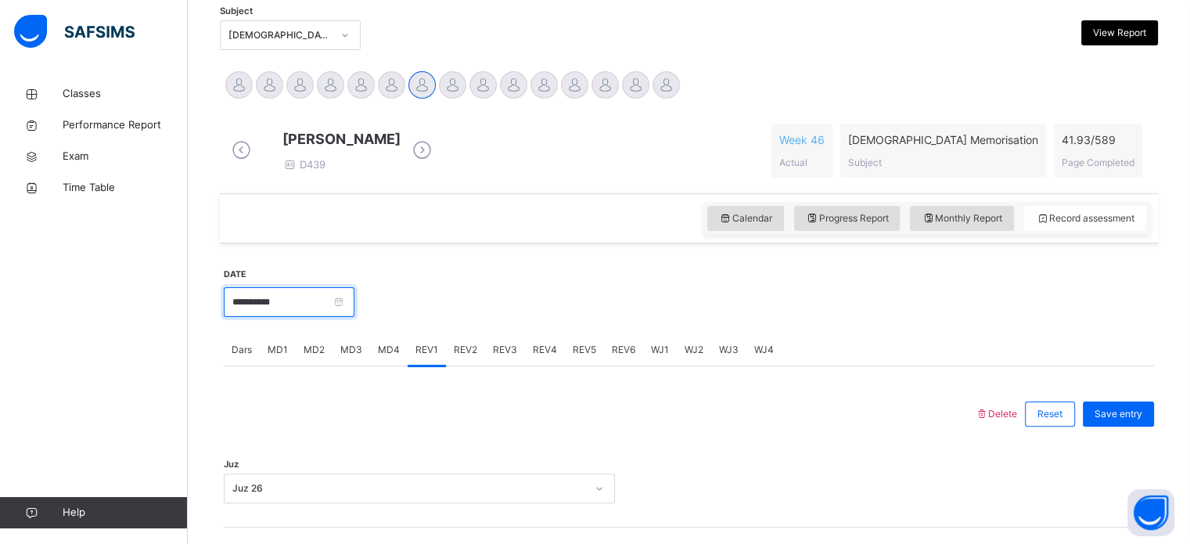
click at [338, 311] on input "**********" at bounding box center [289, 302] width 131 height 30
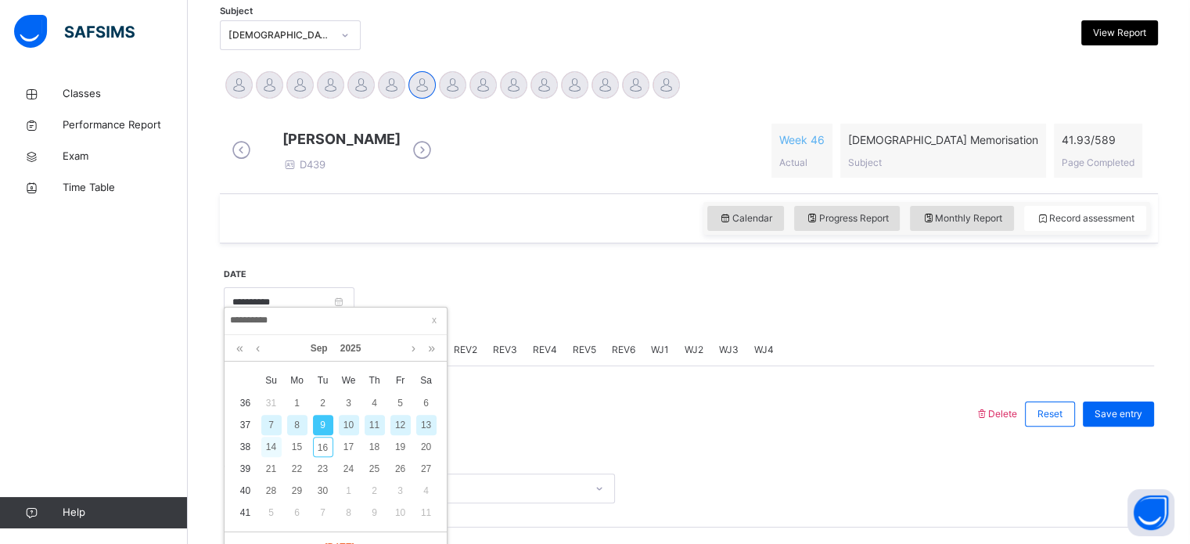
click at [266, 447] on div "14" at bounding box center [271, 447] width 20 height 20
type input "**********"
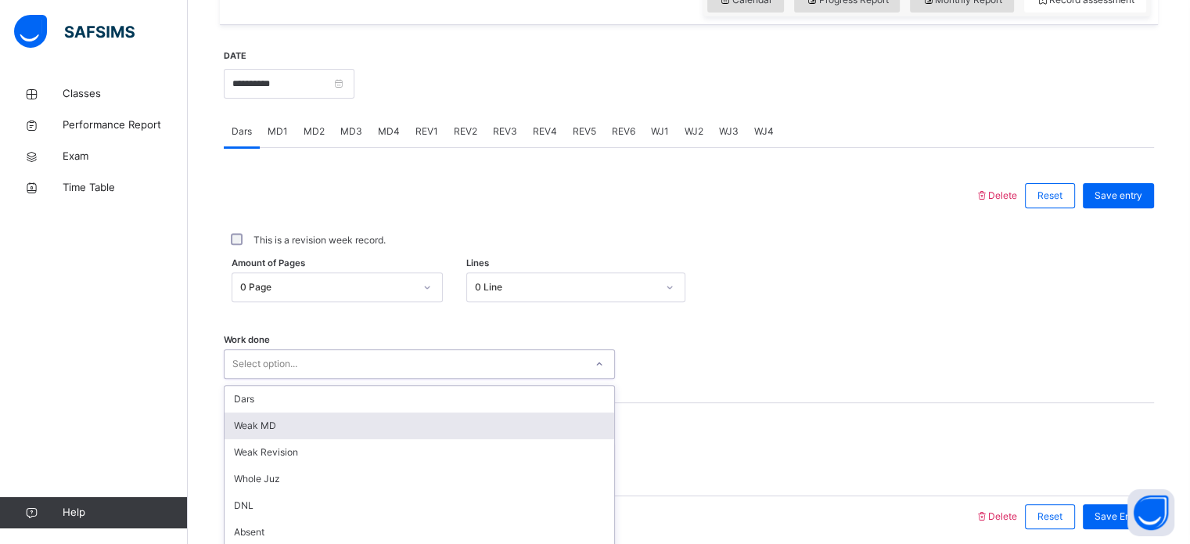
scroll to position [631, 0]
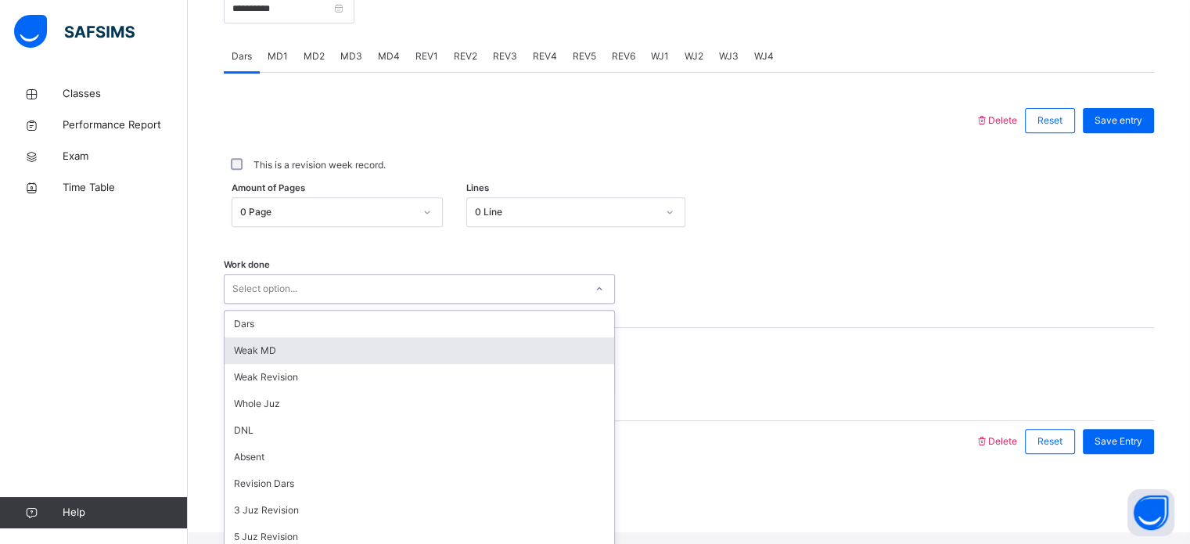
click at [401, 304] on div "option [PERSON_NAME] MD focused, 2 of 14. 14 results available. Use Up and Down…" at bounding box center [419, 289] width 391 height 30
click at [393, 364] on div "Weak MD" at bounding box center [420, 350] width 390 height 27
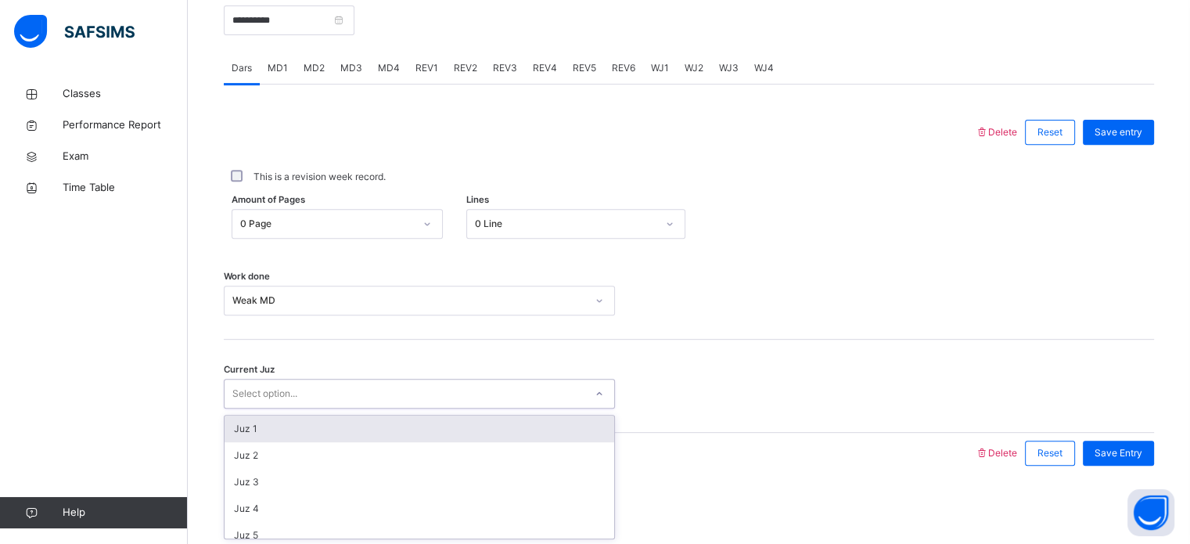
click at [387, 390] on div "Select option..." at bounding box center [405, 394] width 360 height 24
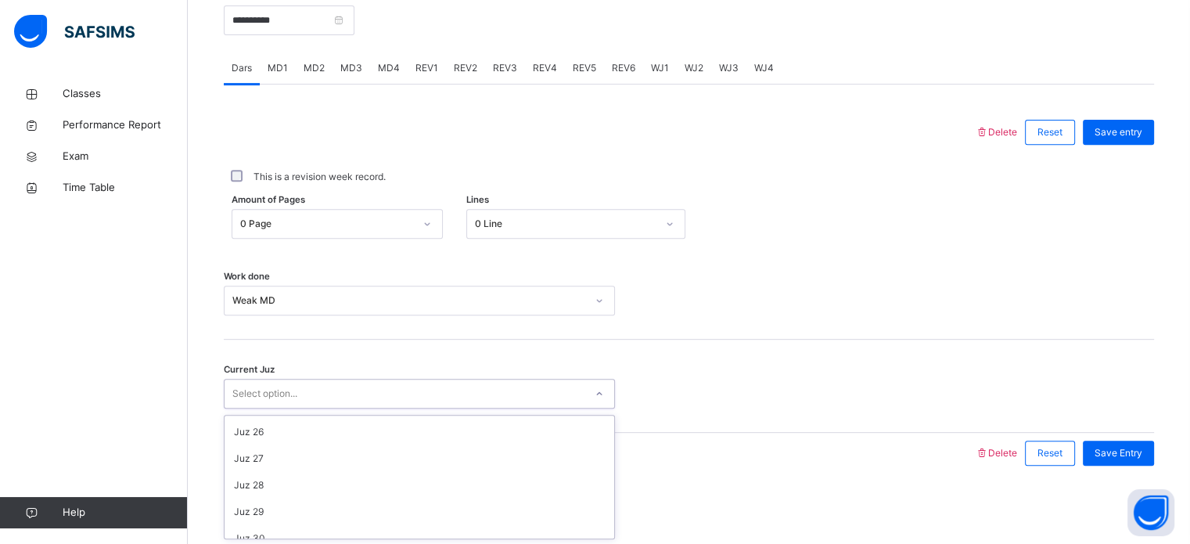
scroll to position [675, 0]
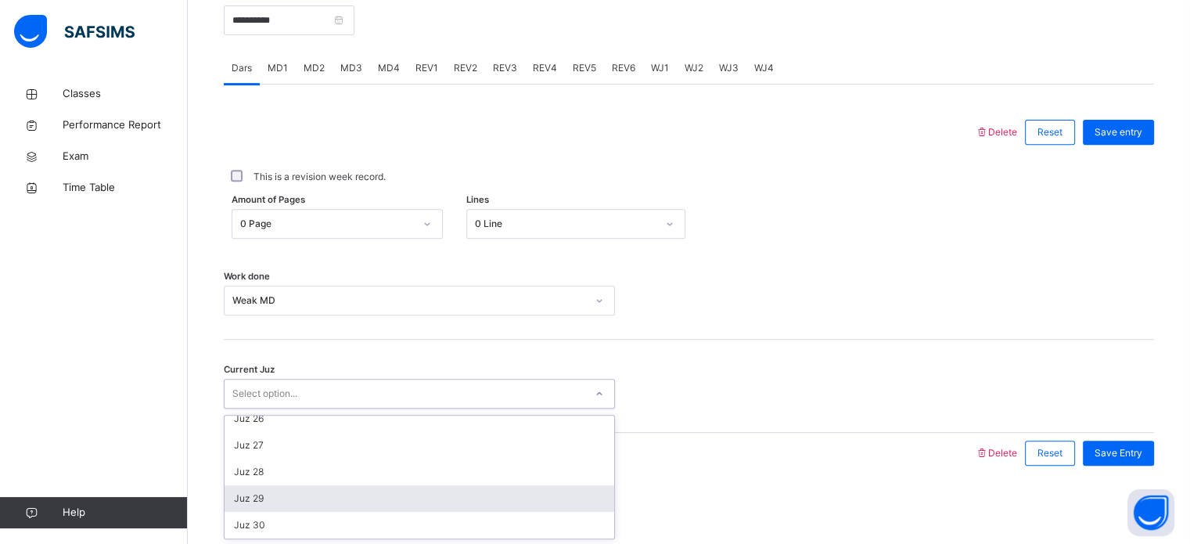
click at [416, 492] on div "Juz 29" at bounding box center [420, 498] width 390 height 27
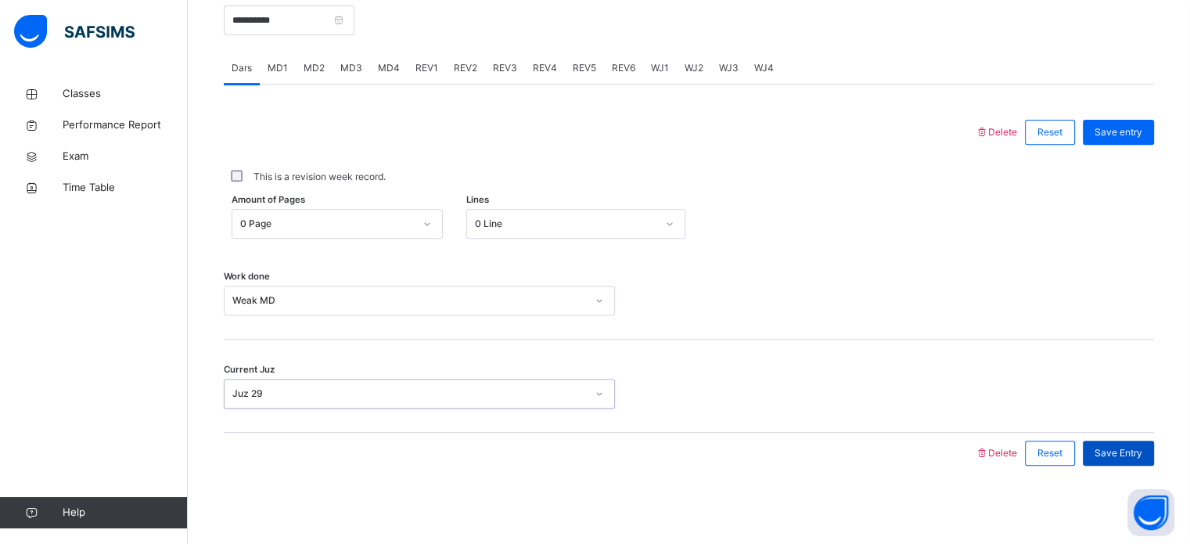
click at [1127, 443] on div "Save Entry" at bounding box center [1118, 453] width 71 height 25
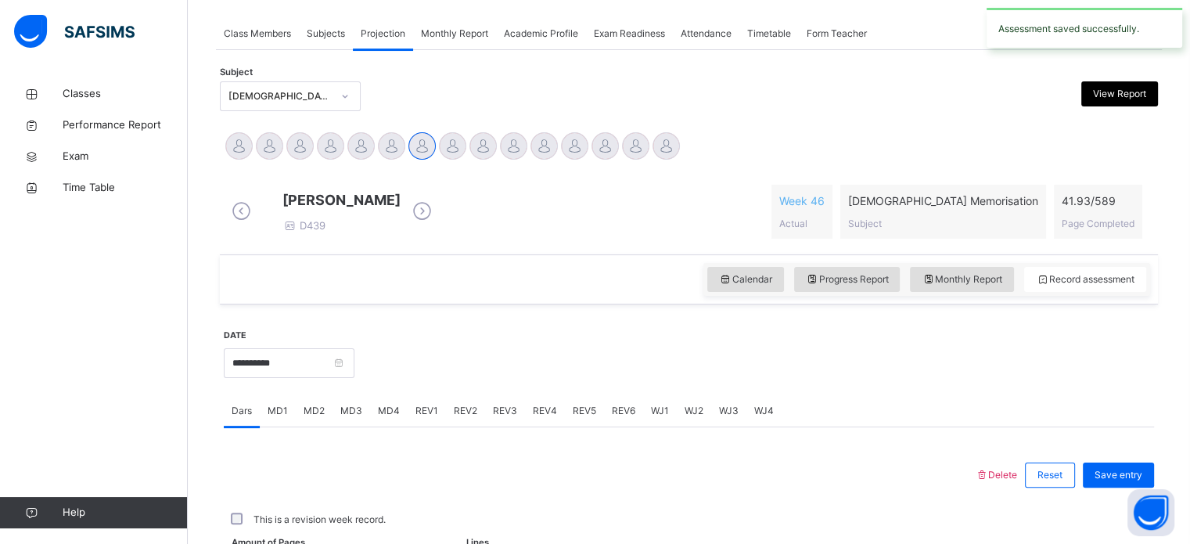
scroll to position [631, 0]
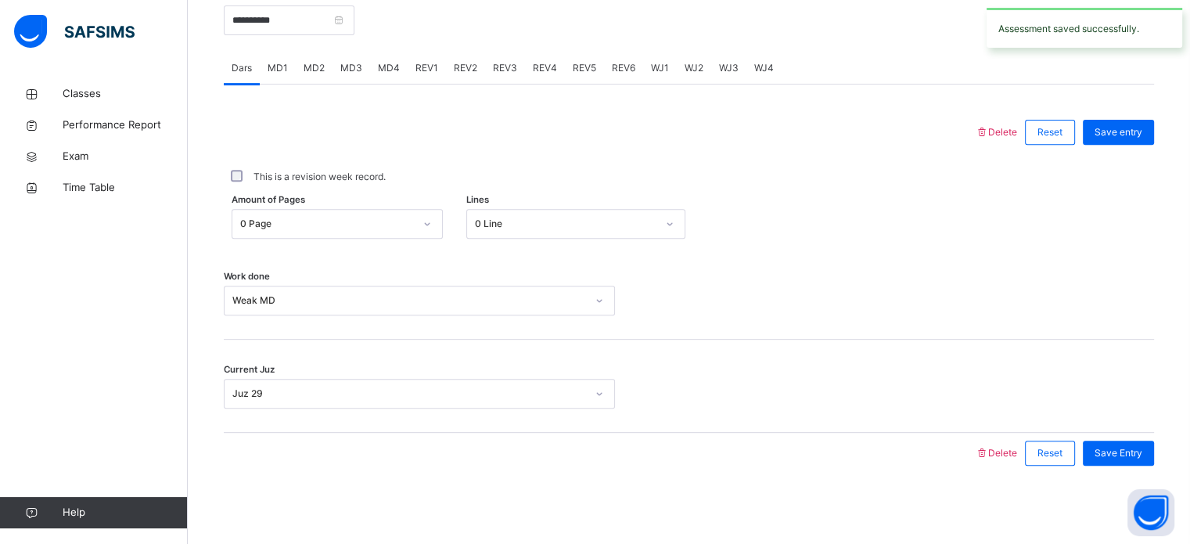
click at [430, 68] on span "REV1" at bounding box center [426, 68] width 23 height 14
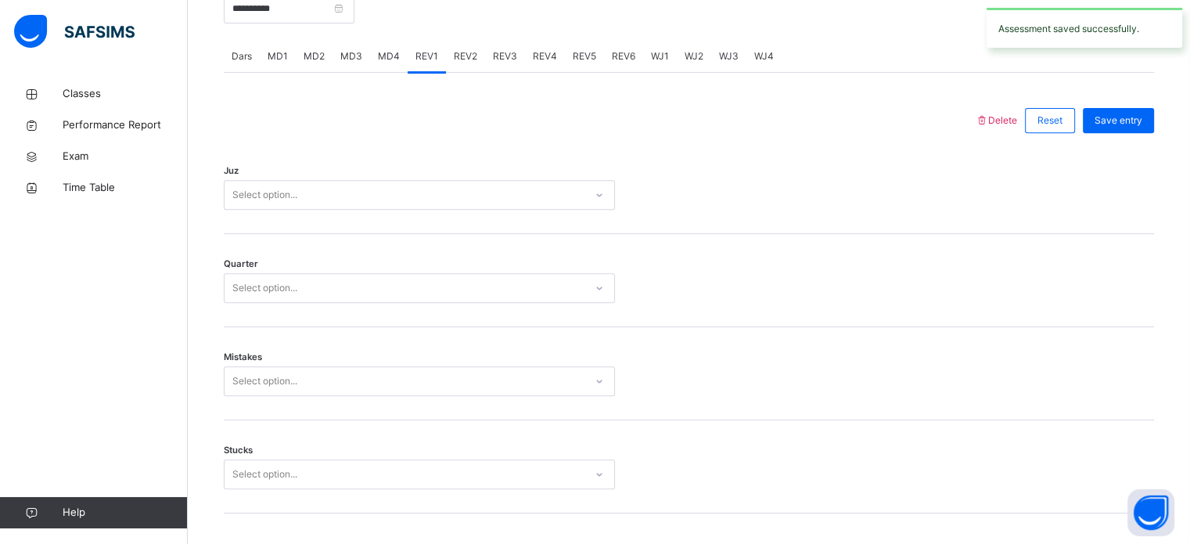
click at [391, 59] on div "MD4" at bounding box center [389, 56] width 38 height 31
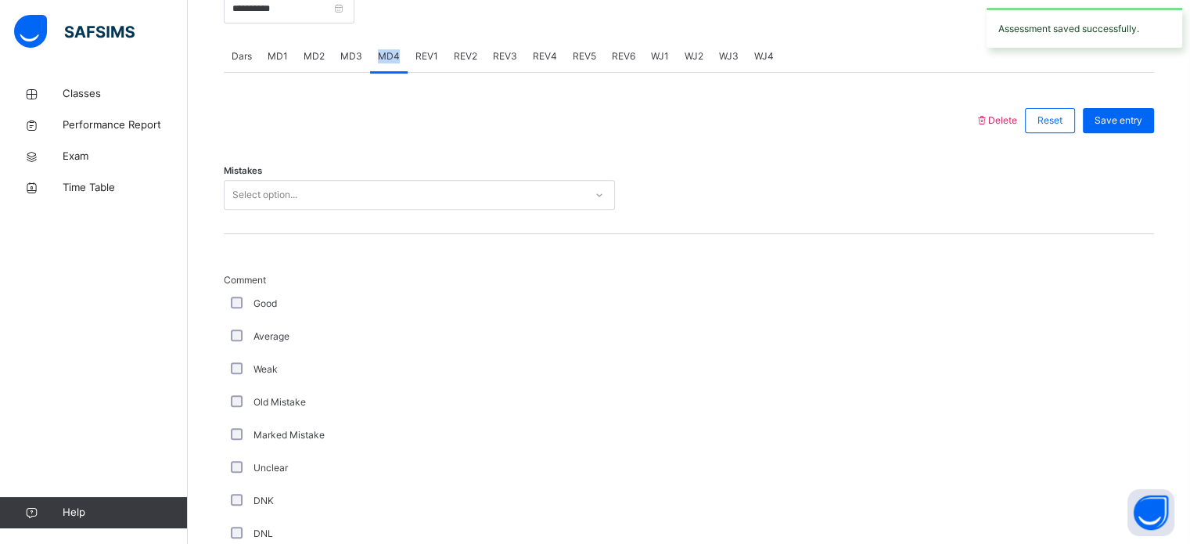
click at [391, 59] on div "MD4" at bounding box center [389, 56] width 38 height 31
click at [348, 203] on div "Select option..." at bounding box center [405, 195] width 360 height 24
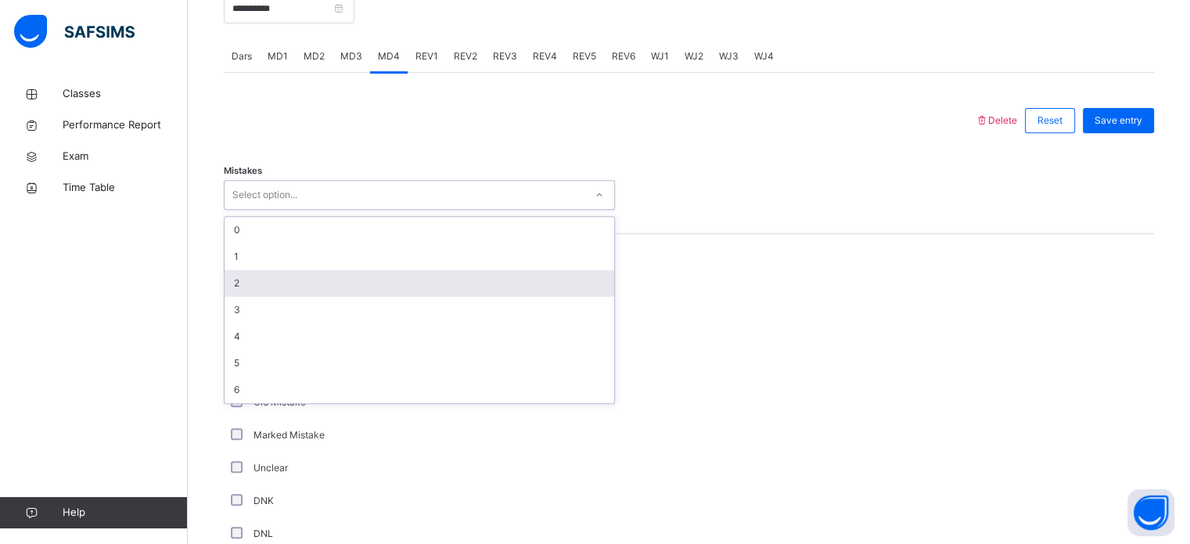
click at [330, 297] on div "2" at bounding box center [420, 283] width 390 height 27
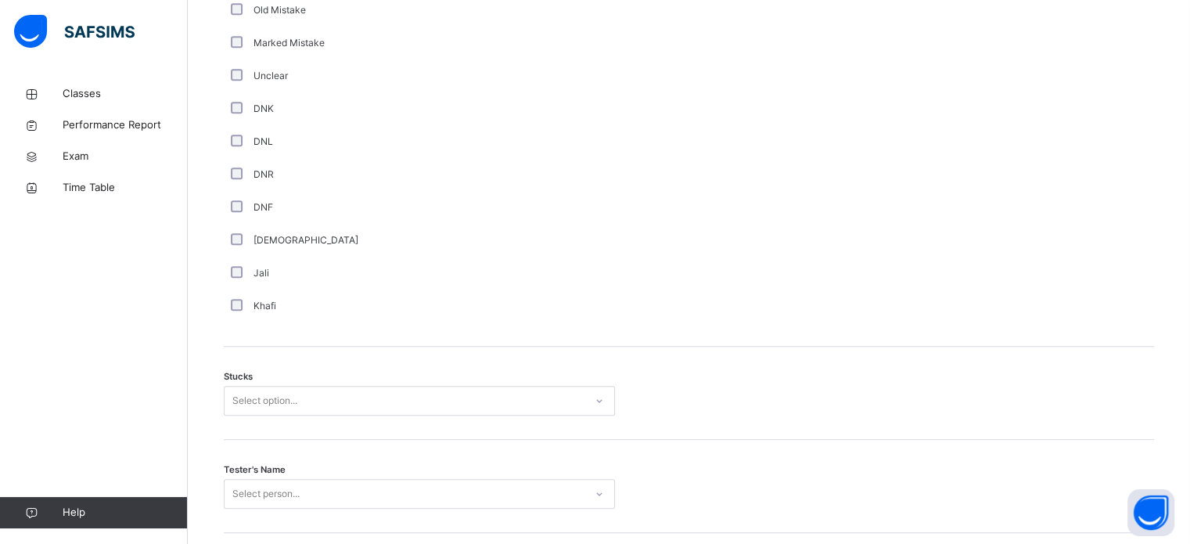
scroll to position [1106, 0]
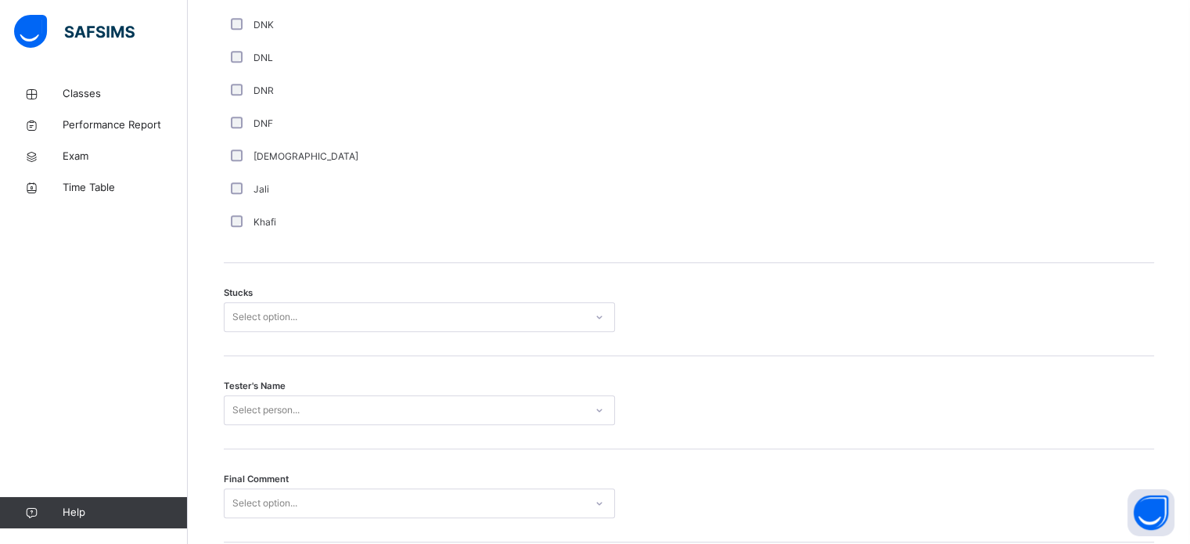
click at [235, 328] on div "Select option..." at bounding box center [264, 317] width 65 height 30
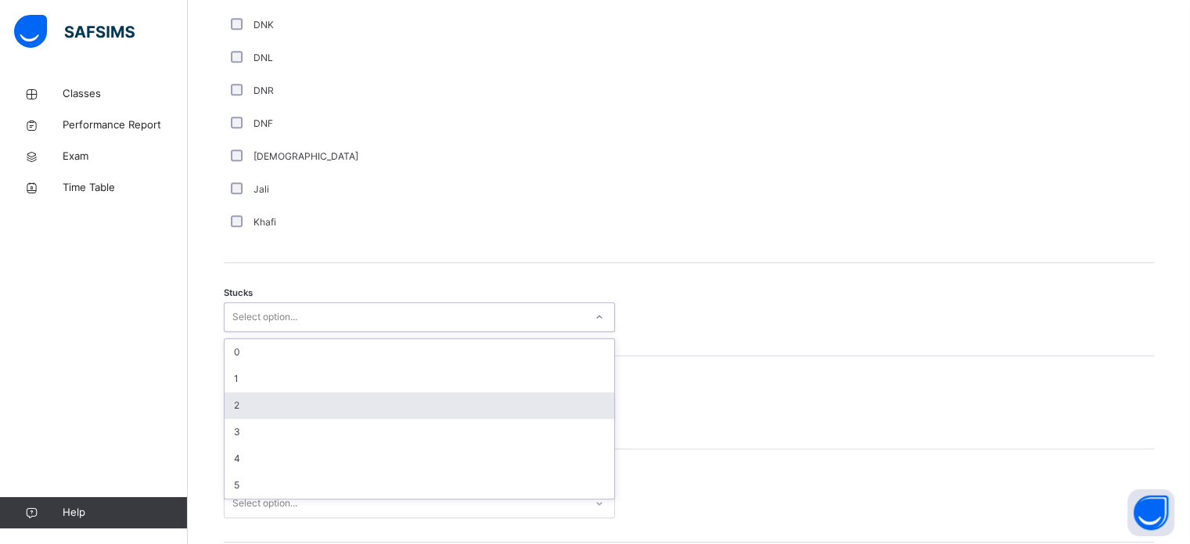
click at [332, 419] on div "2" at bounding box center [420, 405] width 390 height 27
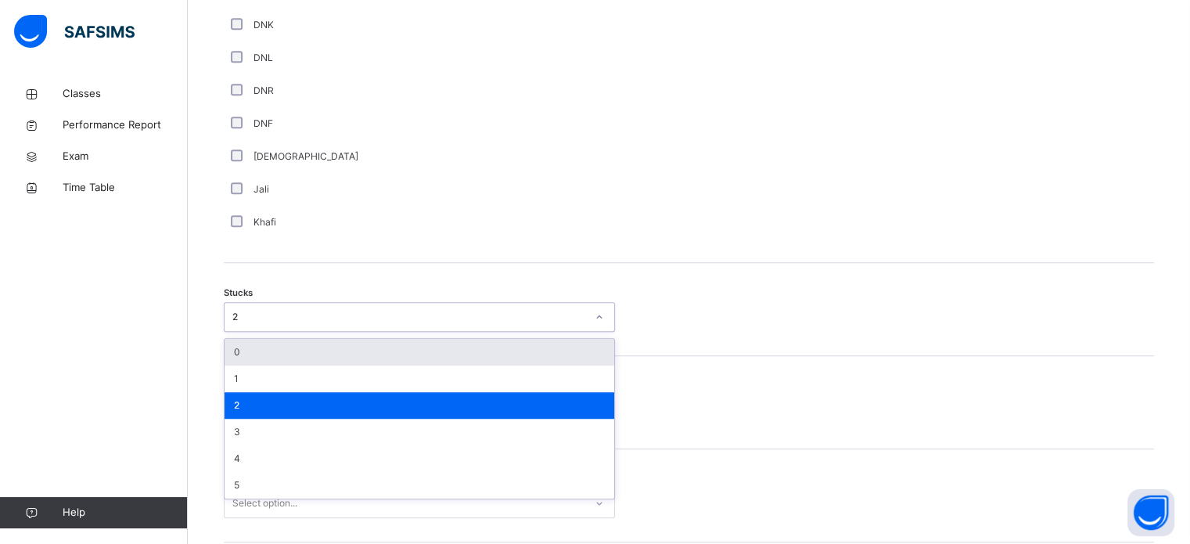
click at [313, 324] on div "2" at bounding box center [409, 317] width 354 height 14
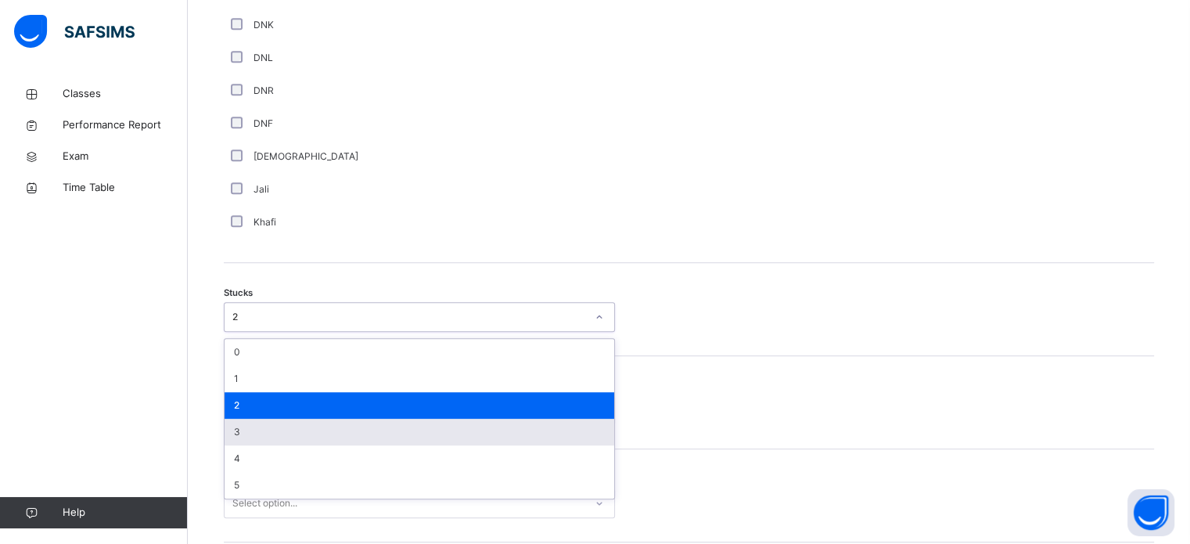
click at [293, 432] on div "3" at bounding box center [420, 432] width 390 height 27
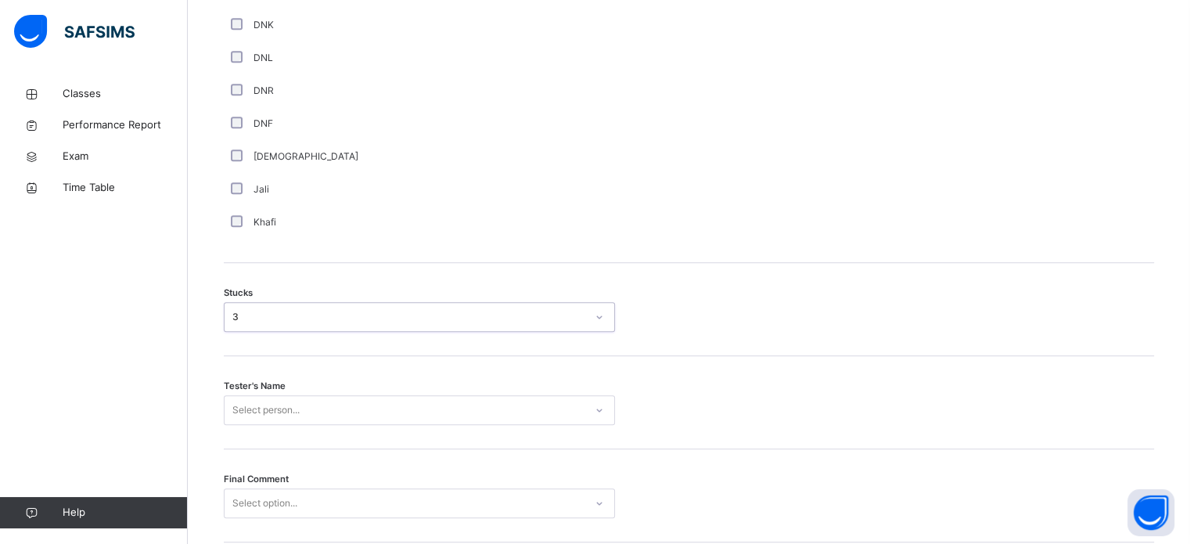
click at [287, 425] on div "Select person..." at bounding box center [419, 410] width 391 height 30
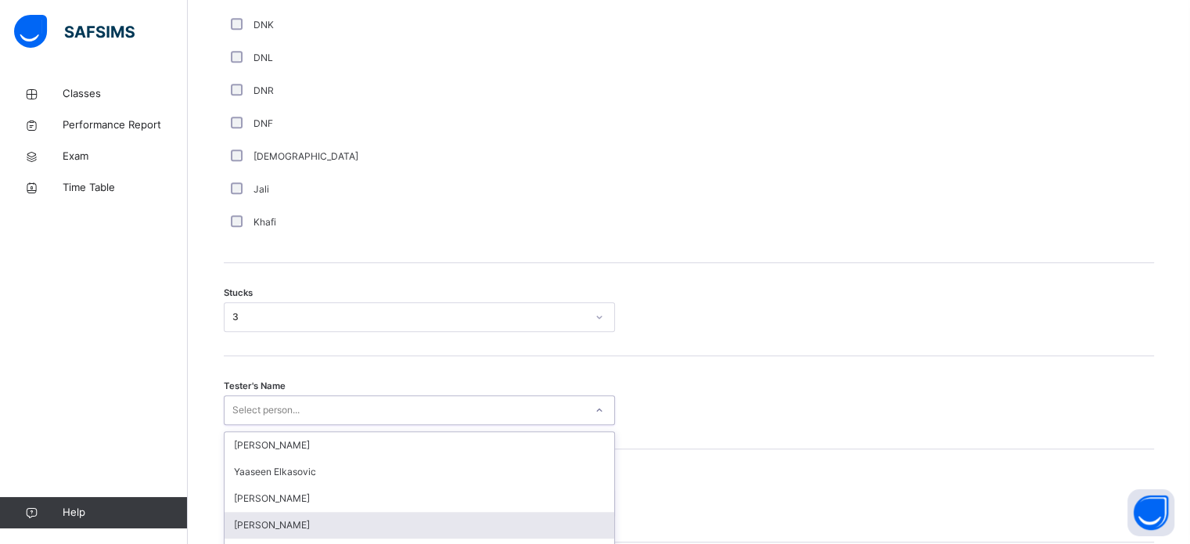
scroll to position [1227, 0]
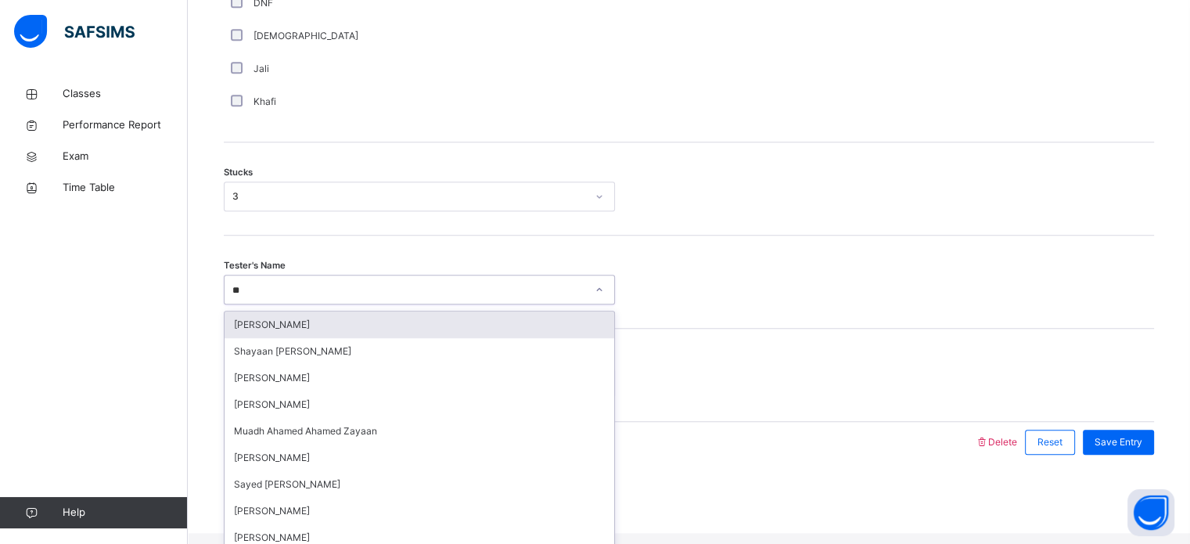
type input "***"
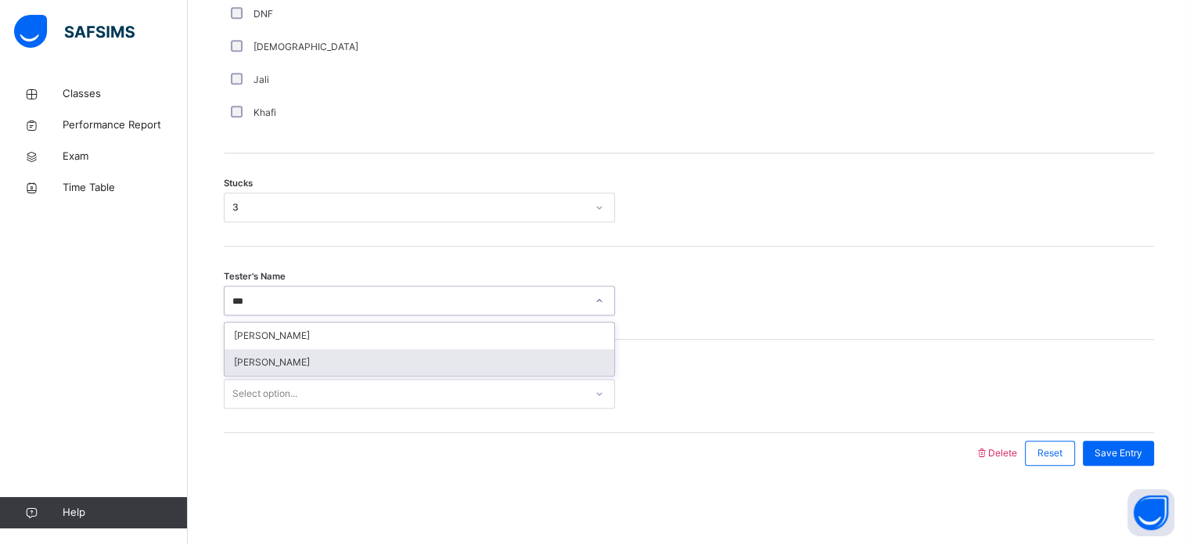
click at [308, 365] on div "[PERSON_NAME]" at bounding box center [420, 362] width 390 height 27
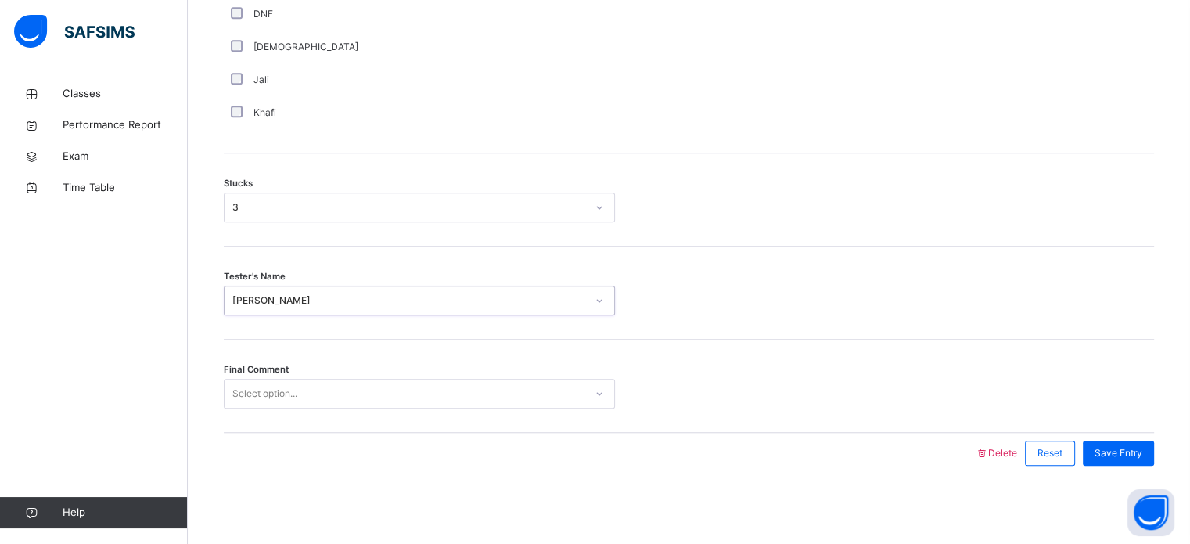
click at [308, 365] on div "Final Comment Select option..." at bounding box center [689, 386] width 930 height 93
click at [575, 399] on div "Select option..." at bounding box center [405, 394] width 360 height 24
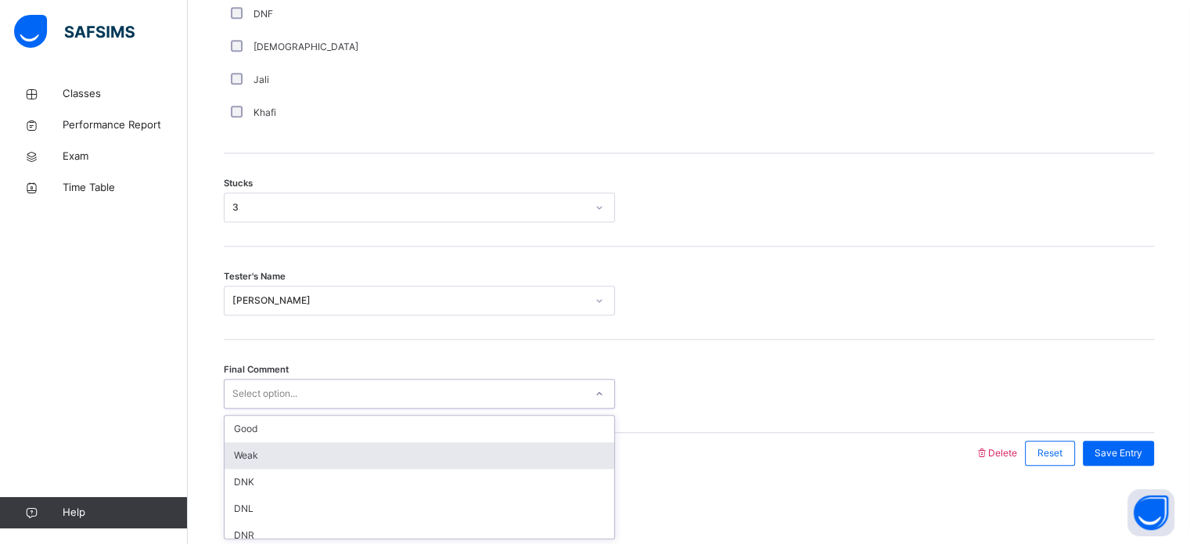
click at [569, 459] on div "Weak" at bounding box center [420, 455] width 390 height 27
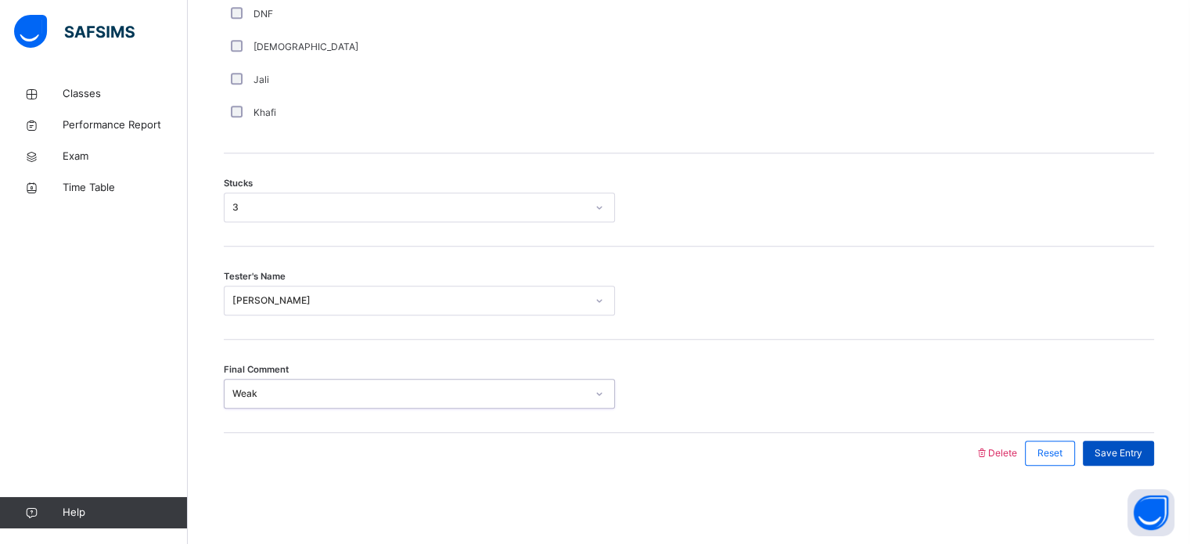
click at [1128, 451] on span "Save Entry" at bounding box center [1119, 453] width 48 height 14
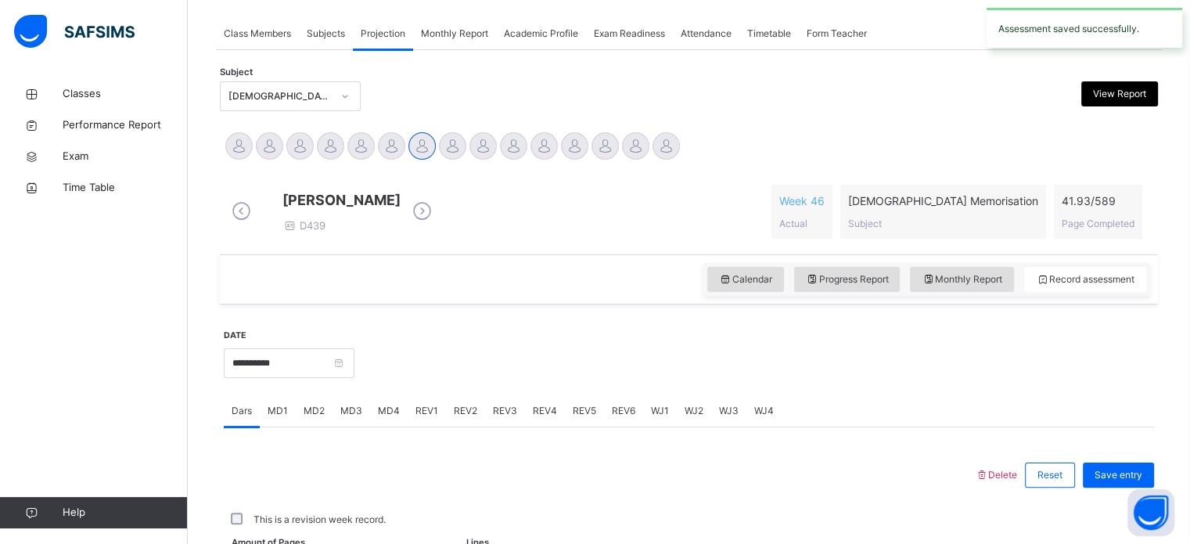
scroll to position [631, 0]
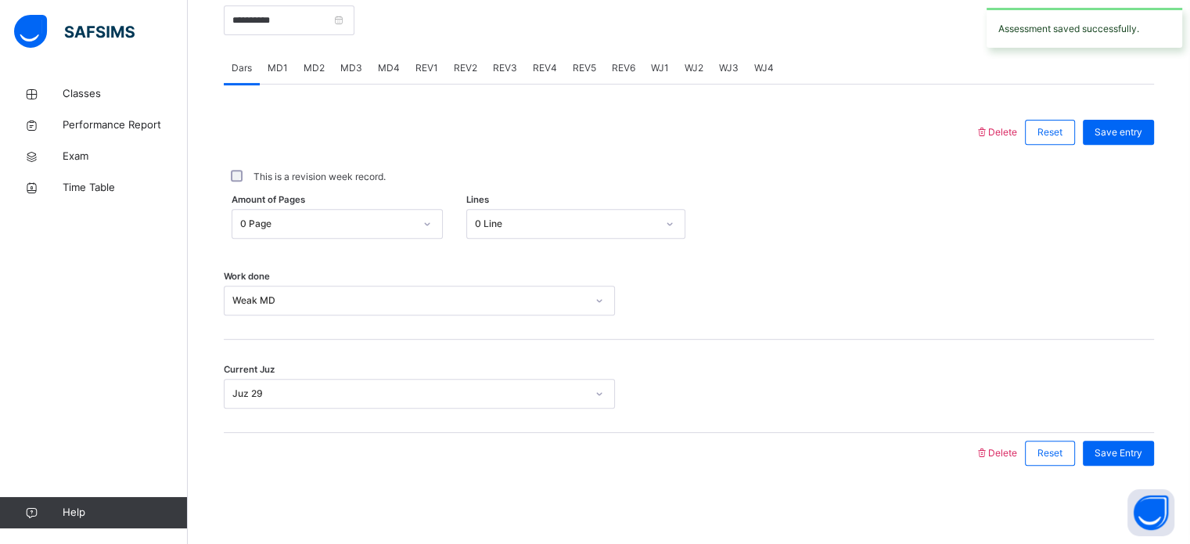
click at [401, 64] on div "MD4" at bounding box center [389, 67] width 38 height 31
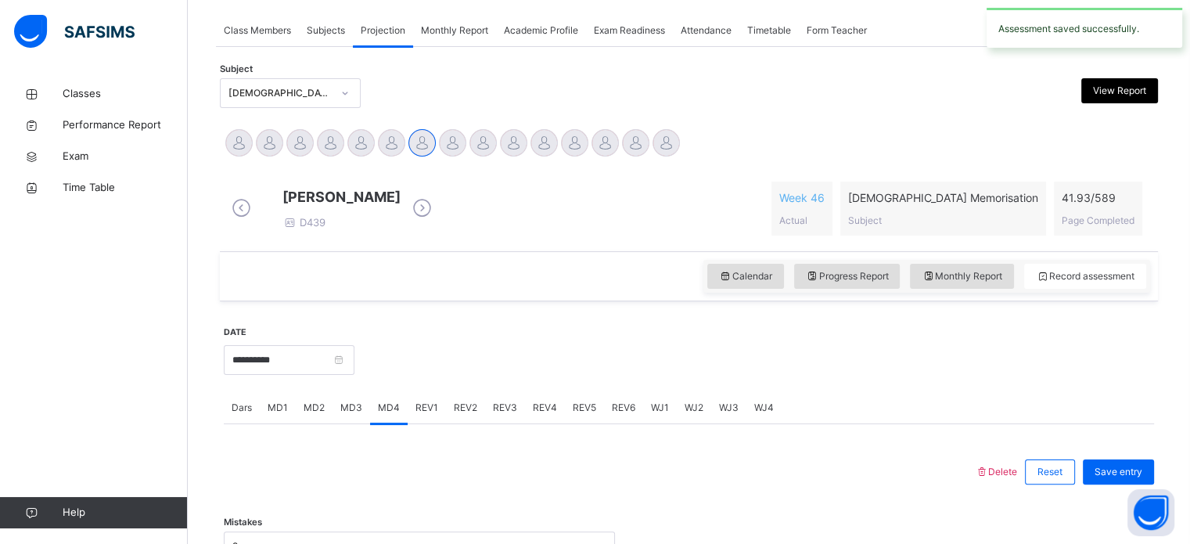
scroll to position [279, 0]
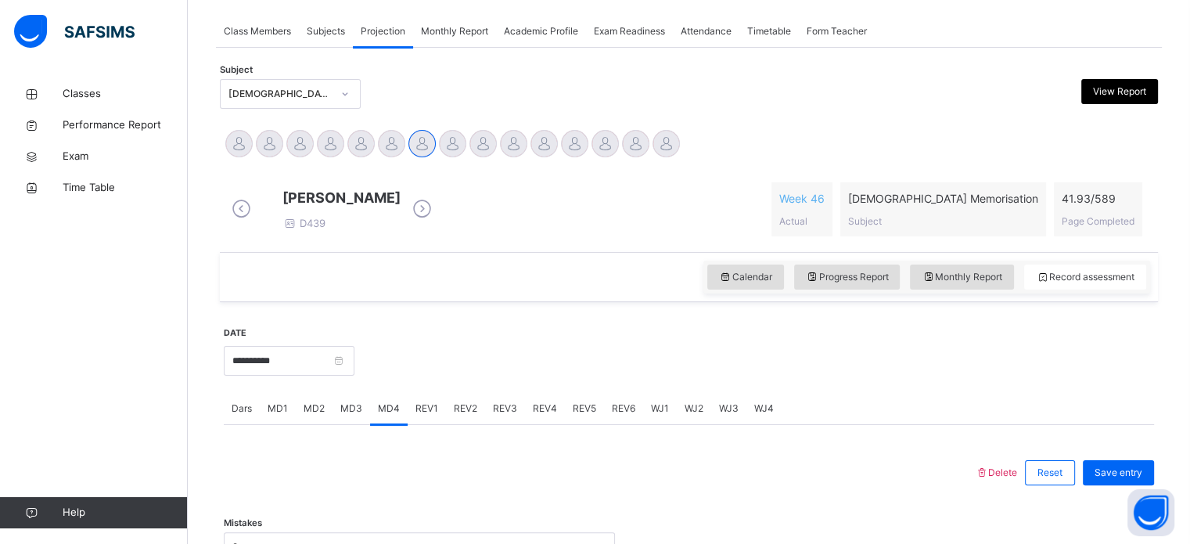
click at [308, 415] on span "MD2" at bounding box center [314, 408] width 21 height 14
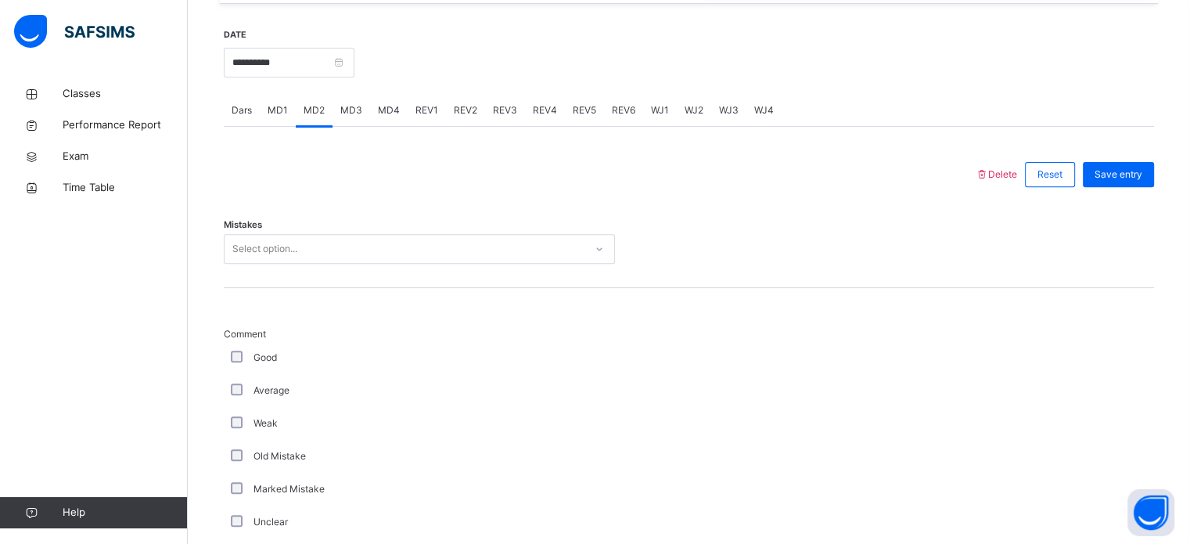
scroll to position [595, 0]
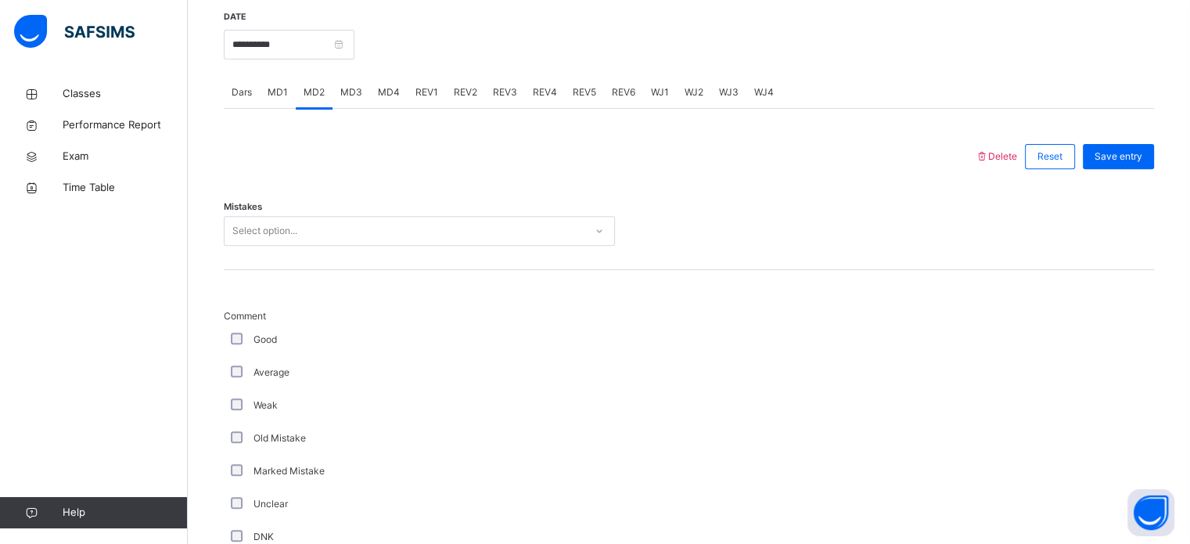
click at [310, 228] on div "Select option..." at bounding box center [419, 231] width 391 height 30
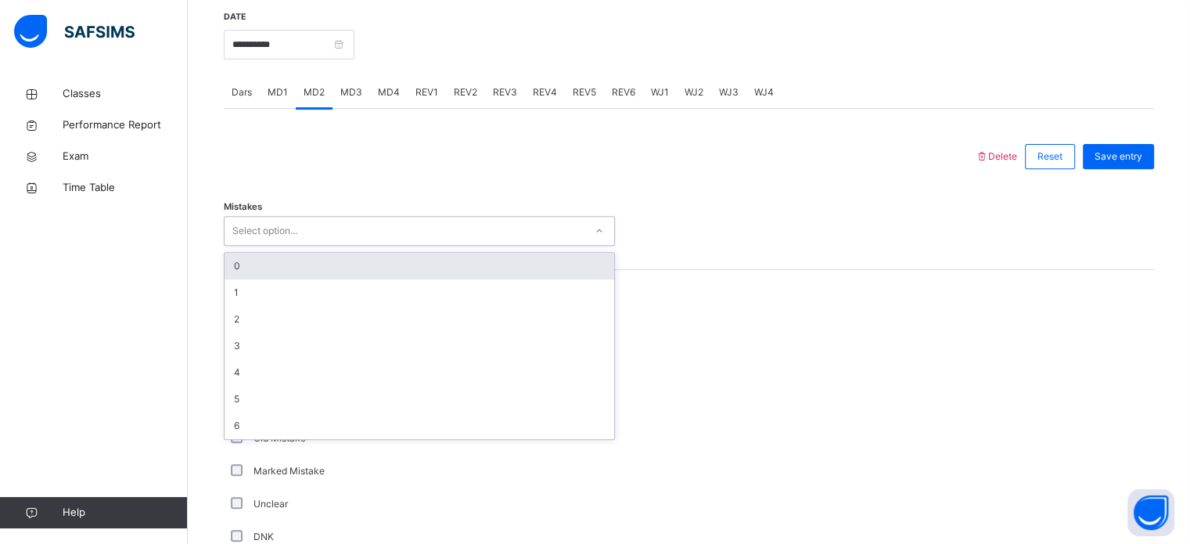
click at [304, 279] on div "0" at bounding box center [420, 266] width 390 height 27
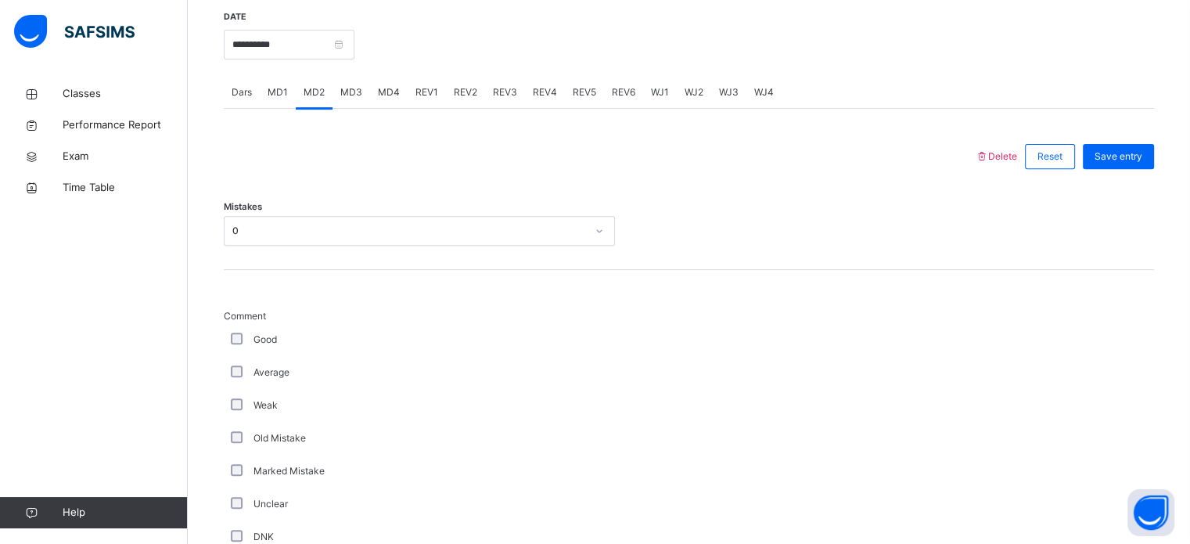
click at [304, 282] on div "Comment Good Average Weak Old Mistake Marked Mistake Unclear DNK DNL DNR DNF Mu…" at bounding box center [689, 522] width 930 height 505
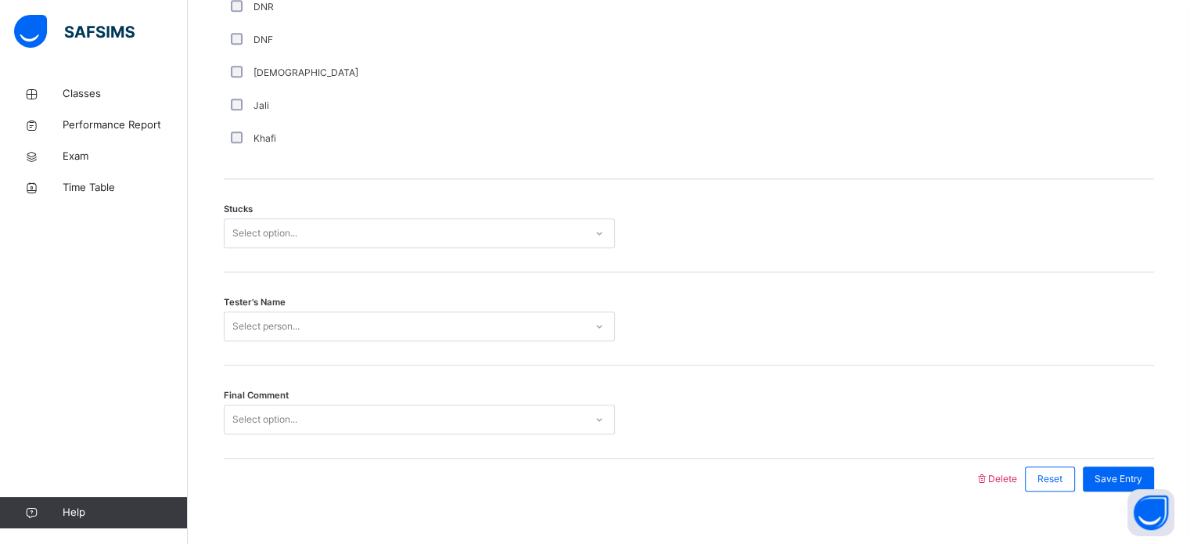
scroll to position [1209, 0]
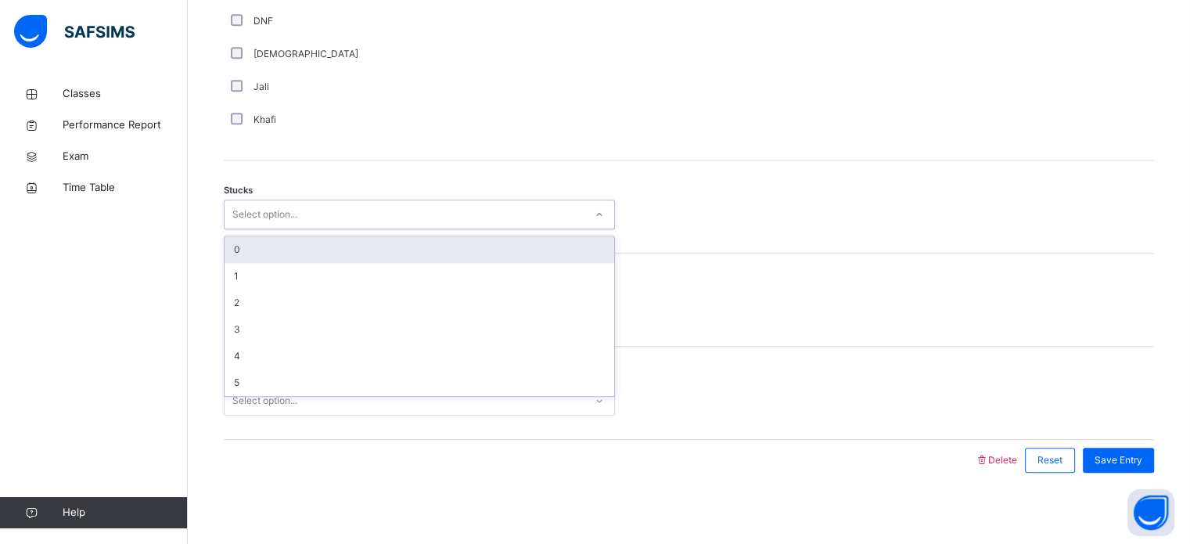
click at [237, 221] on div "Select option..." at bounding box center [264, 215] width 65 height 30
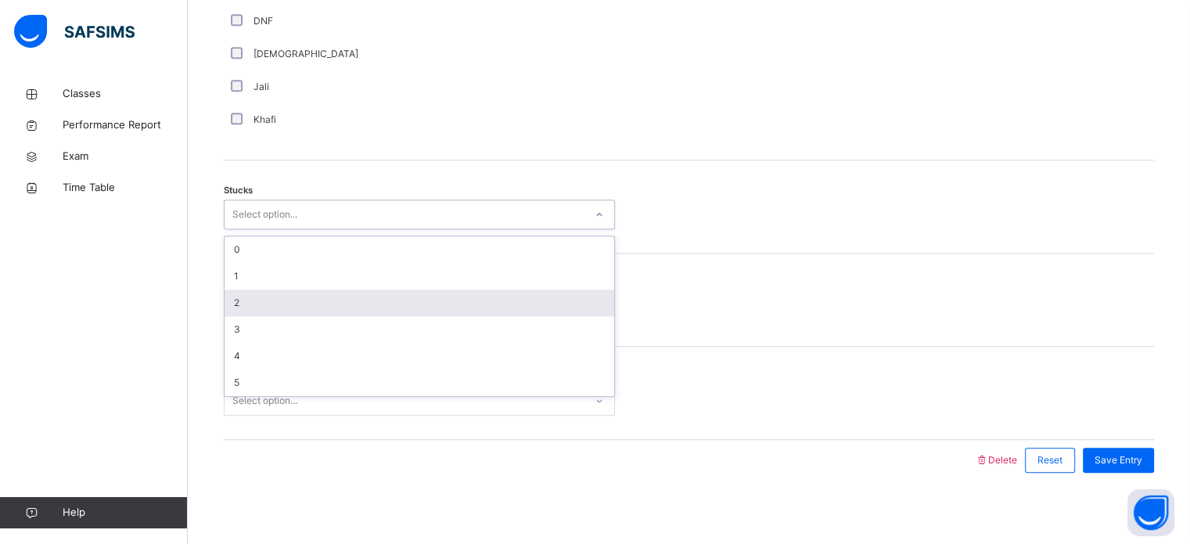
click at [246, 306] on div "2" at bounding box center [420, 303] width 390 height 27
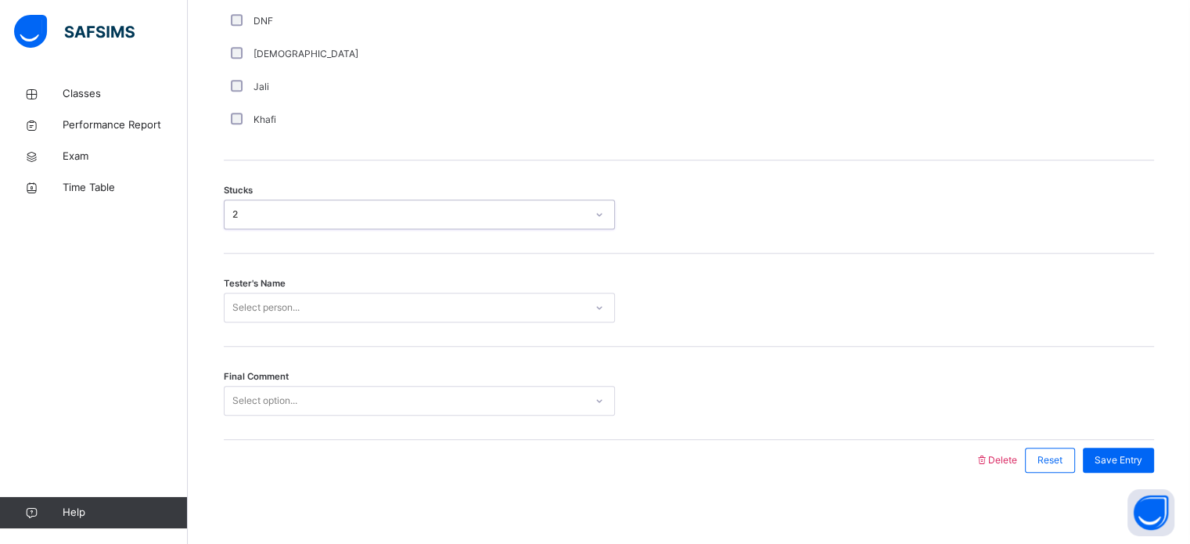
scroll to position [1227, 0]
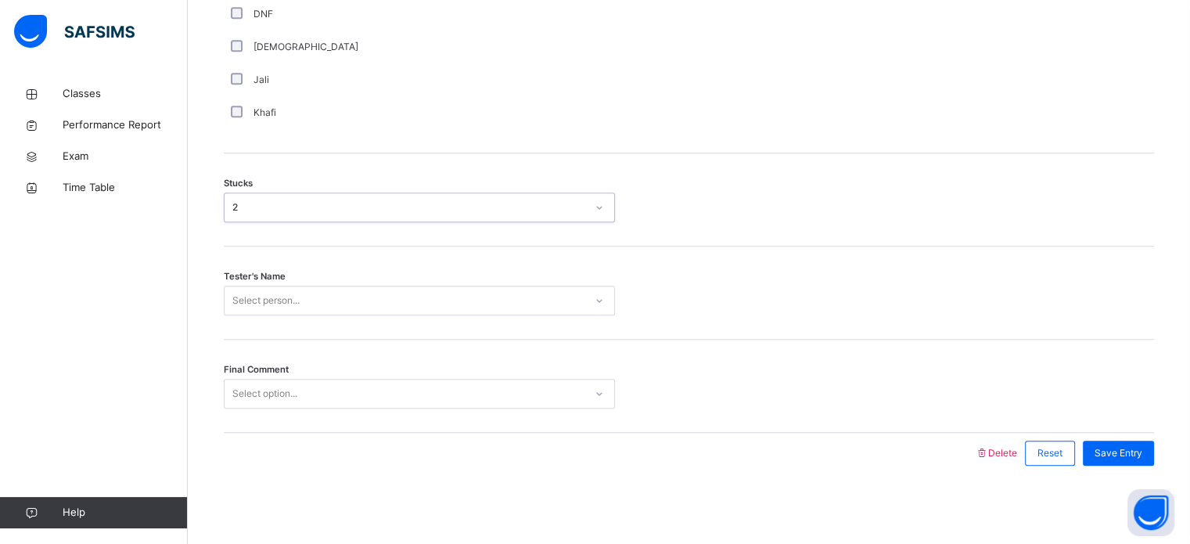
click at [247, 308] on div "Select person..." at bounding box center [265, 301] width 67 height 30
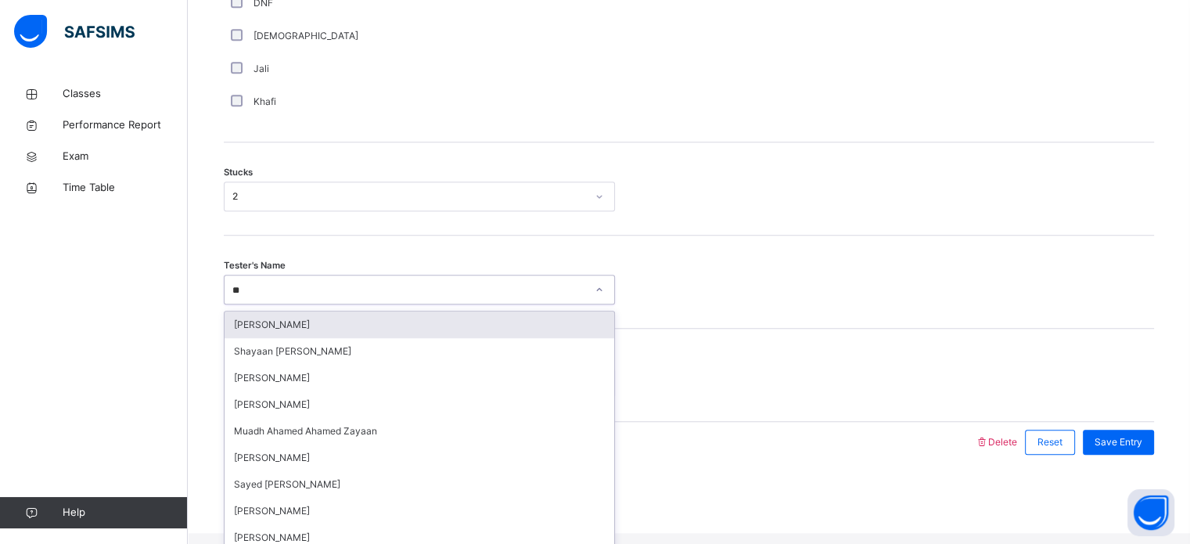
type input "***"
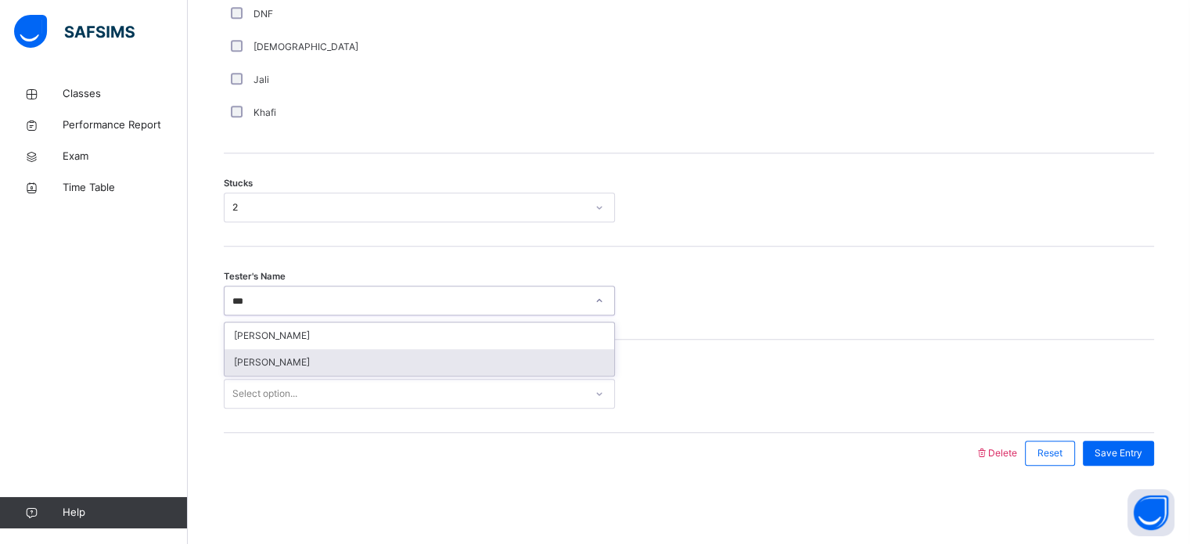
click at [286, 362] on div "[PERSON_NAME]" at bounding box center [420, 362] width 390 height 27
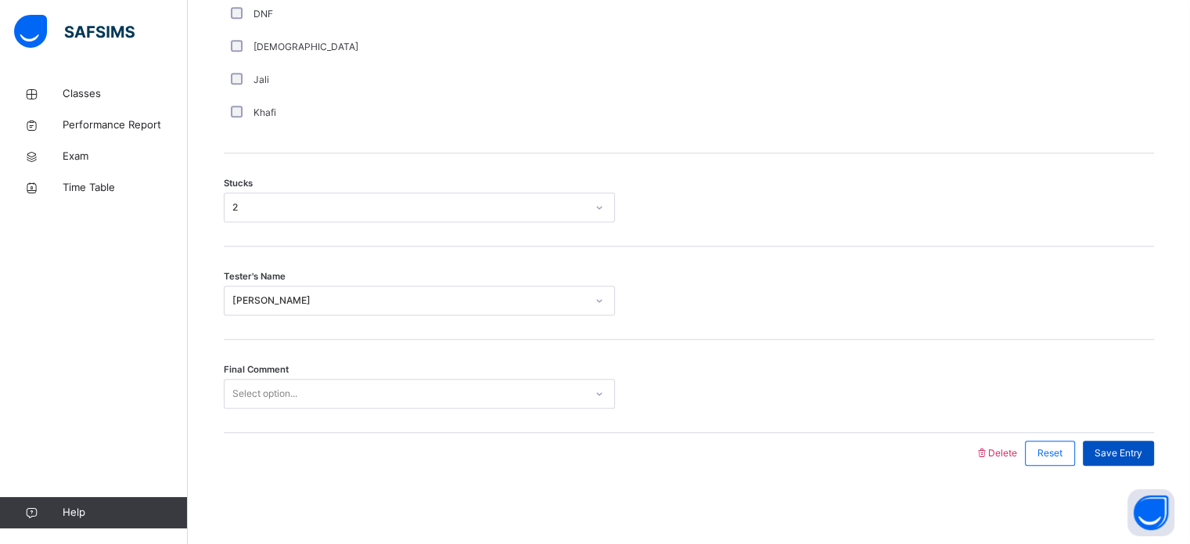
click at [1124, 453] on span "Save Entry" at bounding box center [1119, 453] width 48 height 14
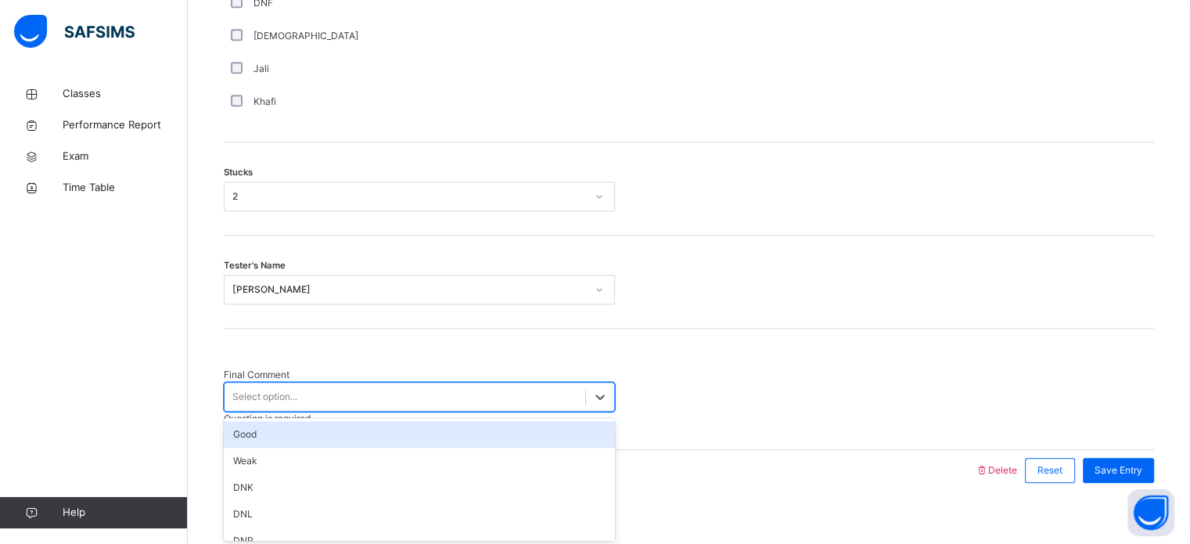
click at [582, 385] on div "Select option..." at bounding box center [405, 397] width 361 height 24
click at [541, 434] on div "Good" at bounding box center [419, 434] width 391 height 27
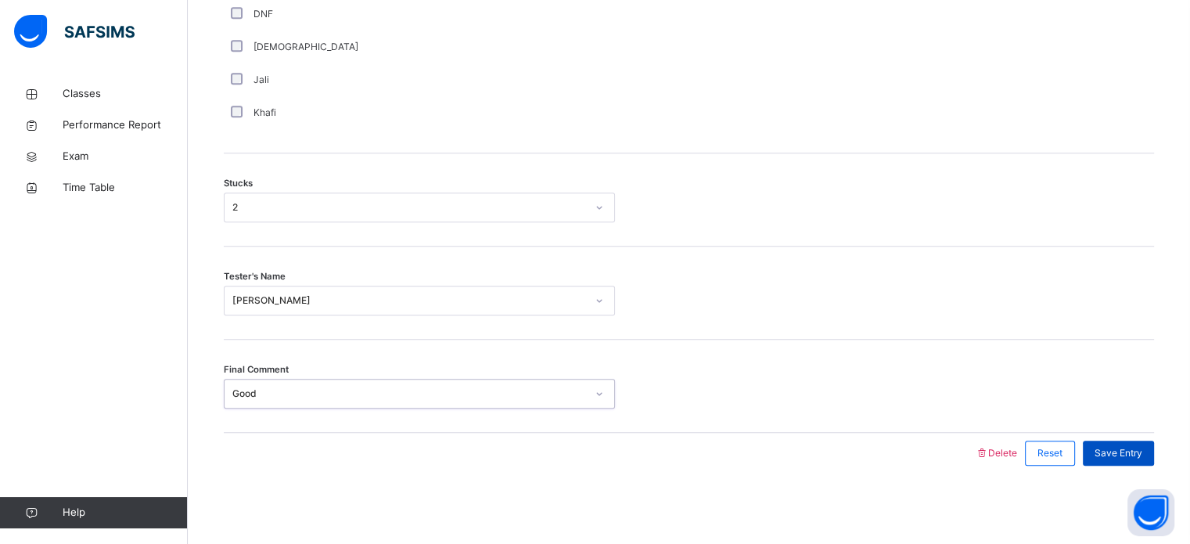
click at [1135, 455] on span "Save Entry" at bounding box center [1119, 453] width 48 height 14
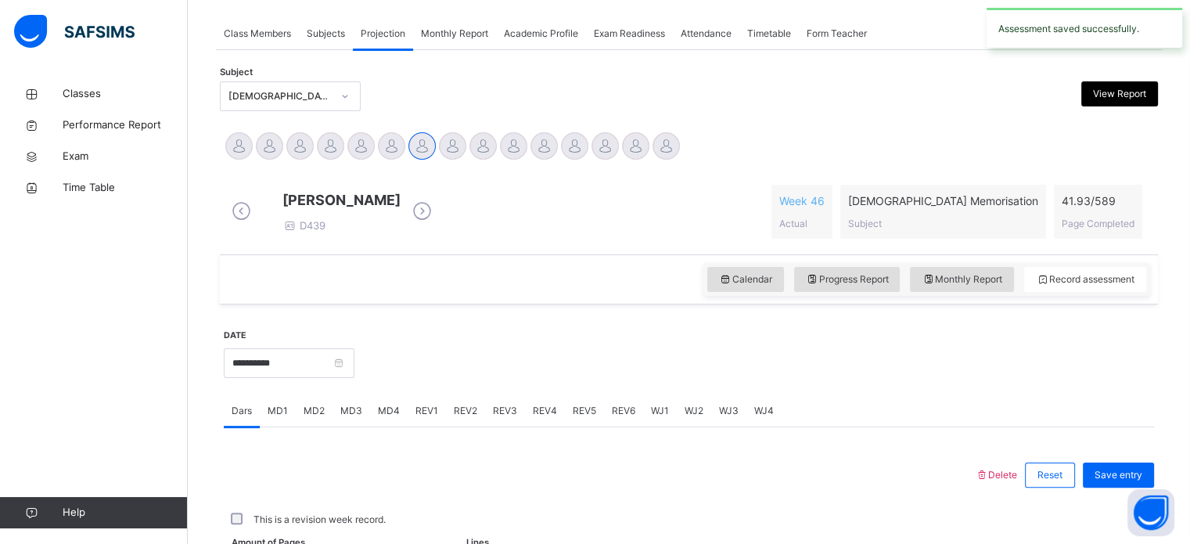
scroll to position [631, 0]
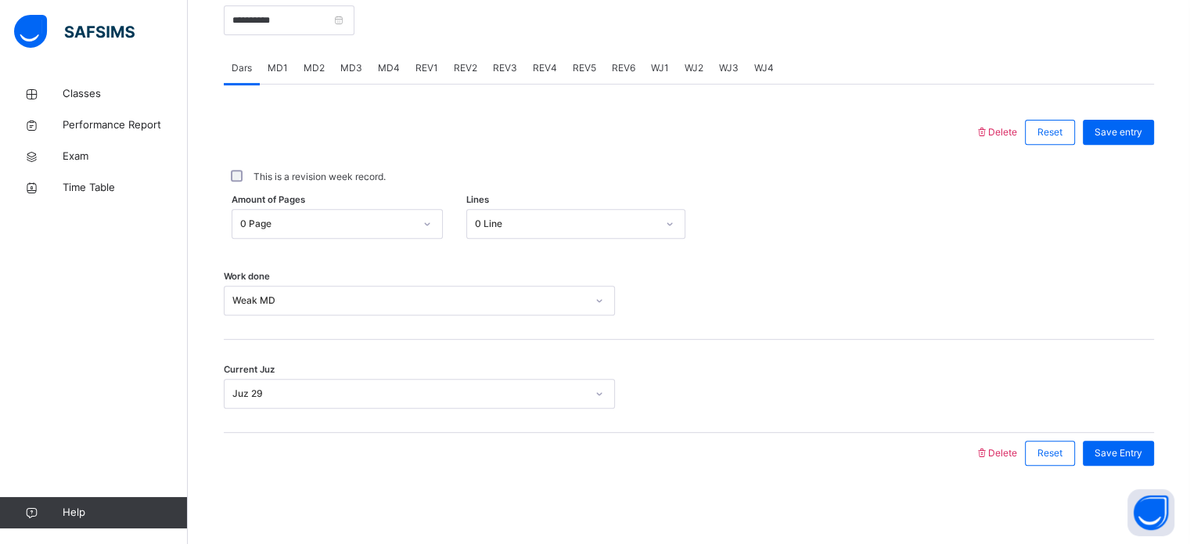
click at [386, 56] on div "MD4" at bounding box center [389, 67] width 38 height 31
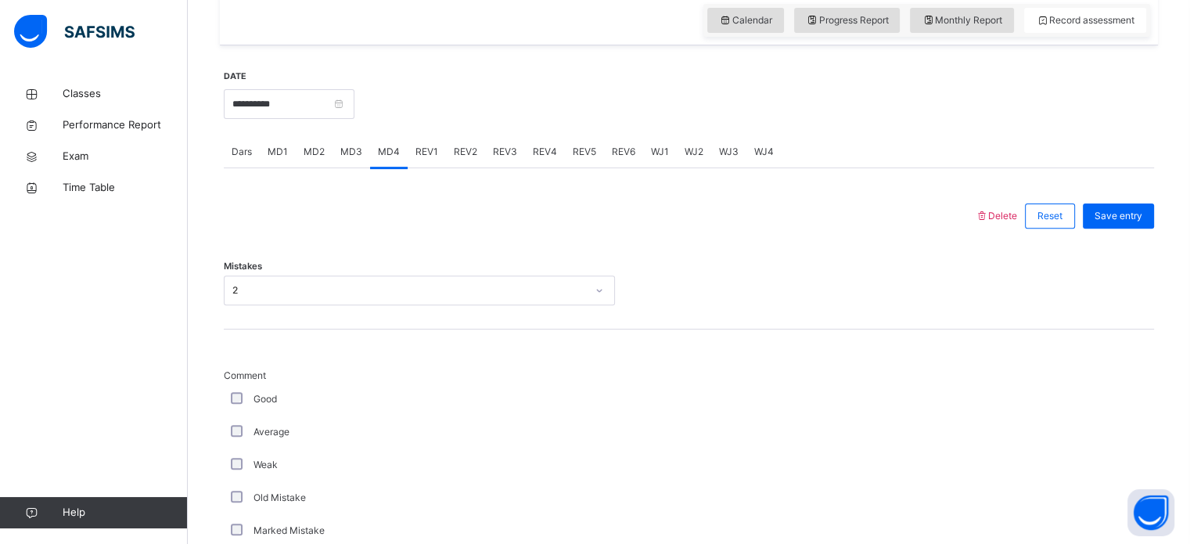
scroll to position [530, 0]
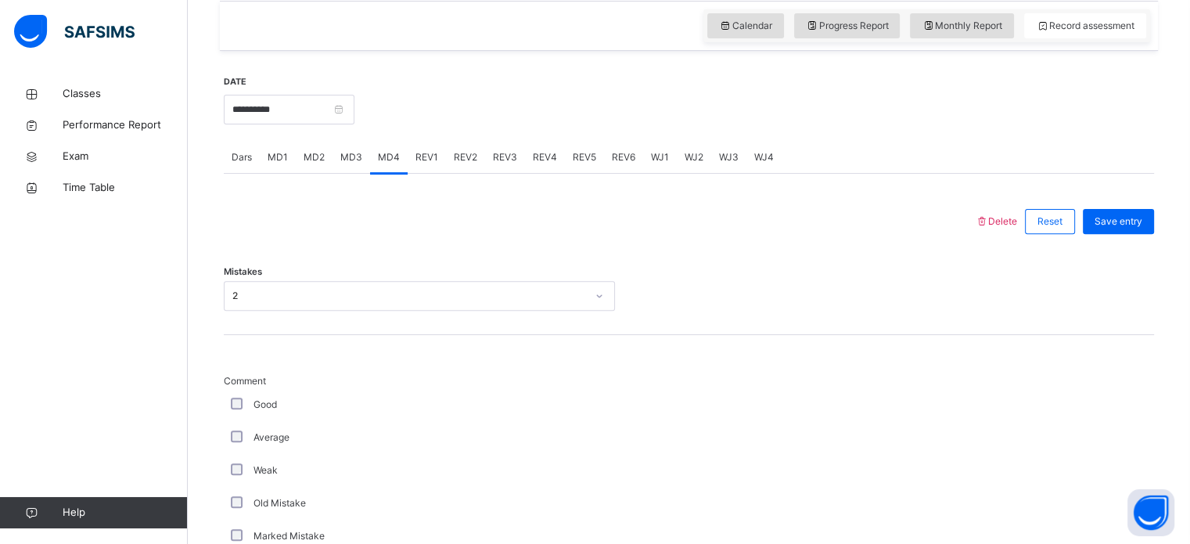
click at [319, 105] on div "**********" at bounding box center [289, 107] width 131 height 67
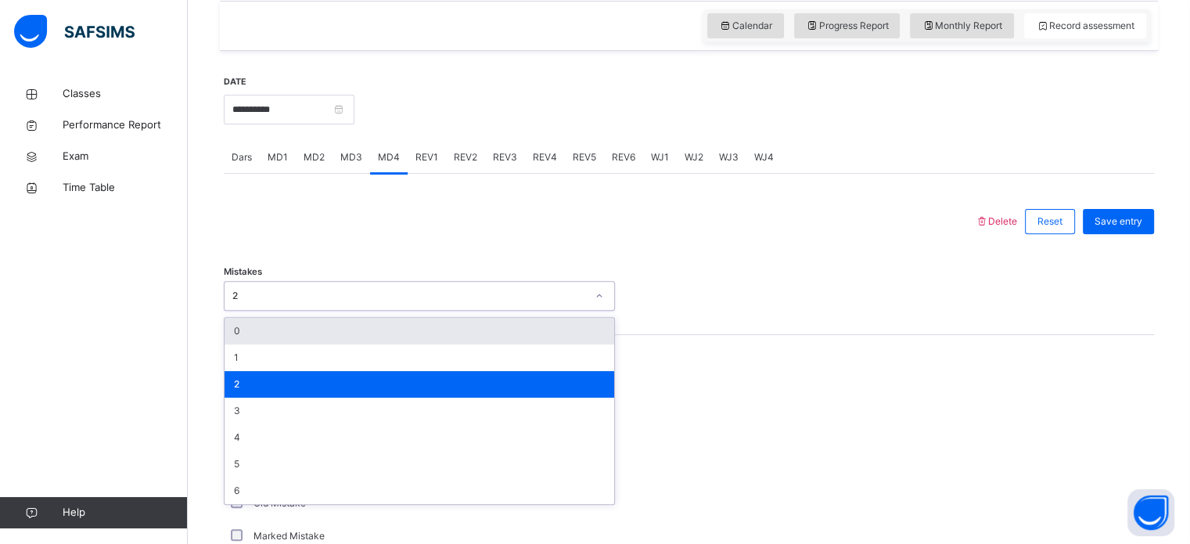
click at [357, 308] on div "2" at bounding box center [405, 296] width 360 height 24
click at [312, 344] on div "0" at bounding box center [420, 331] width 390 height 27
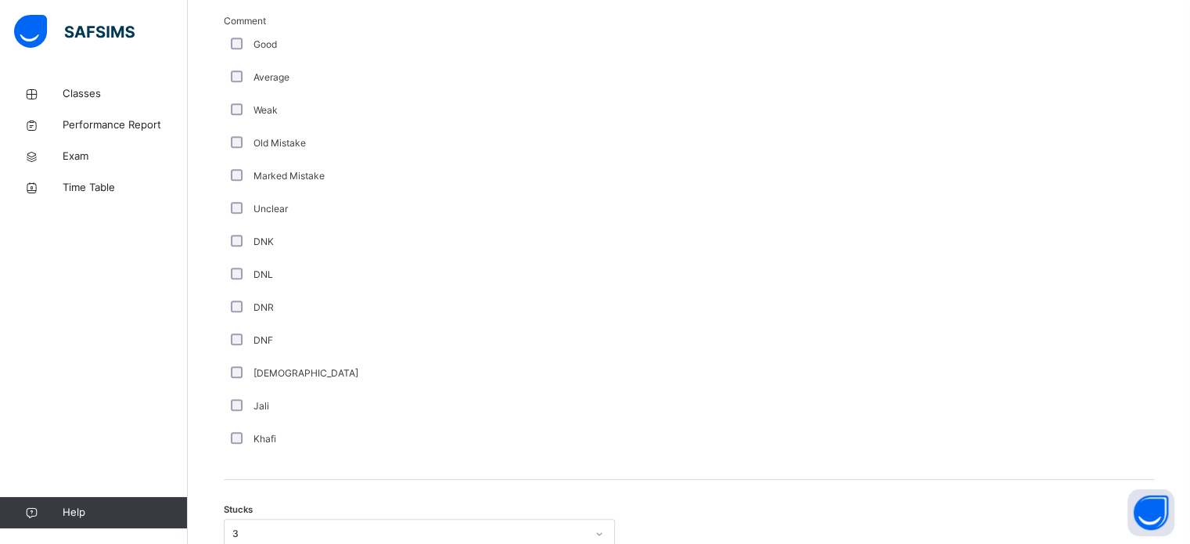
scroll to position [1227, 0]
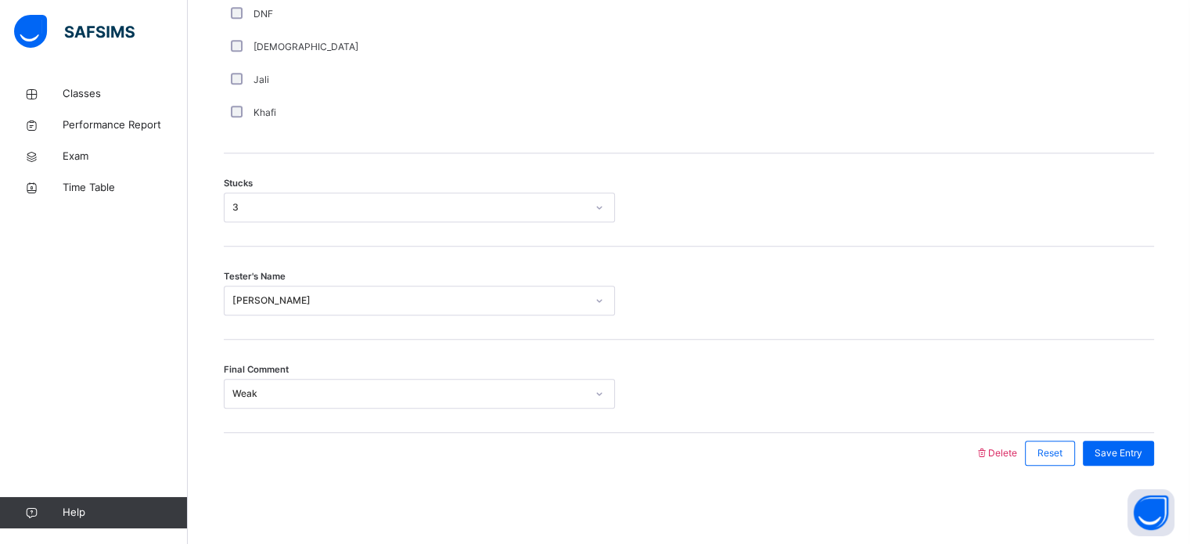
click at [283, 205] on div "3" at bounding box center [409, 207] width 354 height 14
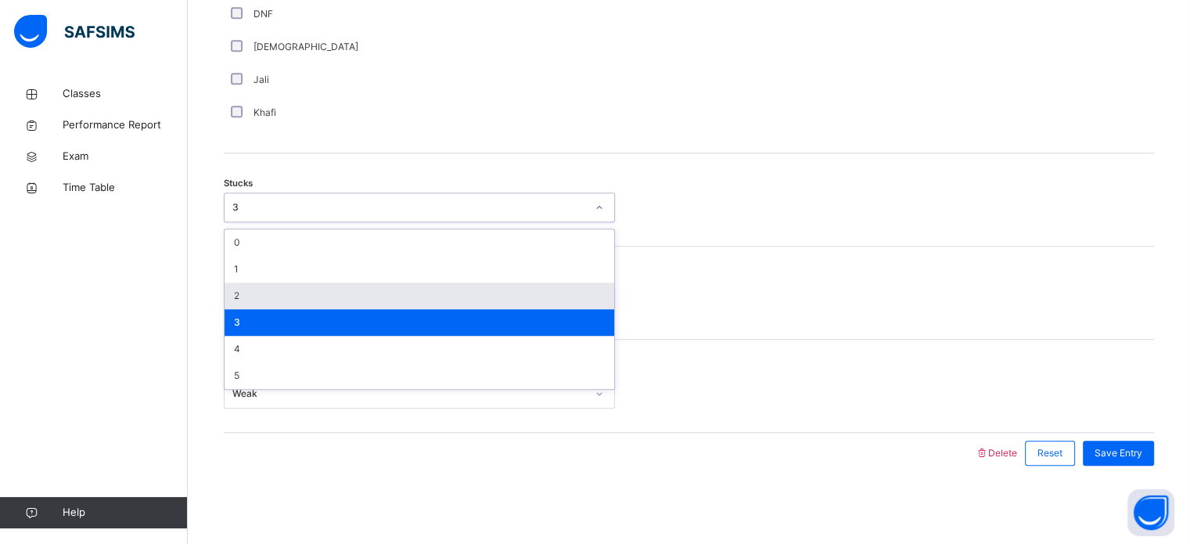
click at [306, 298] on div "2" at bounding box center [420, 295] width 390 height 27
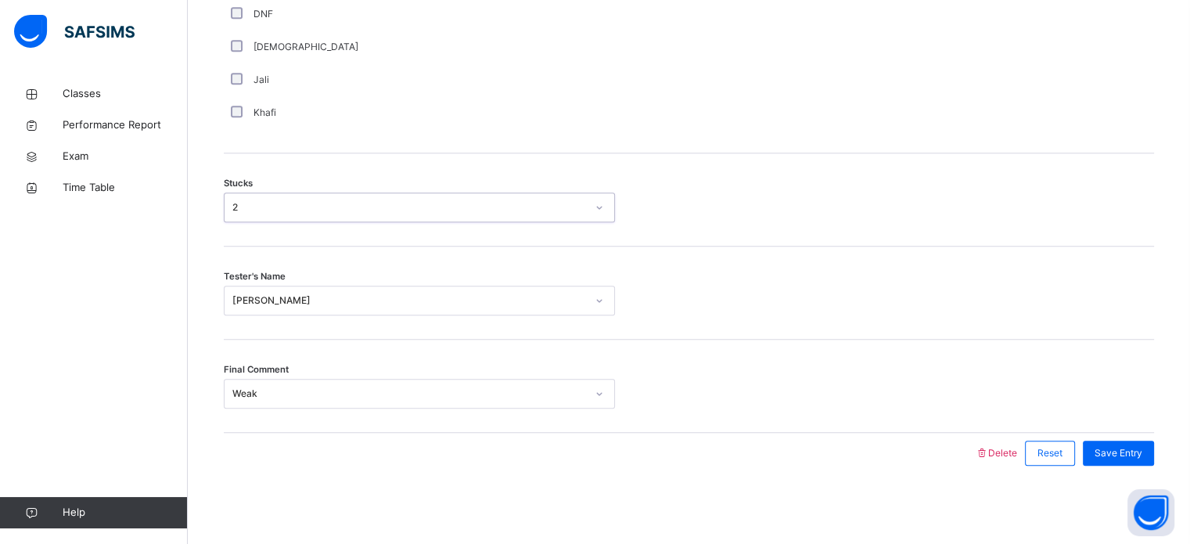
click at [304, 297] on div "[PERSON_NAME]" at bounding box center [409, 300] width 354 height 14
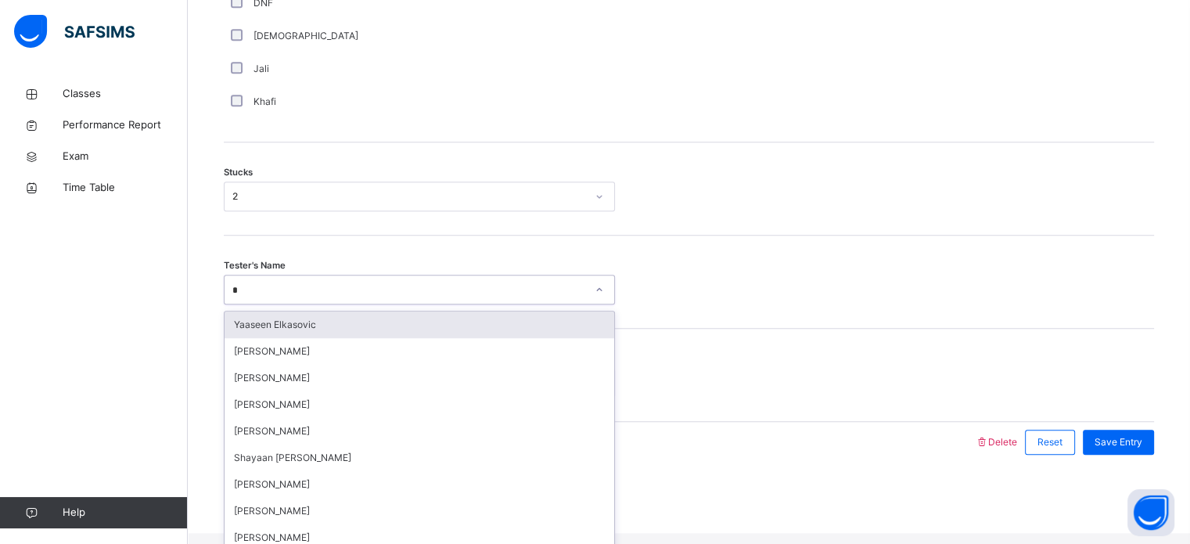
type input "**"
click at [300, 332] on div "Shayaan [PERSON_NAME]" at bounding box center [420, 324] width 390 height 27
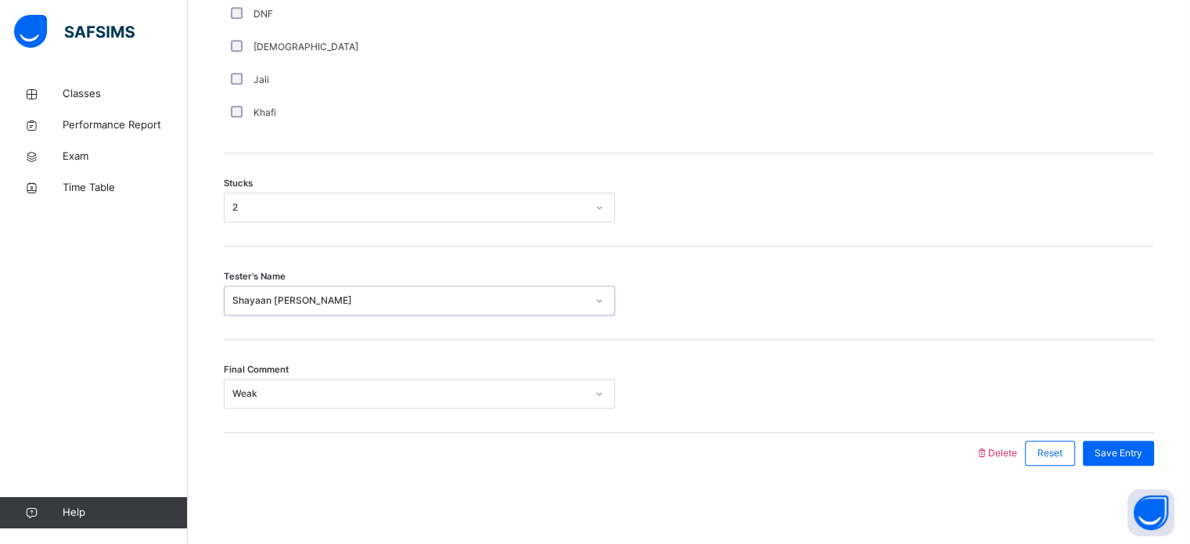
click at [579, 393] on div "Weak" at bounding box center [409, 394] width 354 height 14
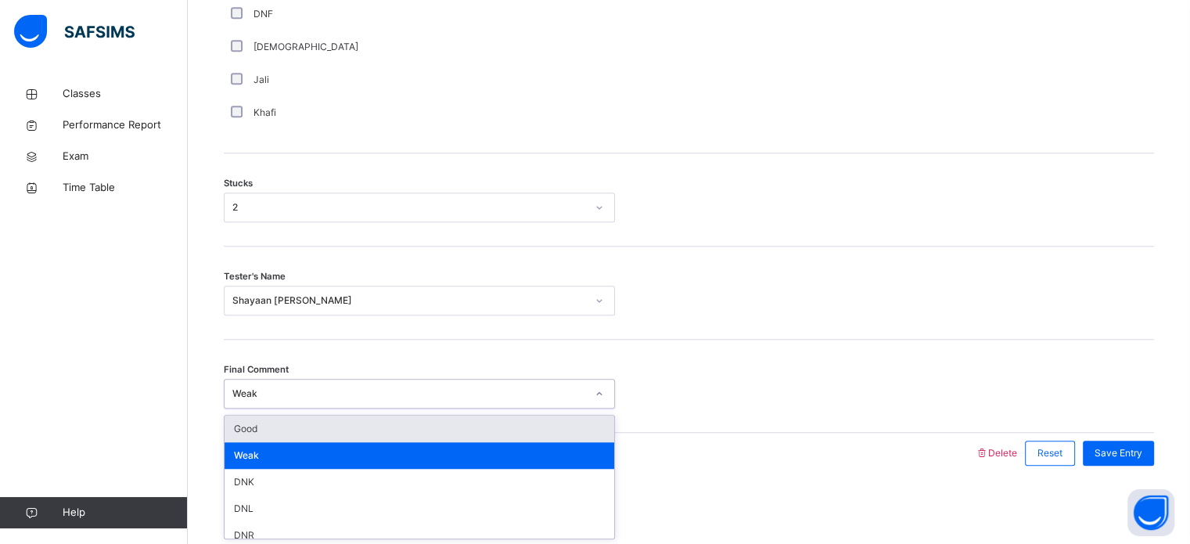
click at [582, 425] on div "Good" at bounding box center [420, 428] width 390 height 27
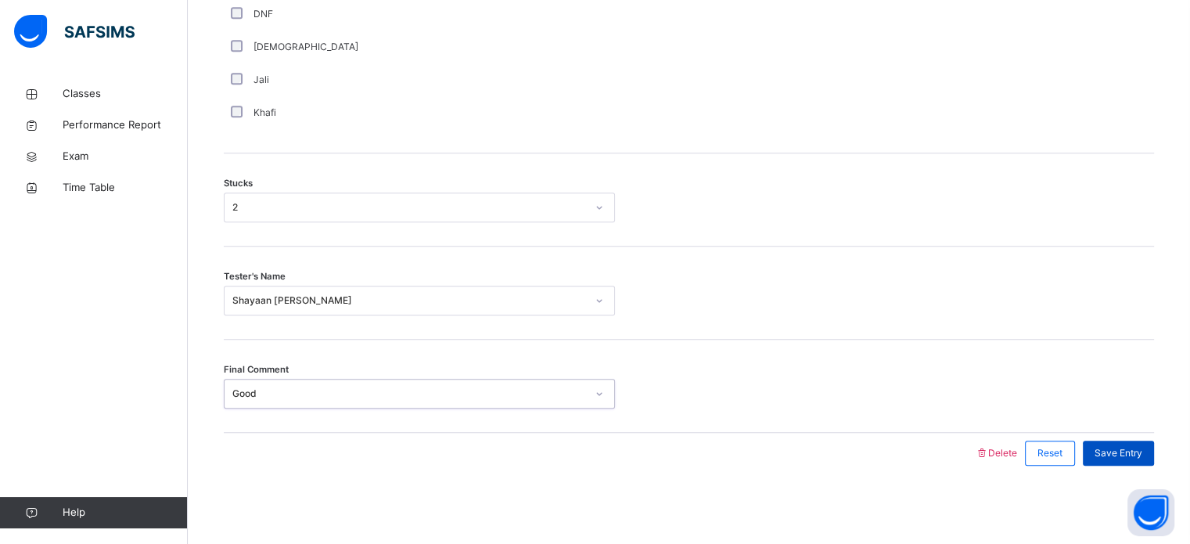
click at [1148, 459] on div "Save Entry" at bounding box center [1118, 453] width 71 height 25
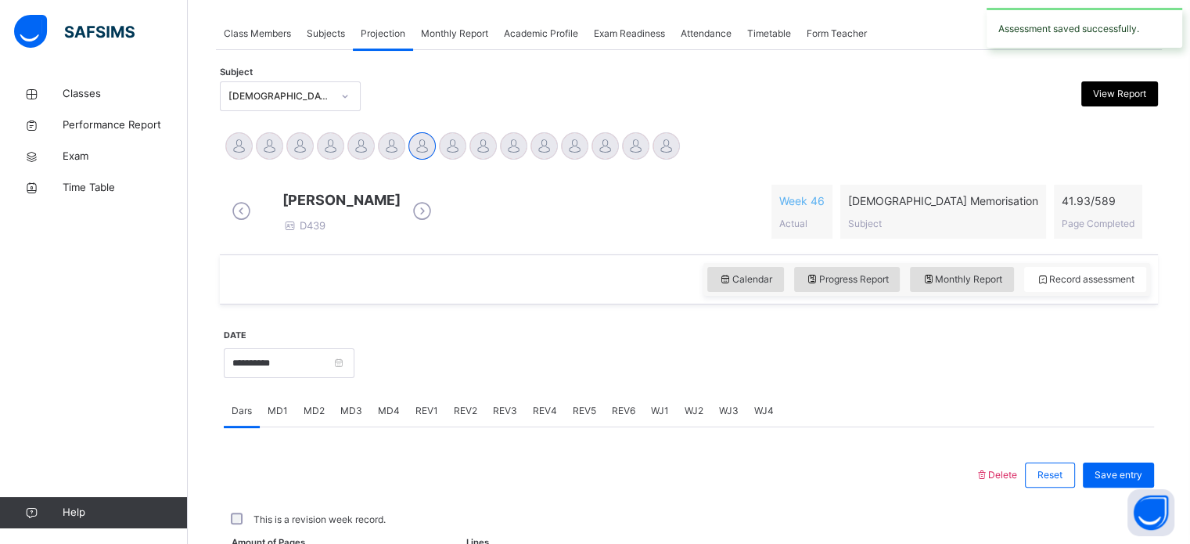
scroll to position [631, 0]
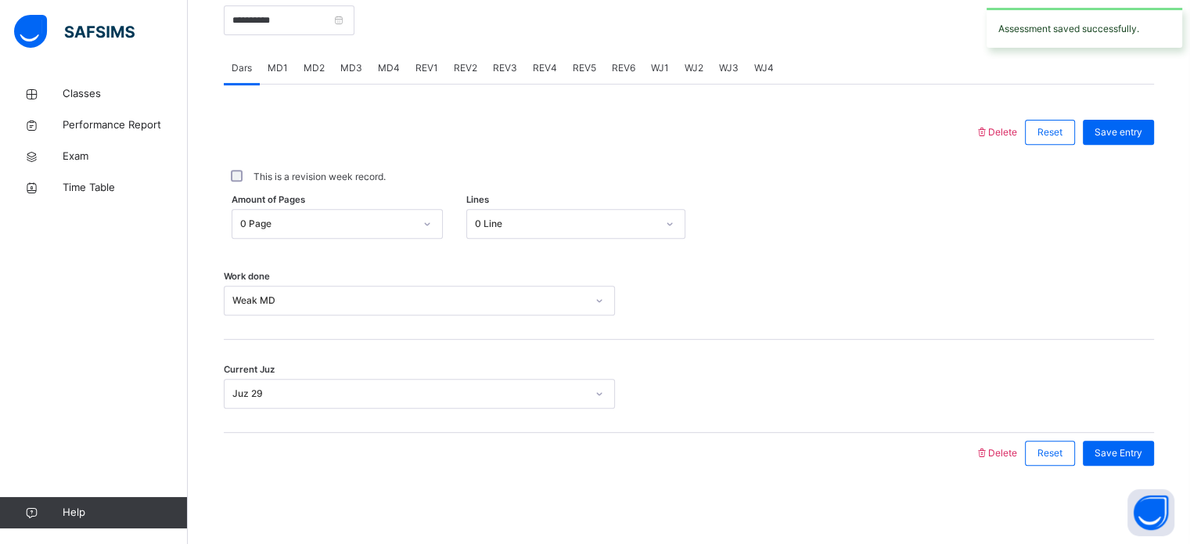
click at [389, 66] on span "MD4" at bounding box center [389, 68] width 22 height 14
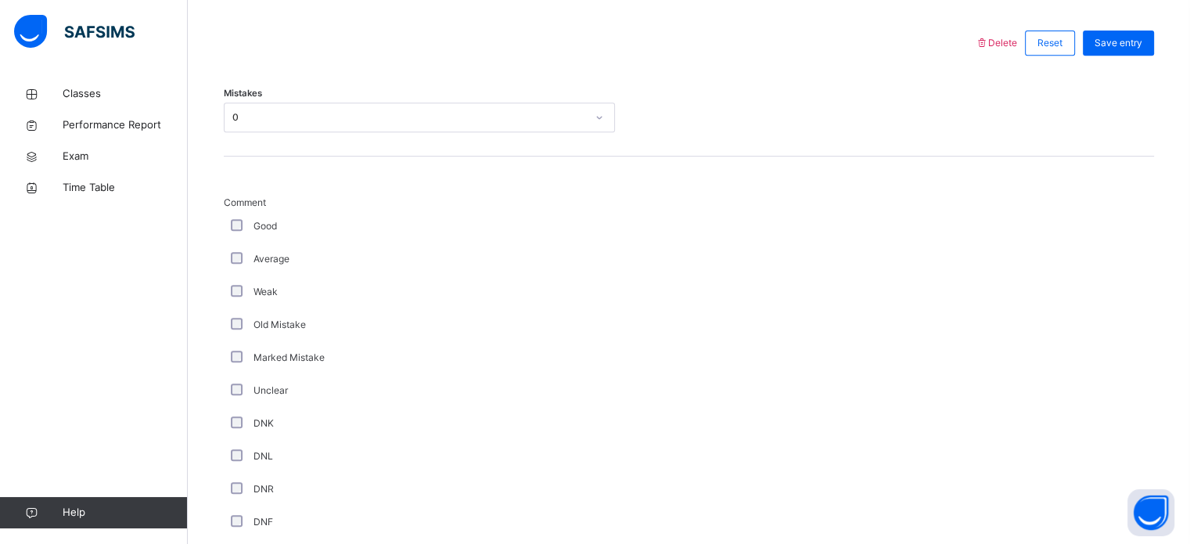
scroll to position [707, 0]
click at [355, 125] on div "0" at bounding box center [409, 118] width 354 height 14
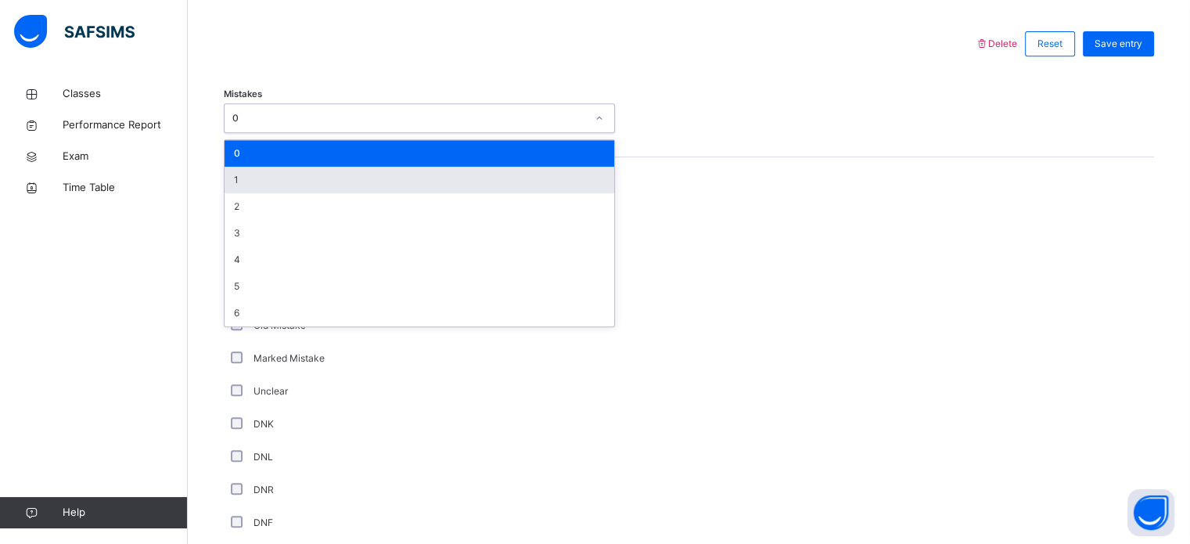
click at [347, 193] on div "1" at bounding box center [420, 180] width 390 height 27
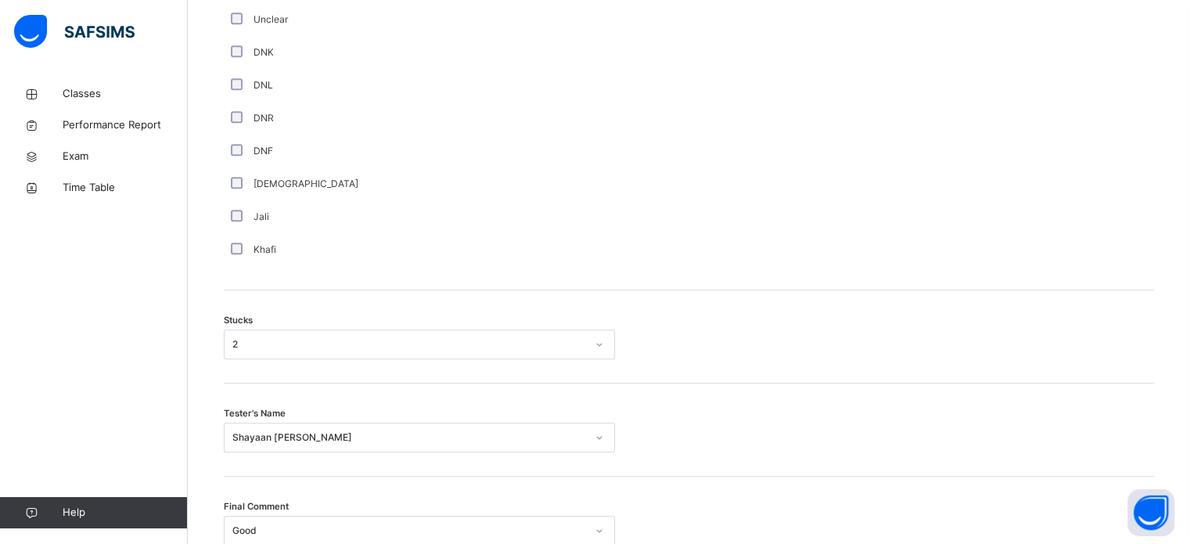
click at [292, 357] on div "2" at bounding box center [405, 345] width 360 height 24
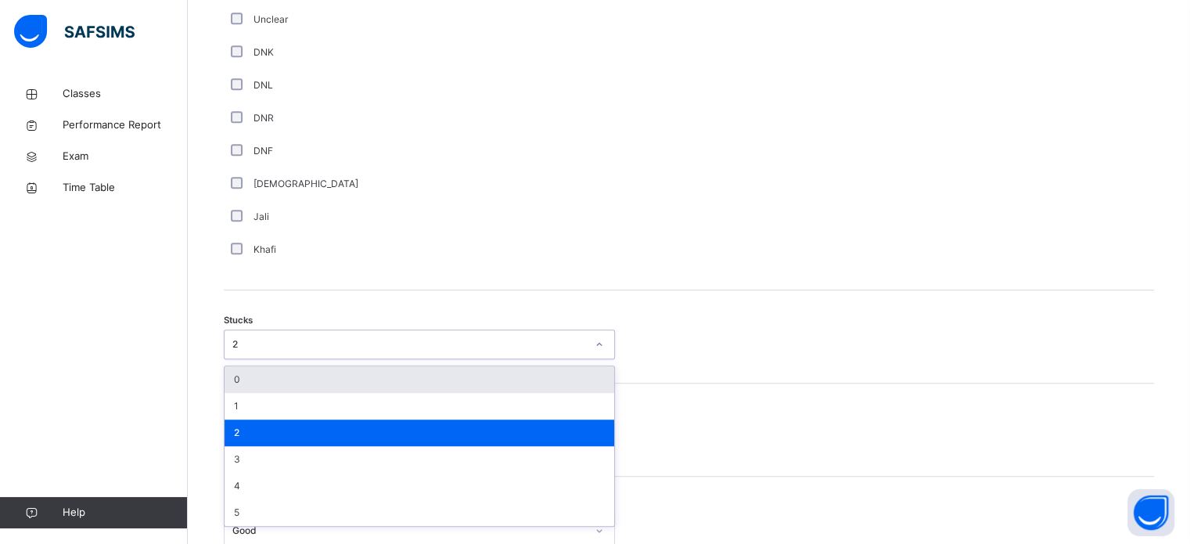
scroll to position [1080, 0]
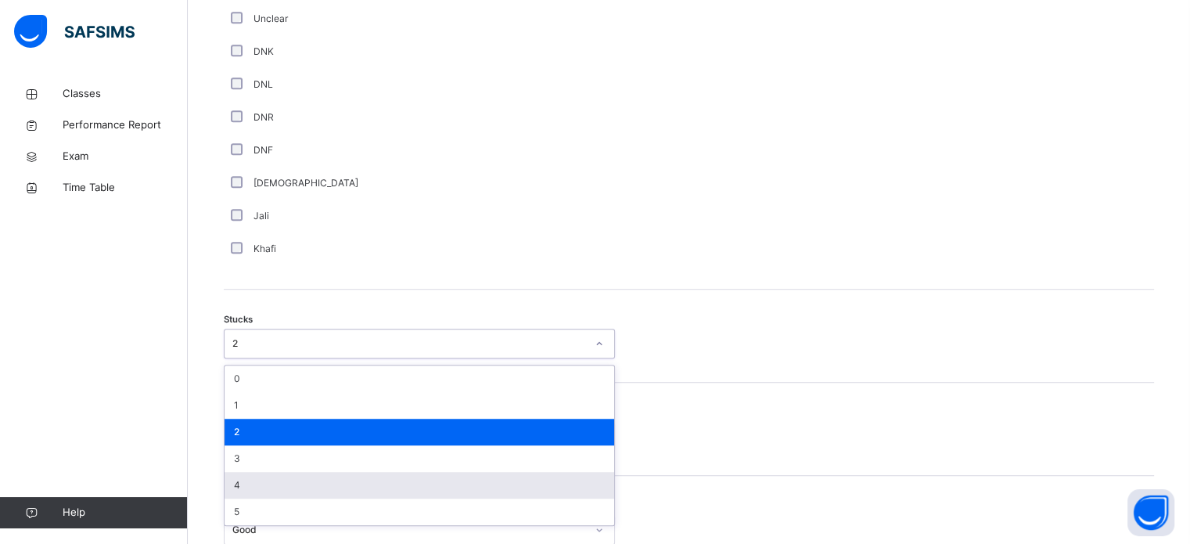
click at [316, 484] on div "4" at bounding box center [420, 485] width 390 height 27
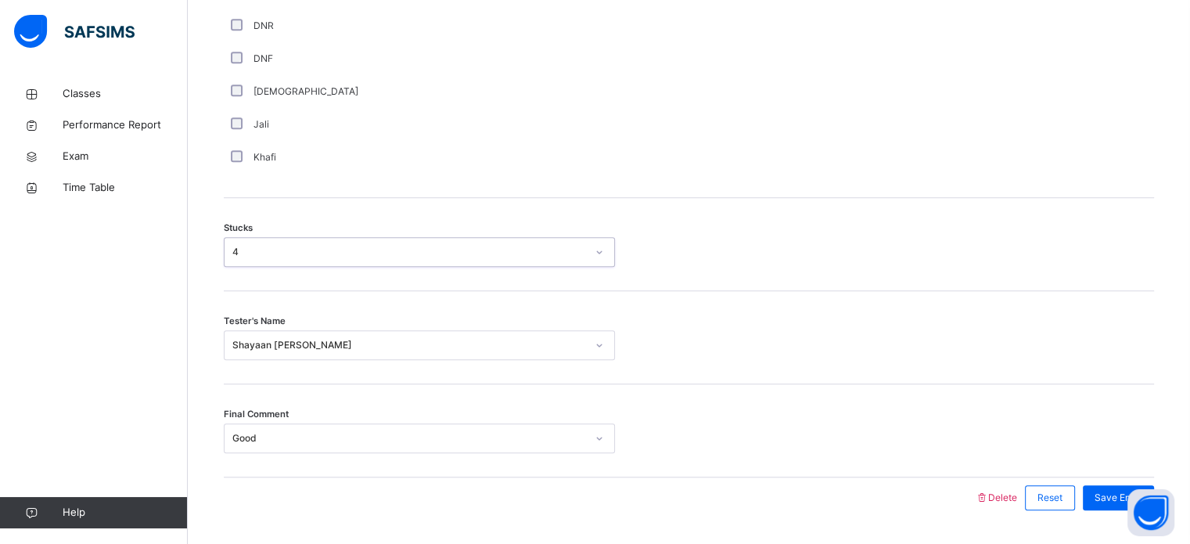
scroll to position [1172, 0]
click at [1108, 504] on span "Save Entry" at bounding box center [1119, 497] width 48 height 14
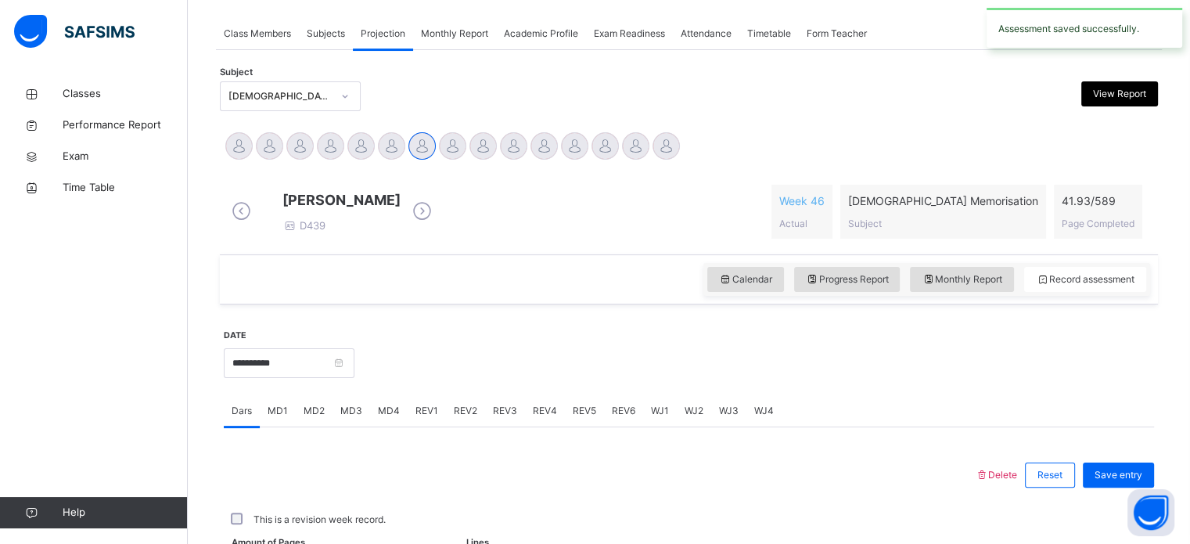
scroll to position [631, 0]
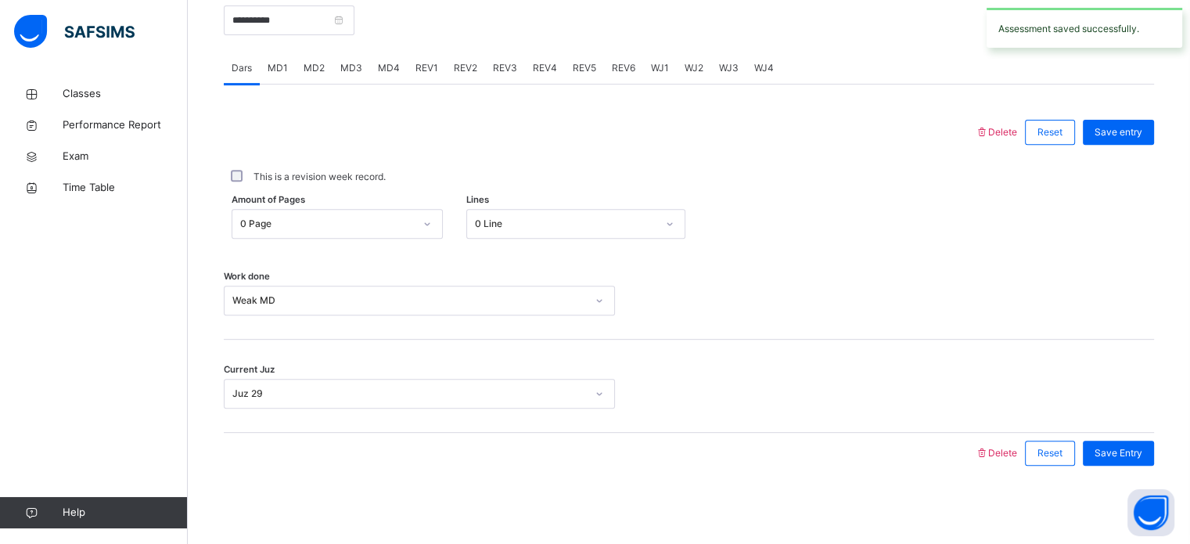
click at [362, 62] on div "MD3" at bounding box center [352, 67] width 38 height 31
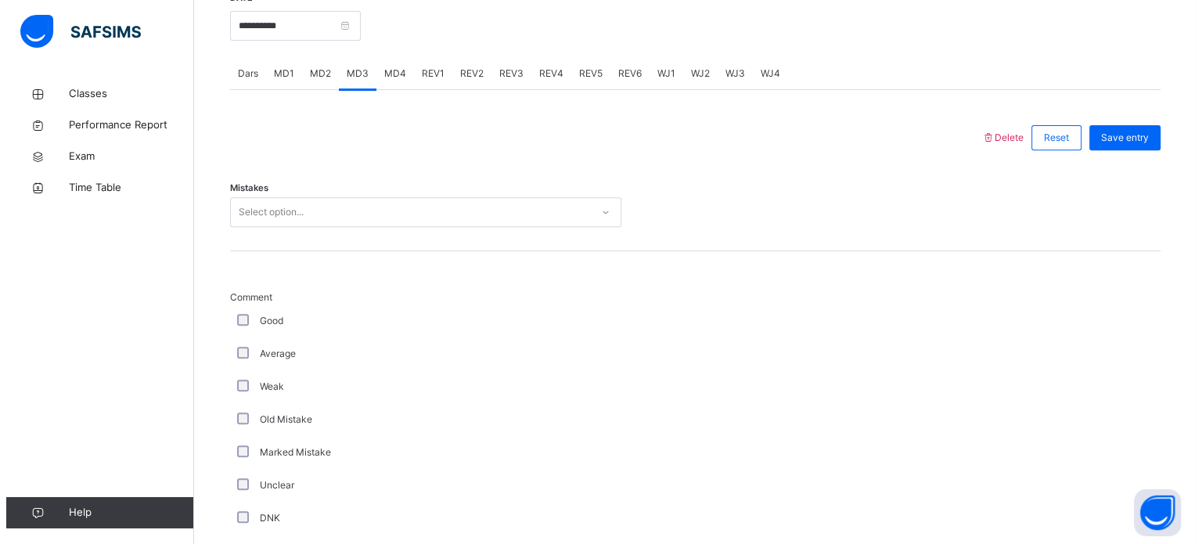
scroll to position [613, 0]
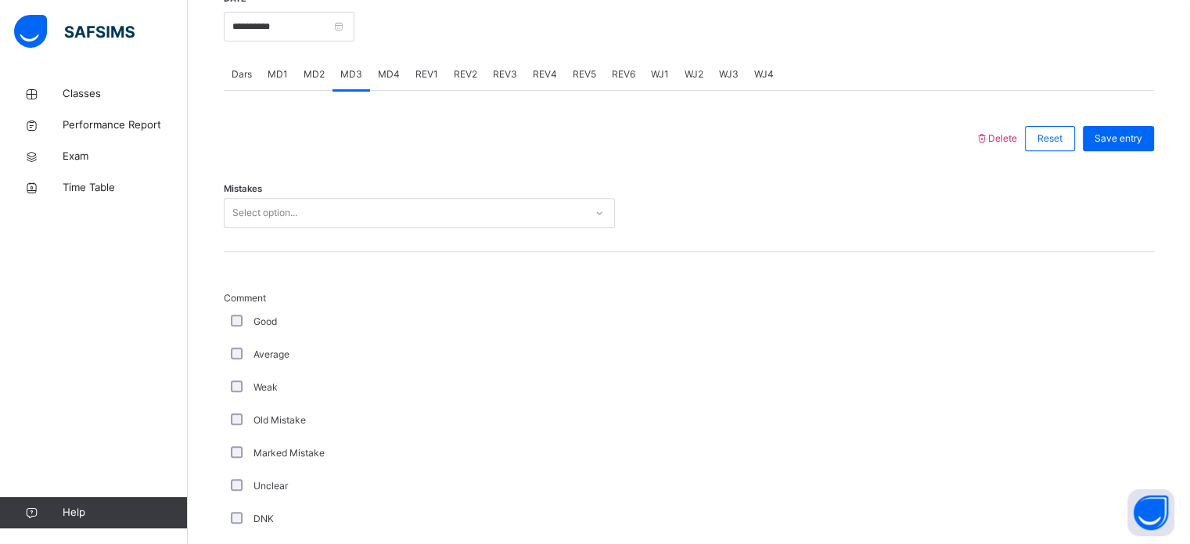
click at [293, 225] on div "Select option..." at bounding box center [264, 213] width 65 height 30
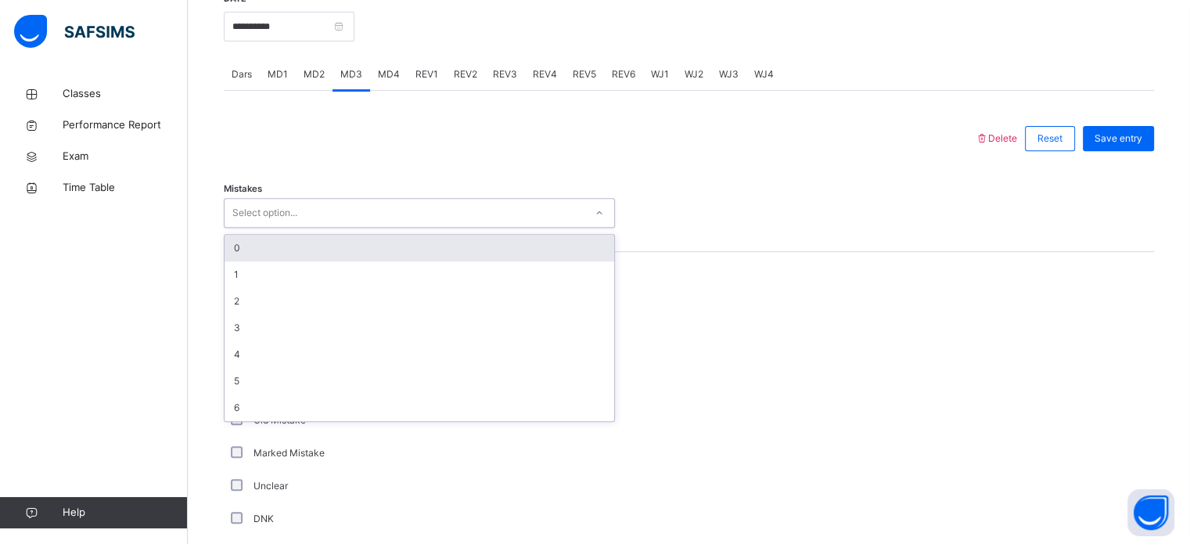
click at [295, 261] on div "0" at bounding box center [420, 248] width 390 height 27
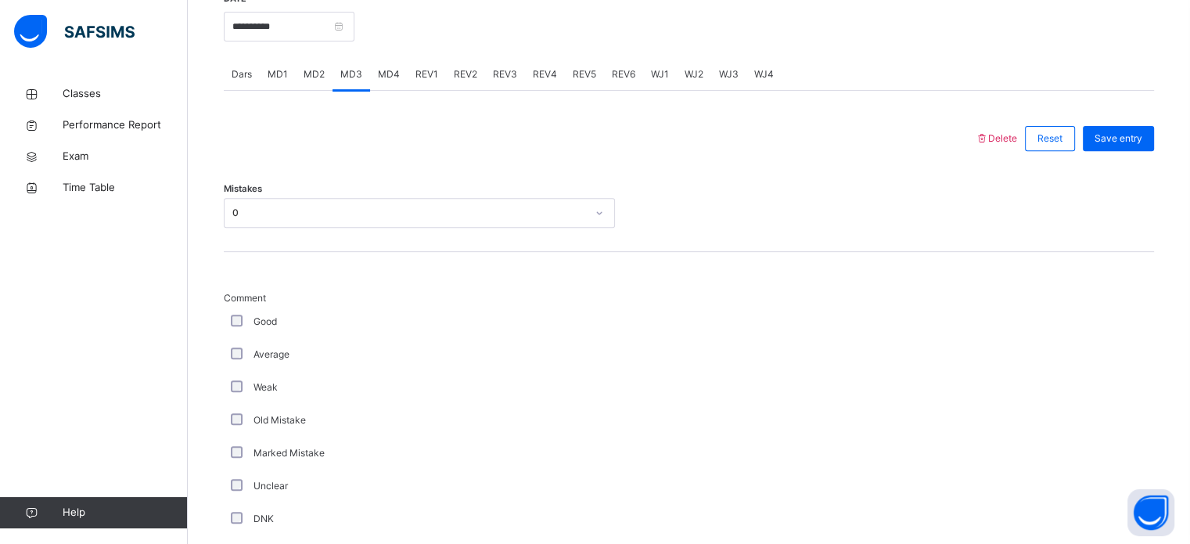
click at [316, 81] on span "MD2" at bounding box center [314, 74] width 21 height 14
click at [1075, 151] on div "Reset" at bounding box center [1050, 138] width 50 height 25
click at [1017, 144] on span "Delete" at bounding box center [996, 138] width 42 height 12
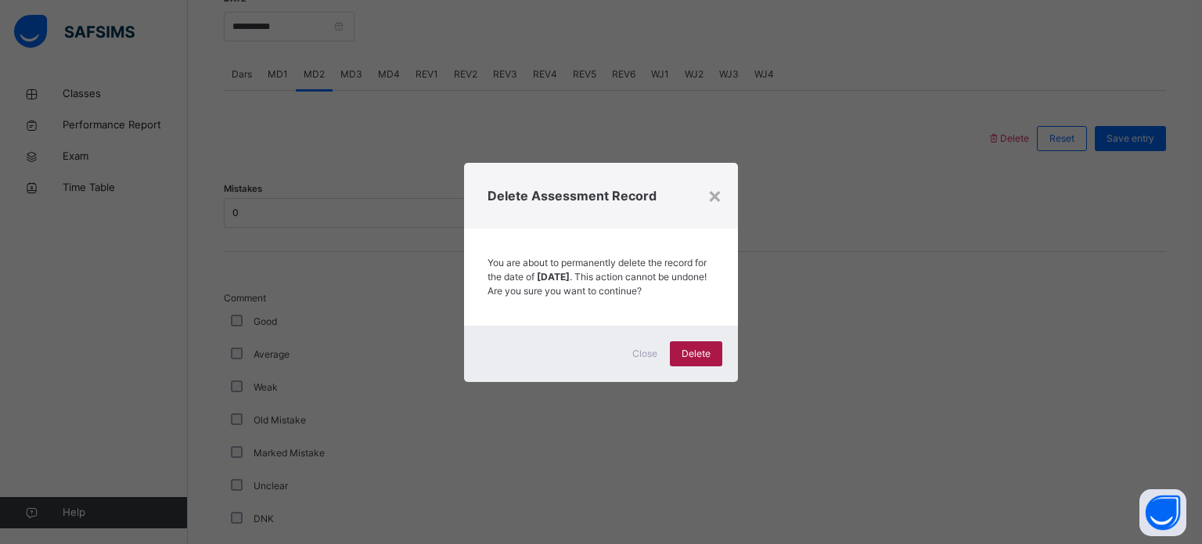
click at [688, 361] on span "Delete" at bounding box center [696, 354] width 29 height 14
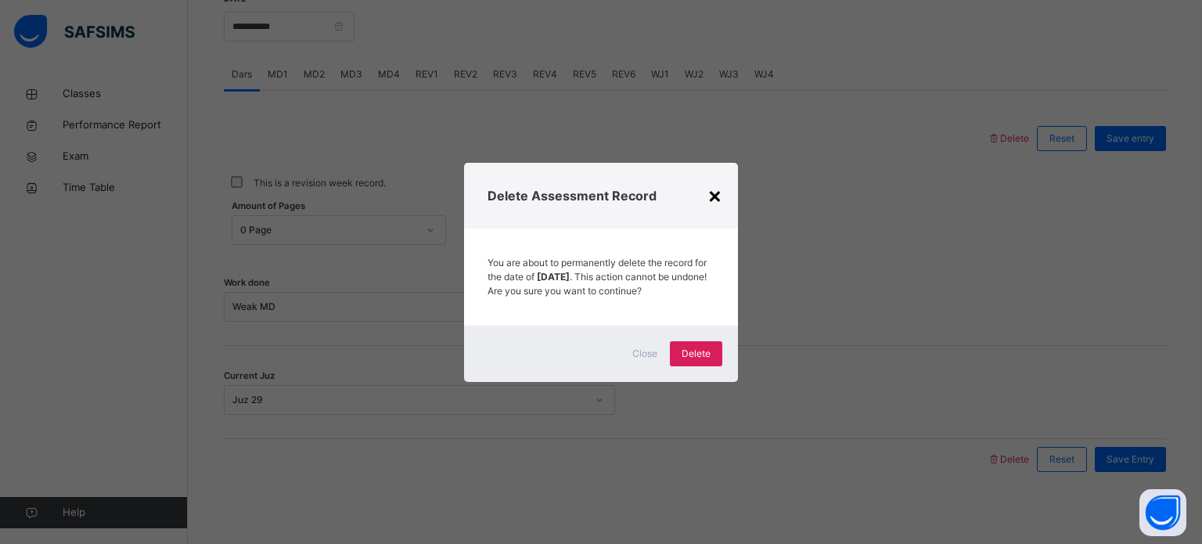
click at [714, 185] on div "×" at bounding box center [714, 194] width 15 height 33
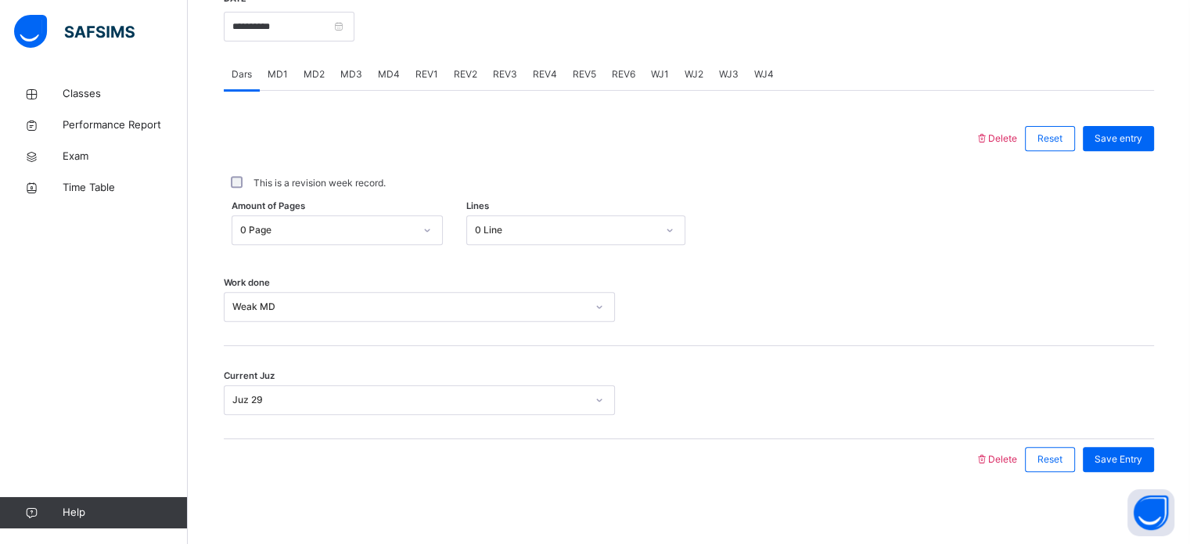
scroll to position [609, 0]
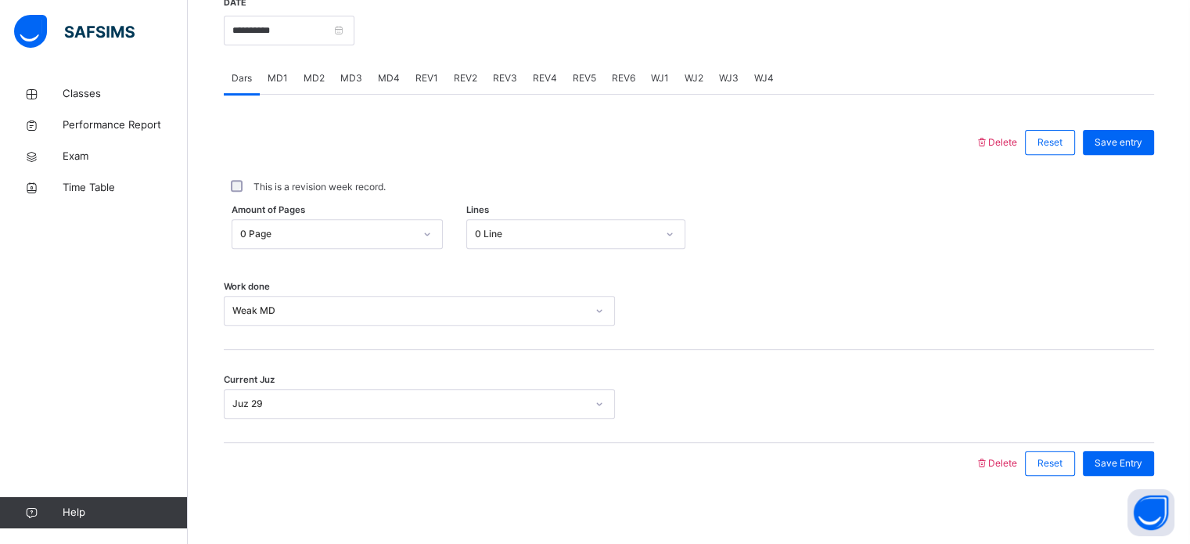
click at [645, 415] on div at bounding box center [689, 404] width 132 height 30
click at [314, 33] on input "**********" at bounding box center [289, 31] width 131 height 30
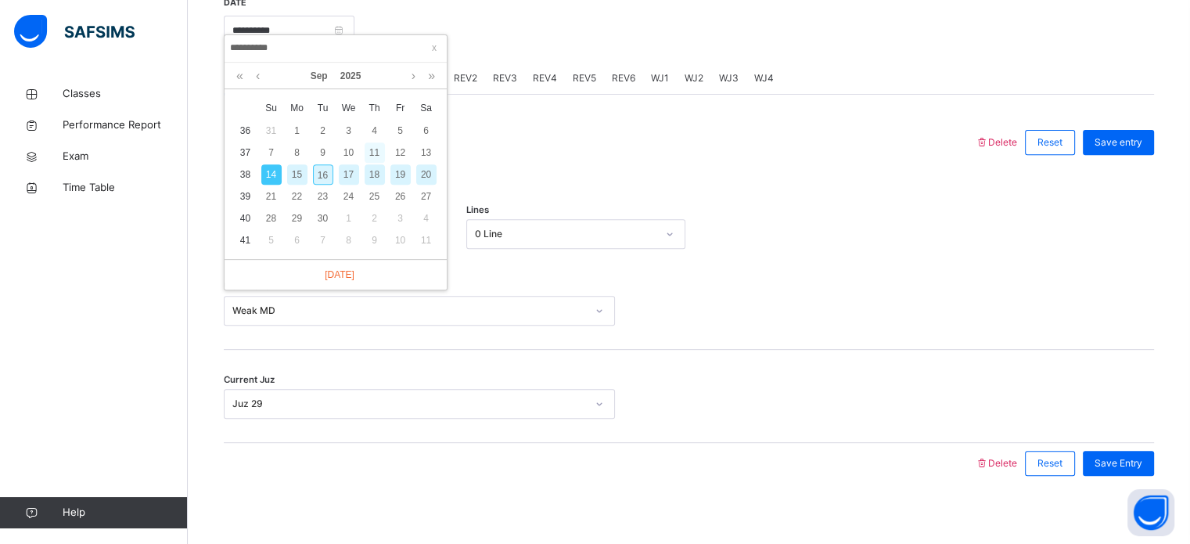
click at [372, 153] on div "11" at bounding box center [375, 152] width 20 height 20
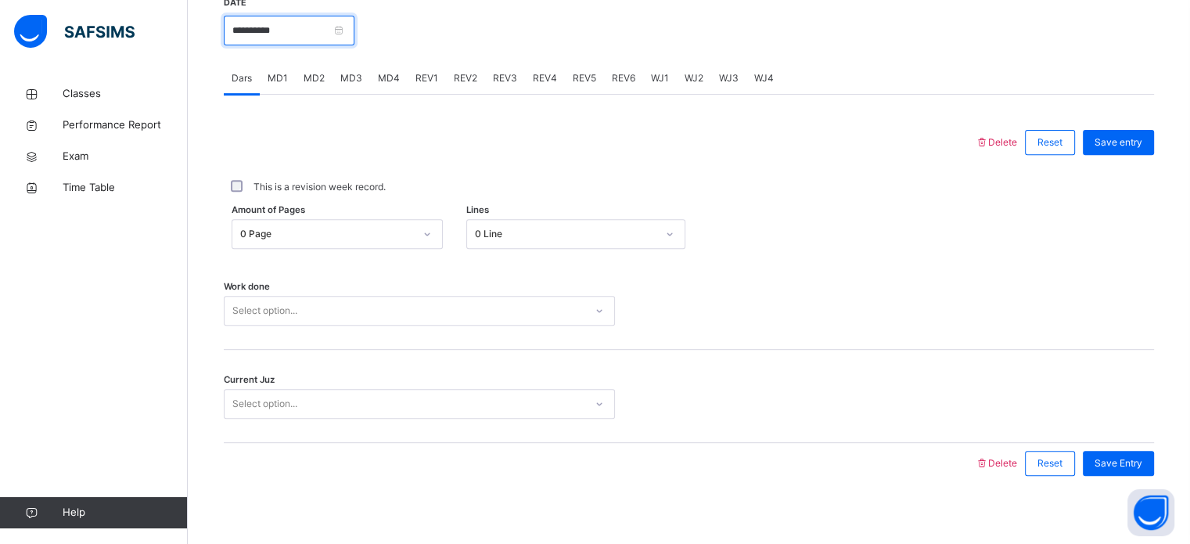
click at [341, 45] on input "**********" at bounding box center [289, 31] width 131 height 30
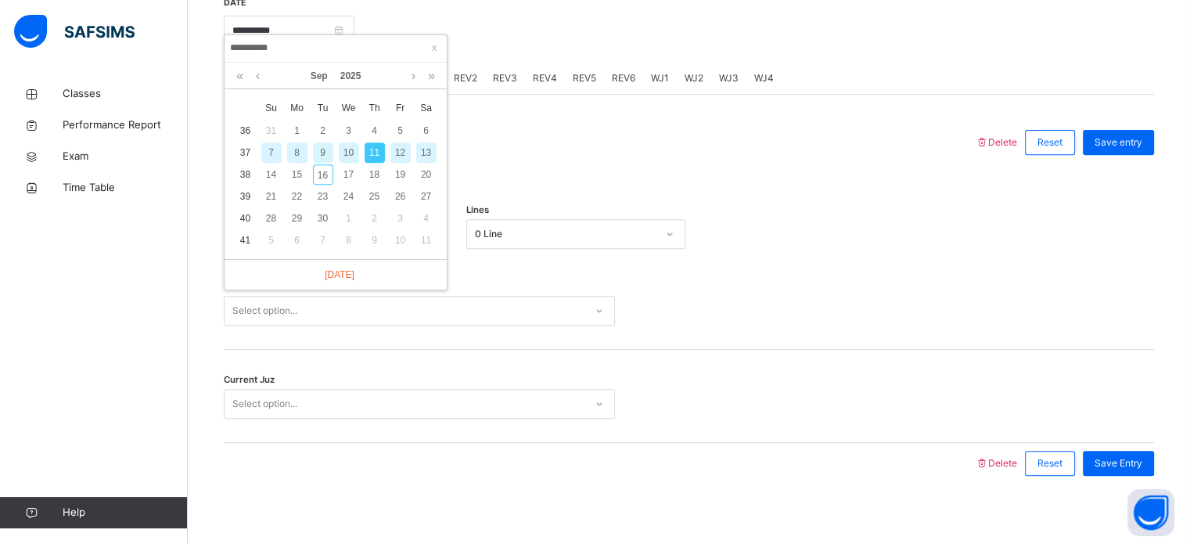
click at [326, 150] on div "9" at bounding box center [323, 152] width 20 height 20
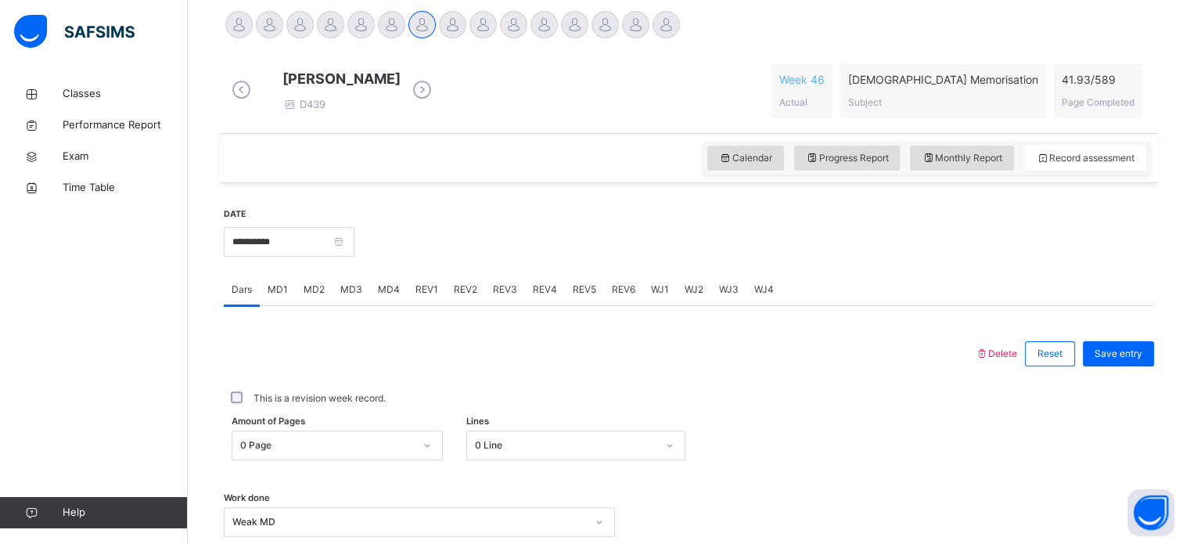
scroll to position [330, 0]
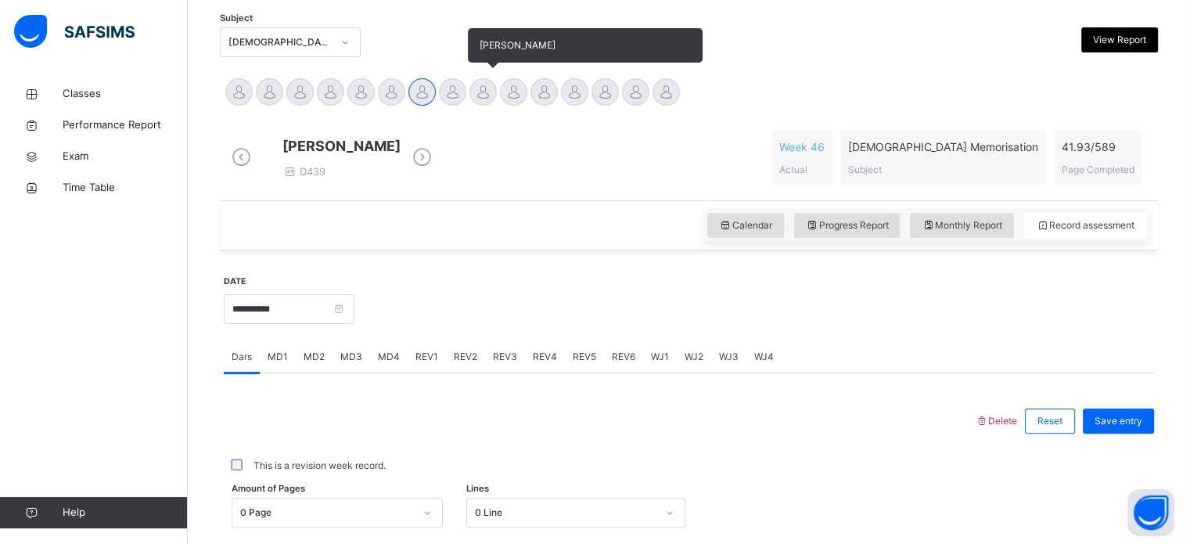
click at [483, 95] on div at bounding box center [482, 91] width 27 height 27
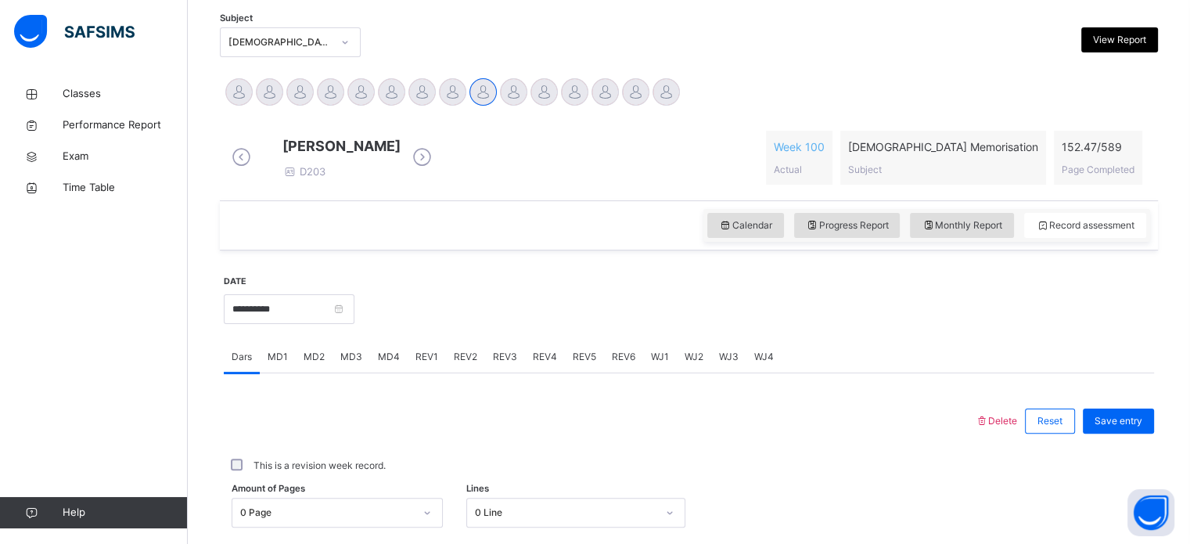
scroll to position [561, 0]
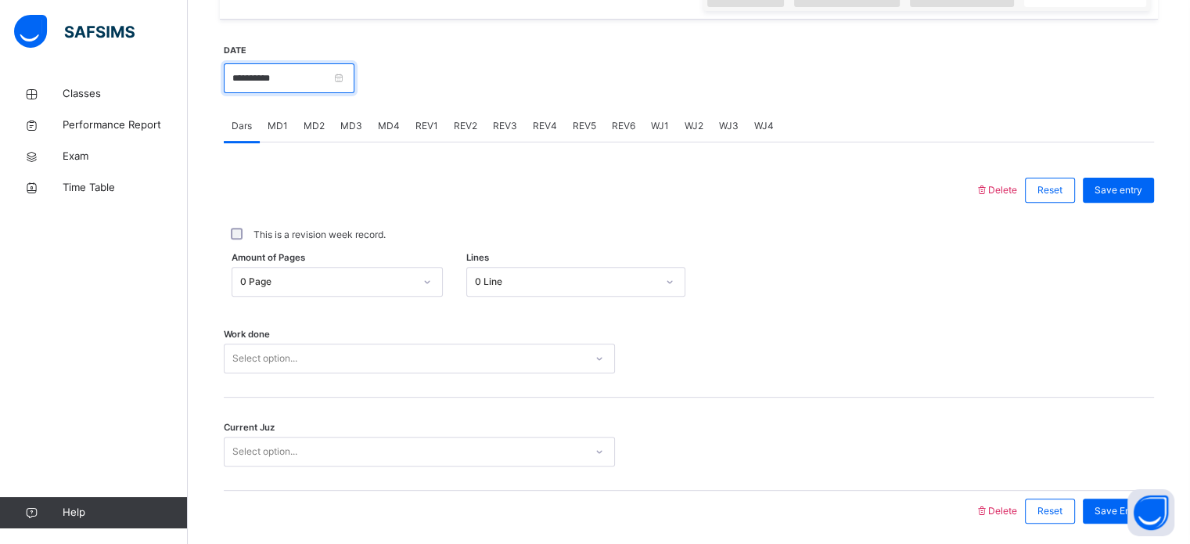
click at [354, 93] on input "**********" at bounding box center [289, 78] width 131 height 30
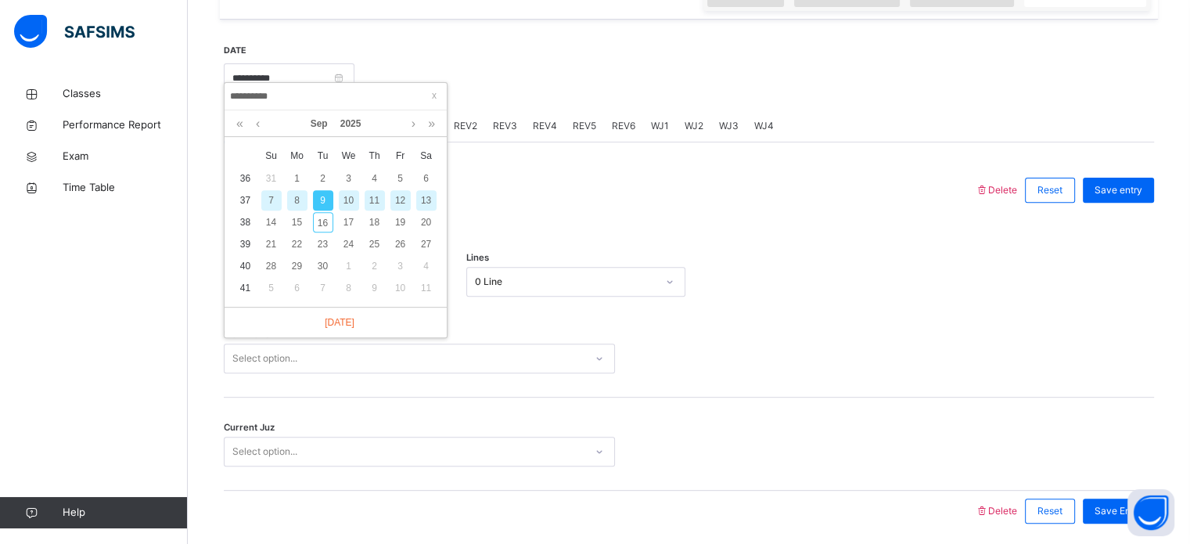
click at [275, 193] on div "7" at bounding box center [271, 200] width 20 height 20
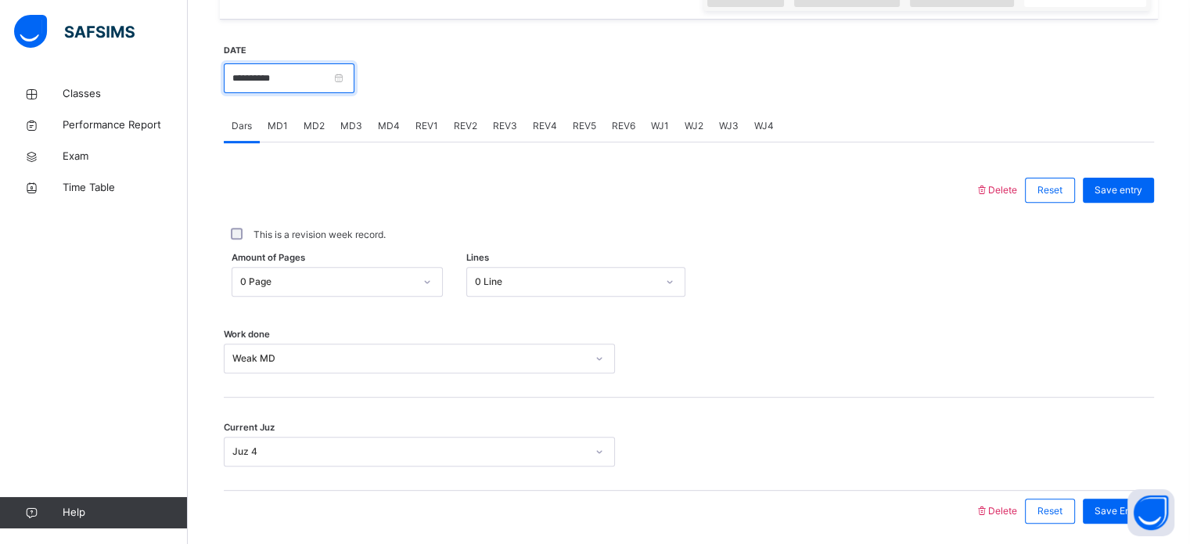
click at [322, 93] on input "**********" at bounding box center [289, 78] width 131 height 30
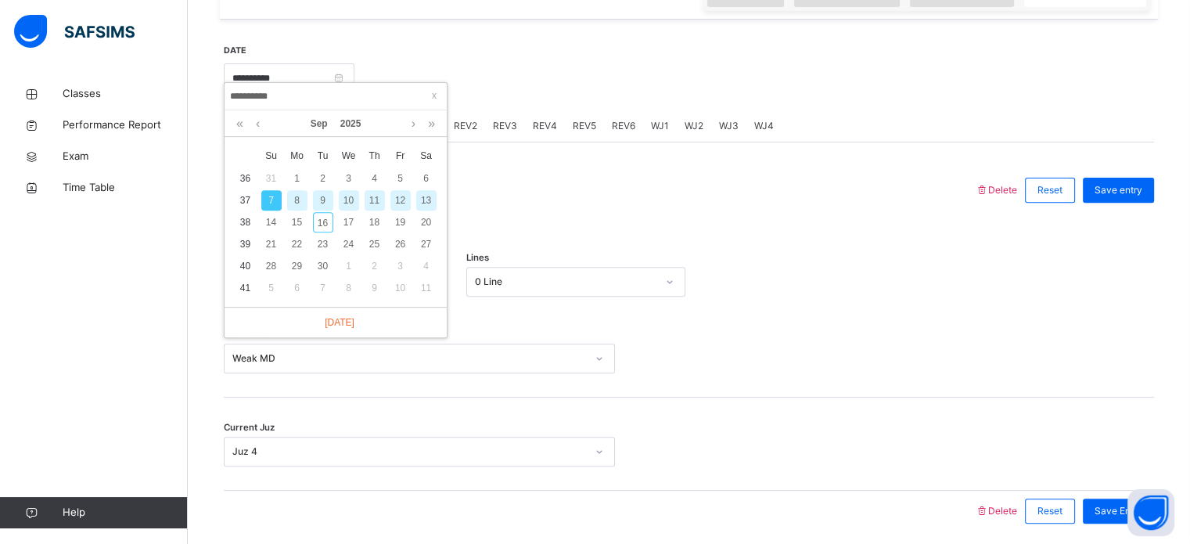
click at [318, 196] on div "9" at bounding box center [323, 200] width 20 height 20
type input "**********"
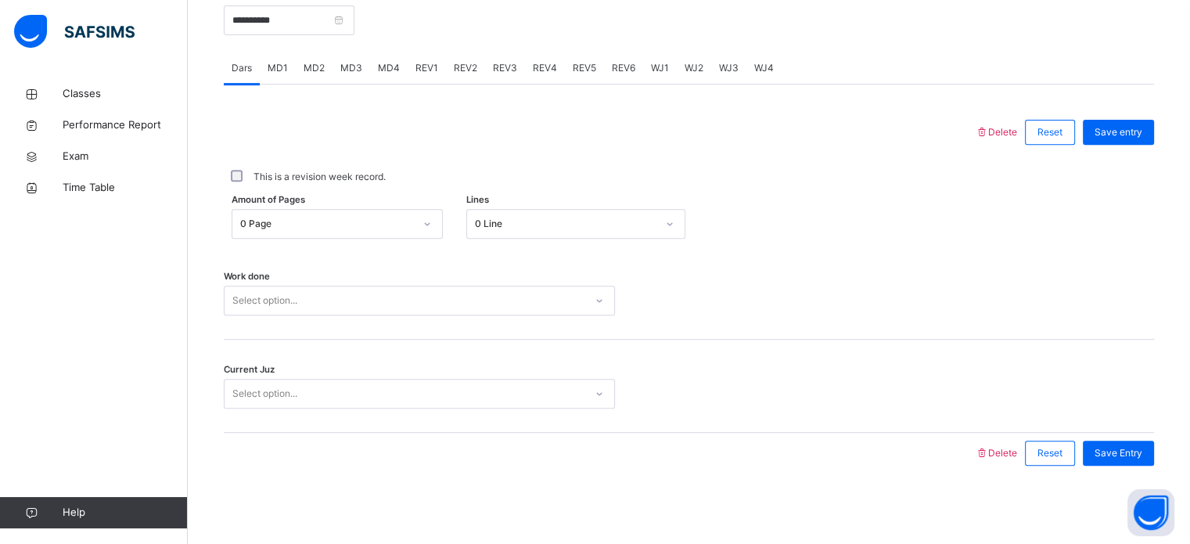
click at [373, 315] on div "Select option..." at bounding box center [419, 301] width 391 height 30
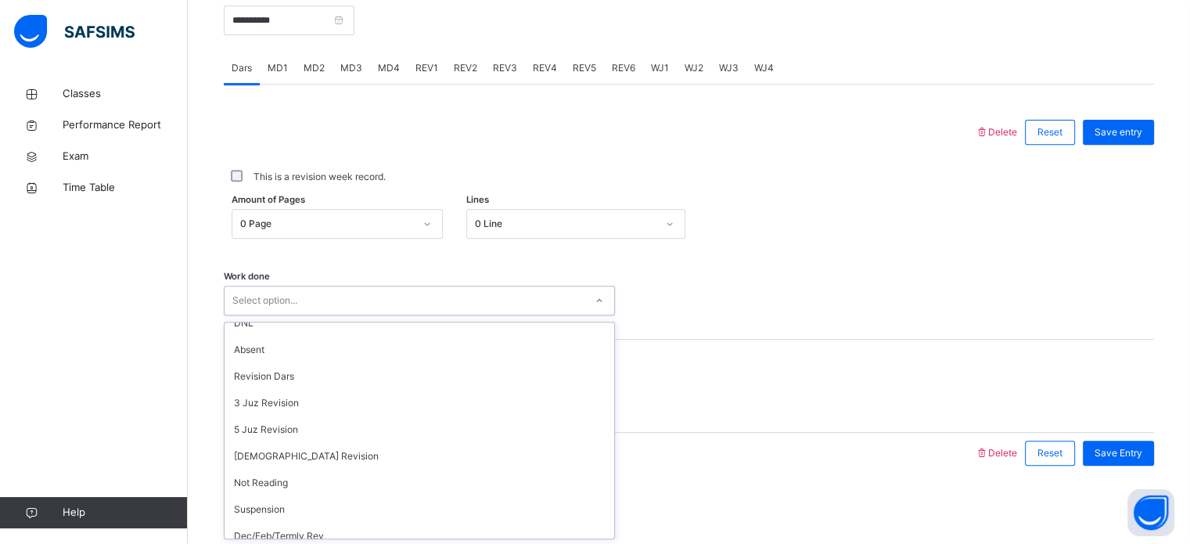
scroll to position [116, 0]
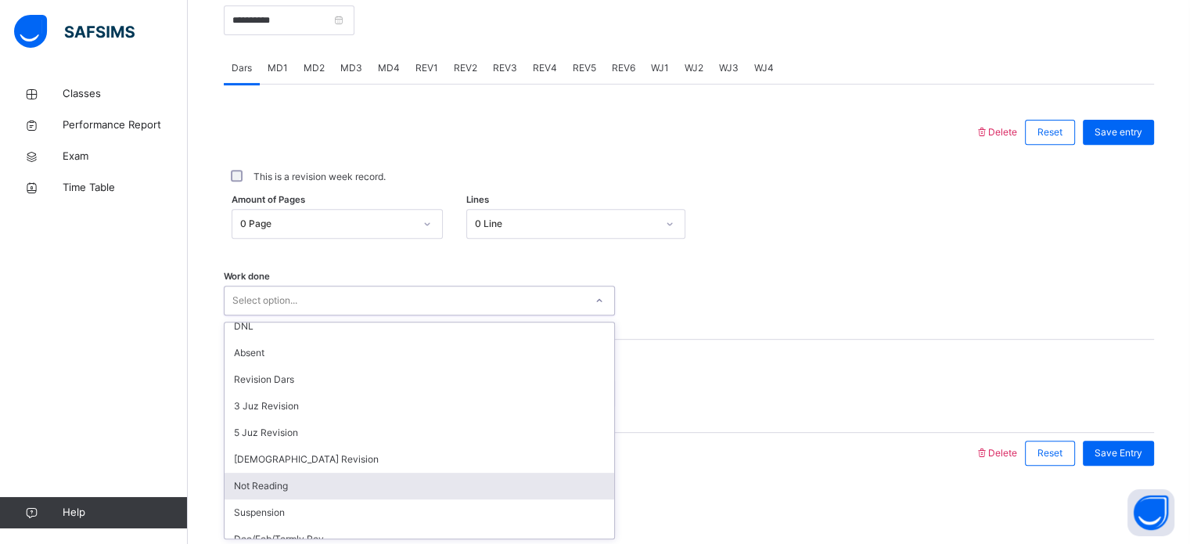
click at [372, 491] on div "Not Reading" at bounding box center [420, 486] width 390 height 27
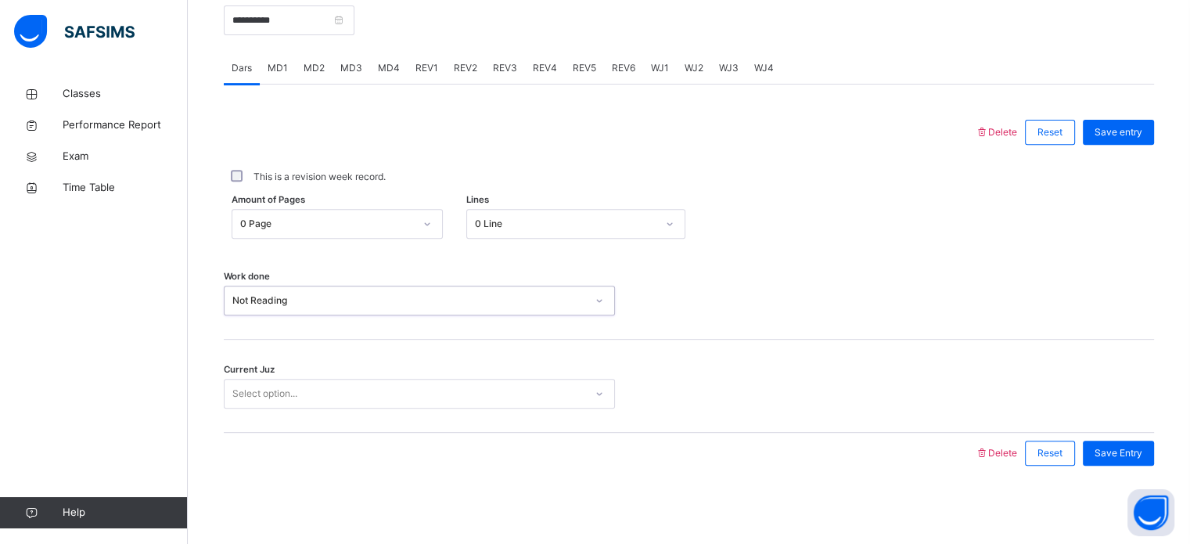
click at [408, 397] on div "Select option..." at bounding box center [405, 394] width 360 height 24
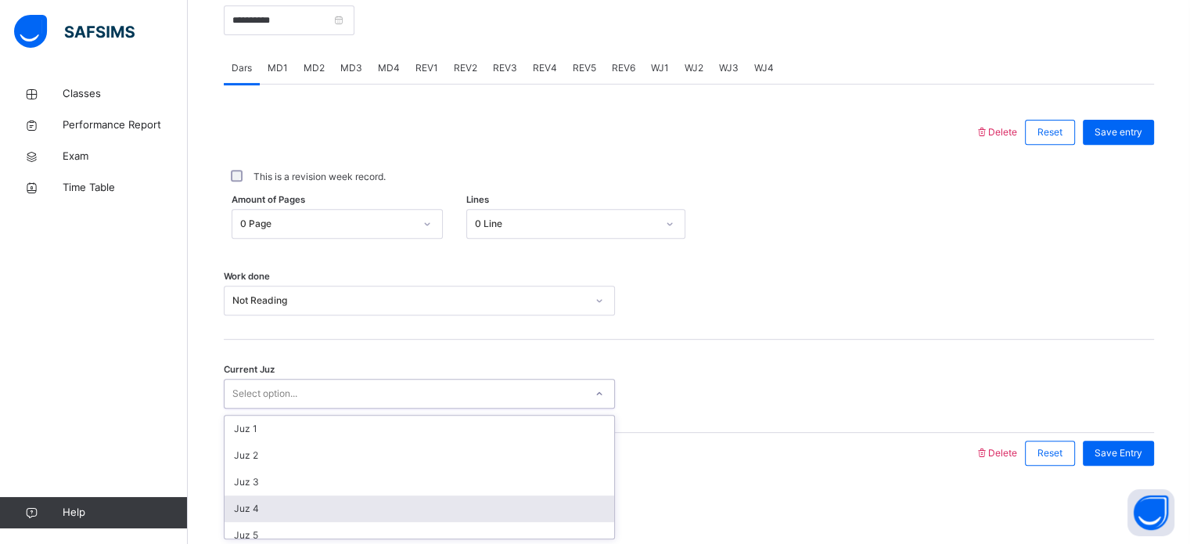
click at [401, 503] on div "Juz 4" at bounding box center [420, 508] width 390 height 27
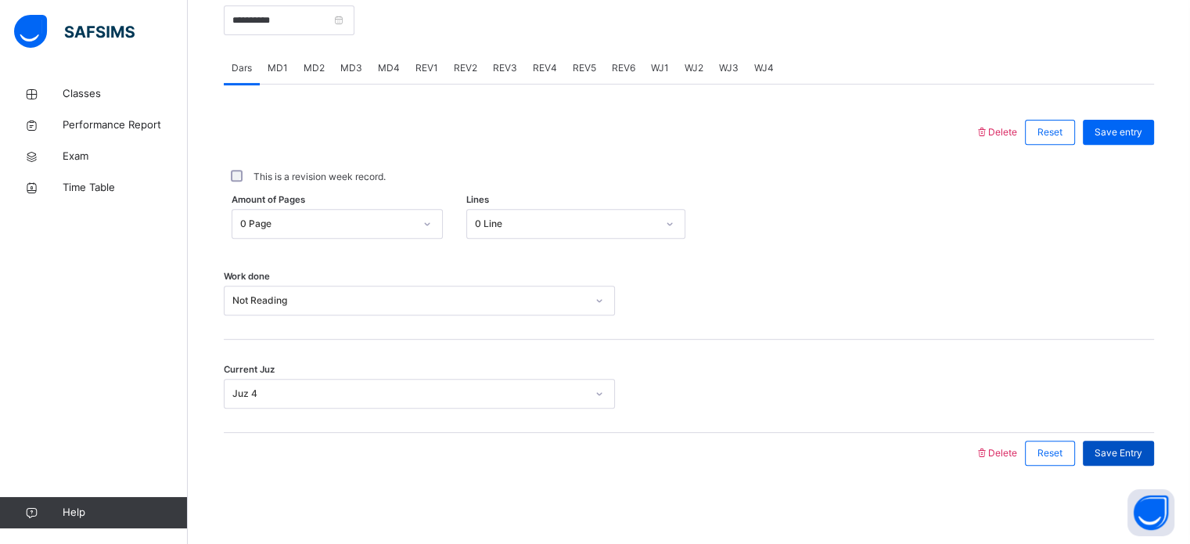
click at [1110, 452] on span "Save Entry" at bounding box center [1119, 453] width 48 height 14
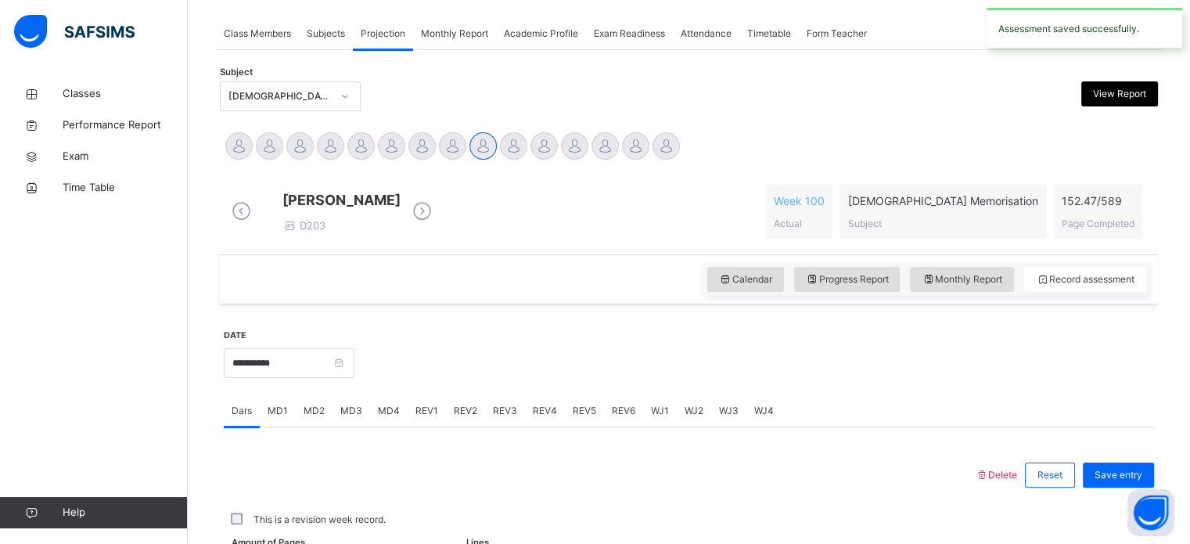
scroll to position [631, 0]
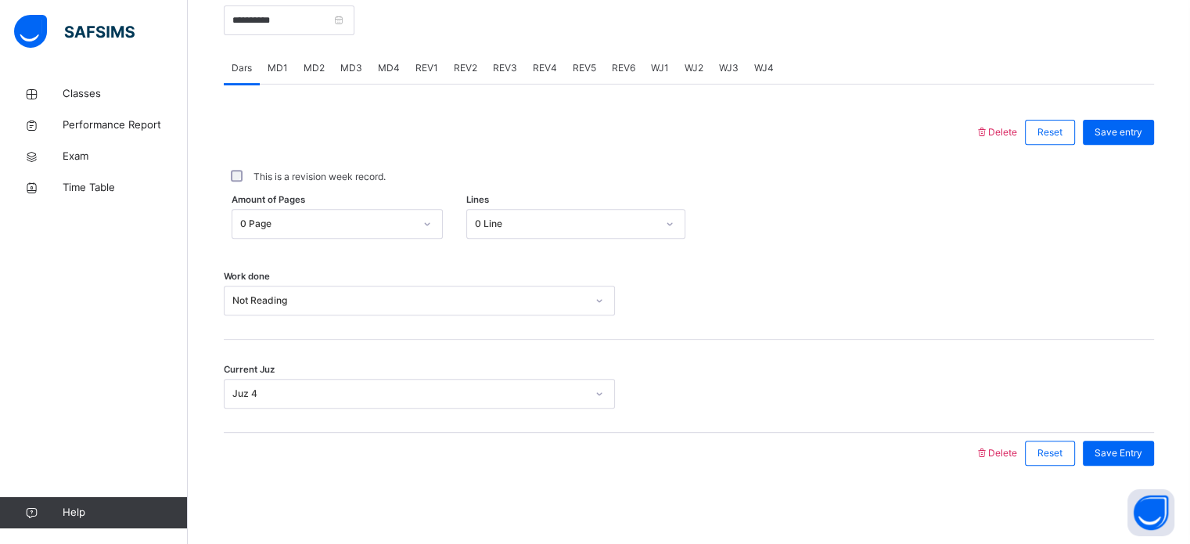
click at [278, 67] on span "MD1" at bounding box center [278, 68] width 20 height 14
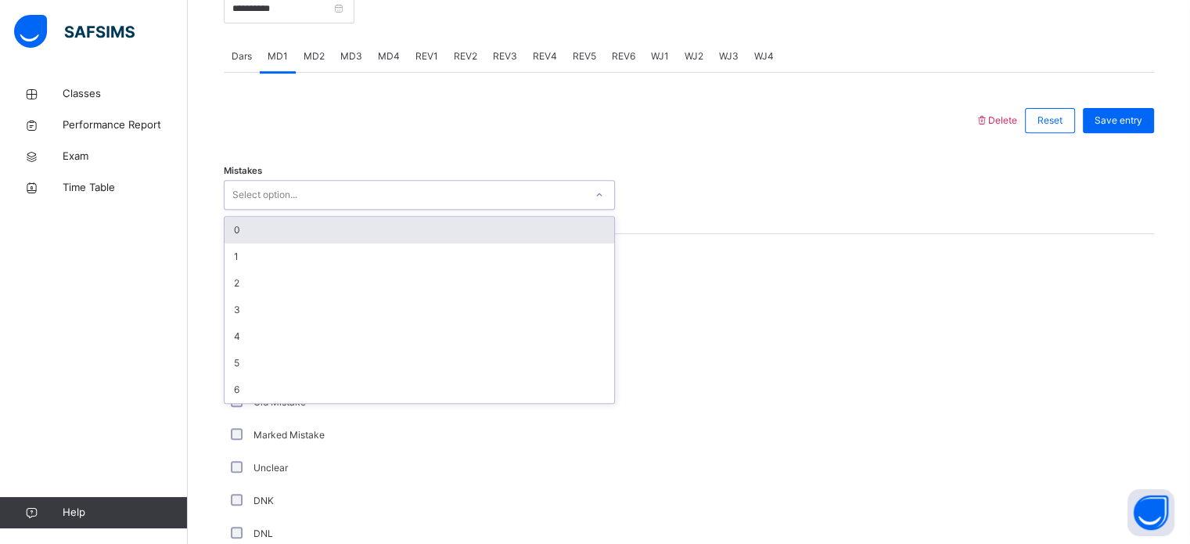
click at [285, 196] on div "Select option..." at bounding box center [264, 195] width 65 height 30
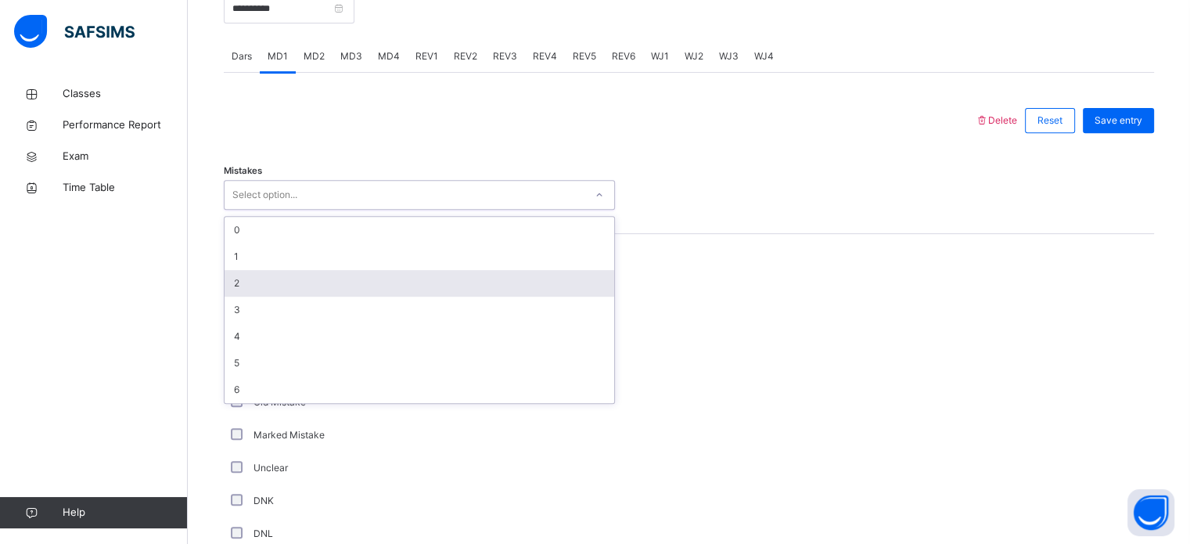
click at [275, 284] on div "2" at bounding box center [420, 283] width 390 height 27
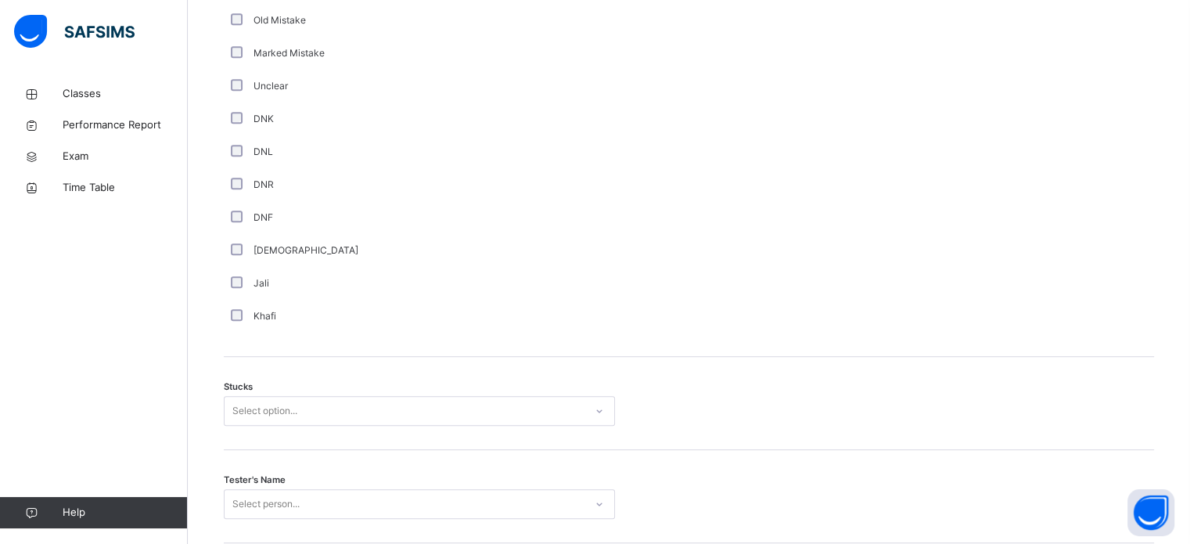
scroll to position [1100, 0]
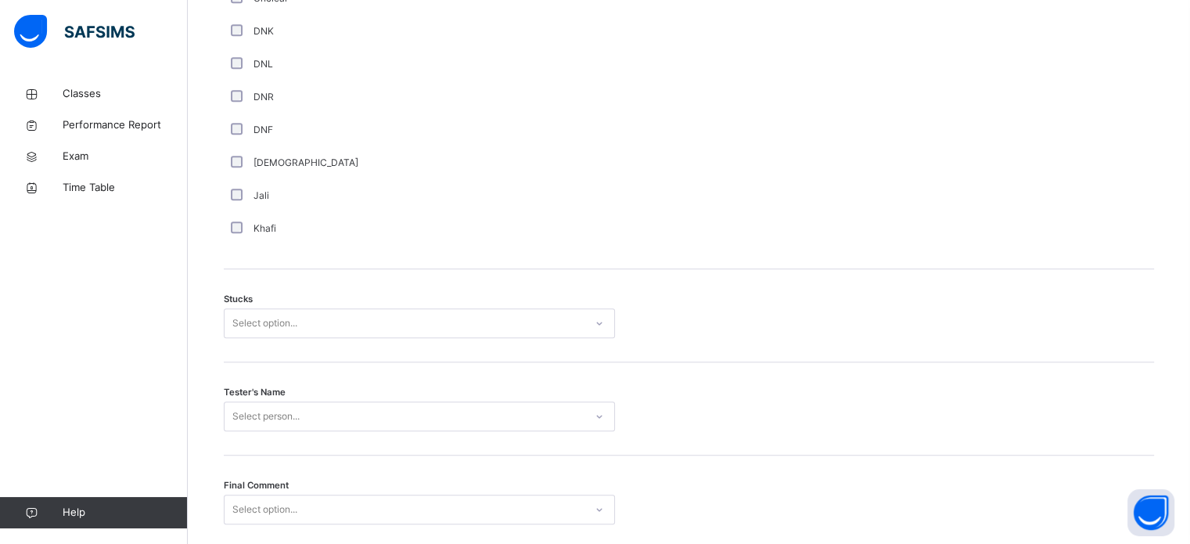
click at [255, 334] on div "Select option..." at bounding box center [264, 323] width 65 height 30
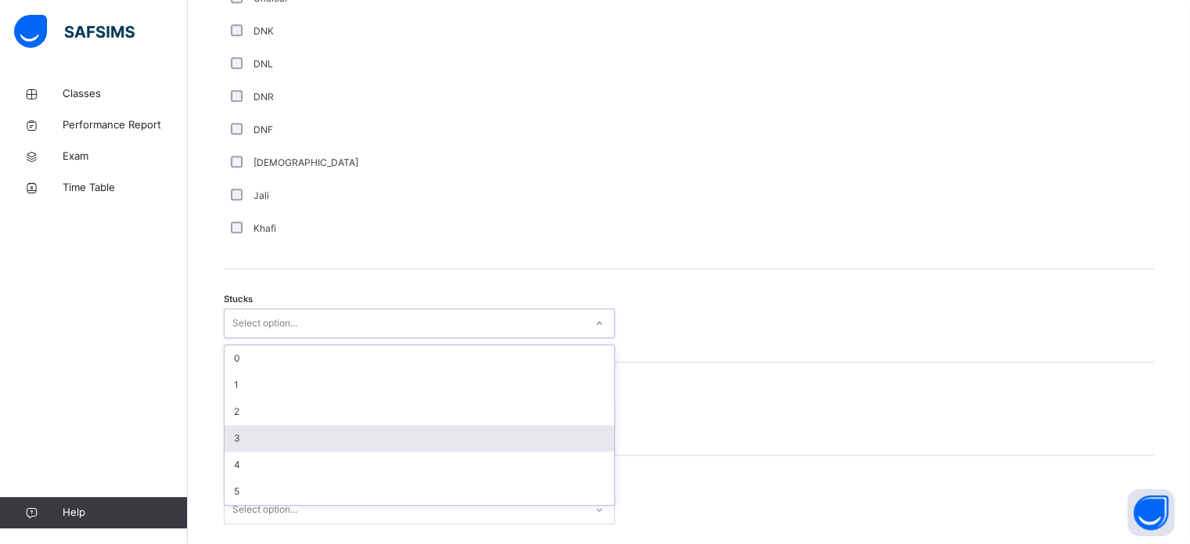
click at [278, 445] on div "3" at bounding box center [420, 438] width 390 height 27
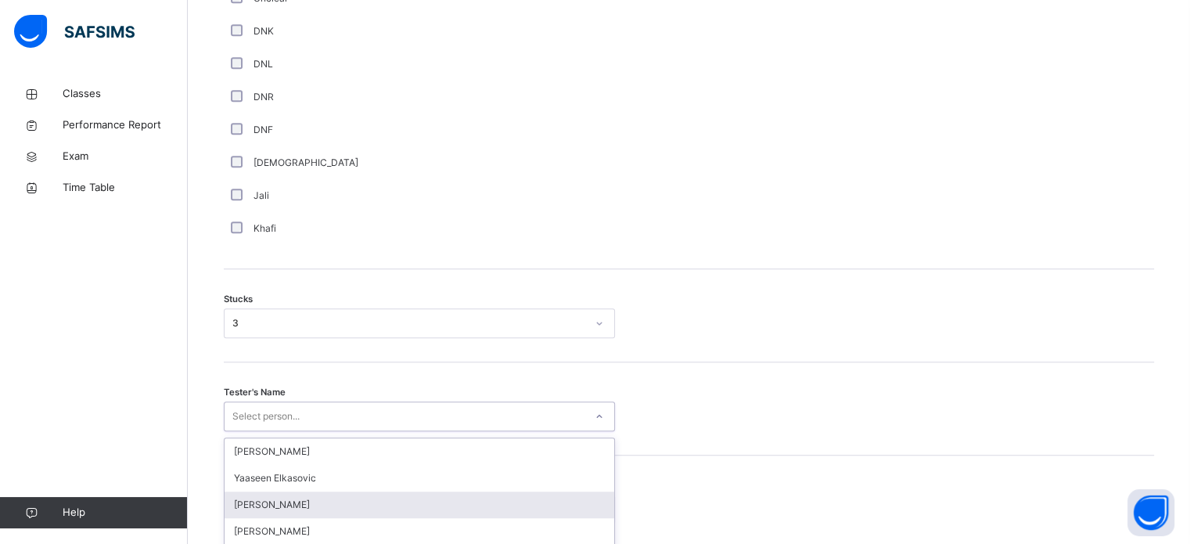
click at [310, 424] on div "option [PERSON_NAME] focused, 3 of 90. 90 results available. Use Up and Down to…" at bounding box center [419, 416] width 391 height 30
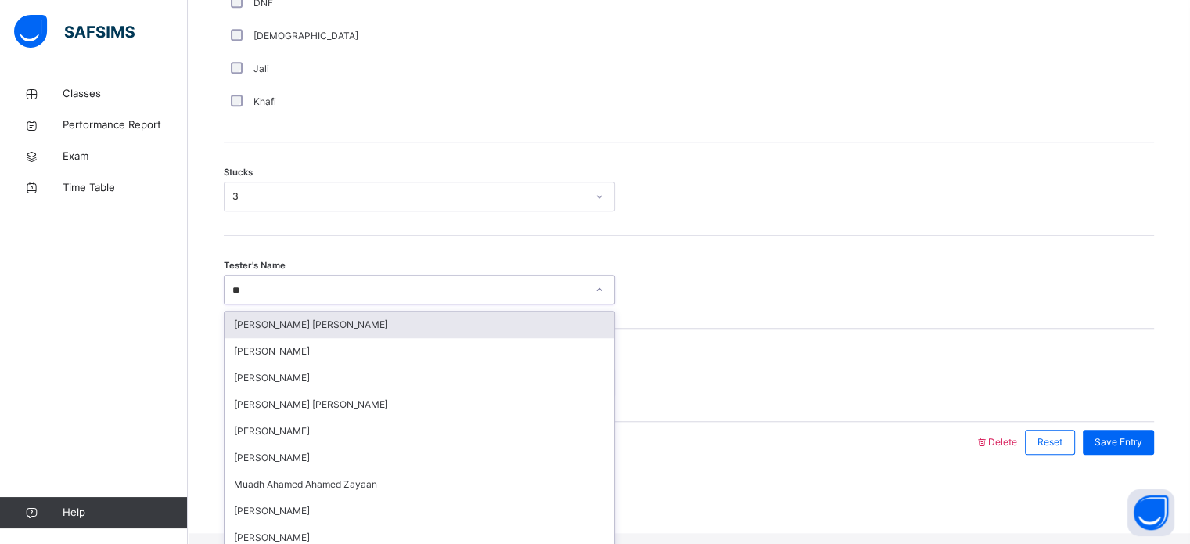
type input "***"
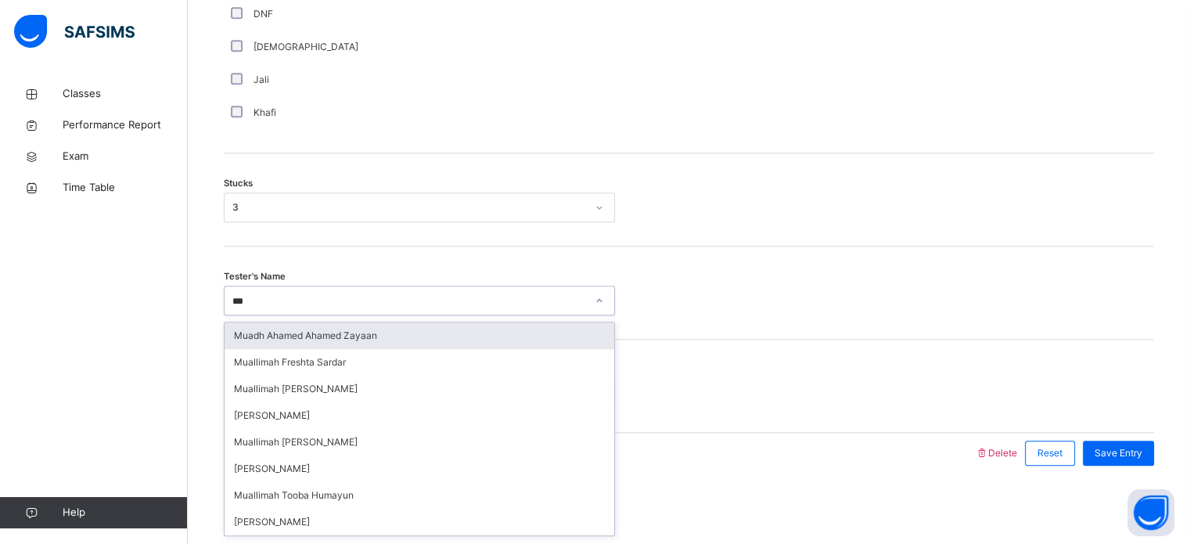
click at [361, 346] on div "Muadh Ahamed Ahamed Zayaan" at bounding box center [420, 335] width 390 height 27
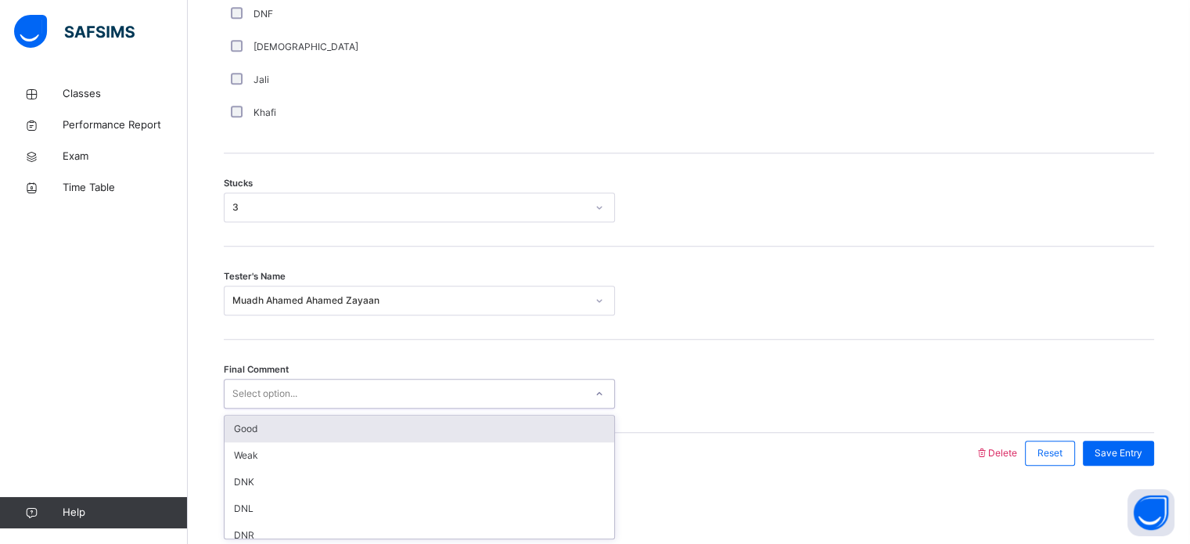
click at [401, 388] on div "Select option..." at bounding box center [405, 394] width 360 height 24
click at [408, 437] on div "Good" at bounding box center [420, 428] width 390 height 27
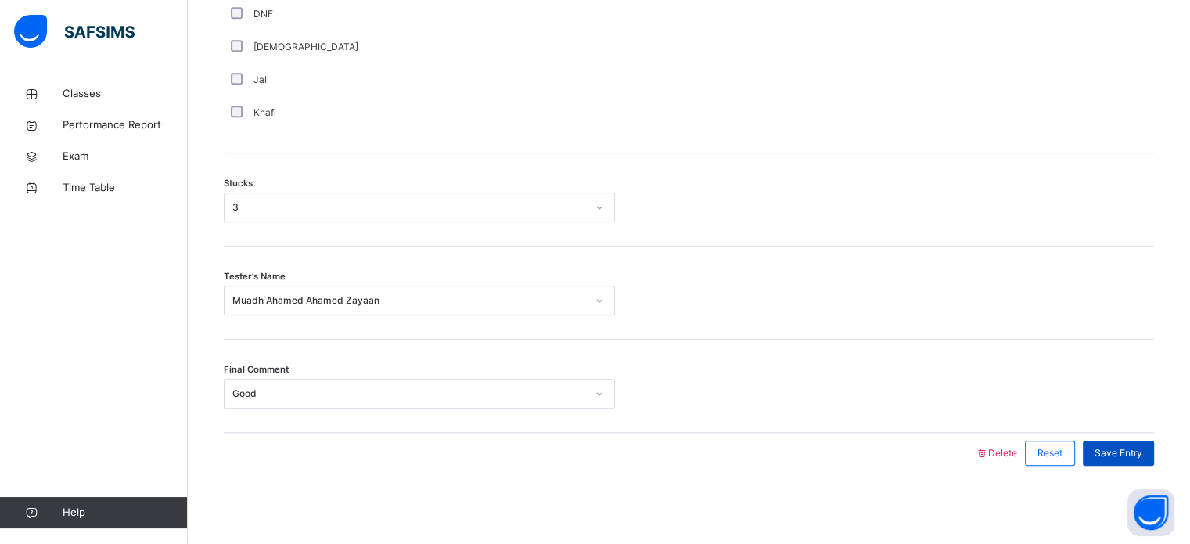
click at [1124, 453] on span "Save Entry" at bounding box center [1119, 453] width 48 height 14
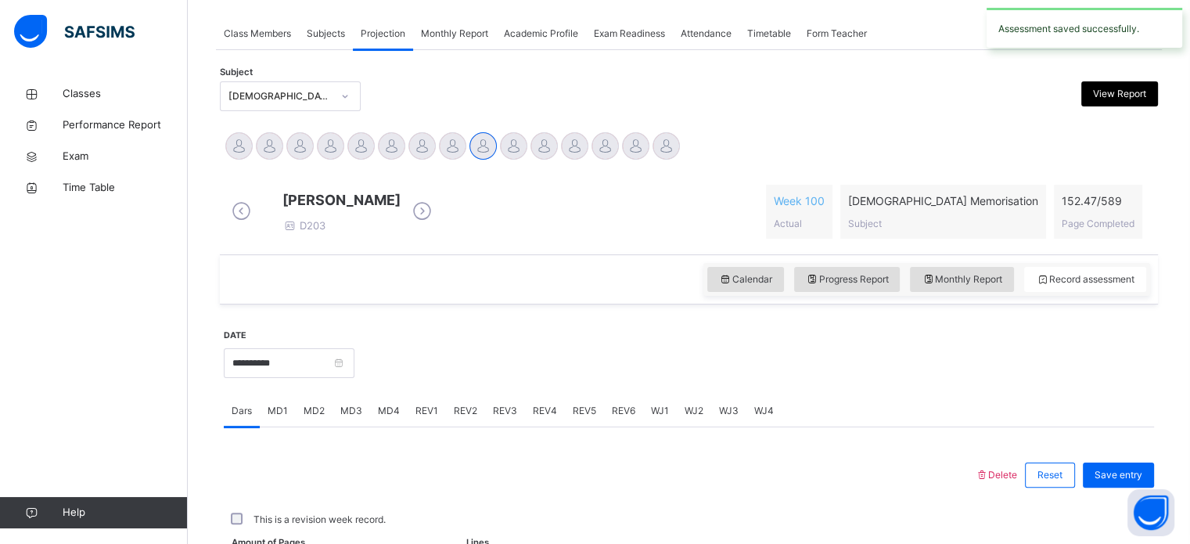
scroll to position [631, 0]
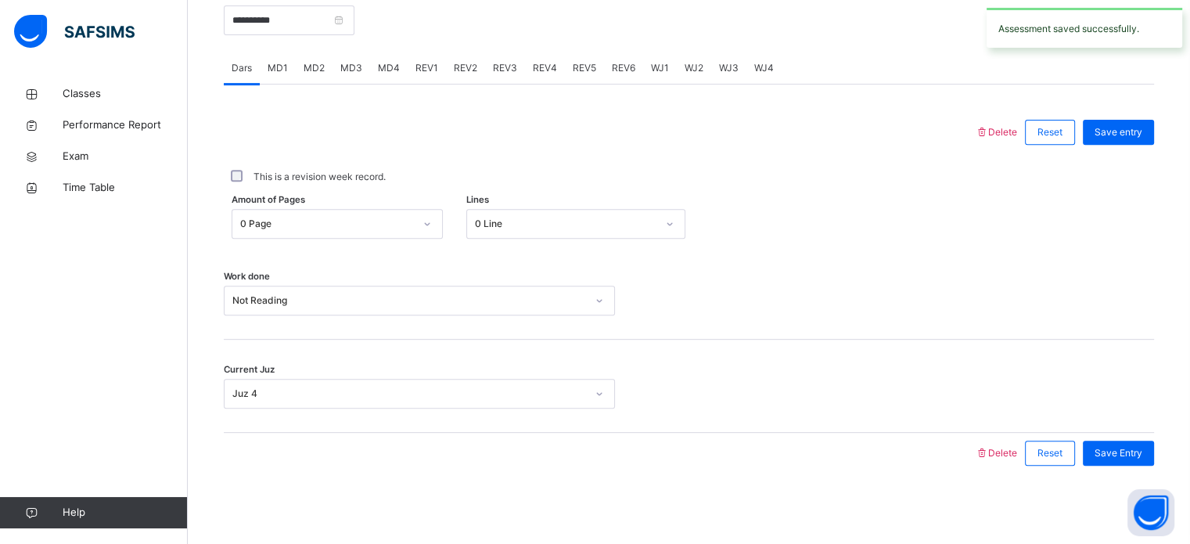
click at [325, 74] on div "MD2" at bounding box center [314, 67] width 37 height 31
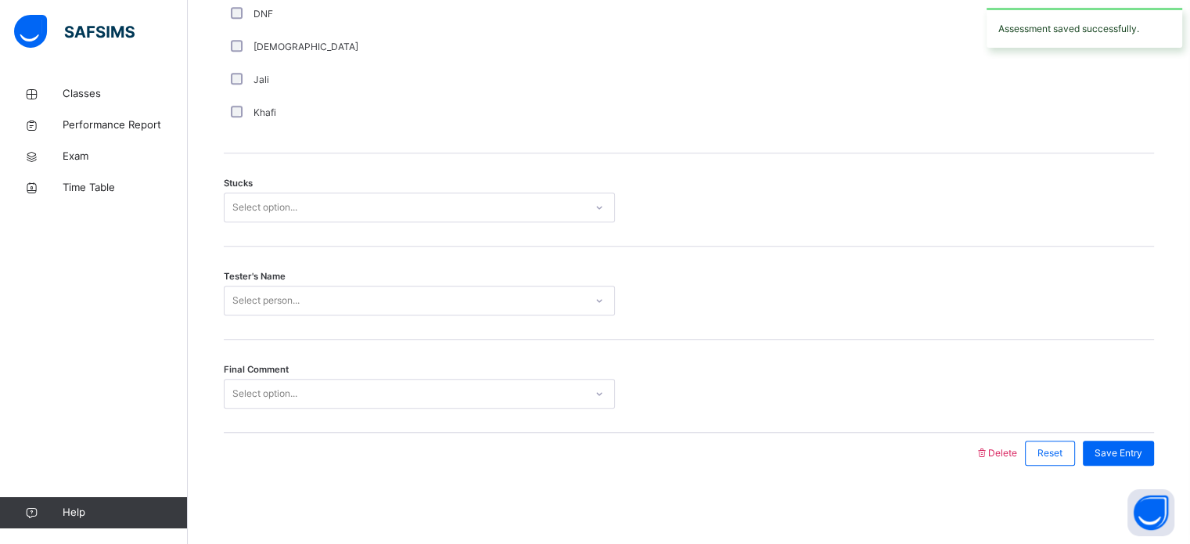
click at [325, 74] on div "Jali" at bounding box center [419, 80] width 383 height 14
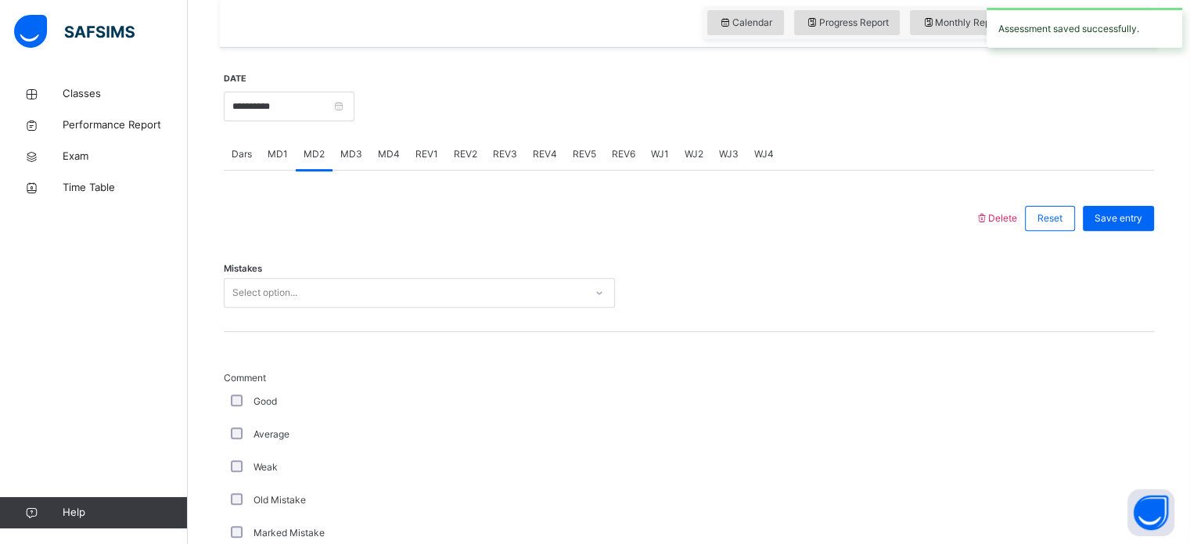
scroll to position [532, 0]
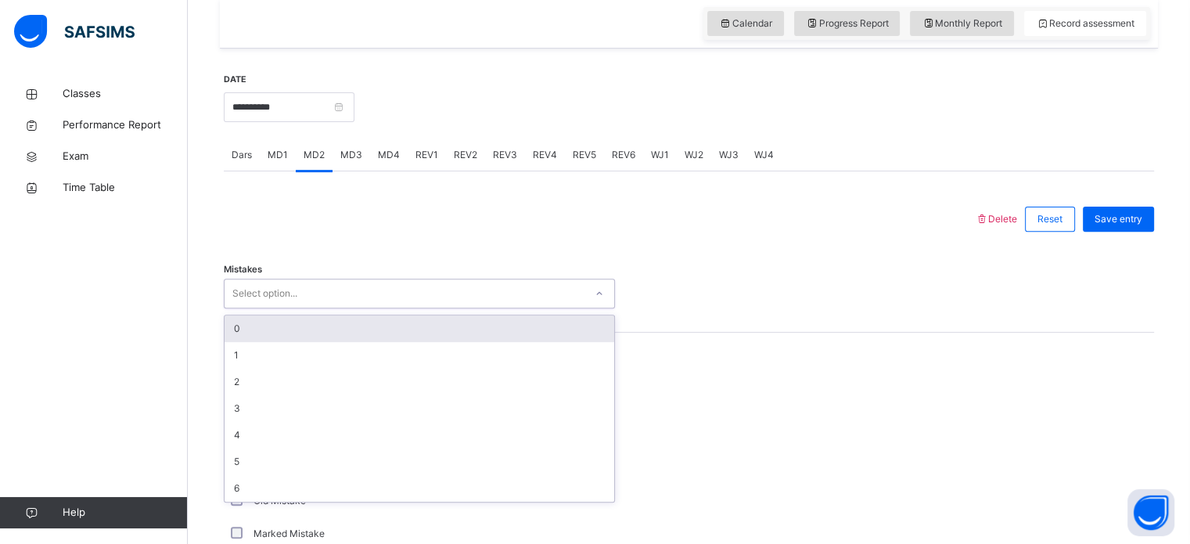
click at [350, 306] on div "Select option..." at bounding box center [405, 294] width 360 height 24
click at [392, 162] on span "MD4" at bounding box center [389, 155] width 22 height 14
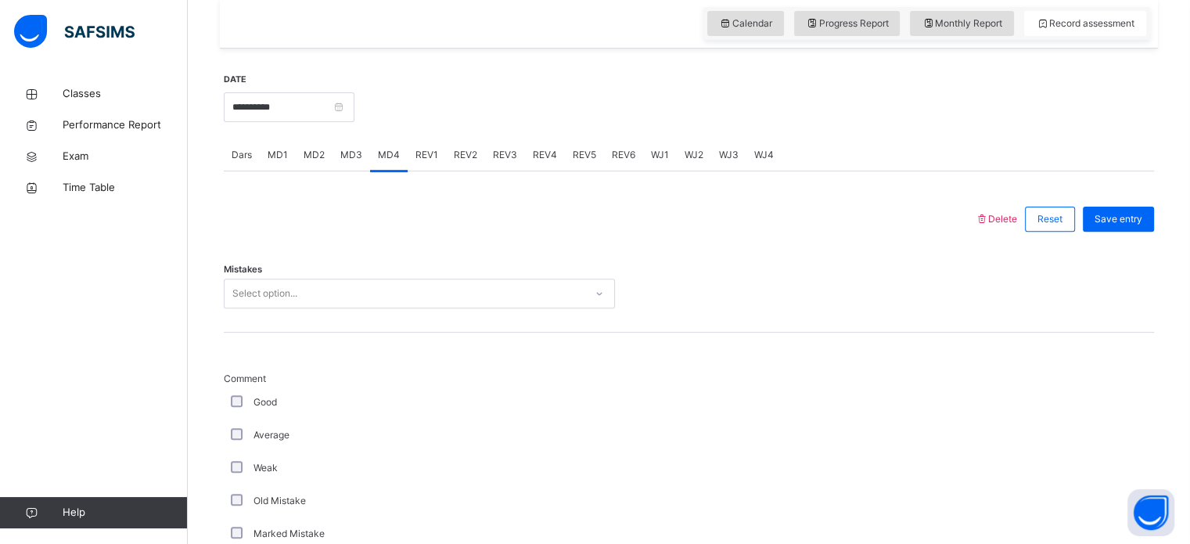
click at [375, 303] on div "Select option..." at bounding box center [405, 294] width 360 height 24
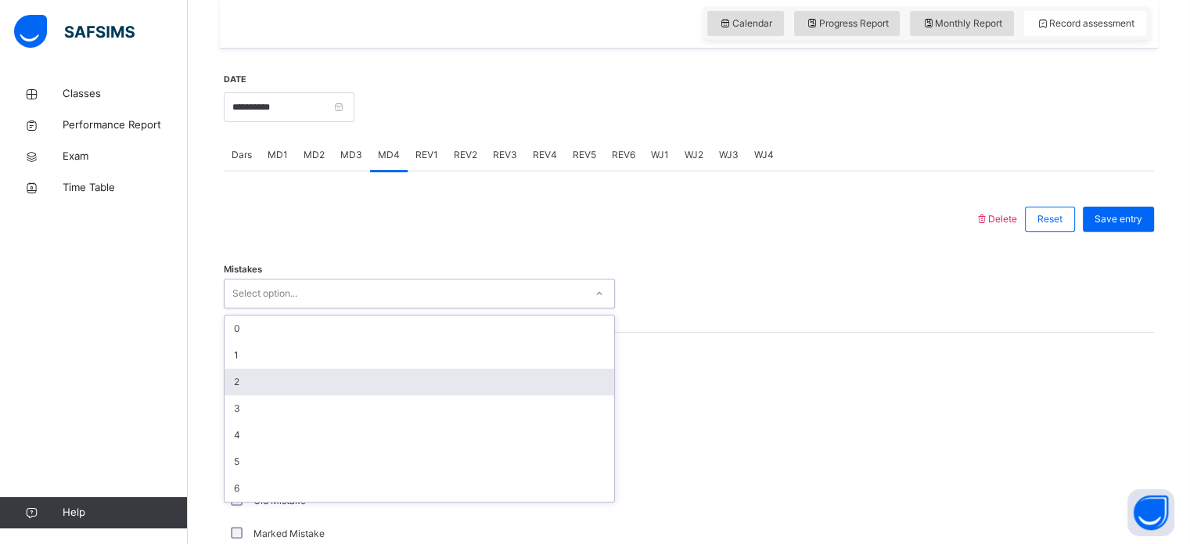
click at [344, 395] on div "2" at bounding box center [420, 382] width 390 height 27
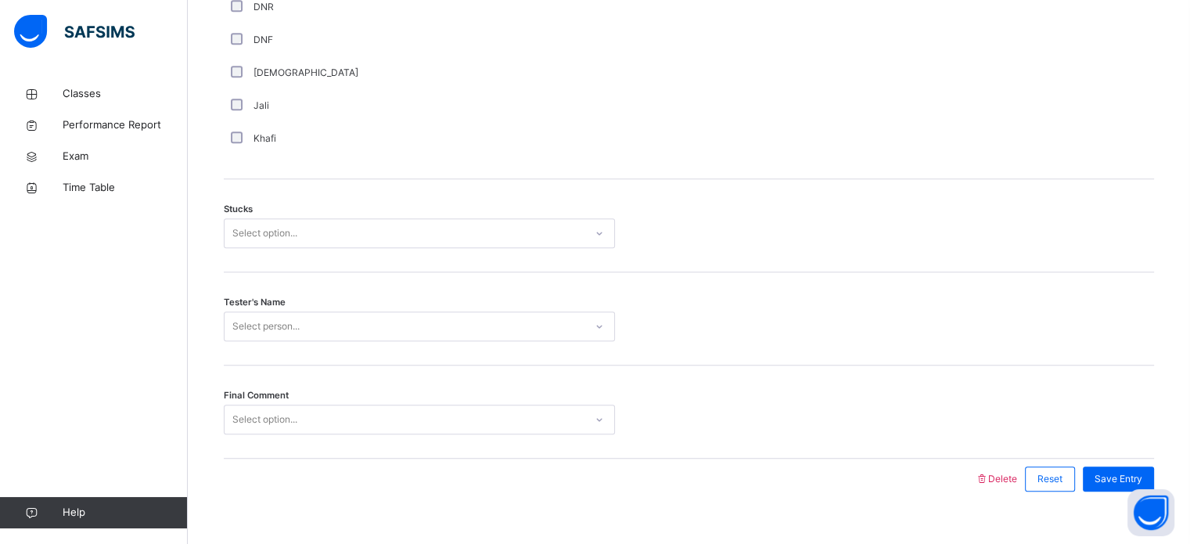
scroll to position [1193, 0]
click at [380, 245] on div "Select option..." at bounding box center [419, 230] width 391 height 30
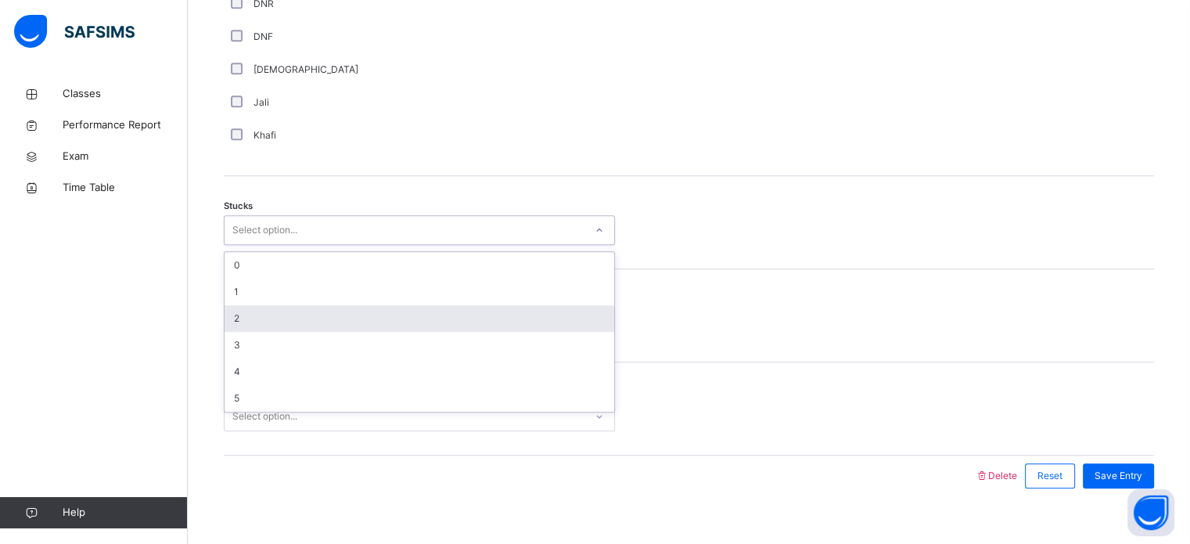
click at [374, 331] on div "2" at bounding box center [420, 318] width 390 height 27
click at [374, 331] on div "Select person..." at bounding box center [405, 323] width 360 height 24
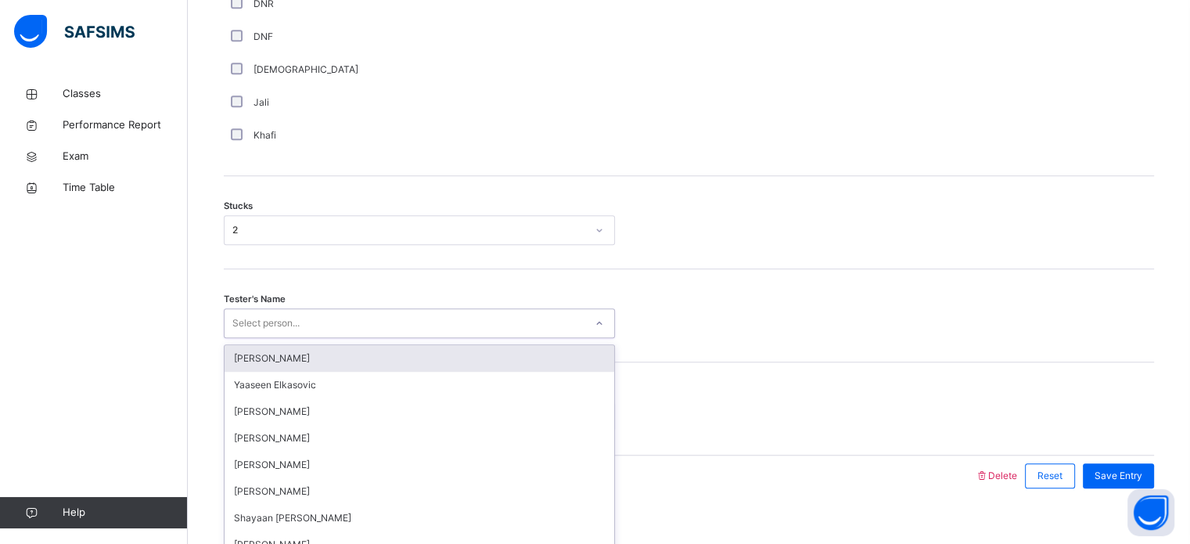
scroll to position [1227, 0]
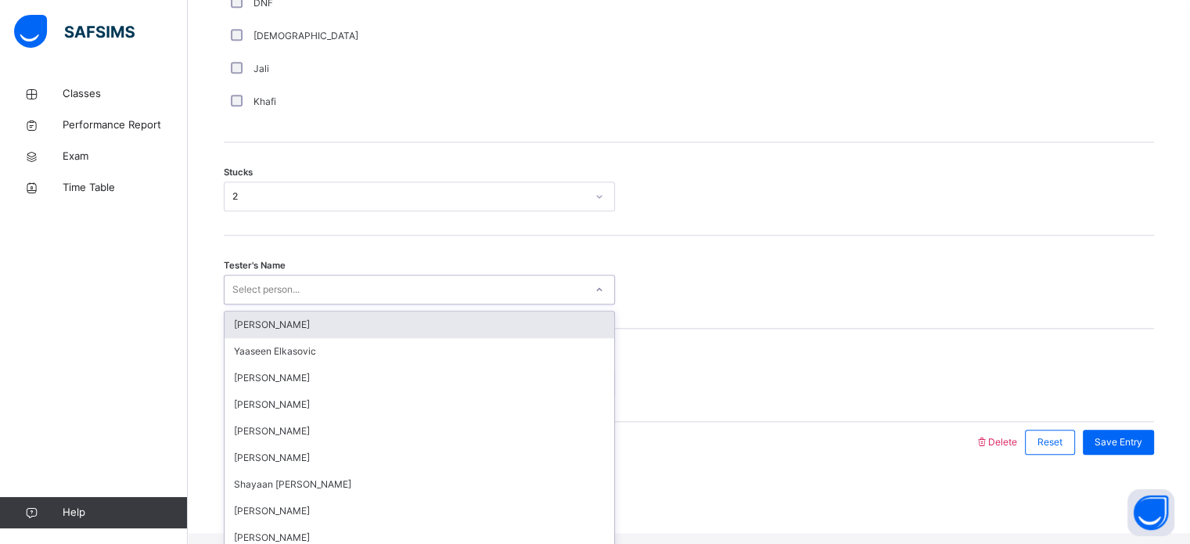
click at [487, 203] on div "2" at bounding box center [409, 196] width 354 height 14
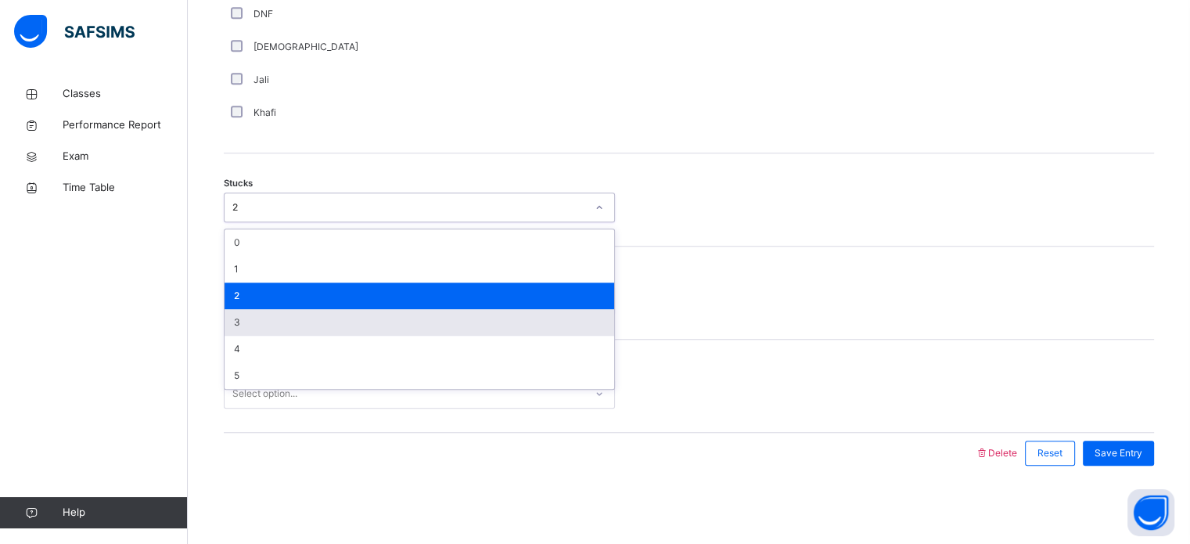
click at [438, 320] on div "3" at bounding box center [420, 322] width 390 height 27
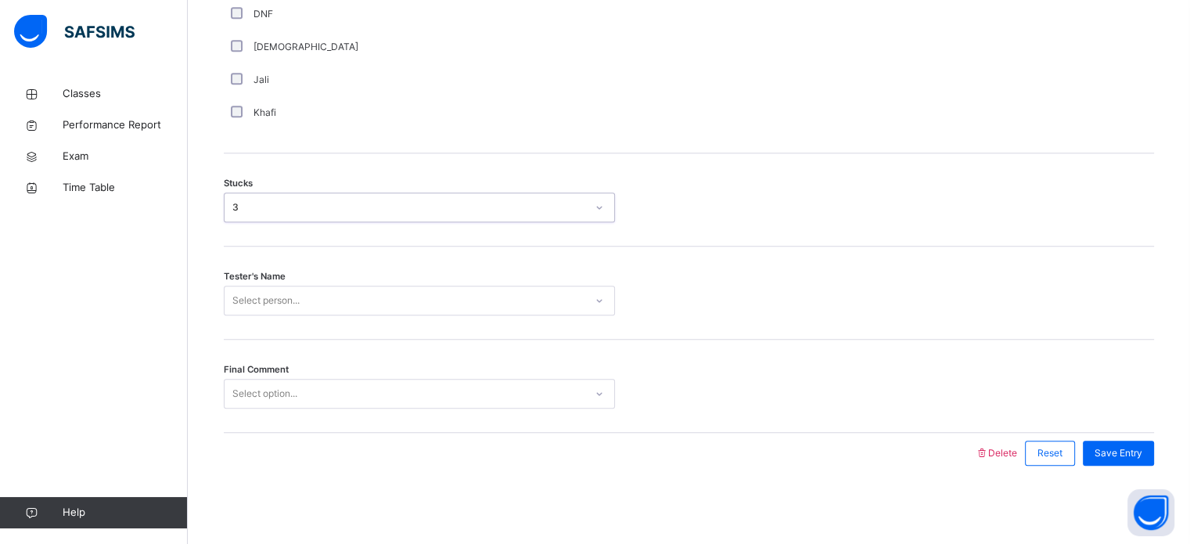
click at [450, 300] on div "Select person..." at bounding box center [419, 301] width 391 height 30
type input "***"
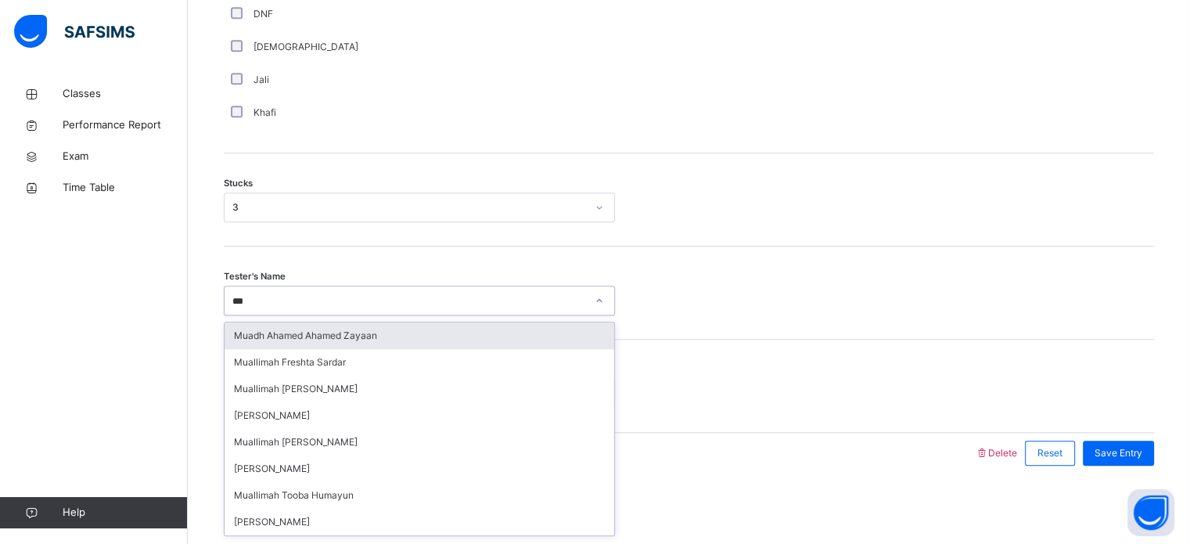
click at [462, 346] on div "Muadh Ahamed Ahamed Zayaan" at bounding box center [420, 335] width 390 height 27
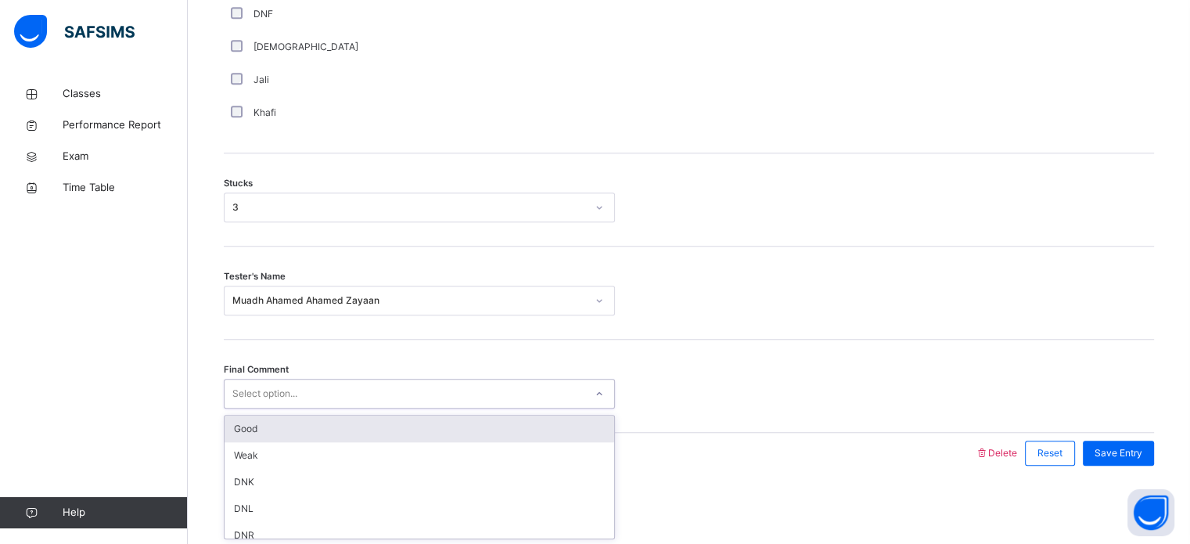
click at [503, 400] on div "Select option..." at bounding box center [405, 394] width 360 height 24
click at [476, 429] on div "Good" at bounding box center [420, 428] width 390 height 27
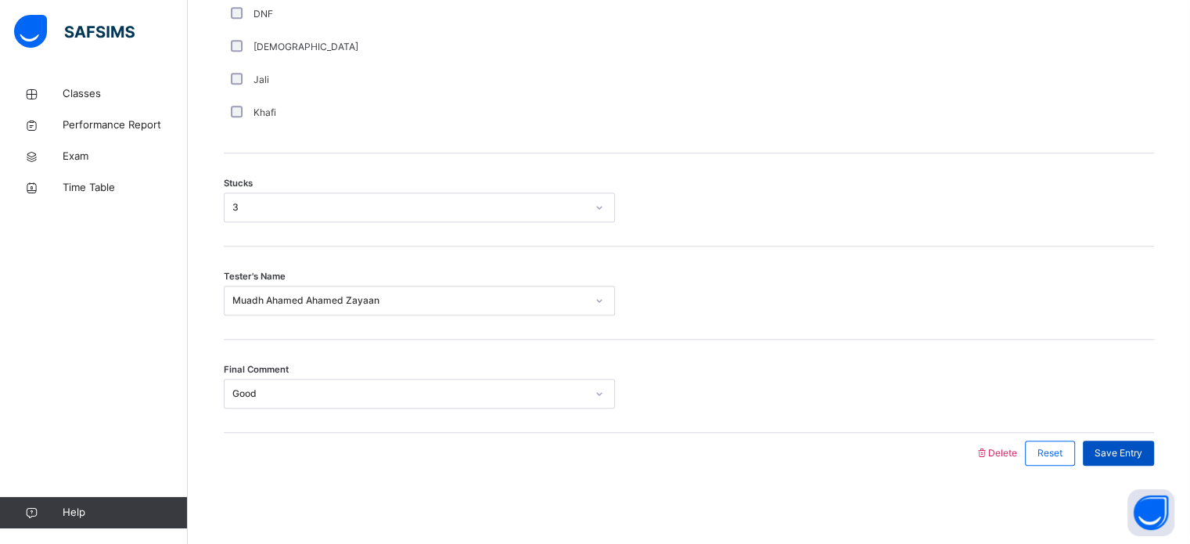
click at [1113, 441] on div "Save Entry" at bounding box center [1118, 453] width 71 height 25
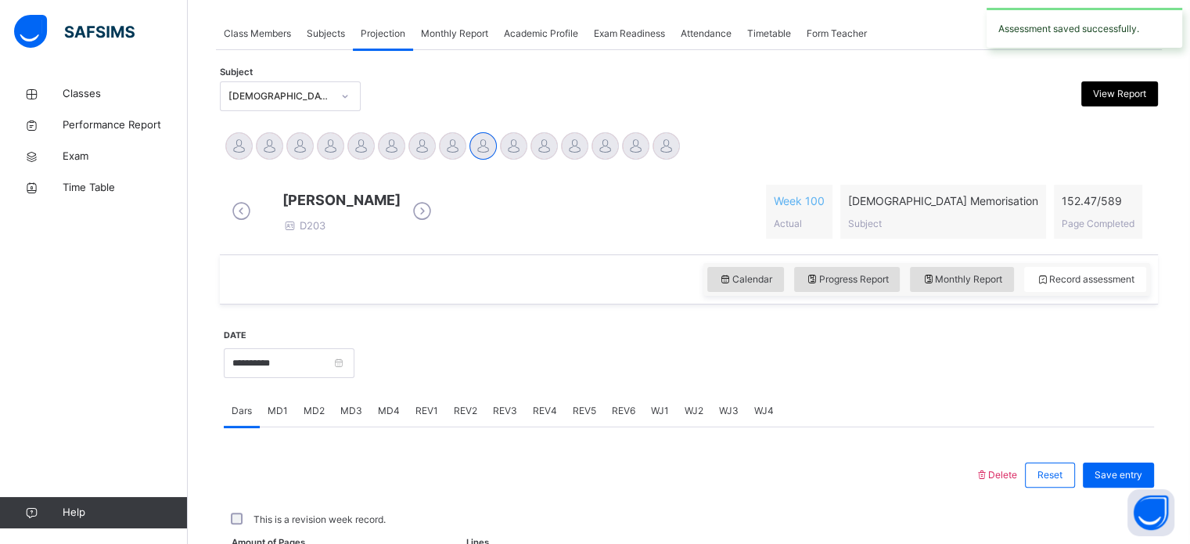
scroll to position [631, 0]
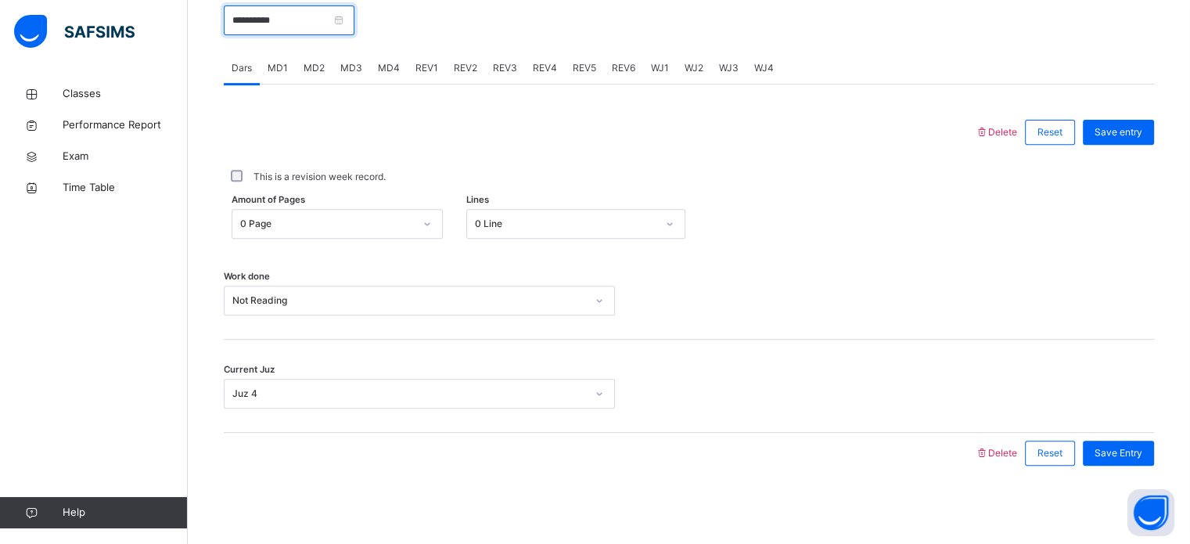
click at [282, 32] on input "**********" at bounding box center [289, 20] width 131 height 30
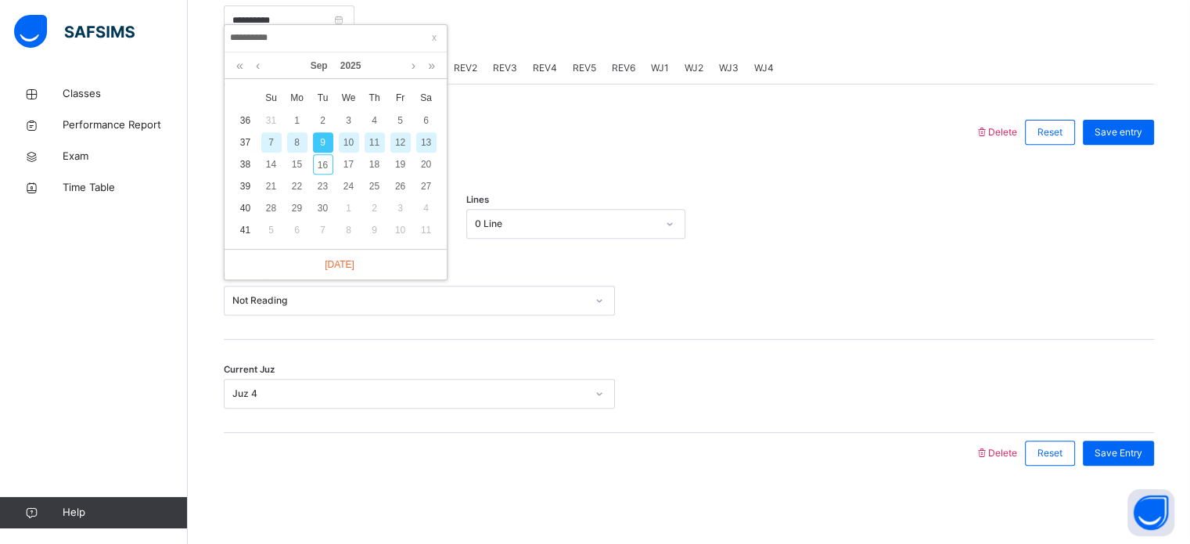
click at [369, 132] on div "11" at bounding box center [375, 142] width 20 height 20
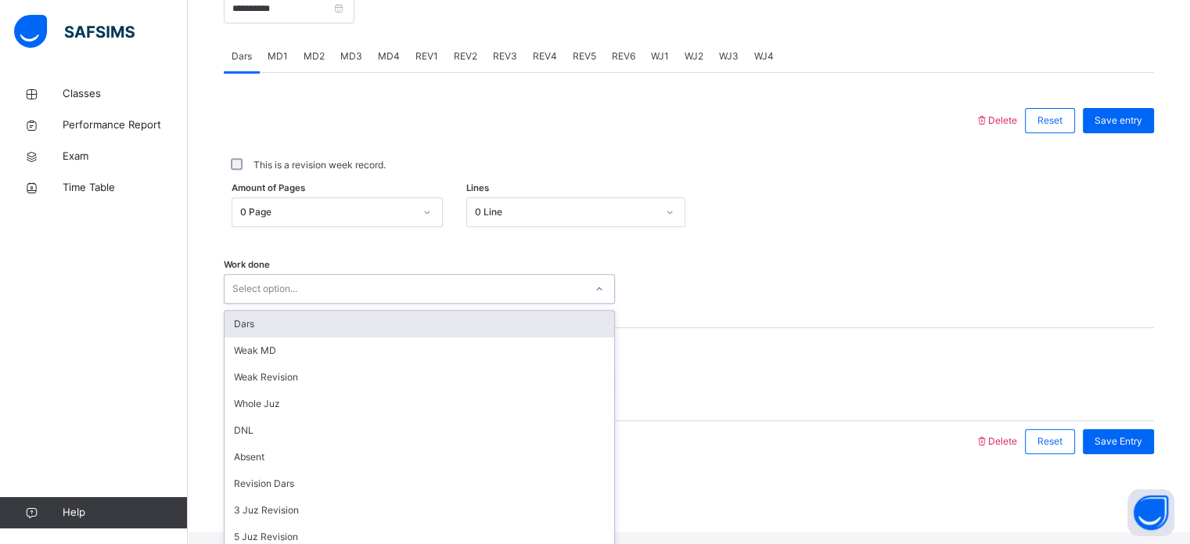
click at [334, 301] on div "Select option..." at bounding box center [405, 289] width 360 height 24
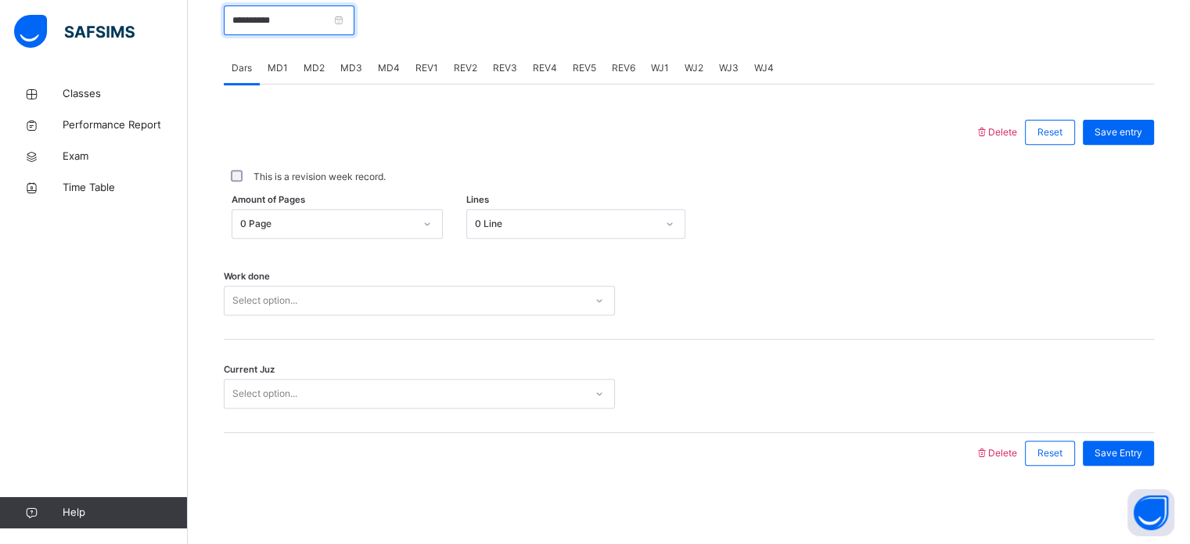
click at [247, 23] on input "**********" at bounding box center [289, 20] width 131 height 30
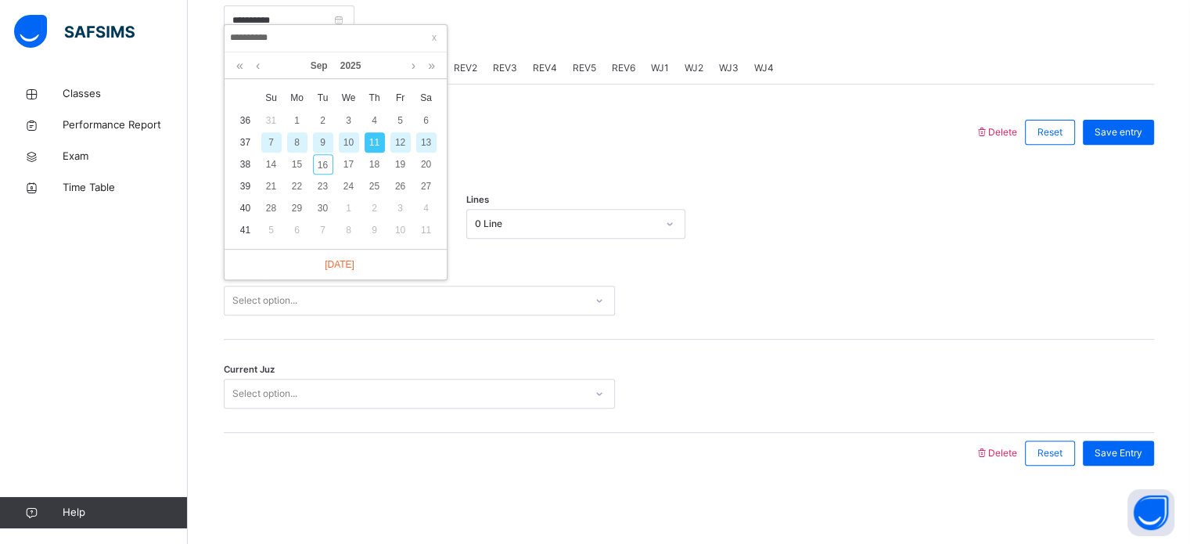
click at [322, 138] on div "9" at bounding box center [323, 142] width 20 height 20
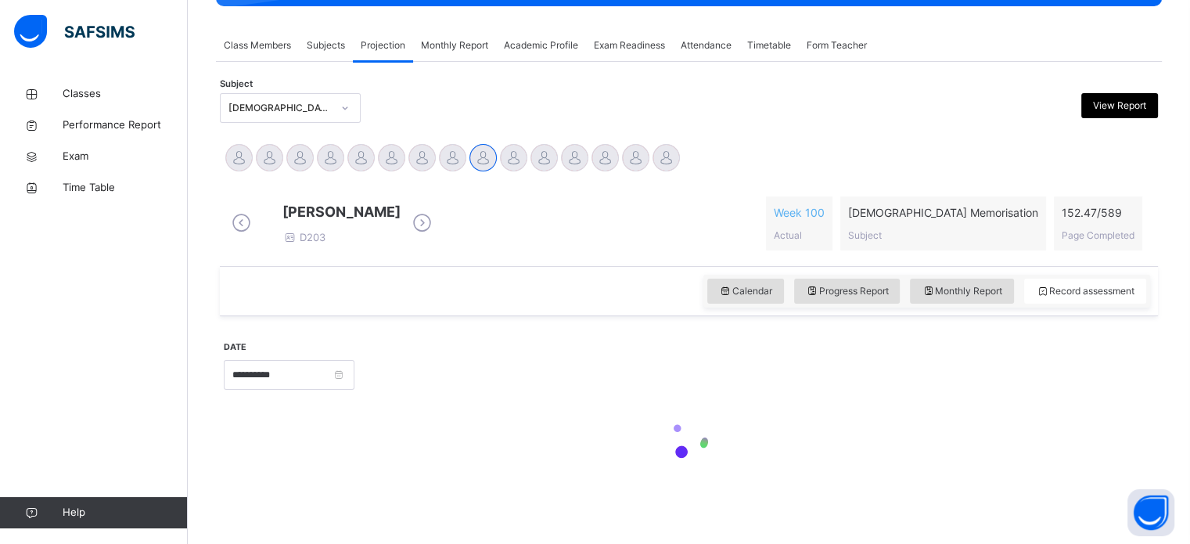
type input "**********"
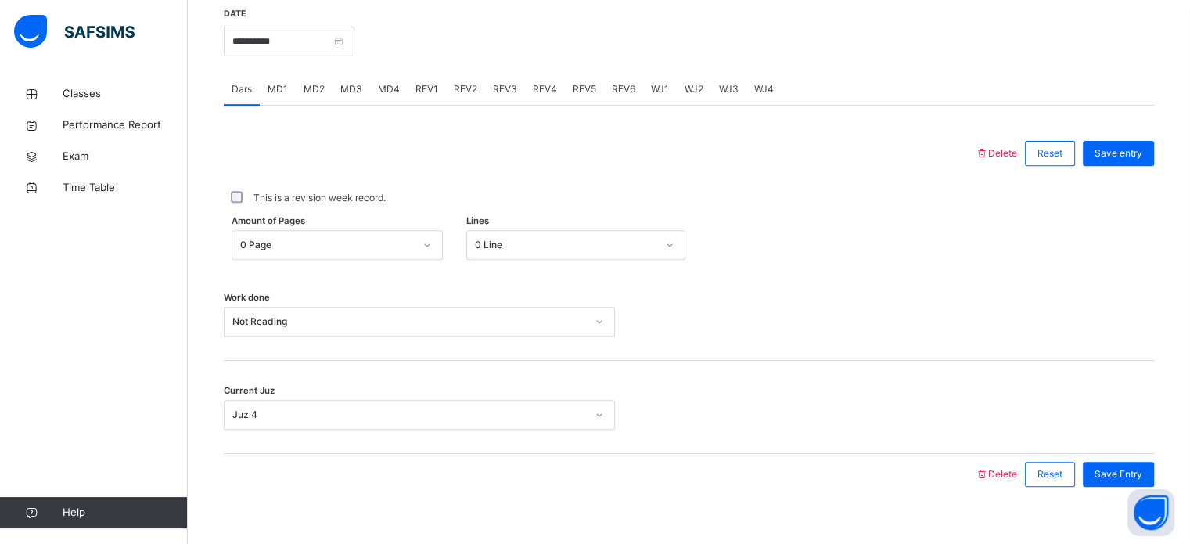
scroll to position [597, 0]
click at [277, 106] on div "MD1" at bounding box center [278, 89] width 36 height 31
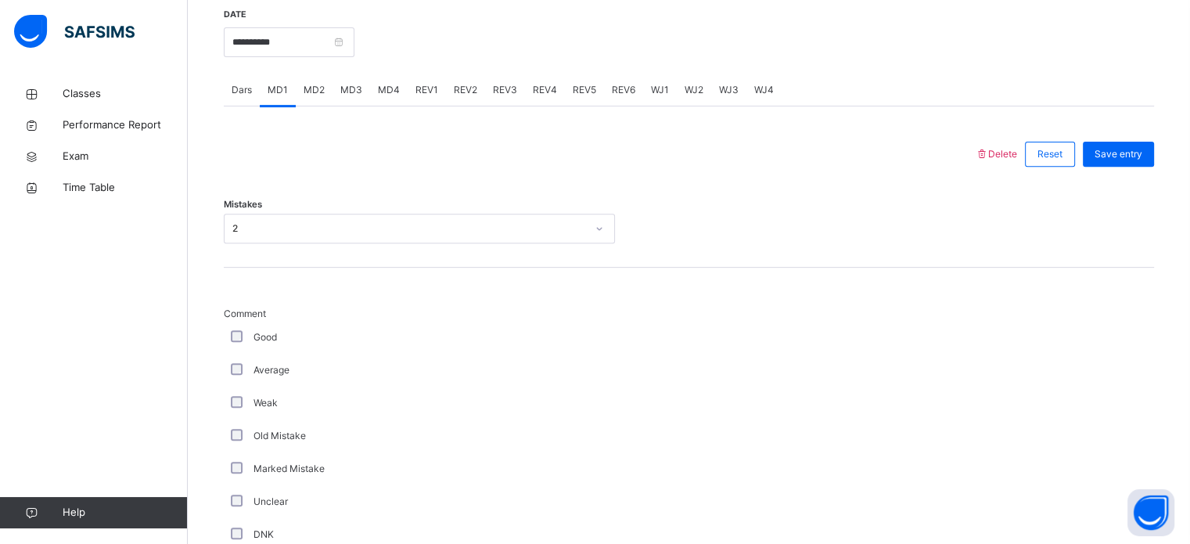
click at [379, 106] on div "MD4" at bounding box center [389, 89] width 38 height 31
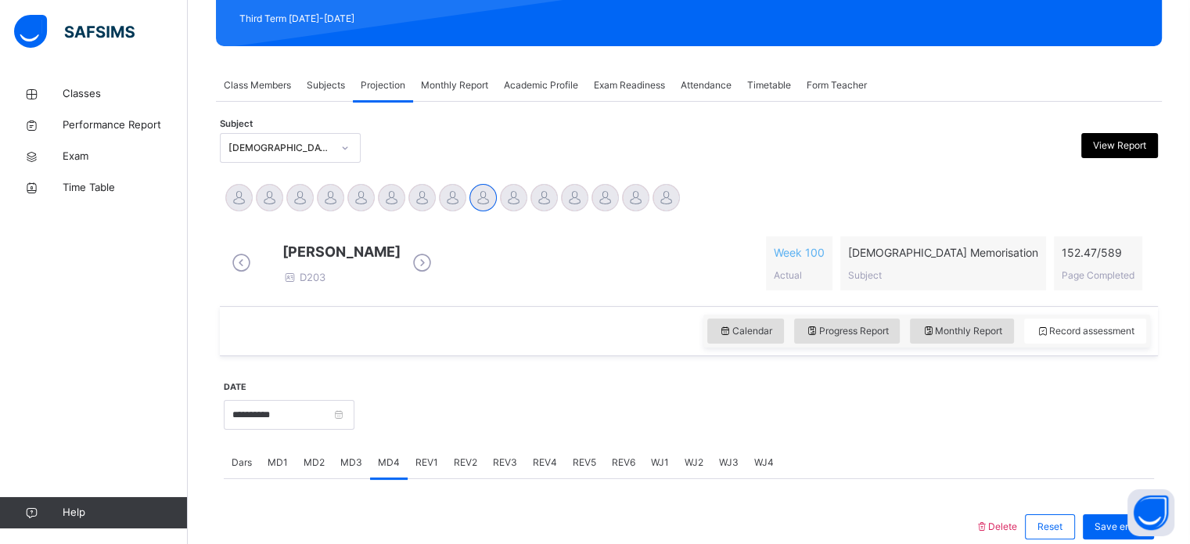
scroll to position [219, 0]
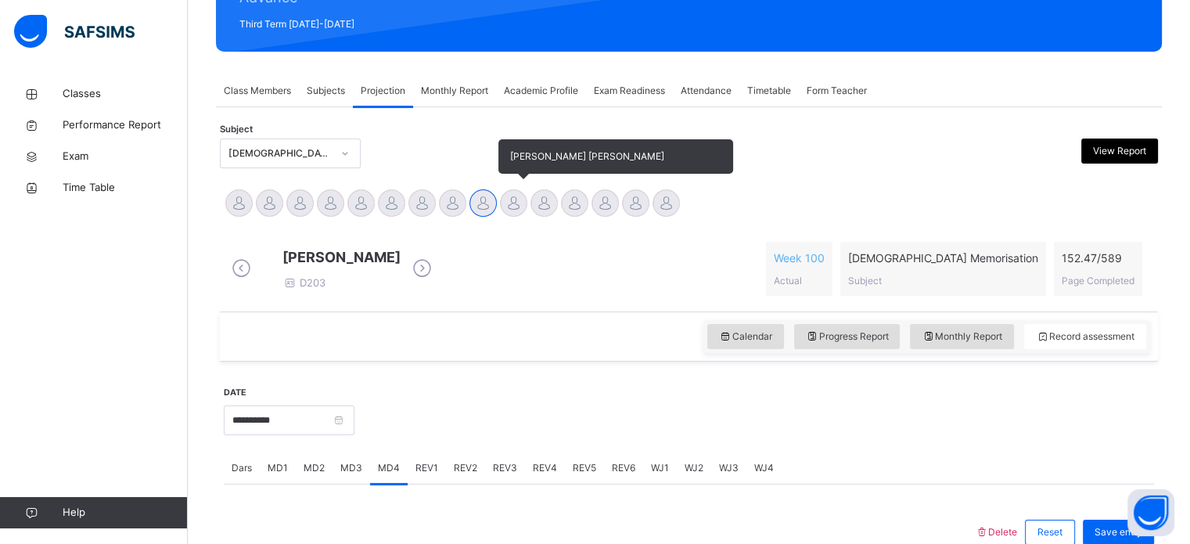
click at [513, 201] on div at bounding box center [513, 202] width 27 height 27
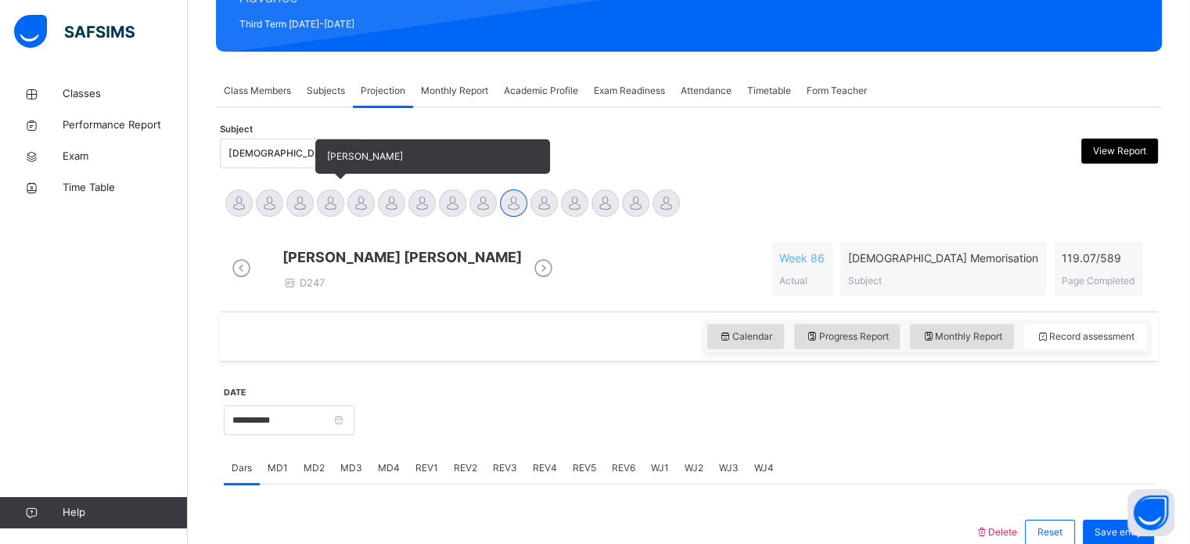
click at [335, 203] on div at bounding box center [330, 202] width 27 height 27
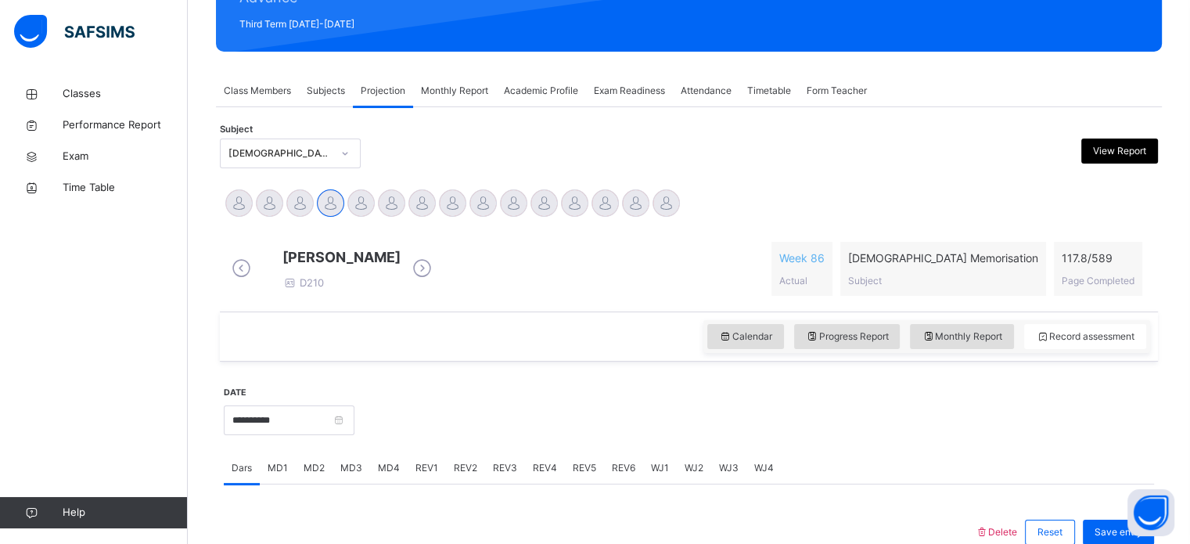
click at [538, 90] on span "Academic Profile" at bounding box center [541, 91] width 74 height 14
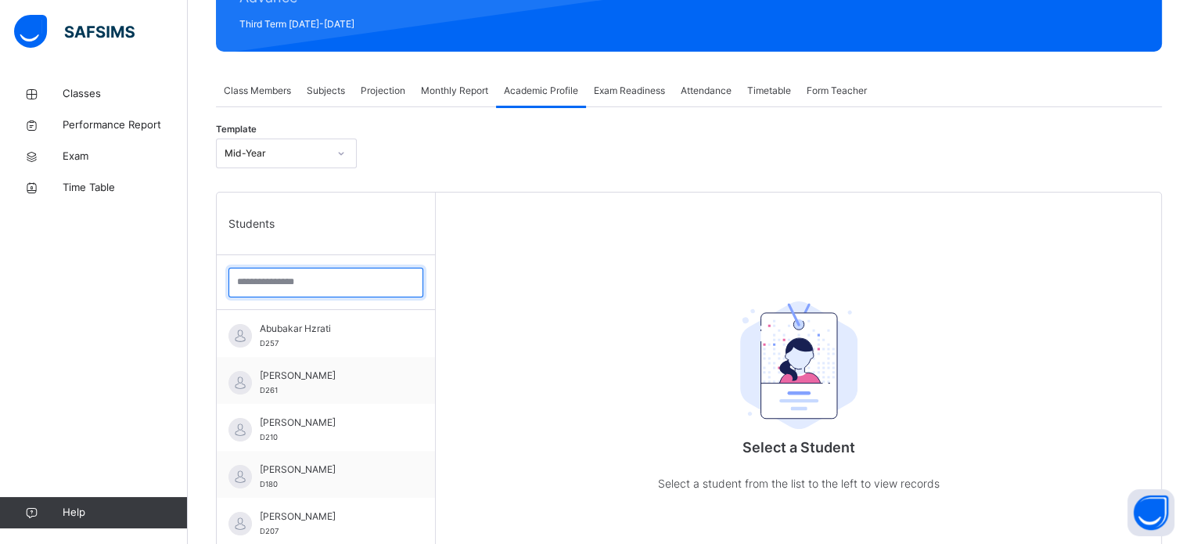
click at [320, 277] on input "search" at bounding box center [325, 283] width 195 height 30
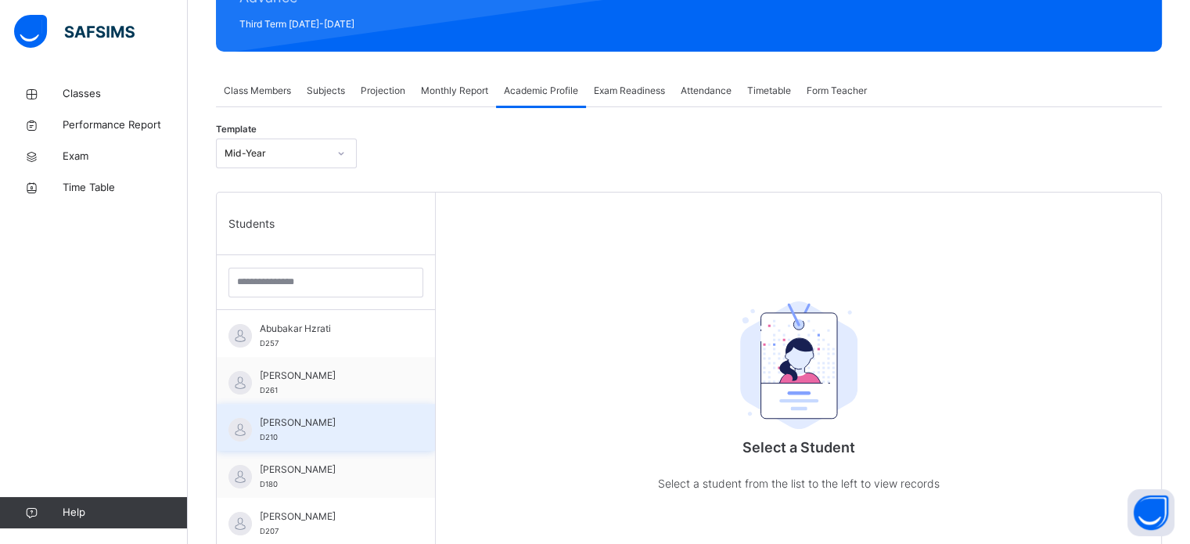
click at [280, 429] on div "[PERSON_NAME] D210" at bounding box center [330, 429] width 140 height 28
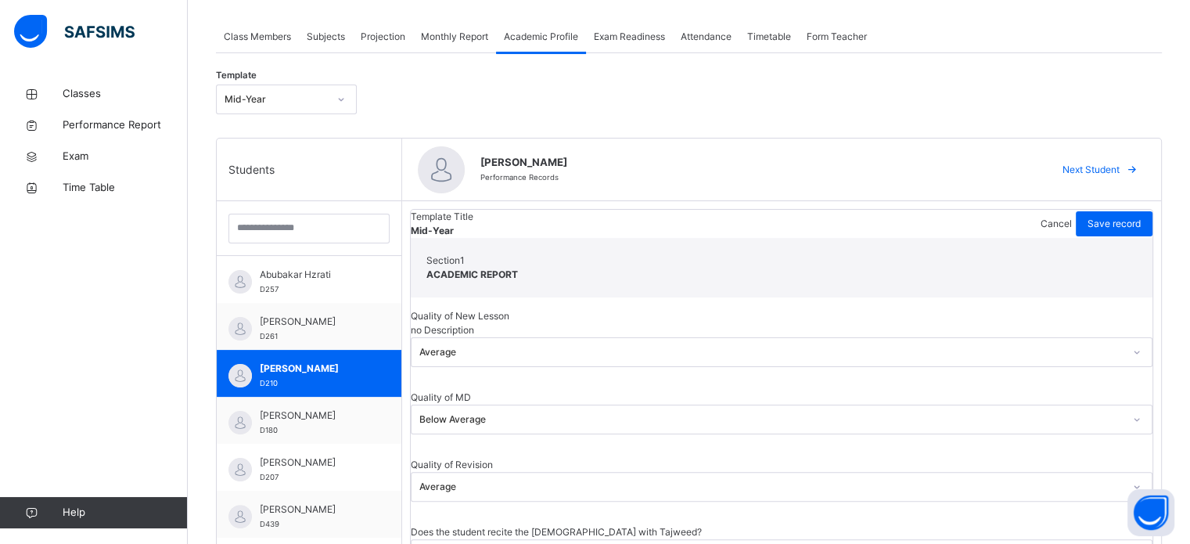
scroll to position [0, 0]
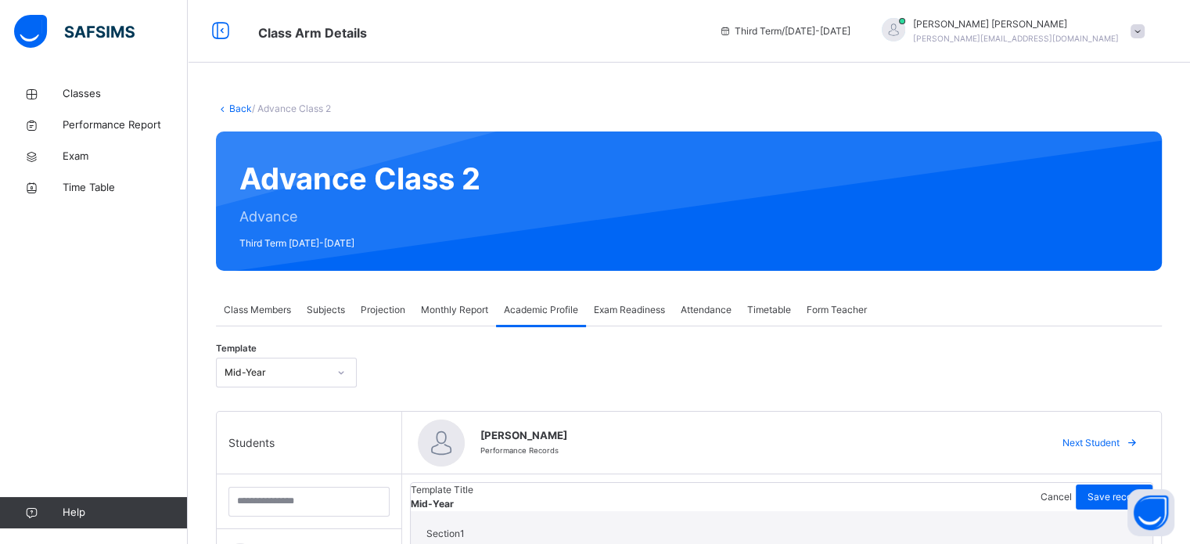
click at [393, 315] on span "Projection" at bounding box center [383, 310] width 45 height 14
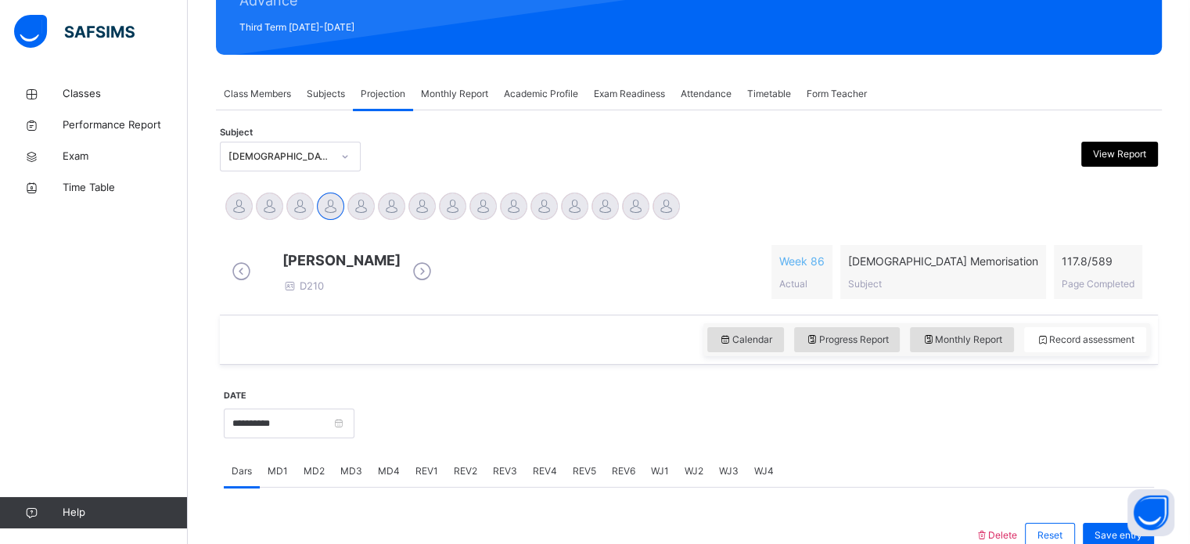
scroll to position [216, 0]
click at [526, 151] on div at bounding box center [570, 157] width 228 height 30
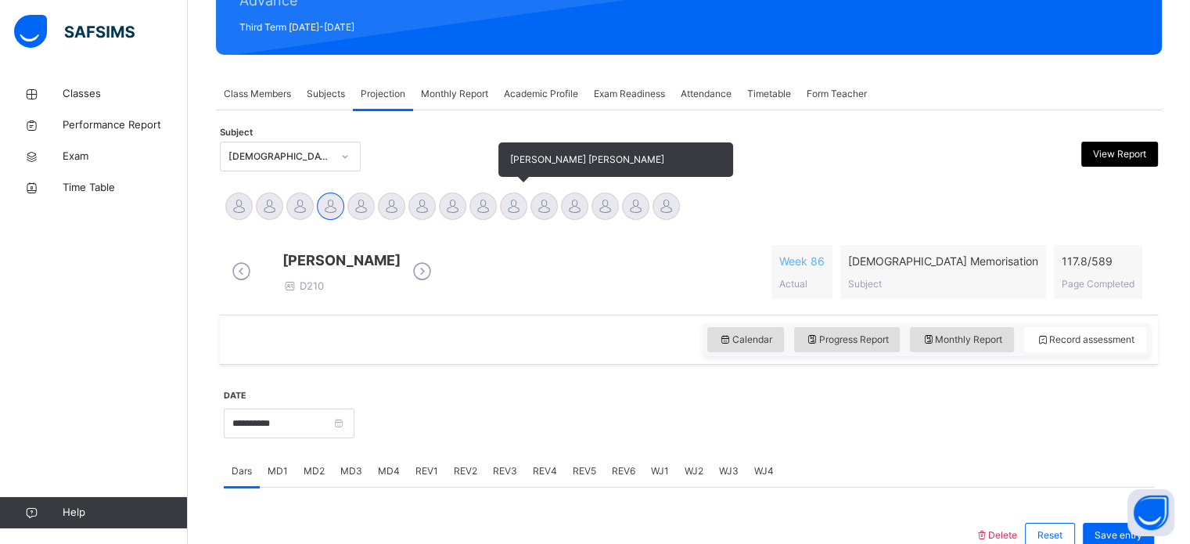
click at [526, 199] on div at bounding box center [513, 205] width 27 height 27
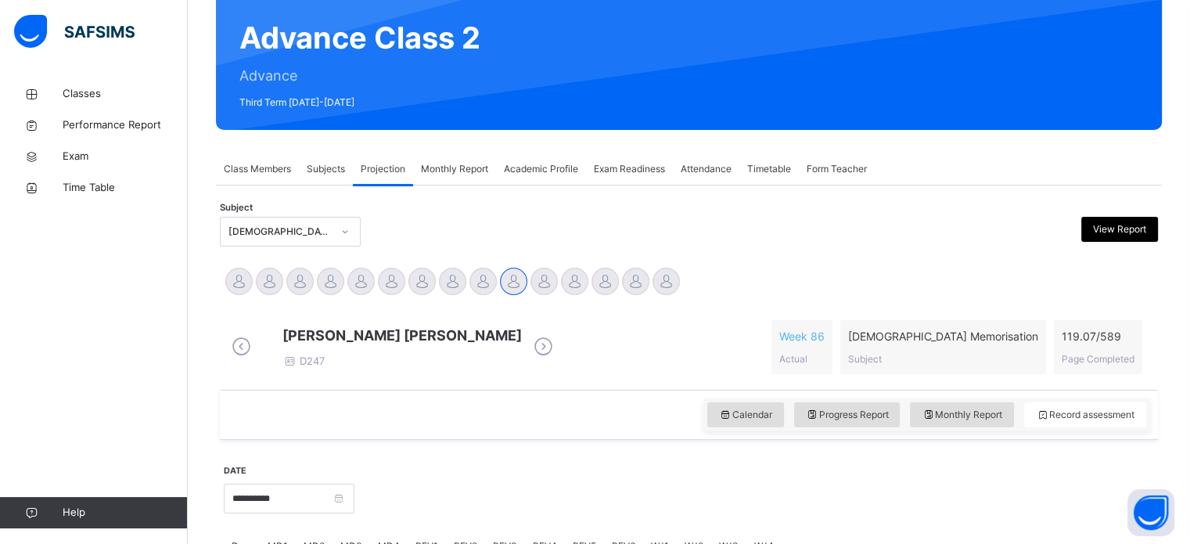
scroll to position [0, 0]
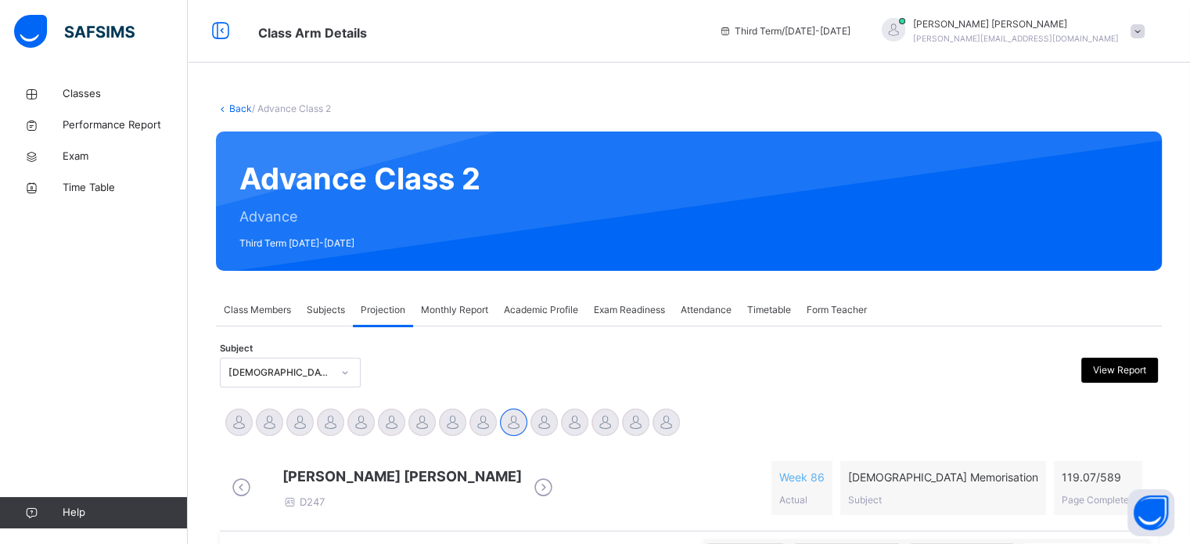
click at [968, 449] on div "[PERSON_NAME] [PERSON_NAME] D247 Week 86 Actual [DEMOGRAPHIC_DATA] Memorisation…" at bounding box center [689, 487] width 930 height 77
click at [1000, 485] on span "[DEMOGRAPHIC_DATA] Memorisation" at bounding box center [943, 477] width 190 height 16
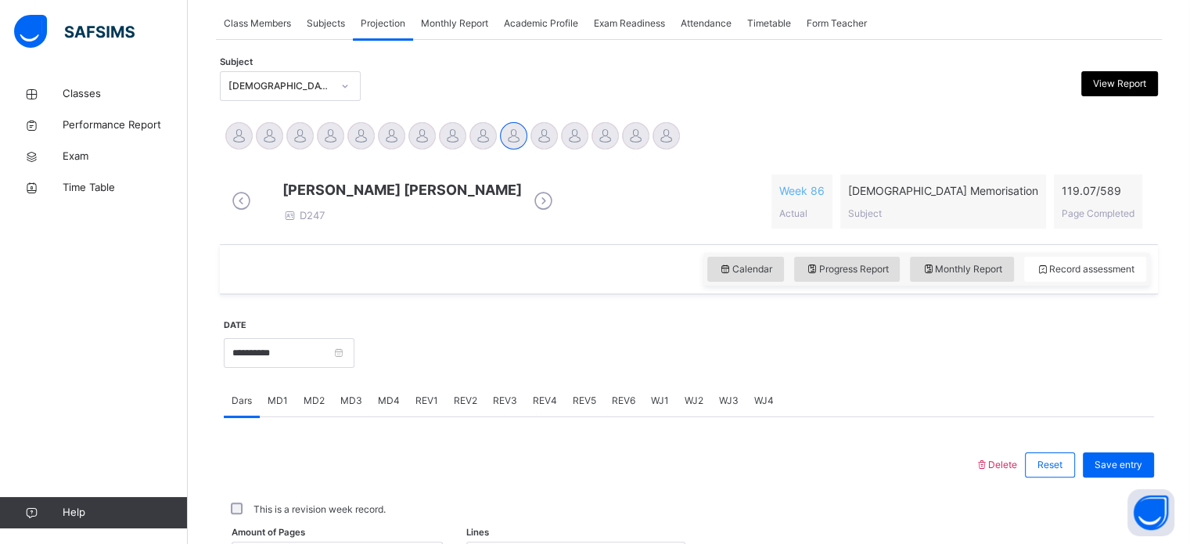
scroll to position [287, 0]
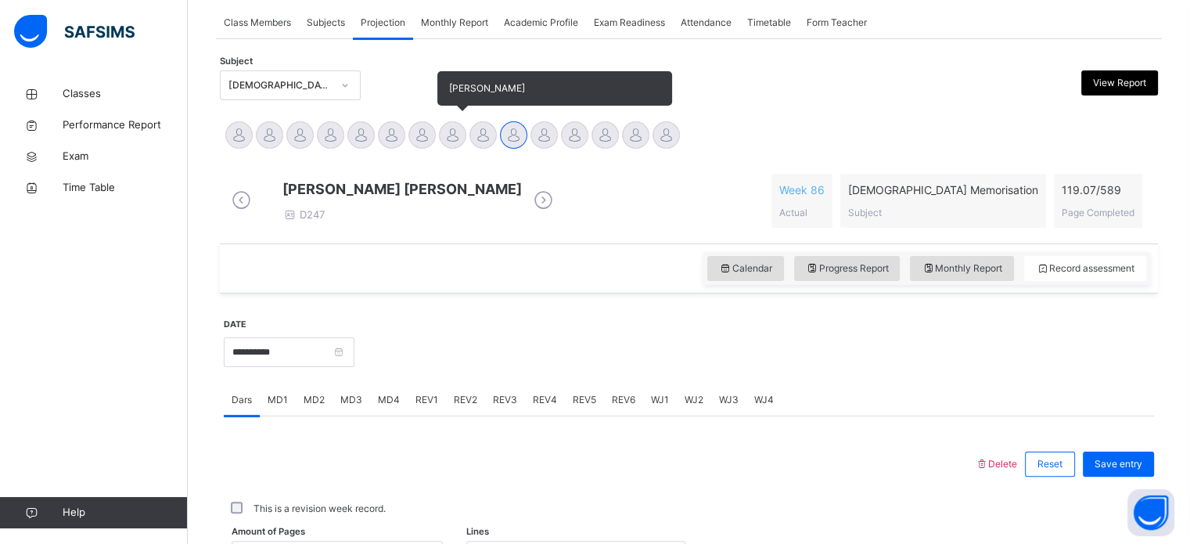
click at [457, 144] on div at bounding box center [452, 134] width 27 height 27
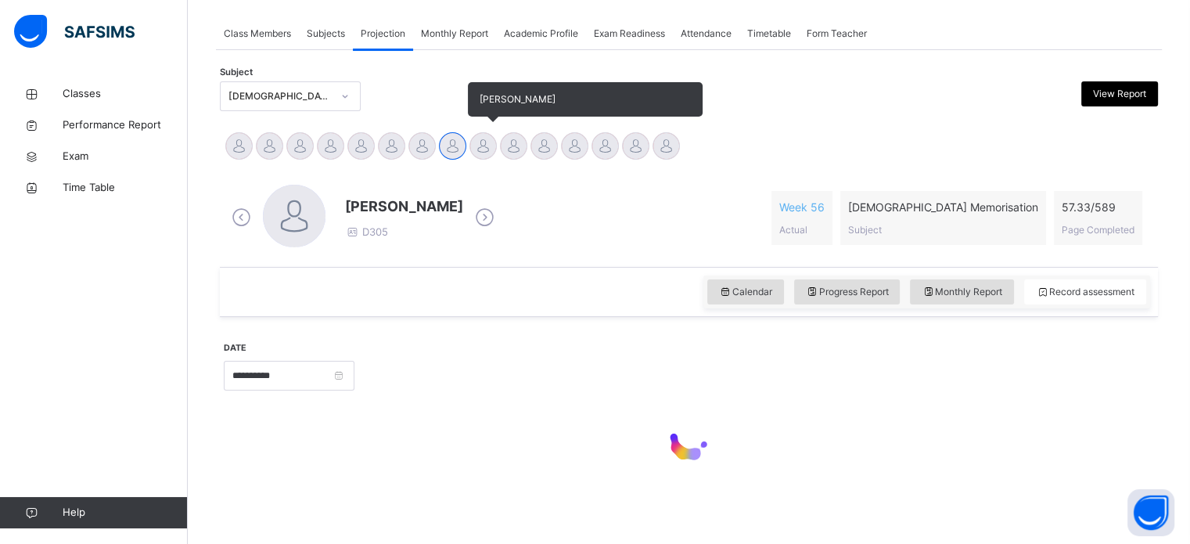
click at [469, 152] on div "[PERSON_NAME]" at bounding box center [483, 148] width 31 height 34
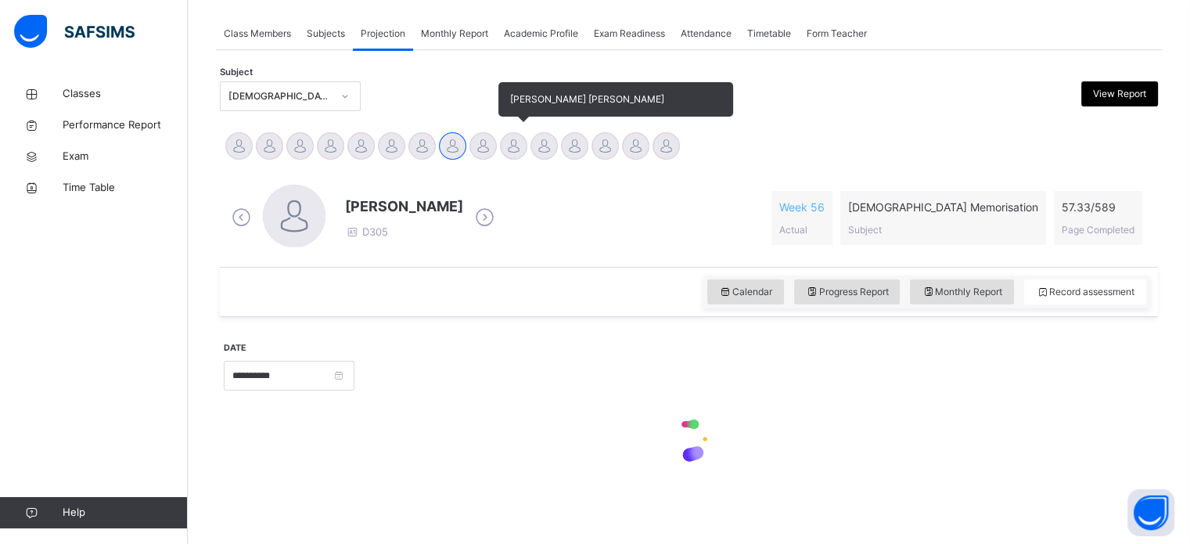
click at [507, 149] on div at bounding box center [513, 145] width 27 height 27
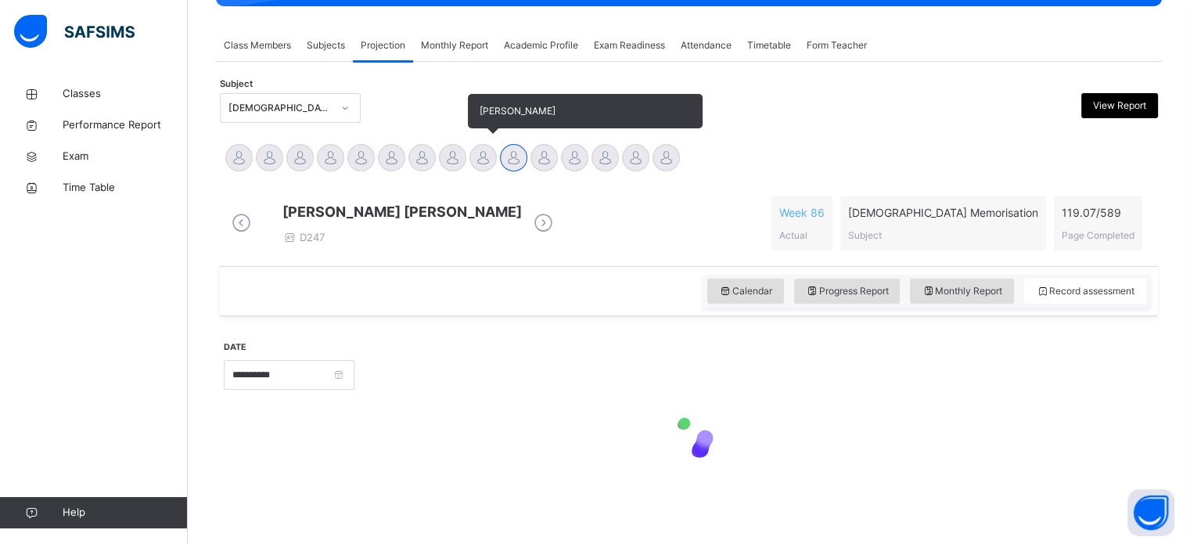
click at [495, 150] on div at bounding box center [482, 157] width 27 height 27
click at [484, 156] on div at bounding box center [482, 157] width 27 height 27
click at [492, 154] on div at bounding box center [482, 157] width 27 height 27
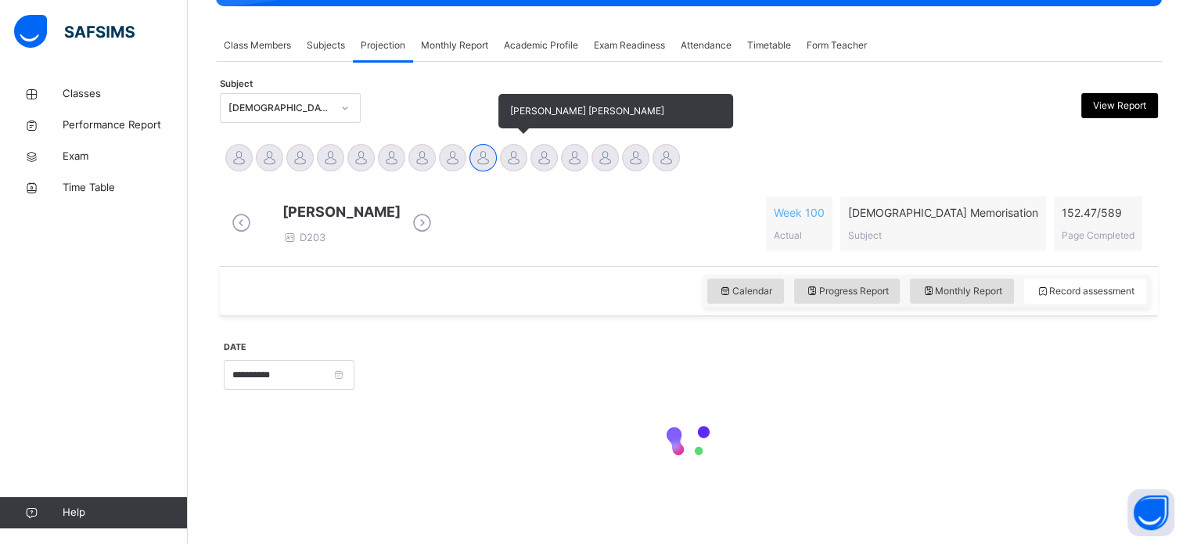
click at [516, 155] on div at bounding box center [513, 157] width 27 height 27
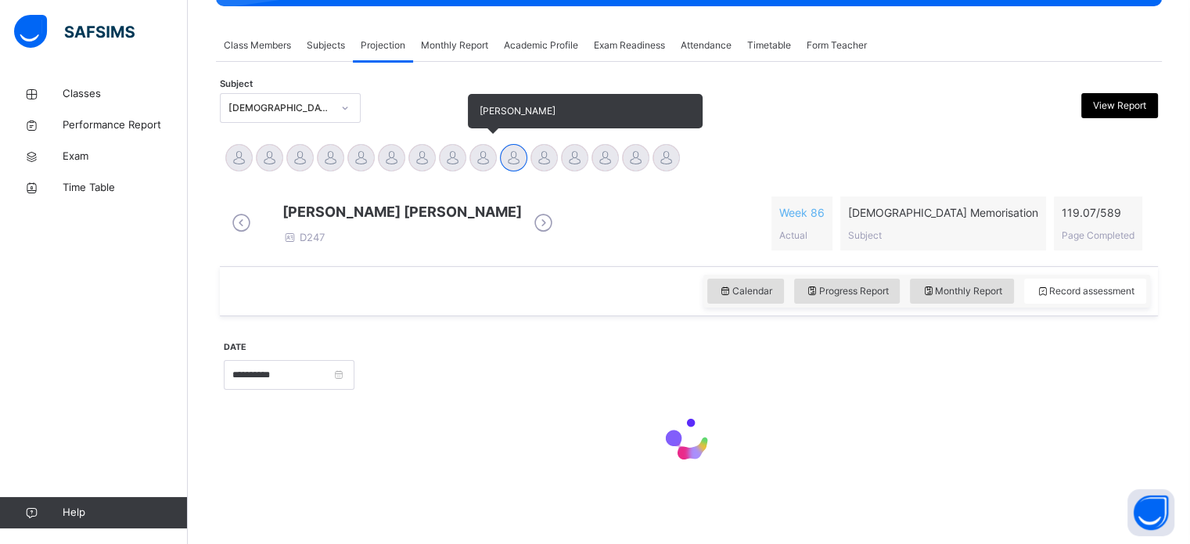
click at [488, 153] on div at bounding box center [482, 157] width 27 height 27
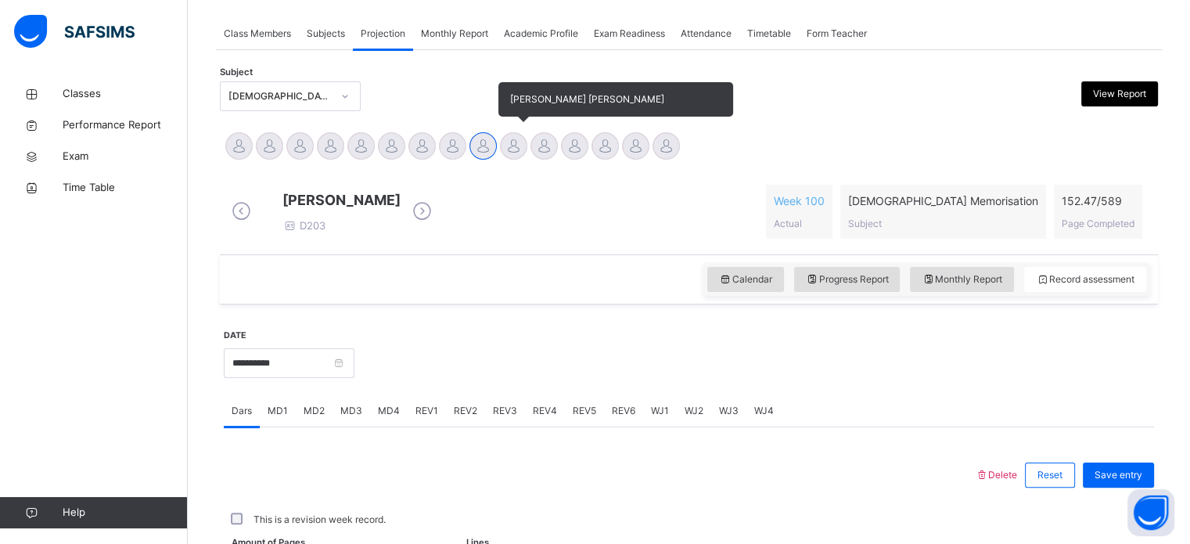
click at [516, 147] on div at bounding box center [513, 145] width 27 height 27
click at [479, 145] on div at bounding box center [482, 145] width 27 height 27
click at [502, 156] on div "[PERSON_NAME] [PERSON_NAME]" at bounding box center [513, 148] width 31 height 34
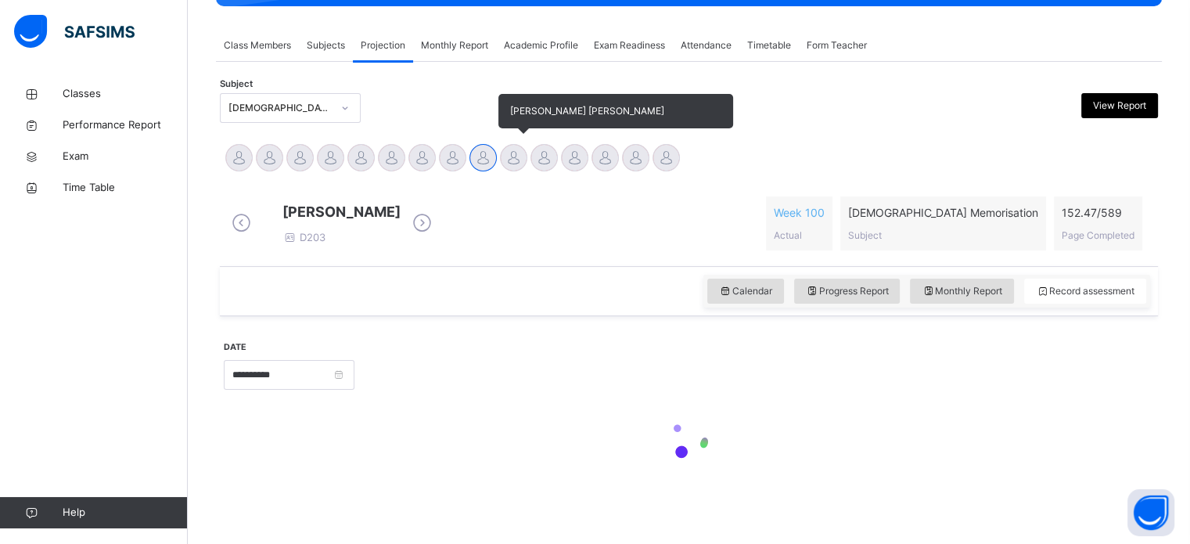
scroll to position [287, 0]
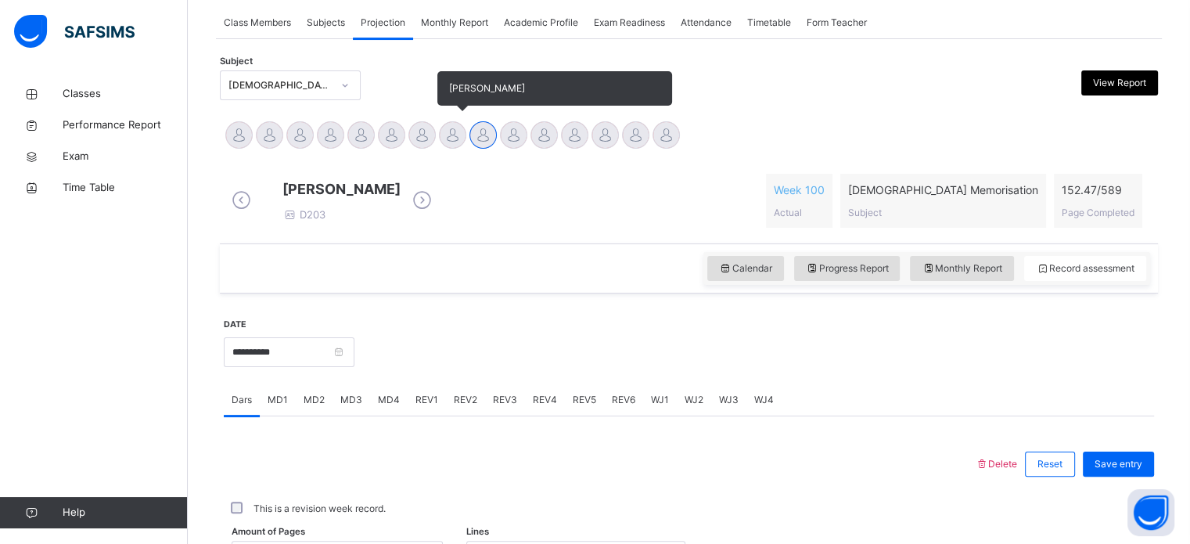
click at [371, 135] on div at bounding box center [360, 134] width 27 height 27
click at [460, 132] on div "[PERSON_NAME]" at bounding box center [452, 137] width 31 height 34
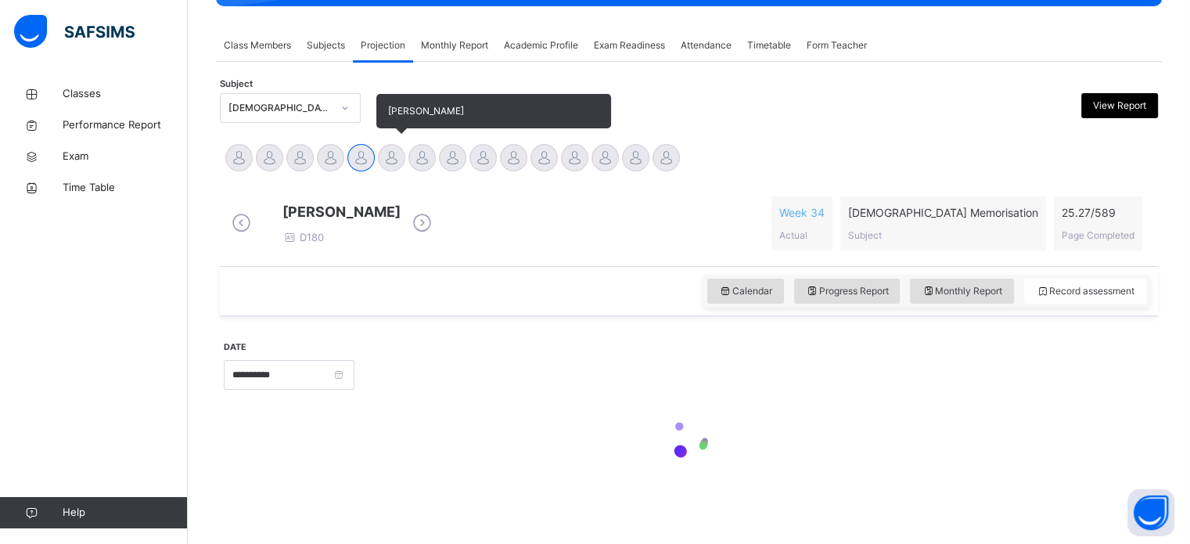
click at [398, 144] on div at bounding box center [391, 157] width 27 height 27
click at [373, 153] on div "[PERSON_NAME]" at bounding box center [361, 159] width 31 height 34
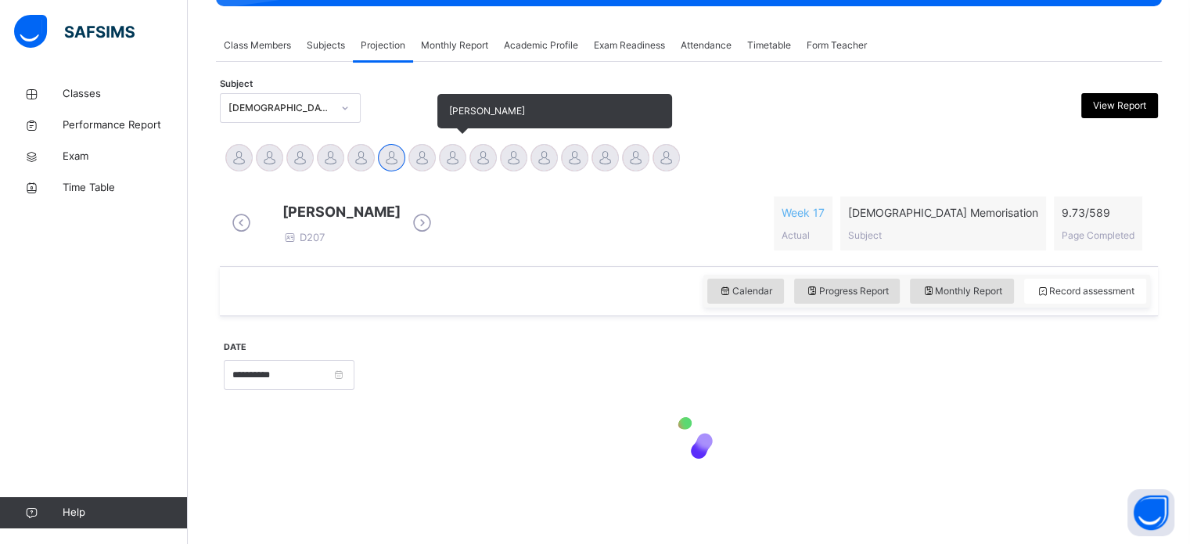
click at [451, 155] on div at bounding box center [452, 157] width 27 height 27
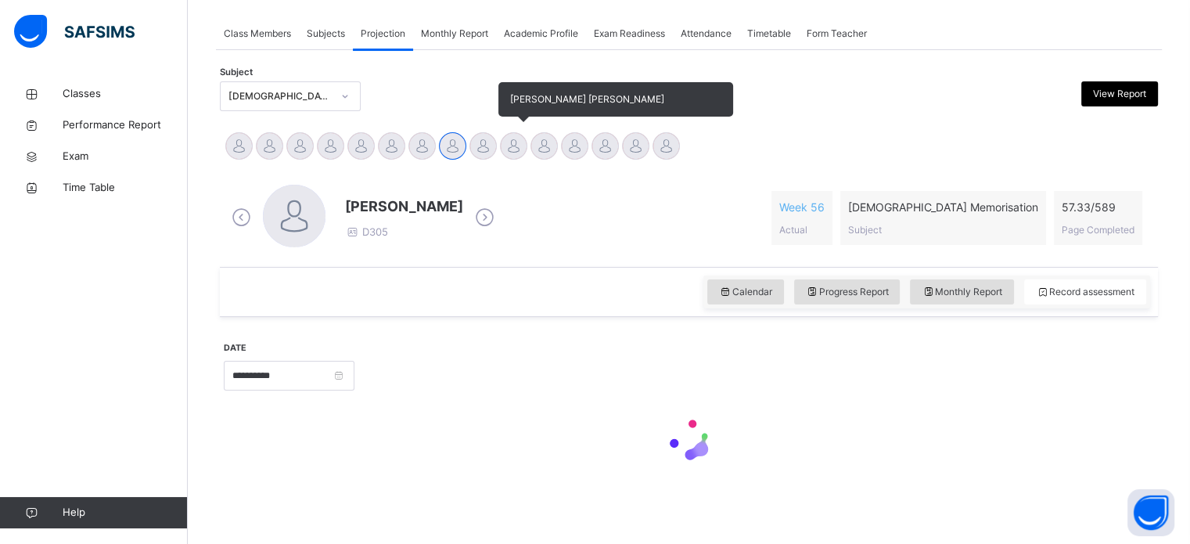
click at [523, 154] on div at bounding box center [513, 145] width 27 height 27
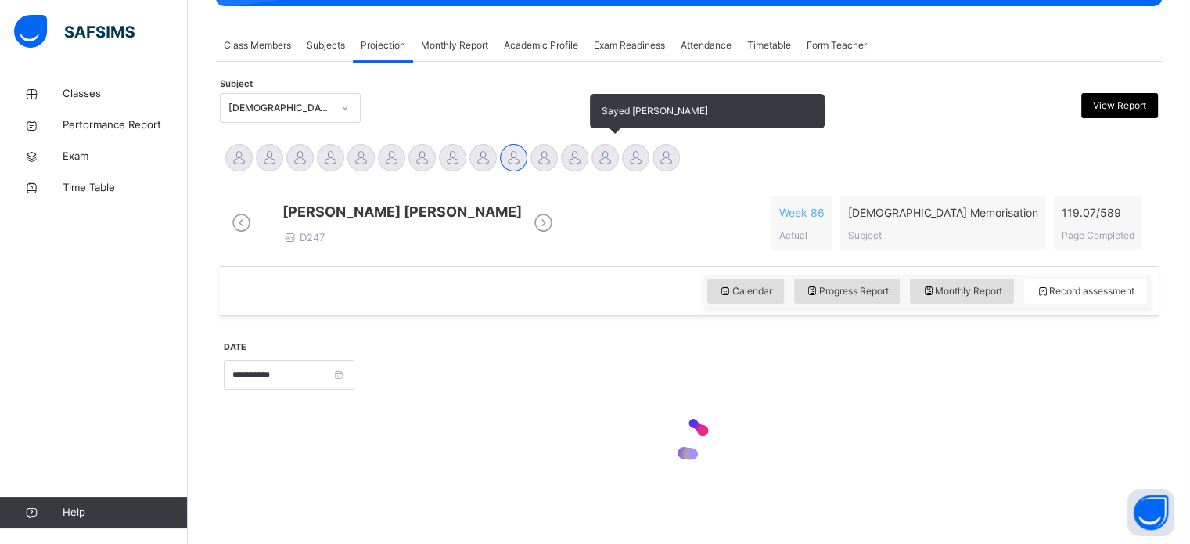
click at [595, 151] on div at bounding box center [605, 157] width 27 height 27
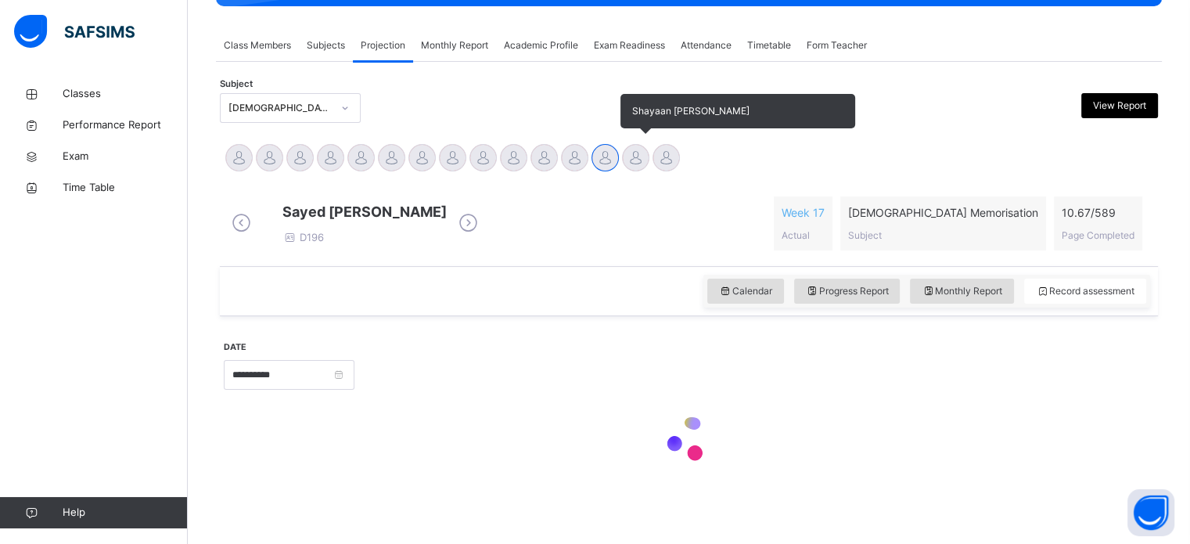
click at [625, 147] on div at bounding box center [635, 157] width 27 height 27
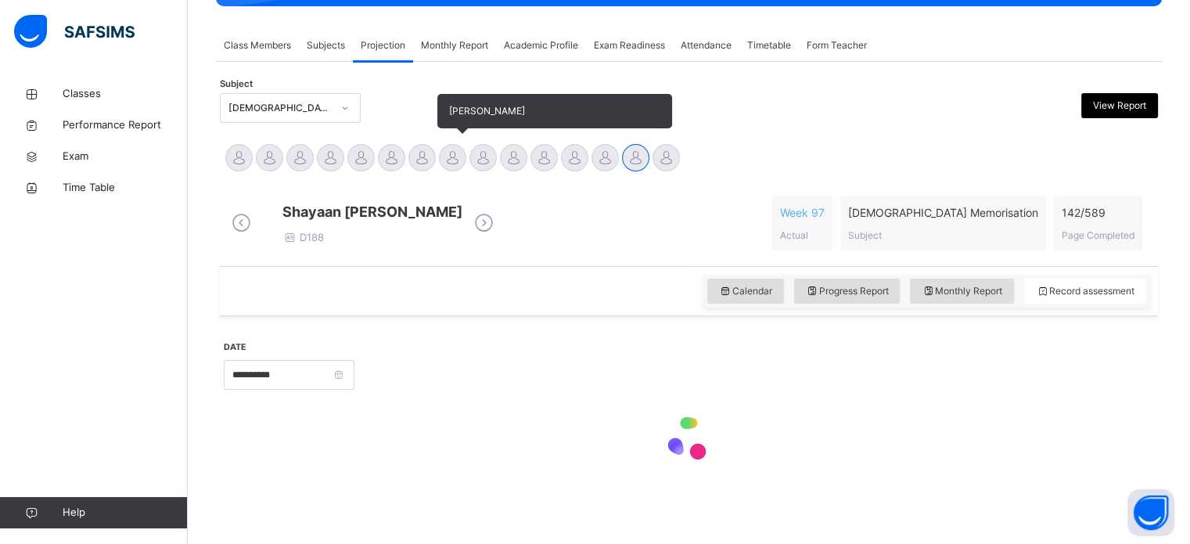
click at [462, 156] on div "[PERSON_NAME]" at bounding box center [452, 159] width 31 height 34
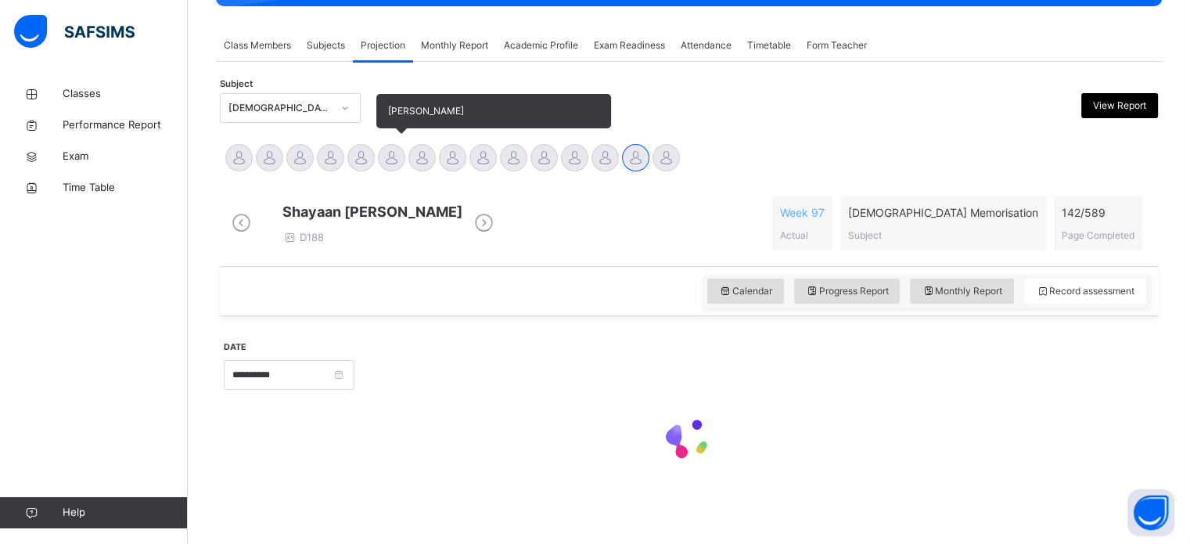
click at [411, 146] on div "[PERSON_NAME]" at bounding box center [422, 159] width 31 height 34
click at [388, 146] on div at bounding box center [391, 157] width 27 height 27
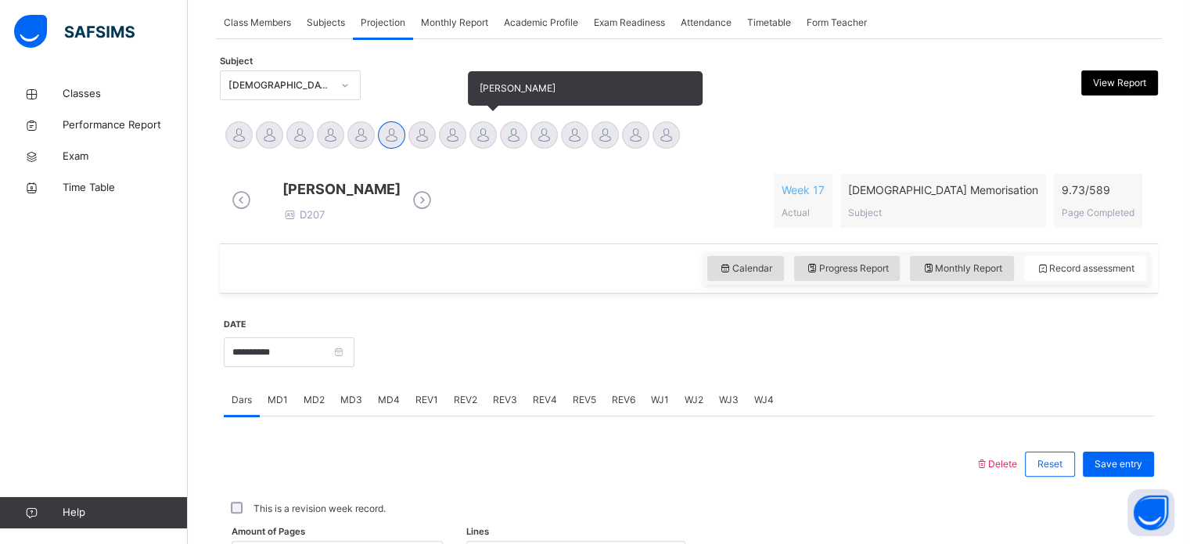
click at [478, 139] on div at bounding box center [482, 134] width 27 height 27
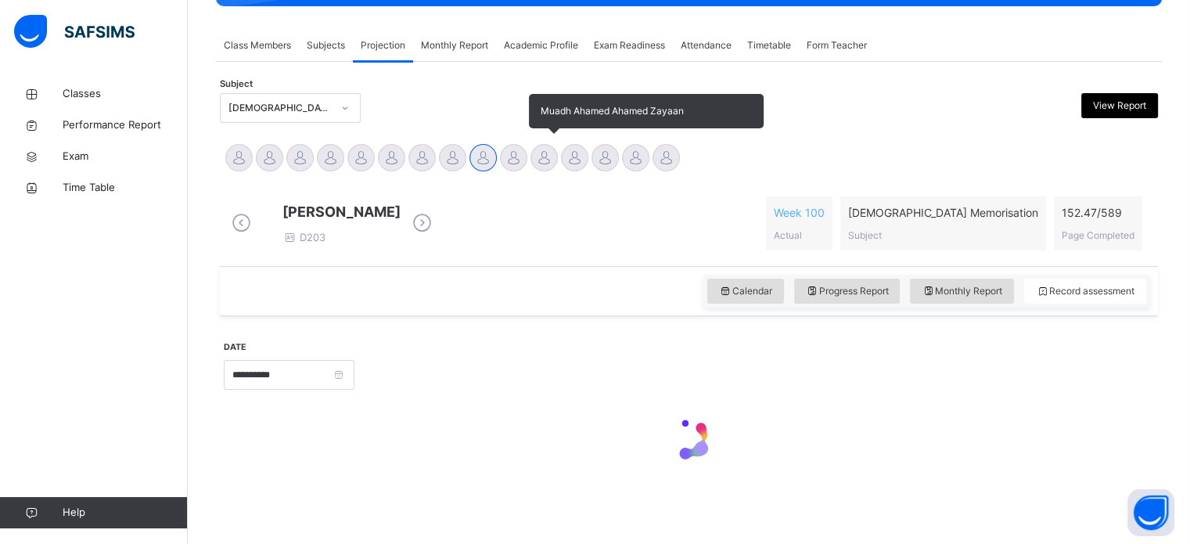
click at [531, 142] on div "Muadh Ahamed Ahamed Zayaan" at bounding box center [544, 159] width 31 height 34
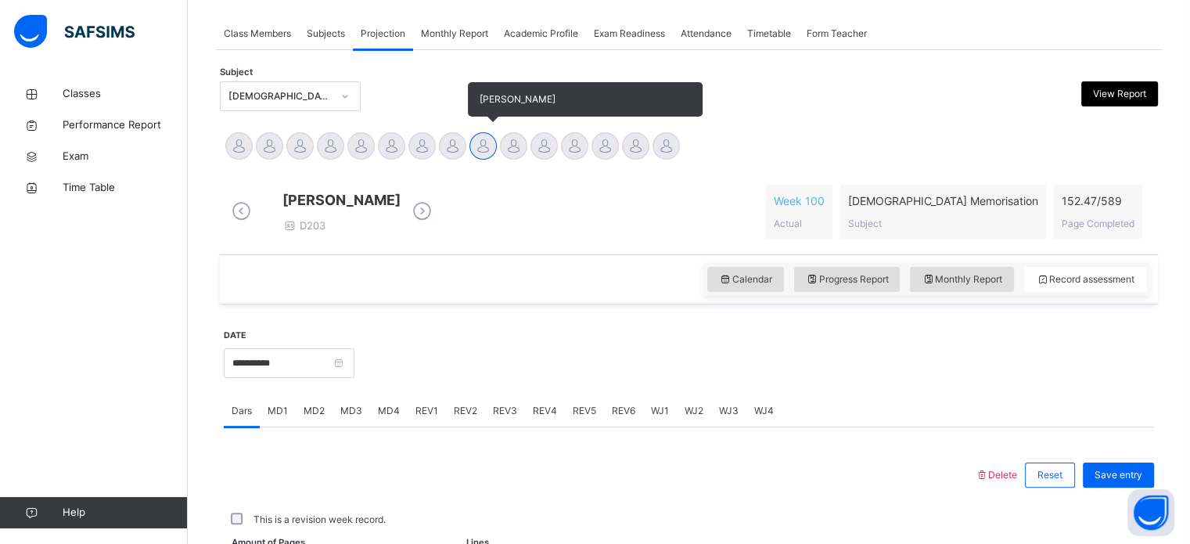
click at [498, 150] on div "[PERSON_NAME]" at bounding box center [483, 148] width 31 height 34
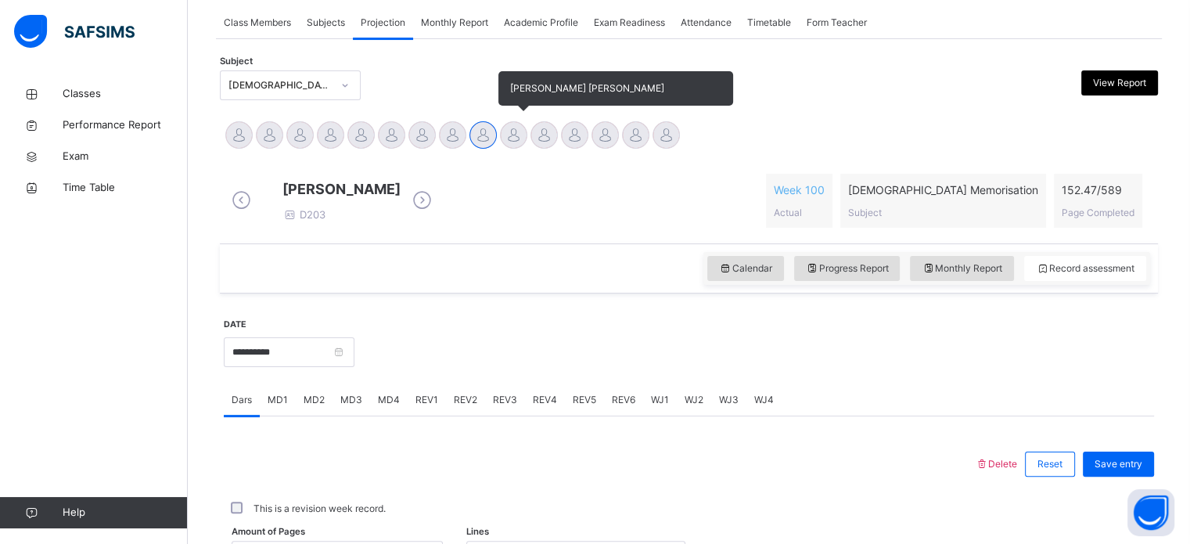
click at [513, 135] on div at bounding box center [513, 134] width 27 height 27
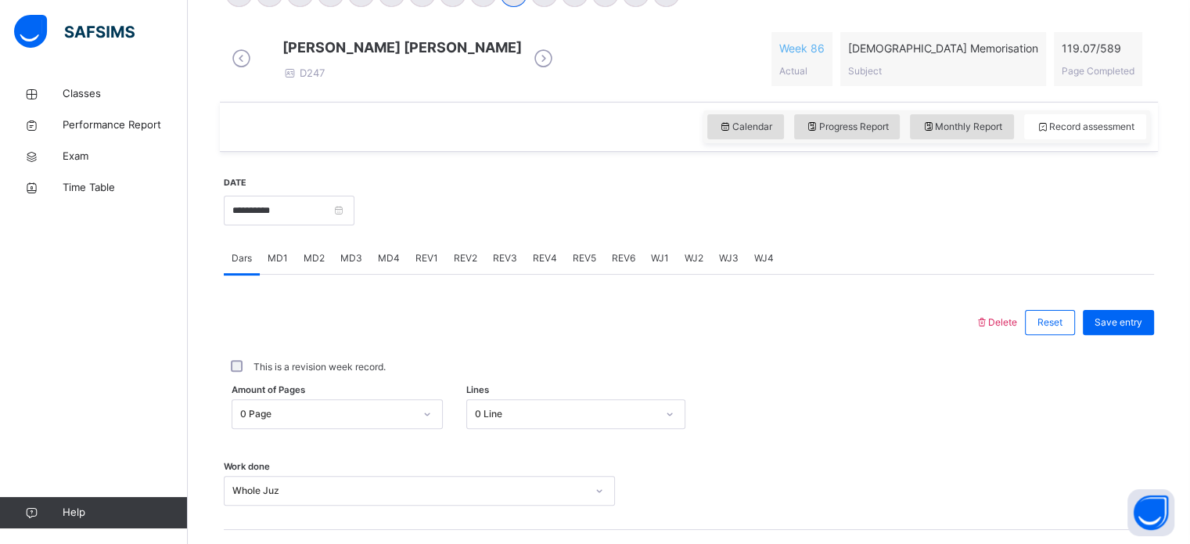
scroll to position [427, 0]
click at [1148, 518] on button "Open asap" at bounding box center [1151, 512] width 47 height 47
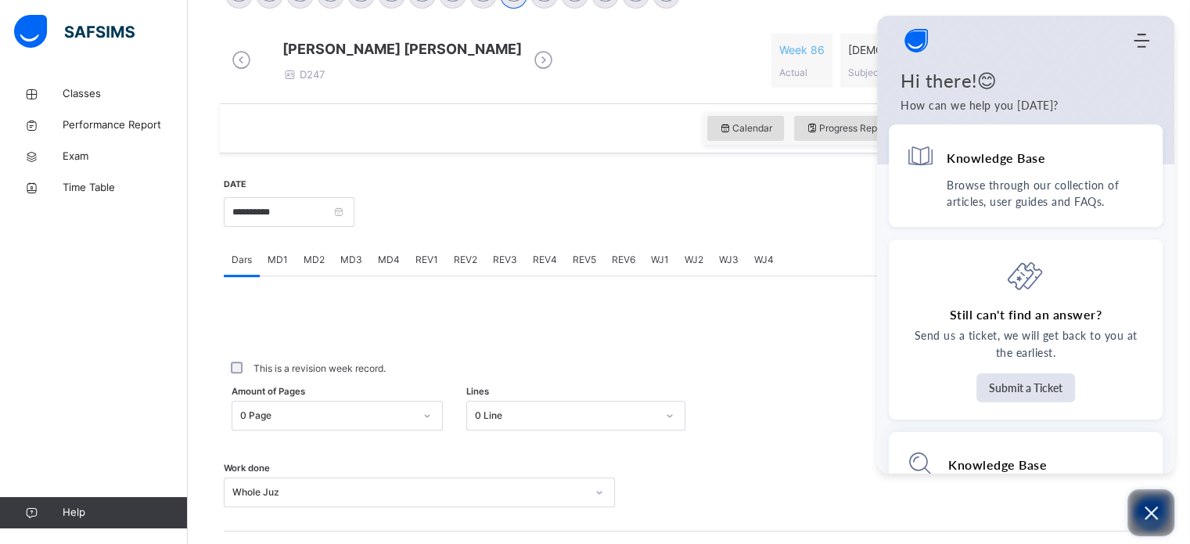
scroll to position [0, 0]
click at [819, 385] on div "This is a revision week record." at bounding box center [689, 368] width 930 height 33
click at [857, 371] on div "This is a revision week record." at bounding box center [689, 368] width 930 height 33
click at [854, 376] on div "This is a revision week record." at bounding box center [689, 368] width 923 height 14
click at [857, 371] on div "This is a revision week record." at bounding box center [689, 368] width 930 height 33
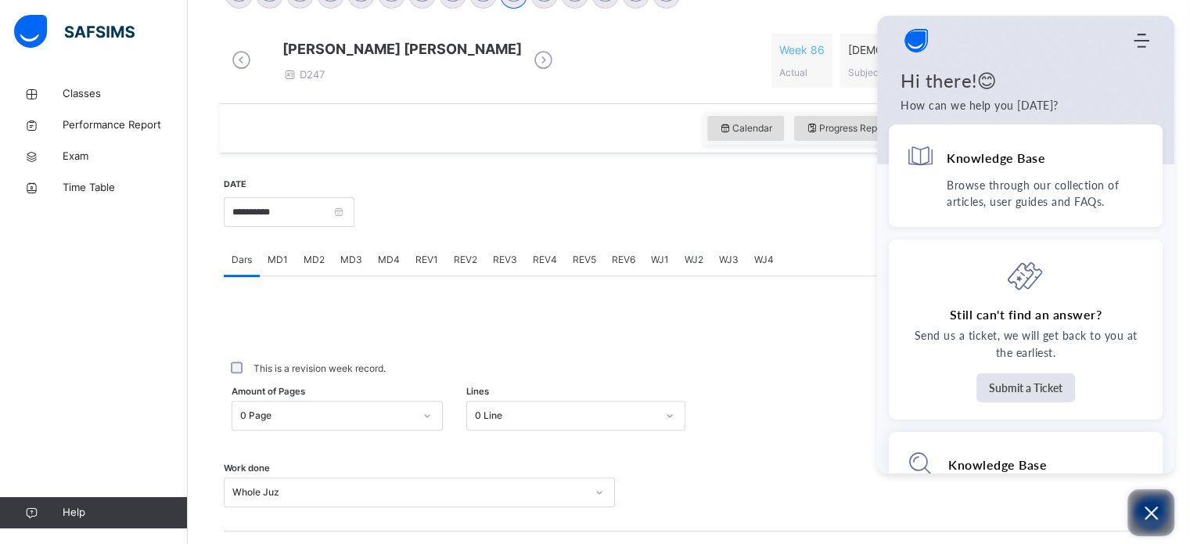
click at [1161, 518] on button "Open asap" at bounding box center [1151, 512] width 47 height 47
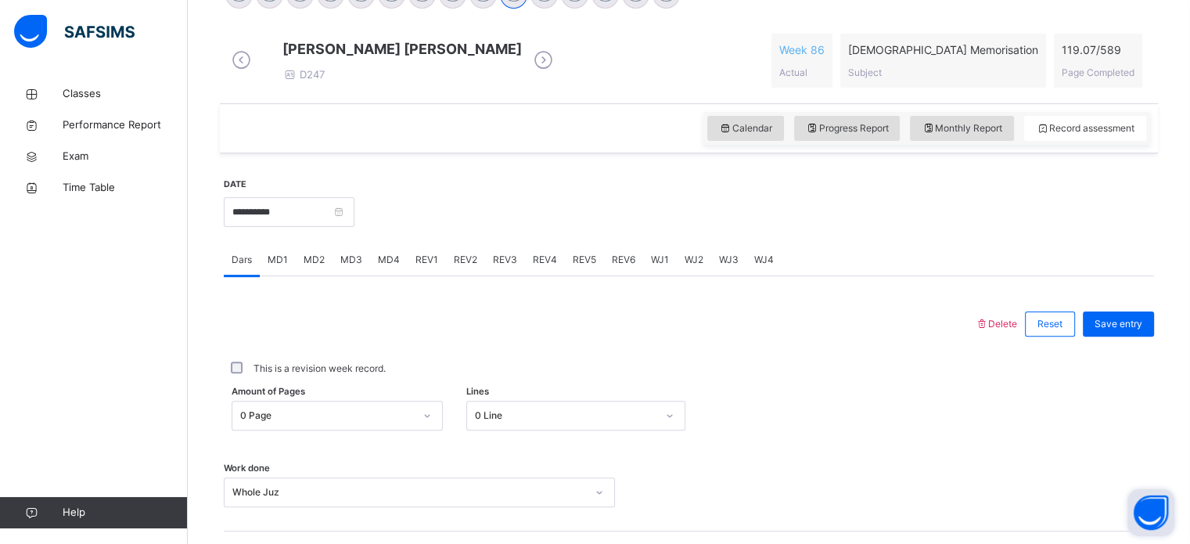
click at [1154, 518] on button "Open asap" at bounding box center [1151, 512] width 47 height 47
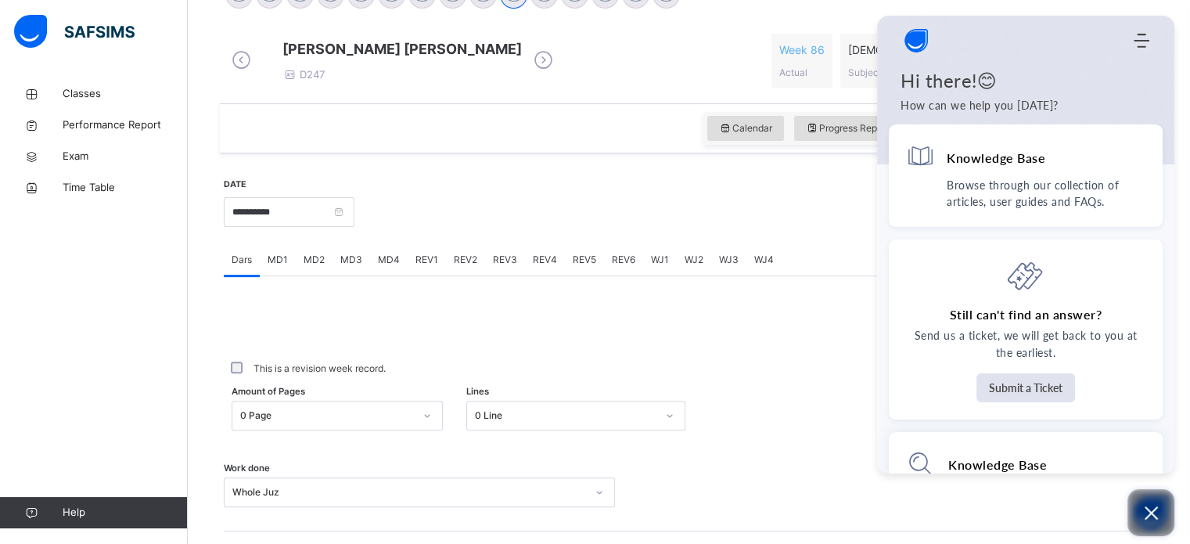
click at [1155, 512] on icon "Open asap" at bounding box center [1152, 513] width 20 height 20
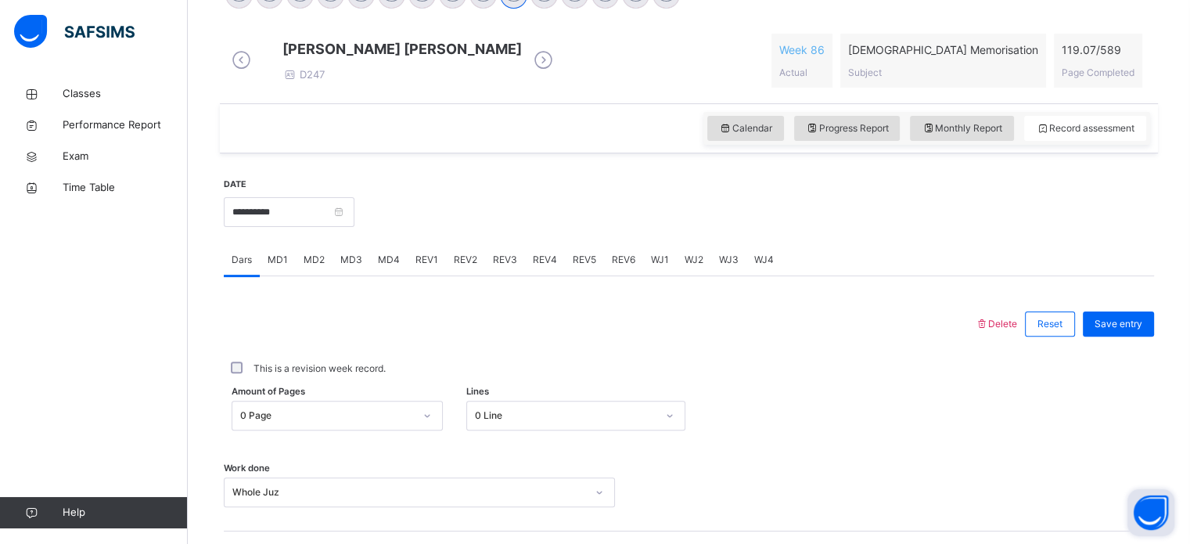
click at [1156, 514] on button "Open asap" at bounding box center [1151, 512] width 47 height 47
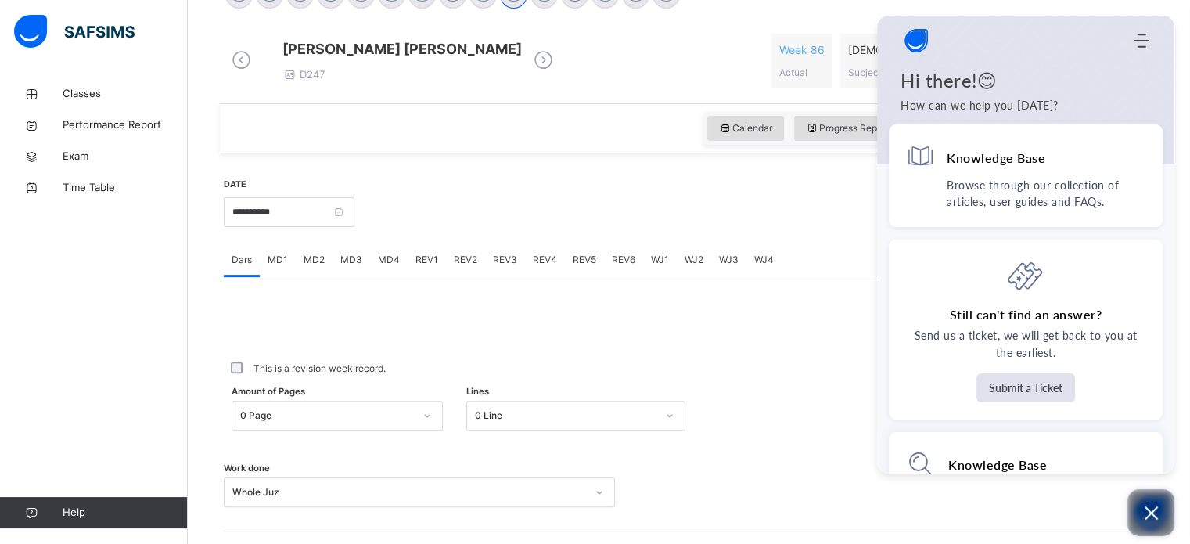
click at [1155, 523] on button "Open asap" at bounding box center [1151, 512] width 47 height 47
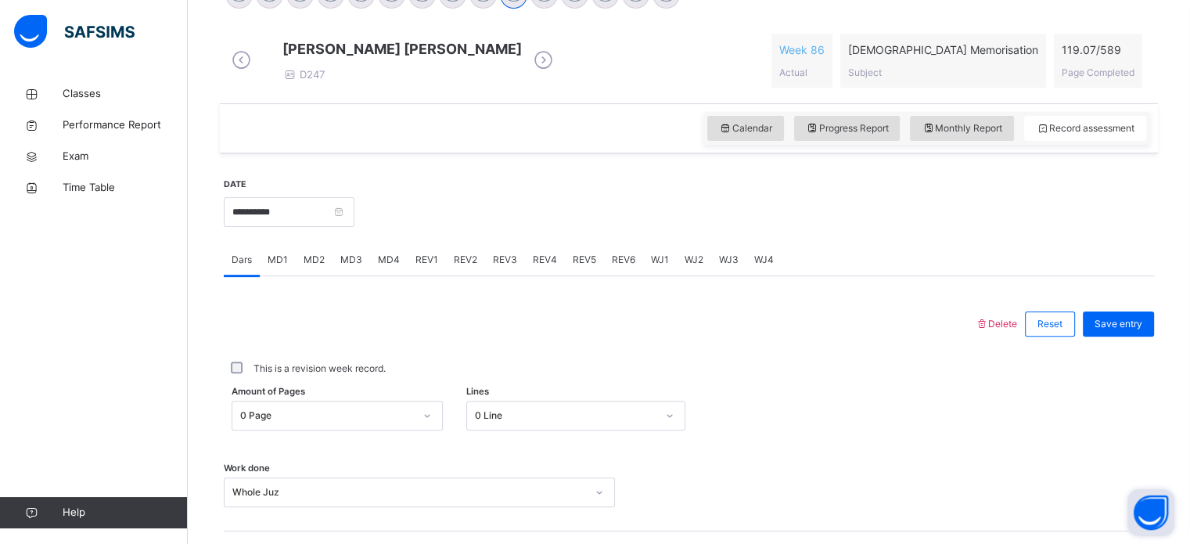
click at [1155, 526] on button "Open asap" at bounding box center [1151, 512] width 47 height 47
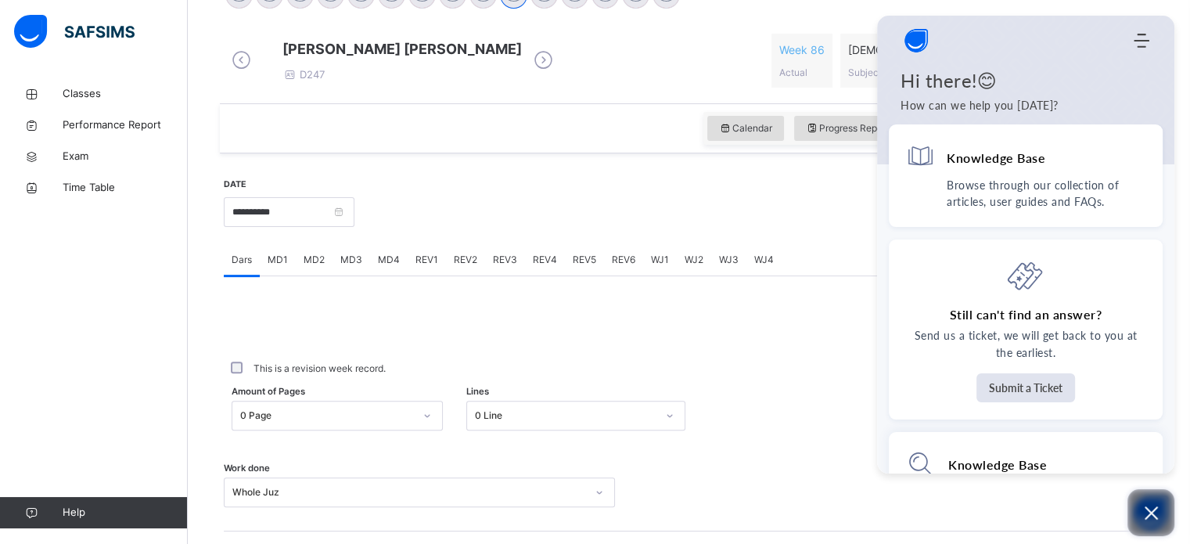
click at [1150, 515] on icon "Open asap" at bounding box center [1152, 513] width 20 height 20
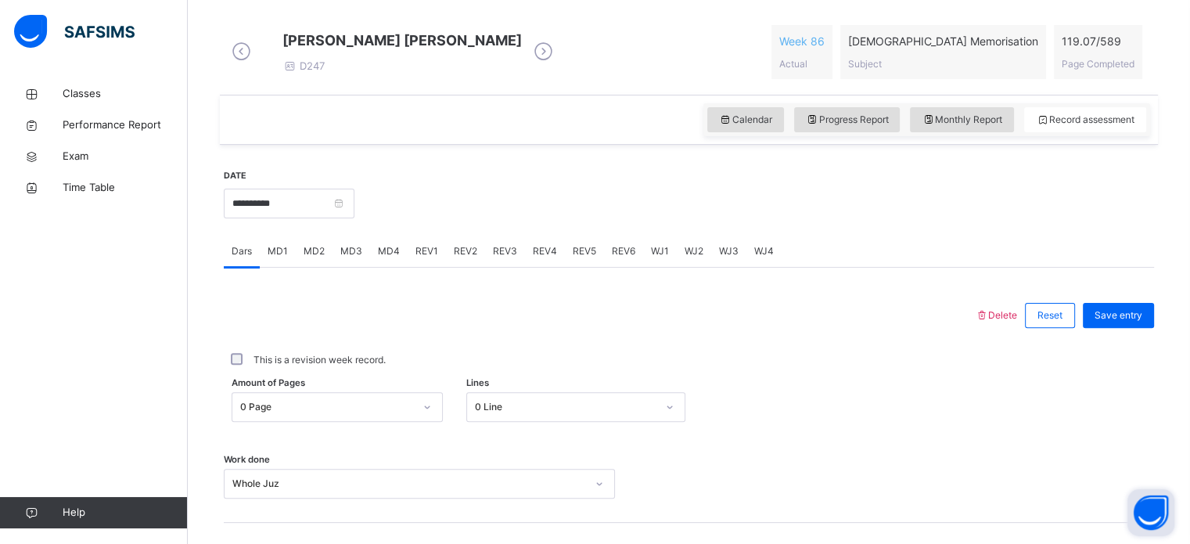
scroll to position [407, 0]
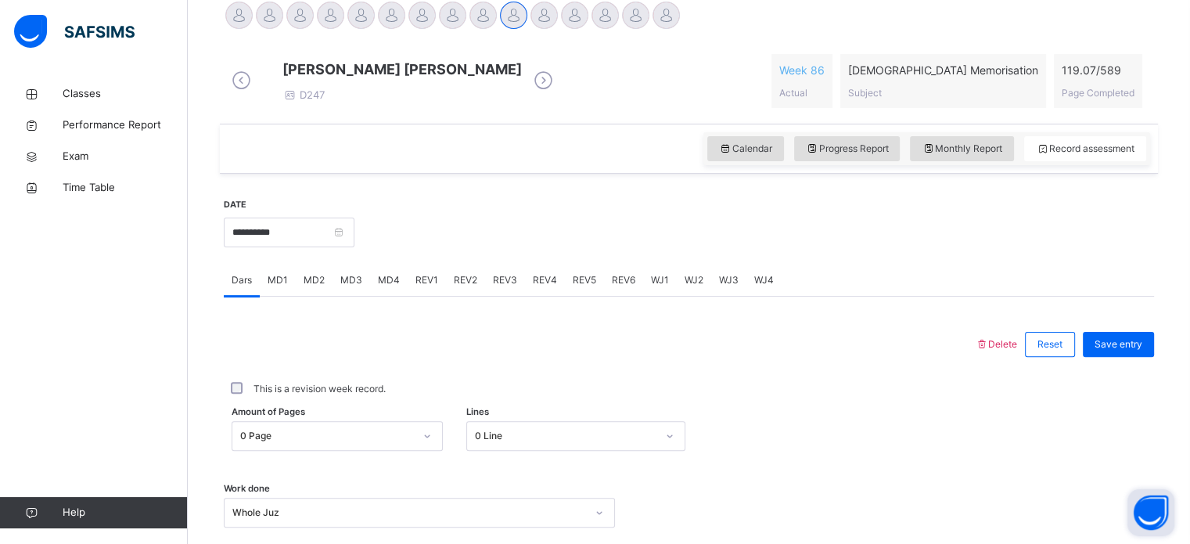
click at [174, 316] on div "Classes Performance Report Exam Time Table Help" at bounding box center [94, 303] width 188 height 481
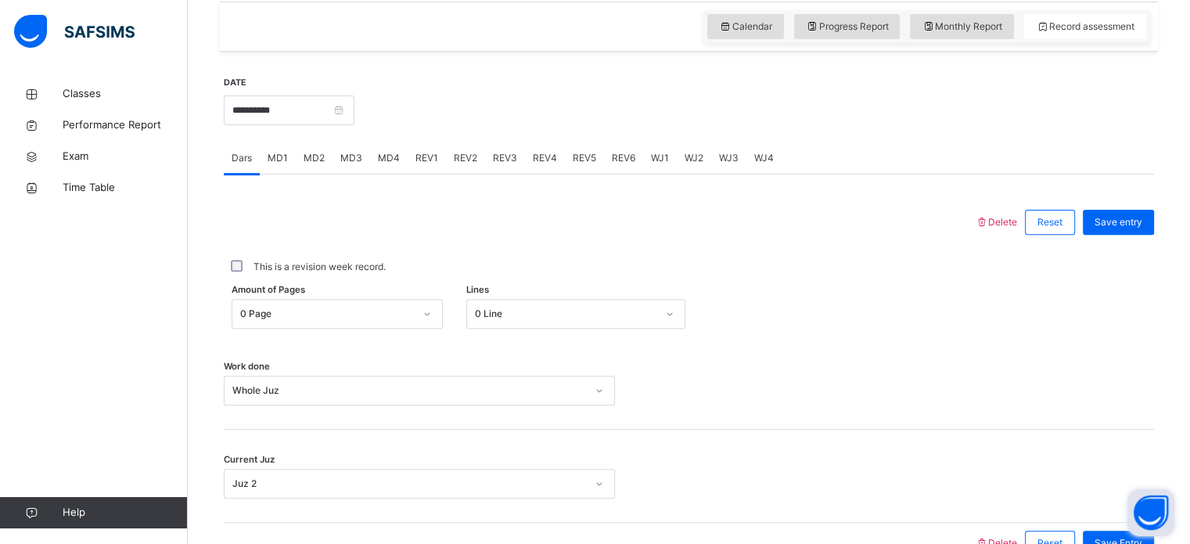
scroll to position [369, 0]
